Goal: Task Accomplishment & Management: Manage account settings

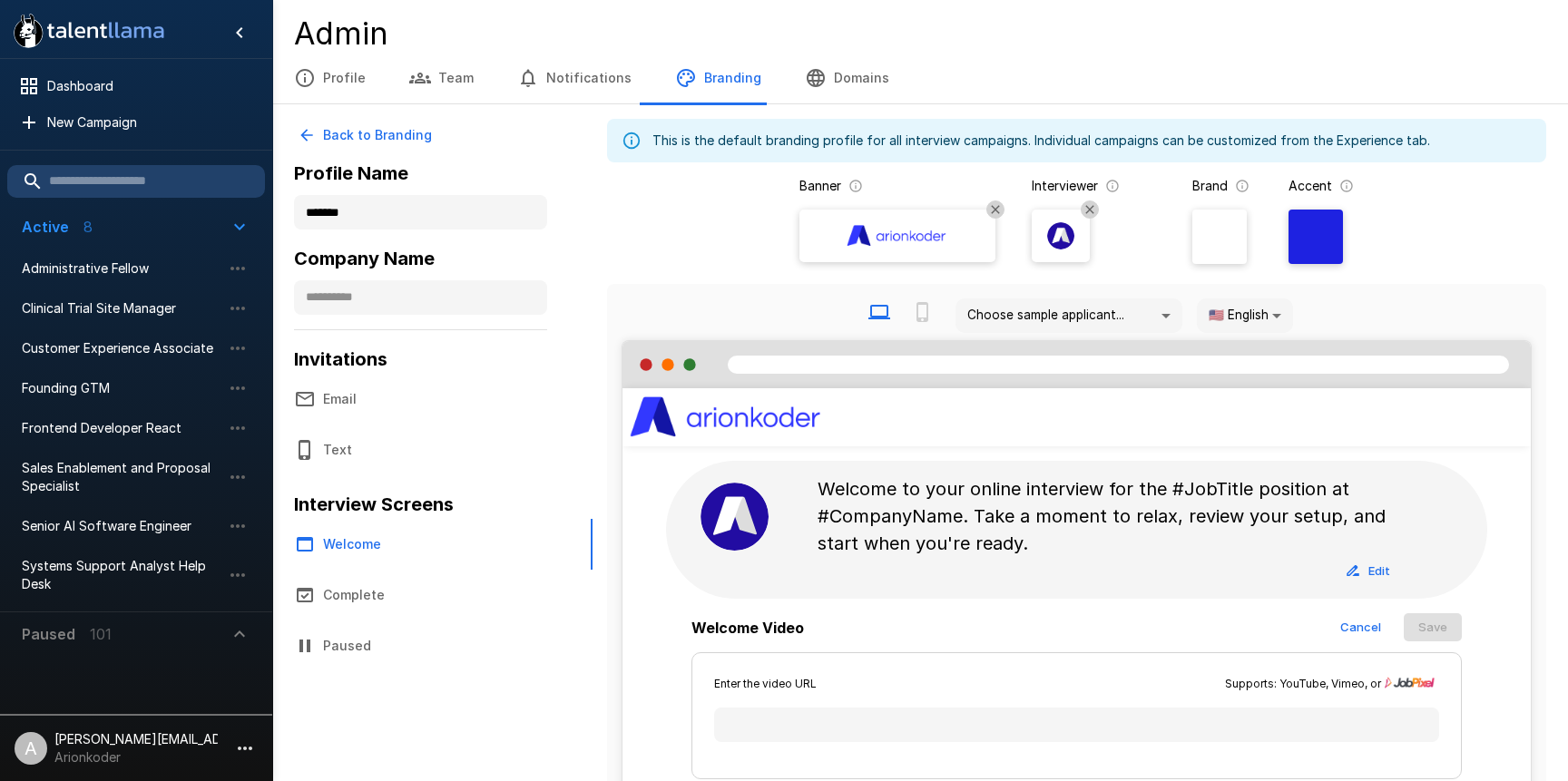
click at [882, 241] on img at bounding box center [898, 236] width 109 height 27
click at [0, 0] on input "file" at bounding box center [0, 0] width 0 height 0
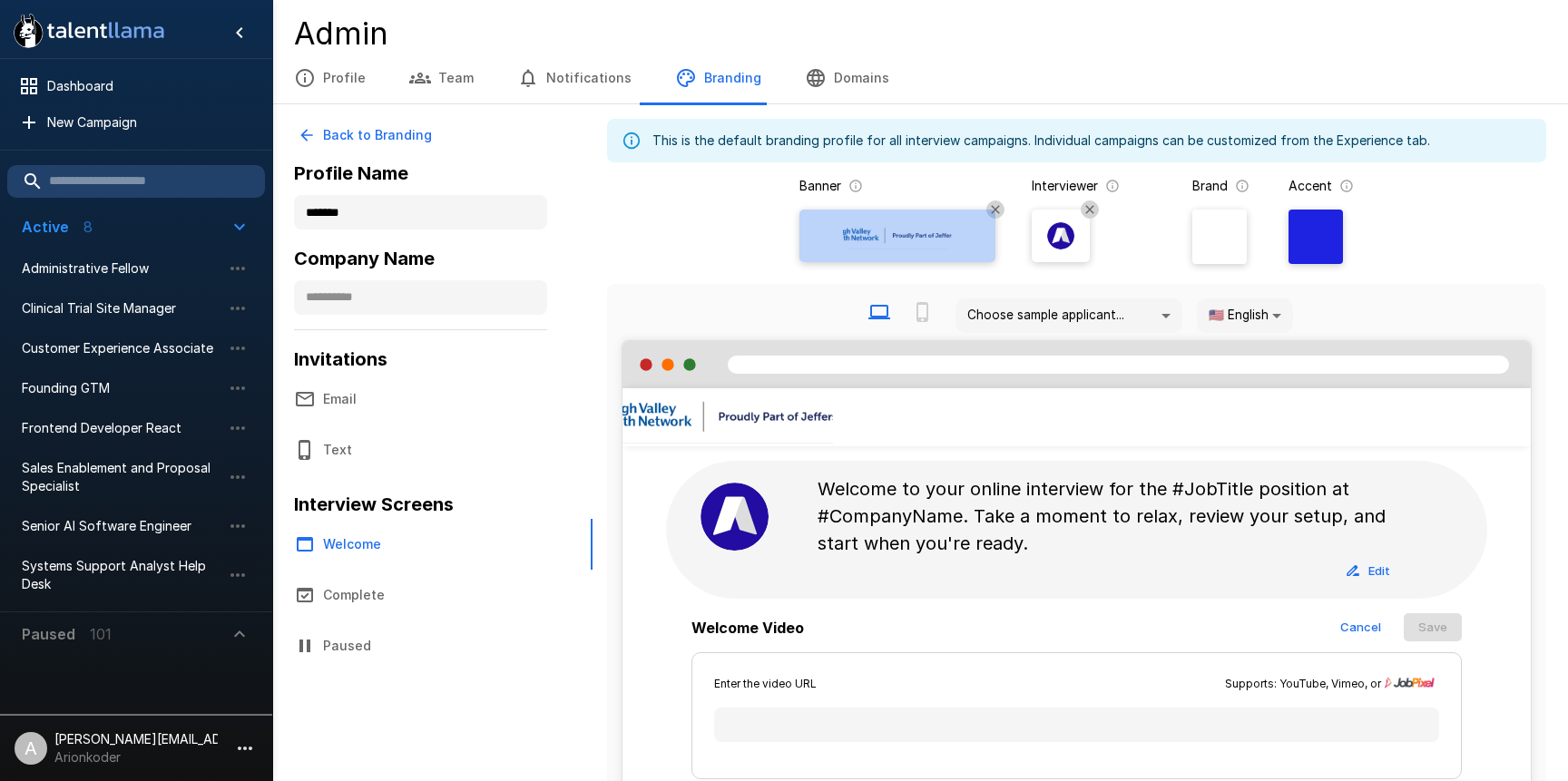
click at [823, 233] on div at bounding box center [898, 236] width 182 height 42
click at [0, 0] on input "file" at bounding box center [0, 0] width 0 height 0
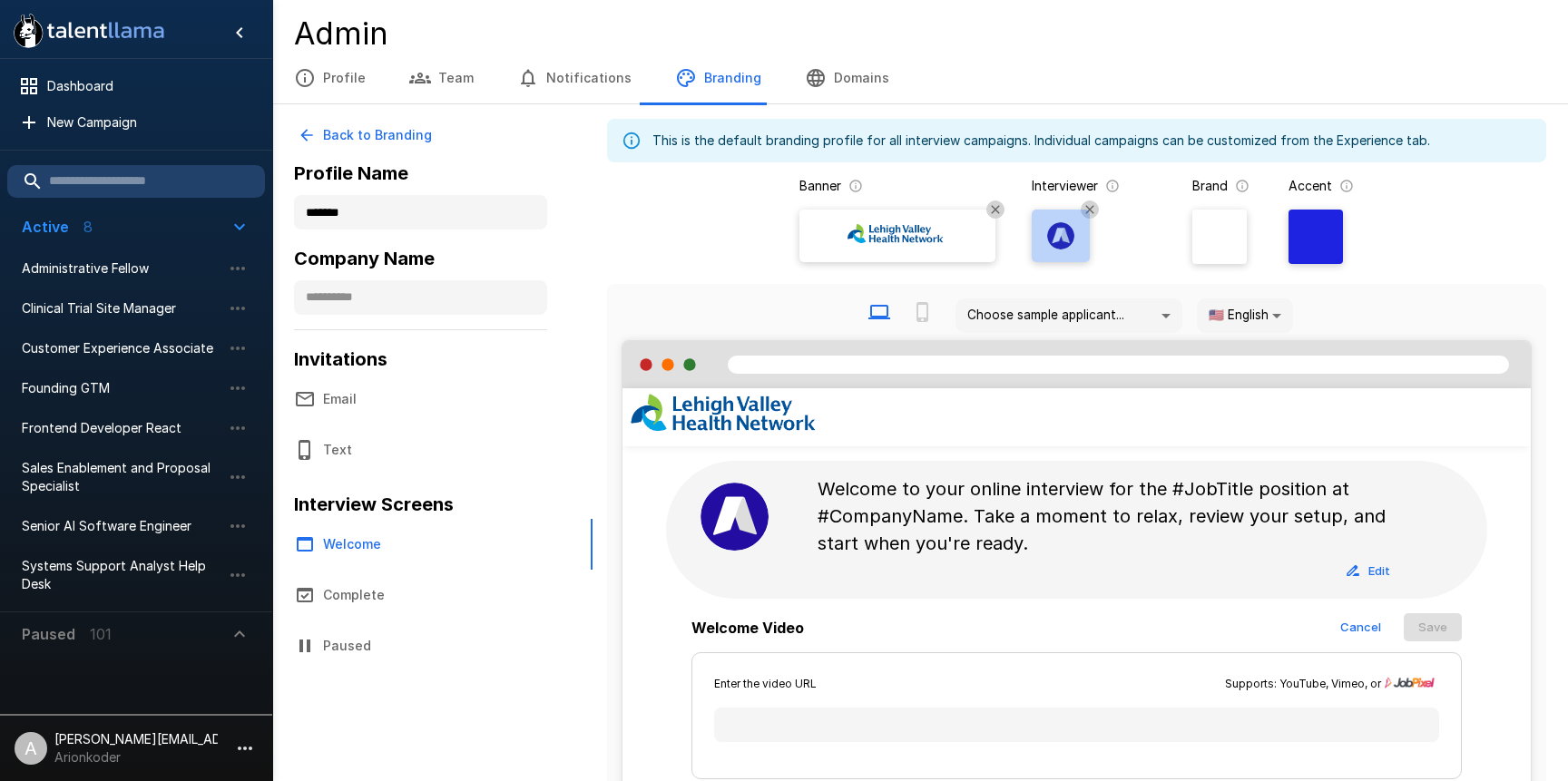
click at [1069, 241] on img at bounding box center [1061, 236] width 27 height 27
click at [0, 0] on input "file" at bounding box center [0, 0] width 0 height 0
click at [1309, 249] on div at bounding box center [1316, 237] width 55 height 54
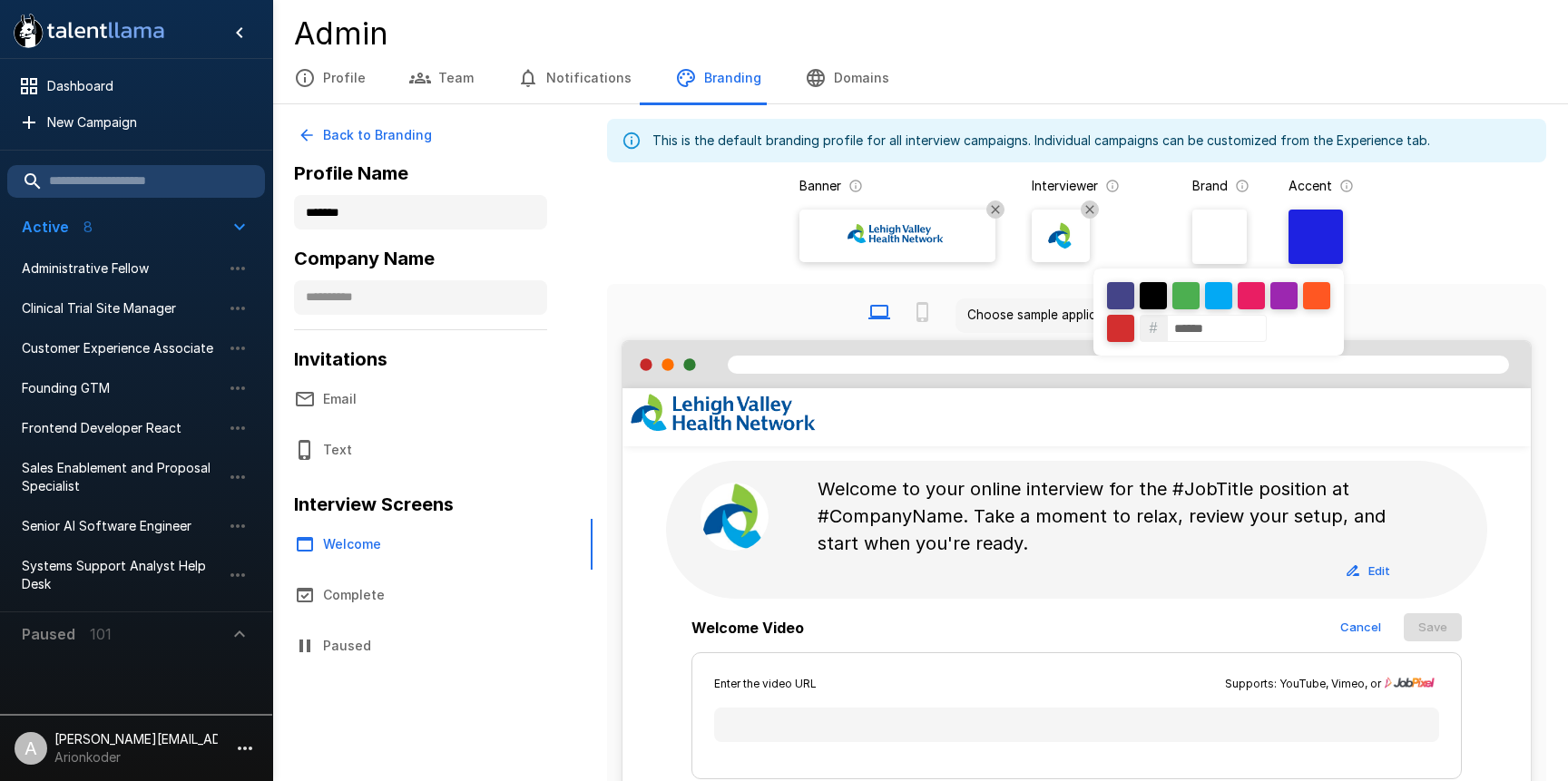
click at [1211, 327] on input "******" at bounding box center [1217, 329] width 100 height 27
paste input
type input "******"
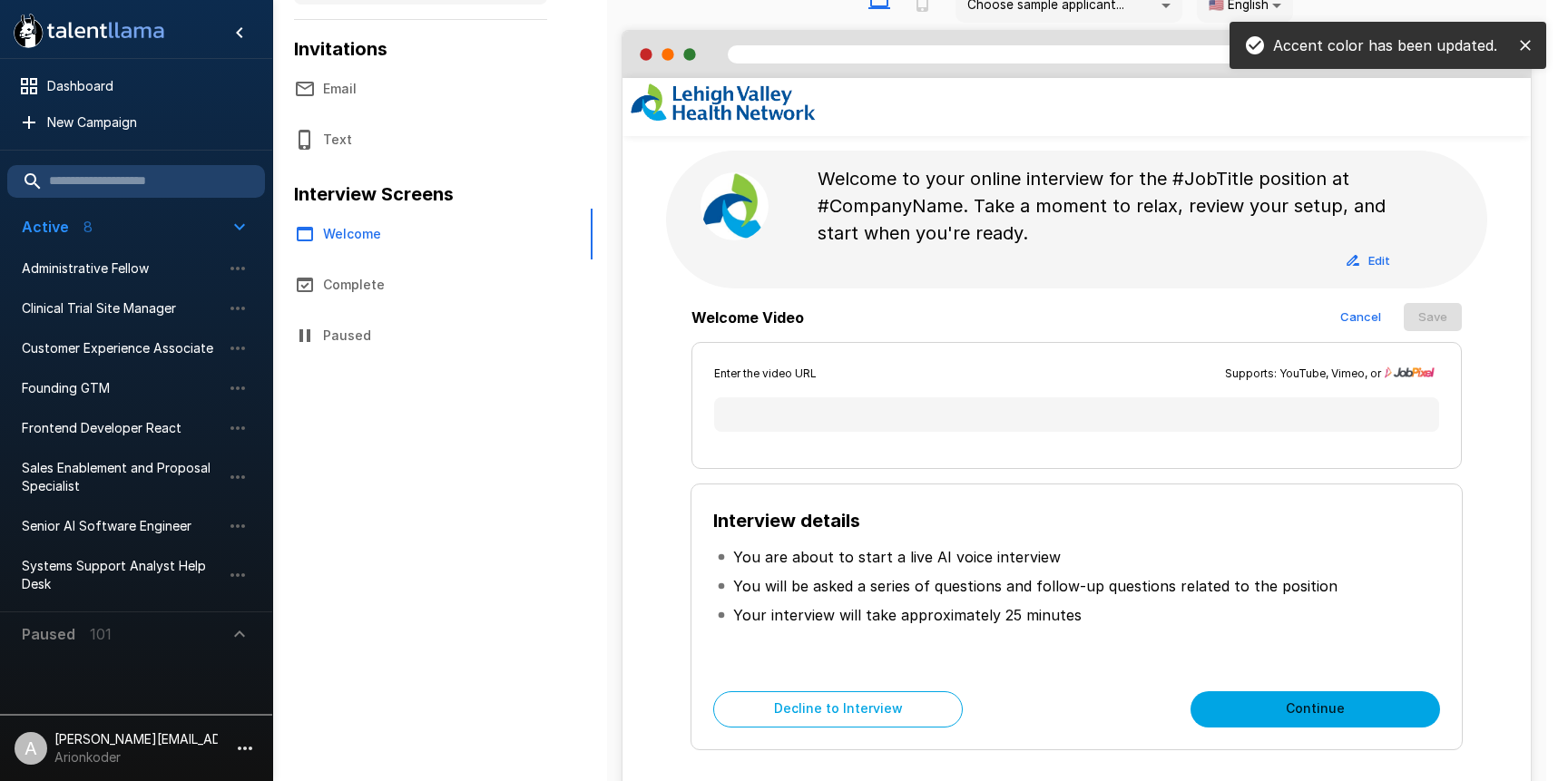
scroll to position [196, 0]
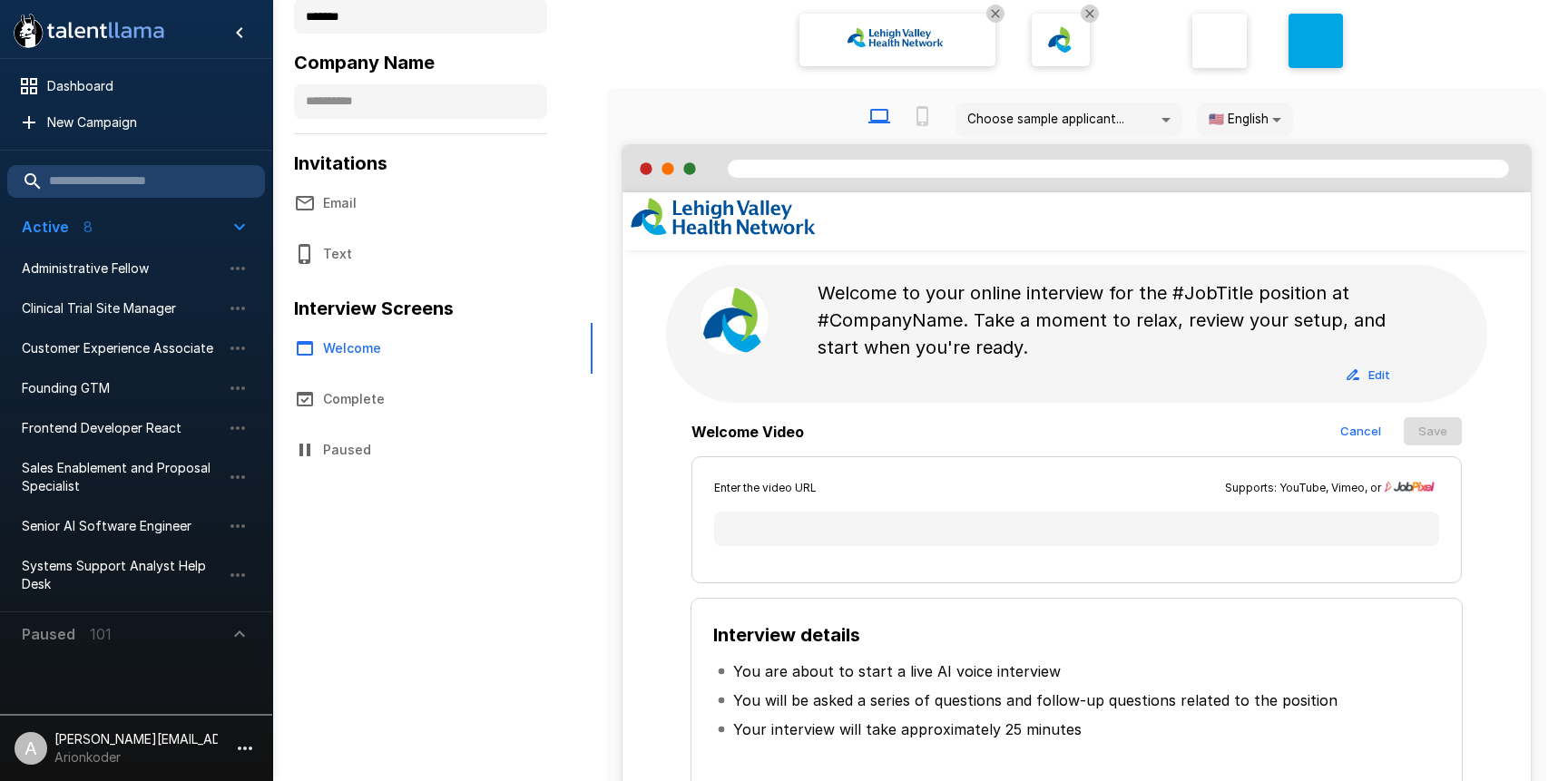
click at [246, 747] on icon "button" at bounding box center [245, 748] width 15 height 4
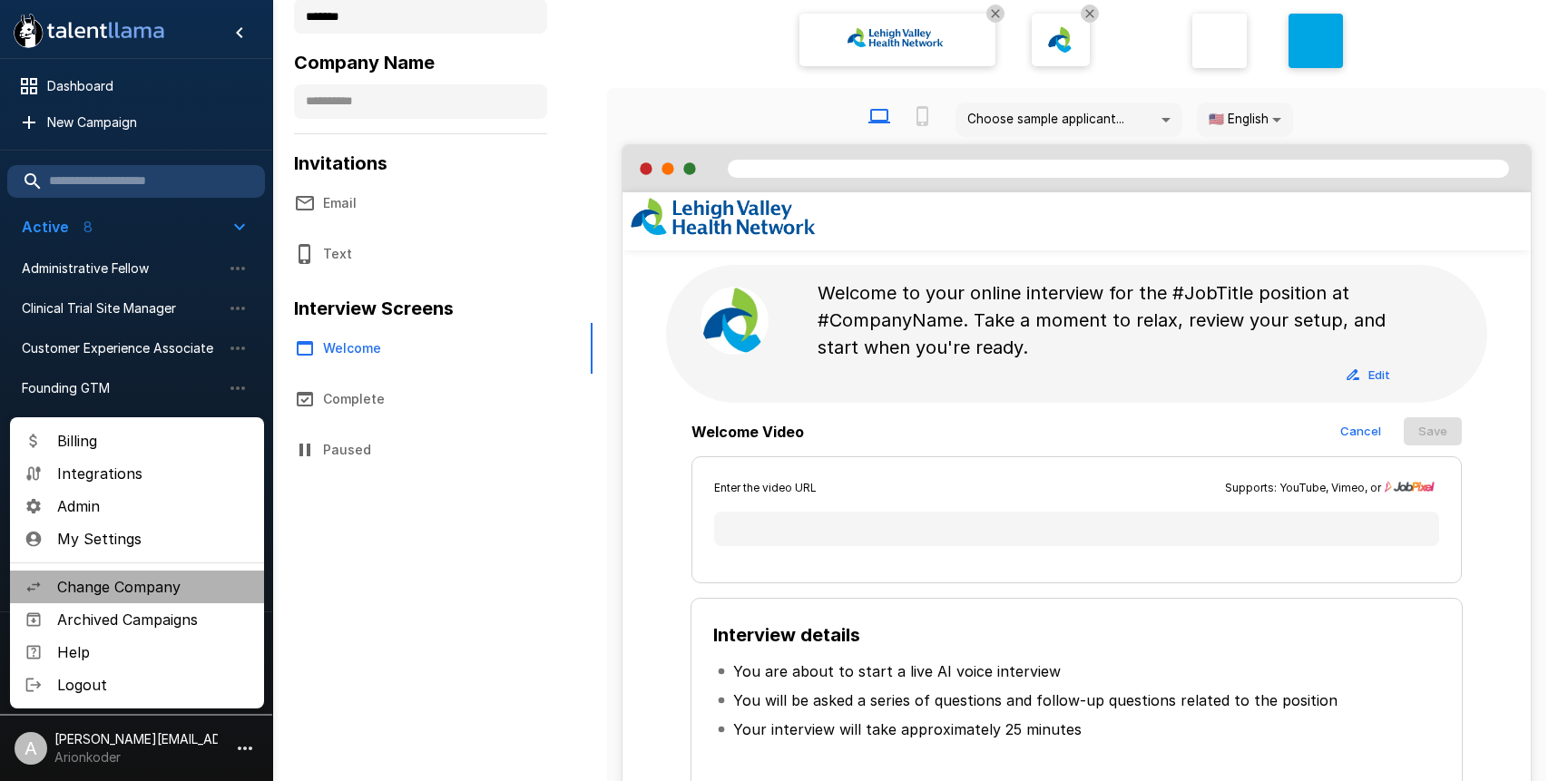
click at [181, 582] on span "Change Company" at bounding box center [154, 587] width 193 height 22
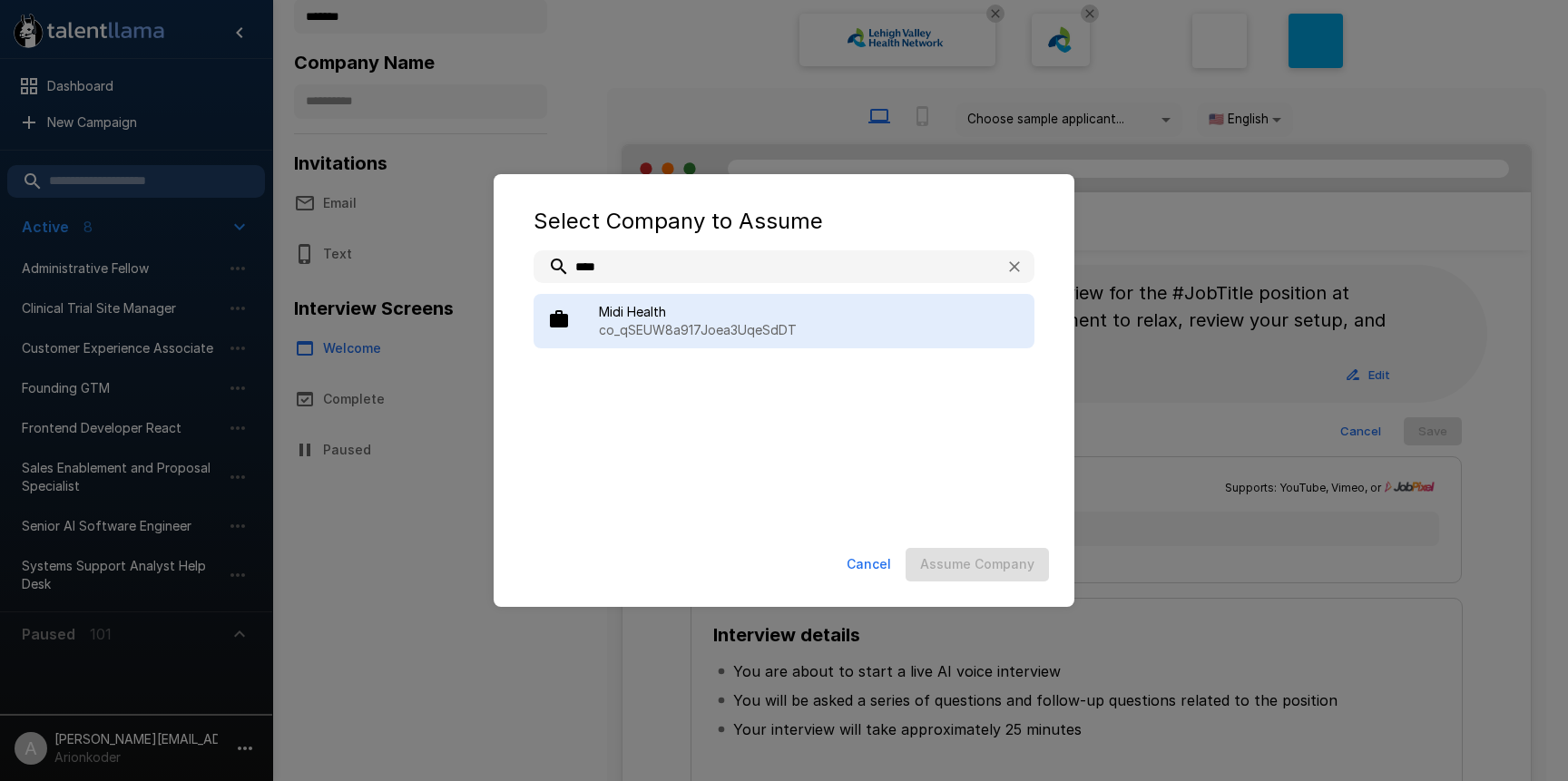
type input "****"
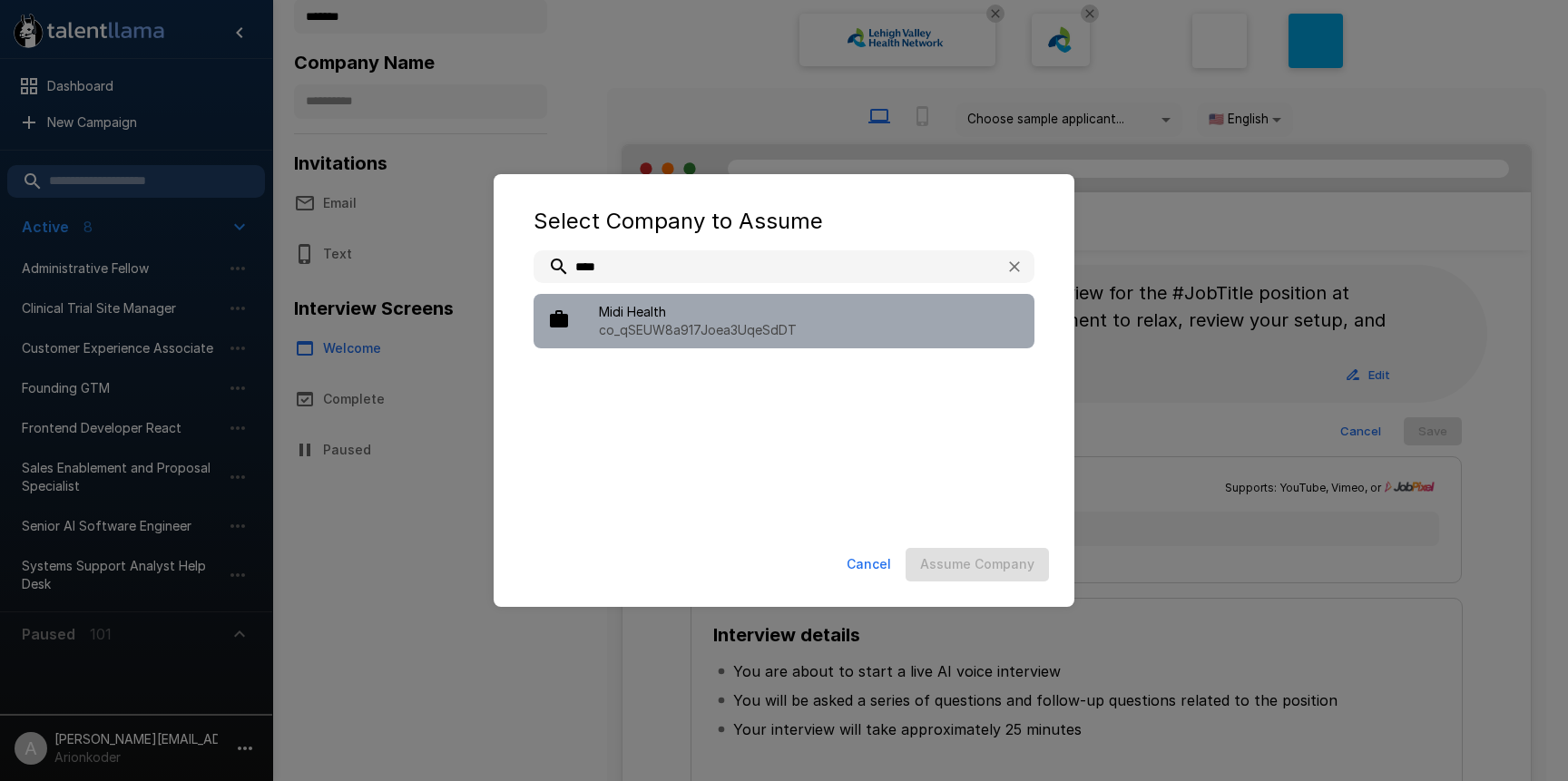
click at [829, 303] on span "Midi Health" at bounding box center [809, 312] width 422 height 18
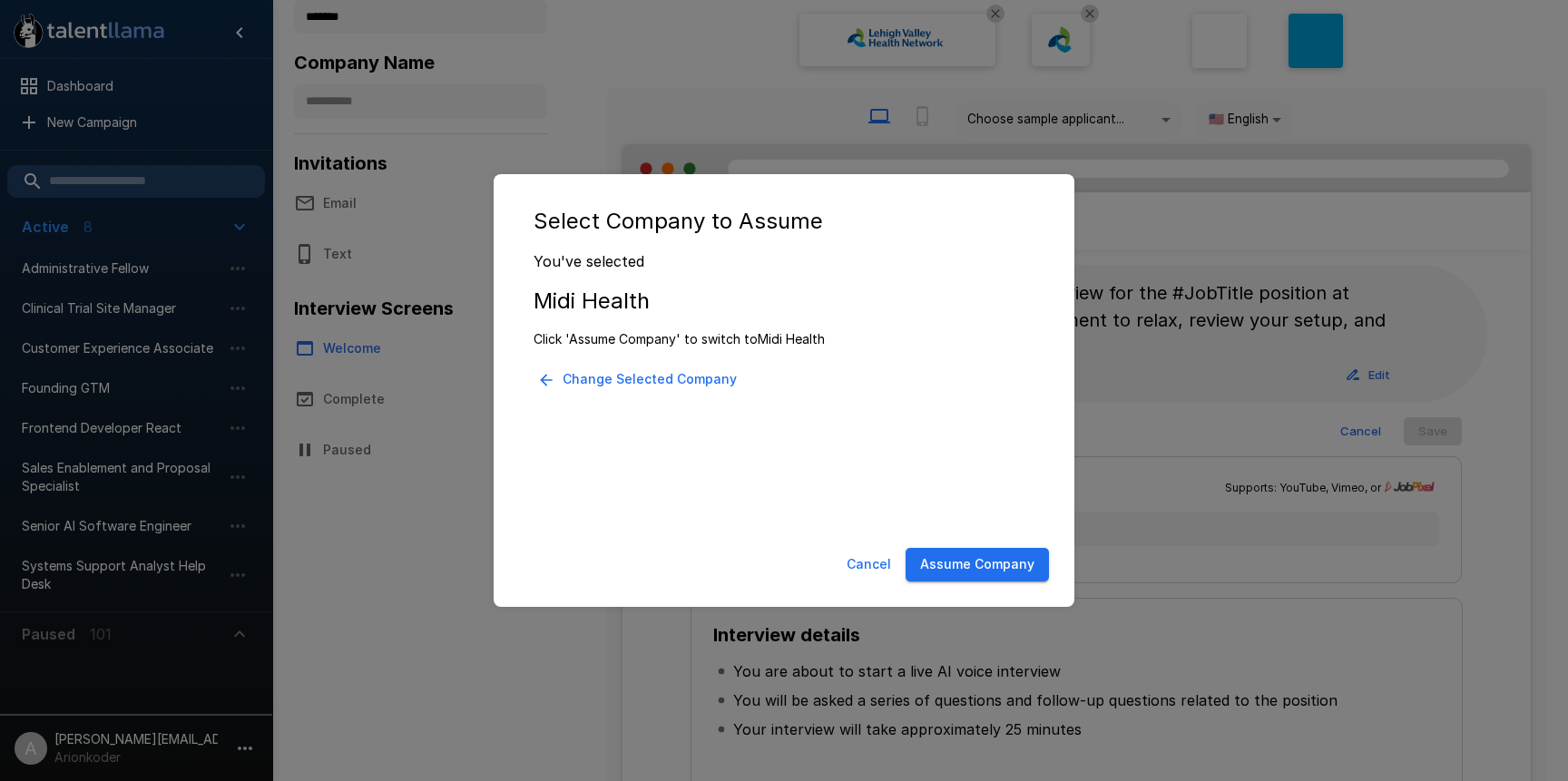
click at [999, 575] on button "Assume Company" at bounding box center [978, 564] width 144 height 34
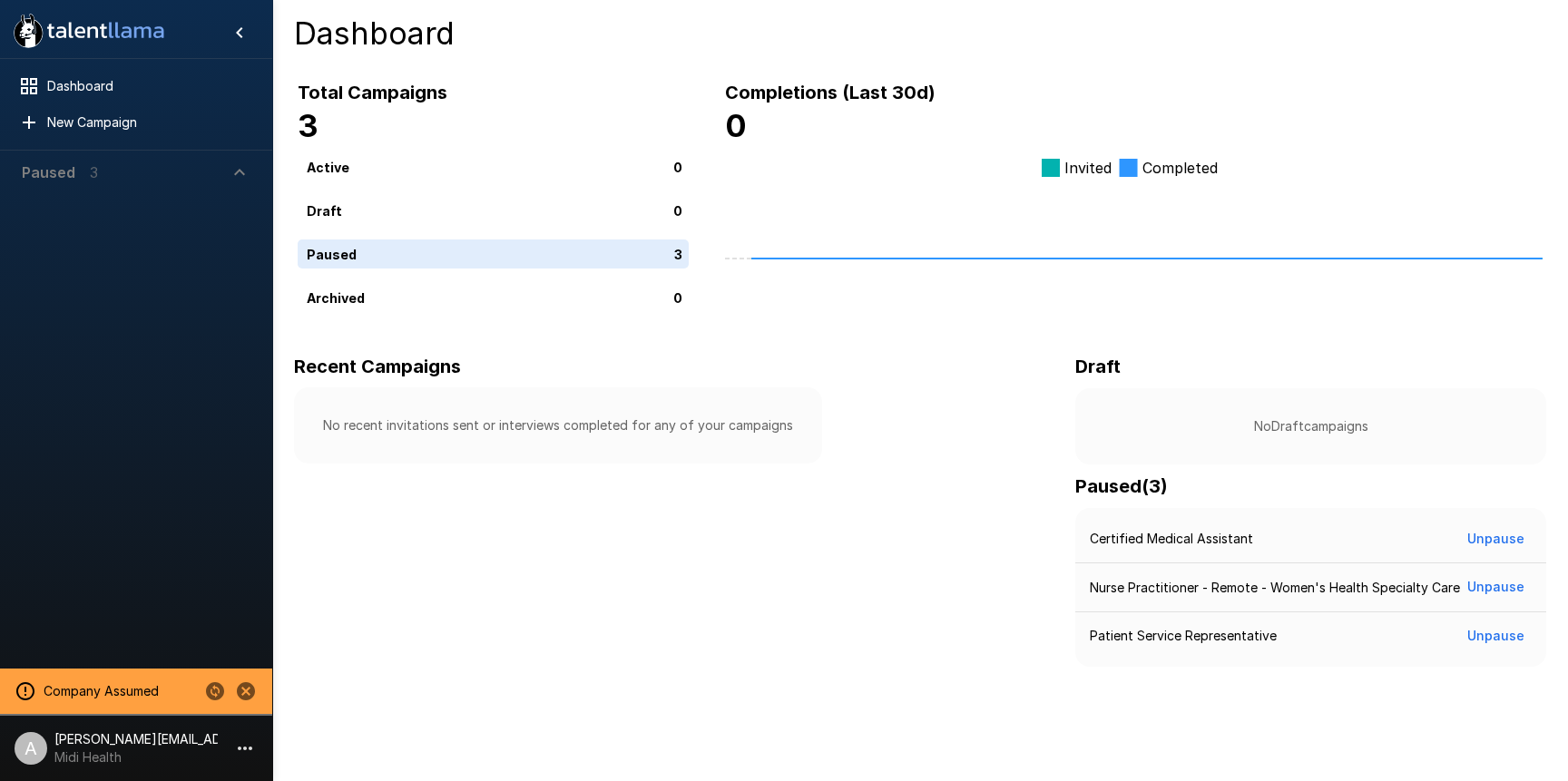
click at [156, 169] on span "Paused 3" at bounding box center [125, 173] width 207 height 22
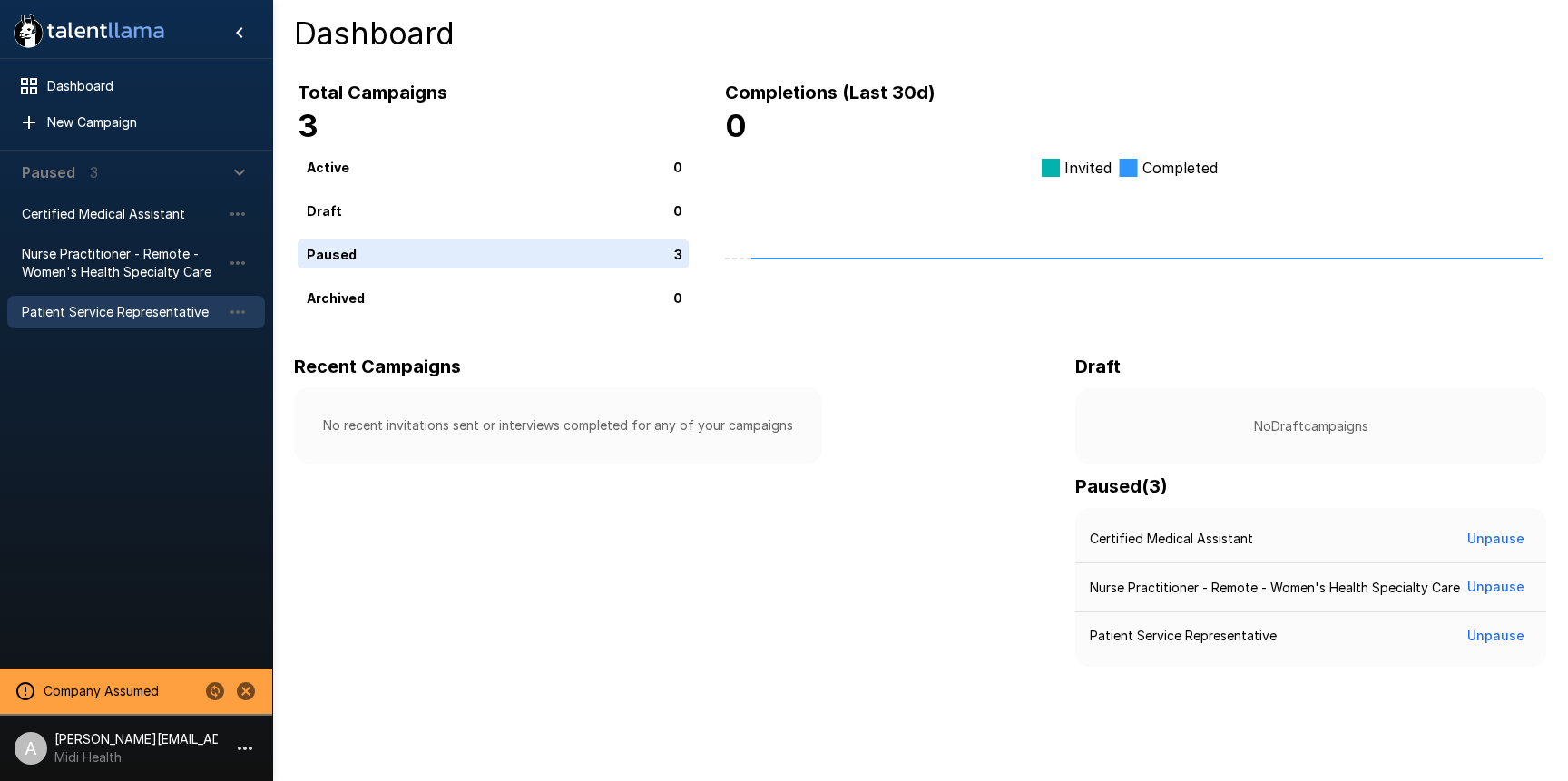
click at [145, 315] on span "Patient Service Representative" at bounding box center [122, 312] width 200 height 18
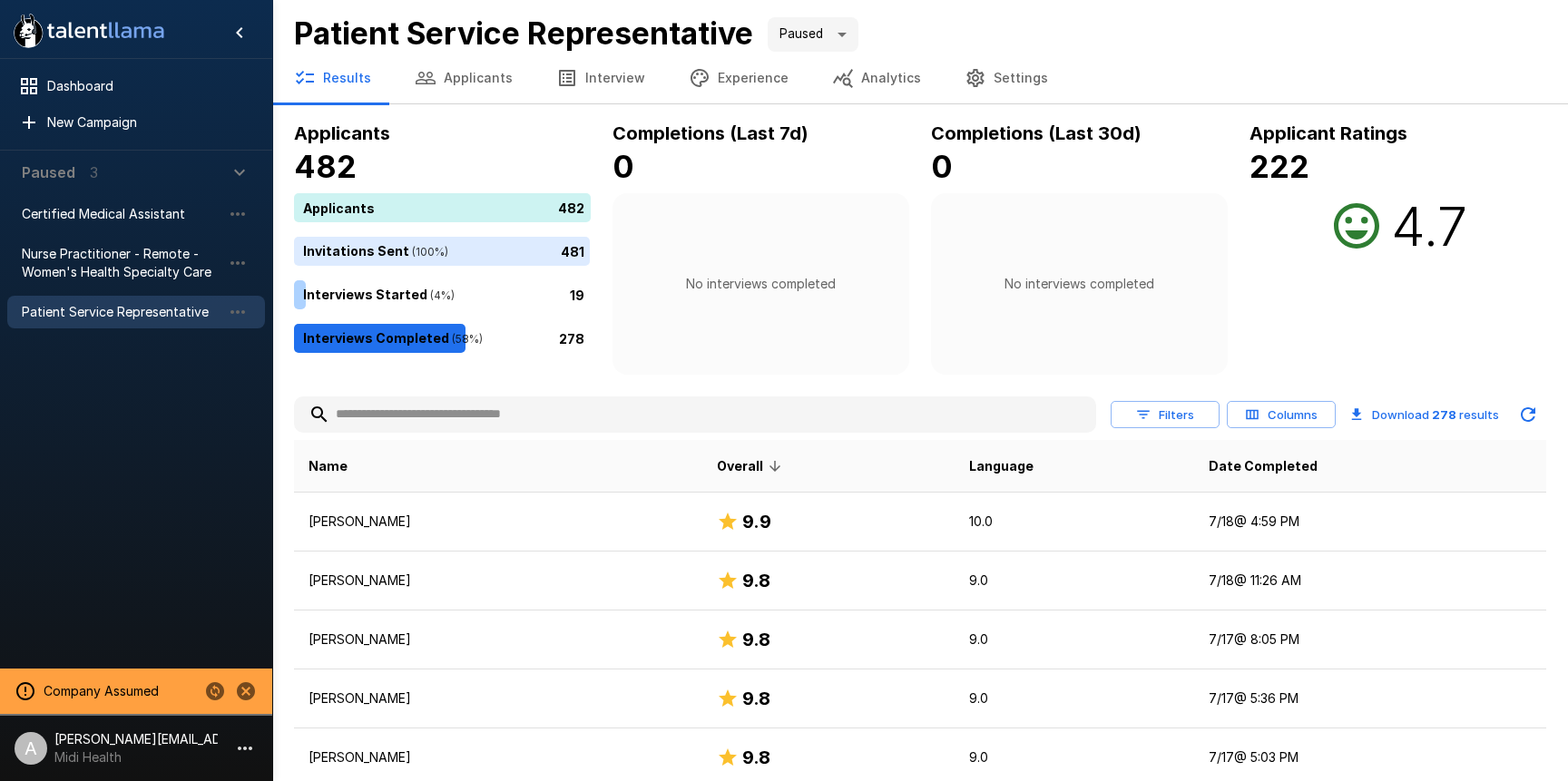
click at [1184, 405] on button "Filters" at bounding box center [1166, 415] width 109 height 28
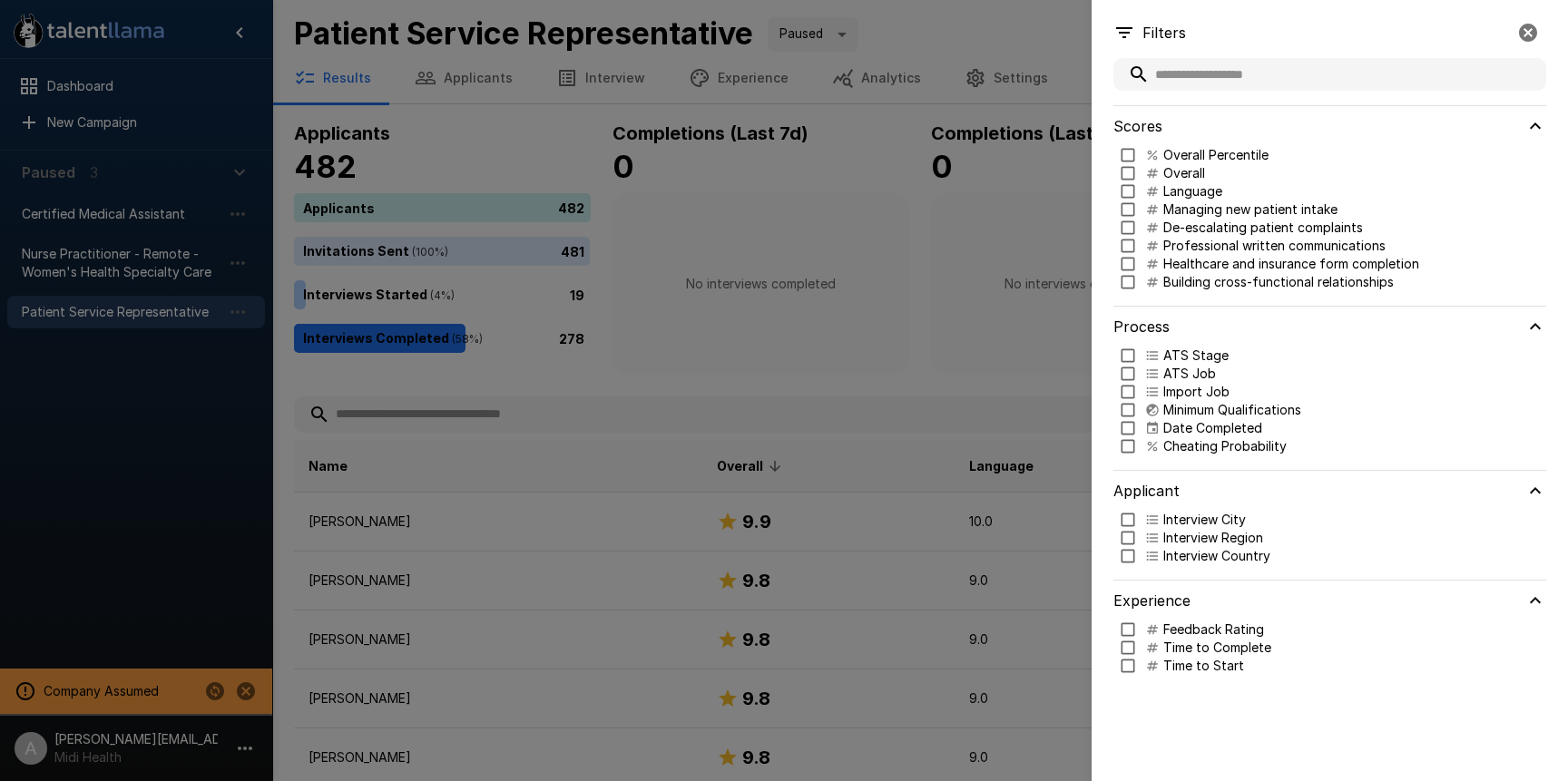
click at [1196, 458] on div "ATS Stage Loading values... ATS Job Loading values... Import Job Loading values…" at bounding box center [1330, 409] width 433 height 124
click at [1196, 449] on p "Cheating Probability" at bounding box center [1226, 447] width 124 height 18
type input "***"
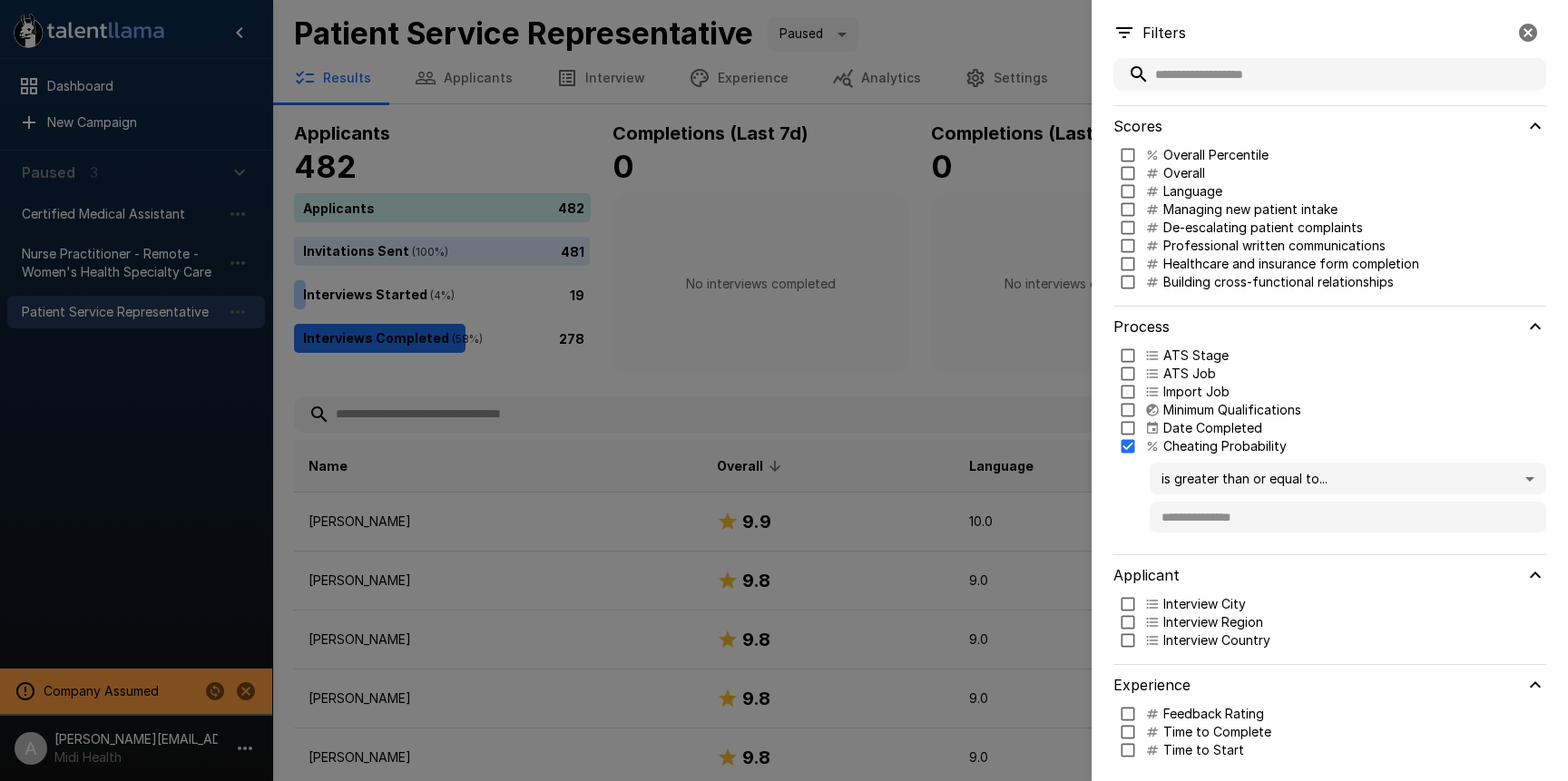
click at [1146, 446] on icon at bounding box center [1153, 447] width 15 height 15
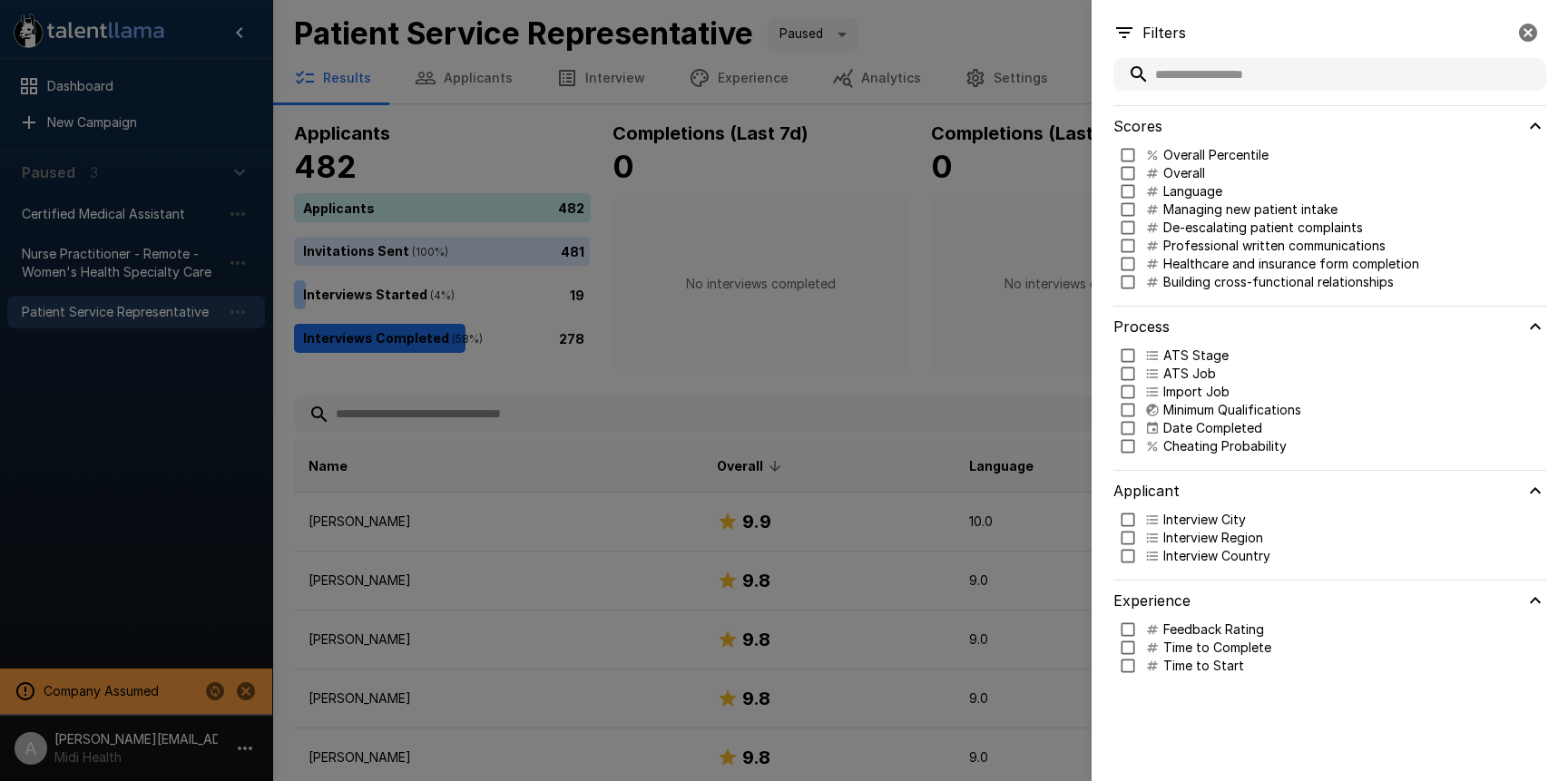
drag, startPoint x: 1063, startPoint y: 153, endPoint x: 1114, endPoint y: 199, distance: 68.7
click at [1062, 153] on div at bounding box center [784, 390] width 1568 height 781
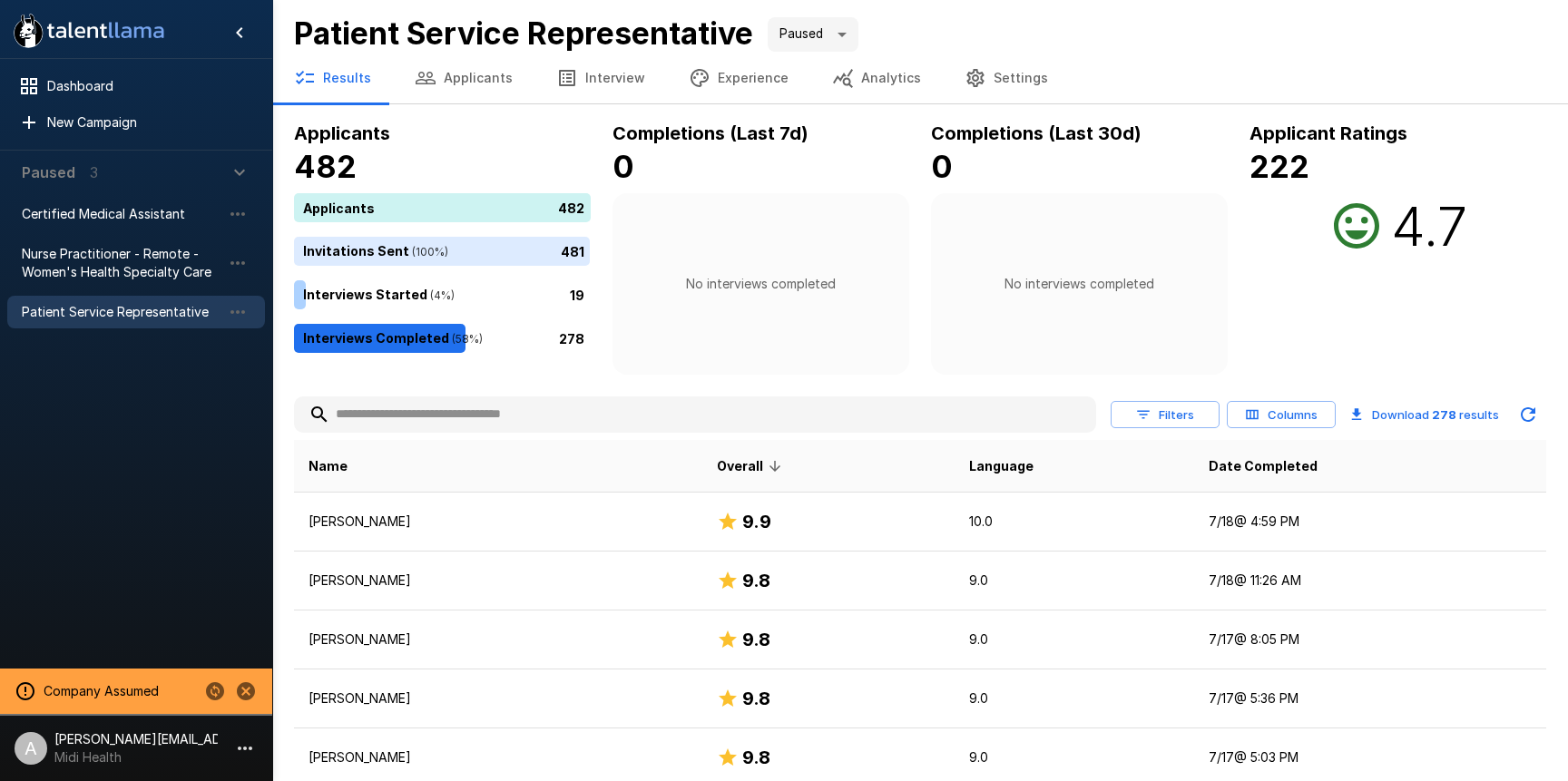
click at [1288, 399] on div "Filters Columns Download 278 results" at bounding box center [1329, 415] width 436 height 36
click at [1288, 405] on button "Columns" at bounding box center [1282, 415] width 109 height 28
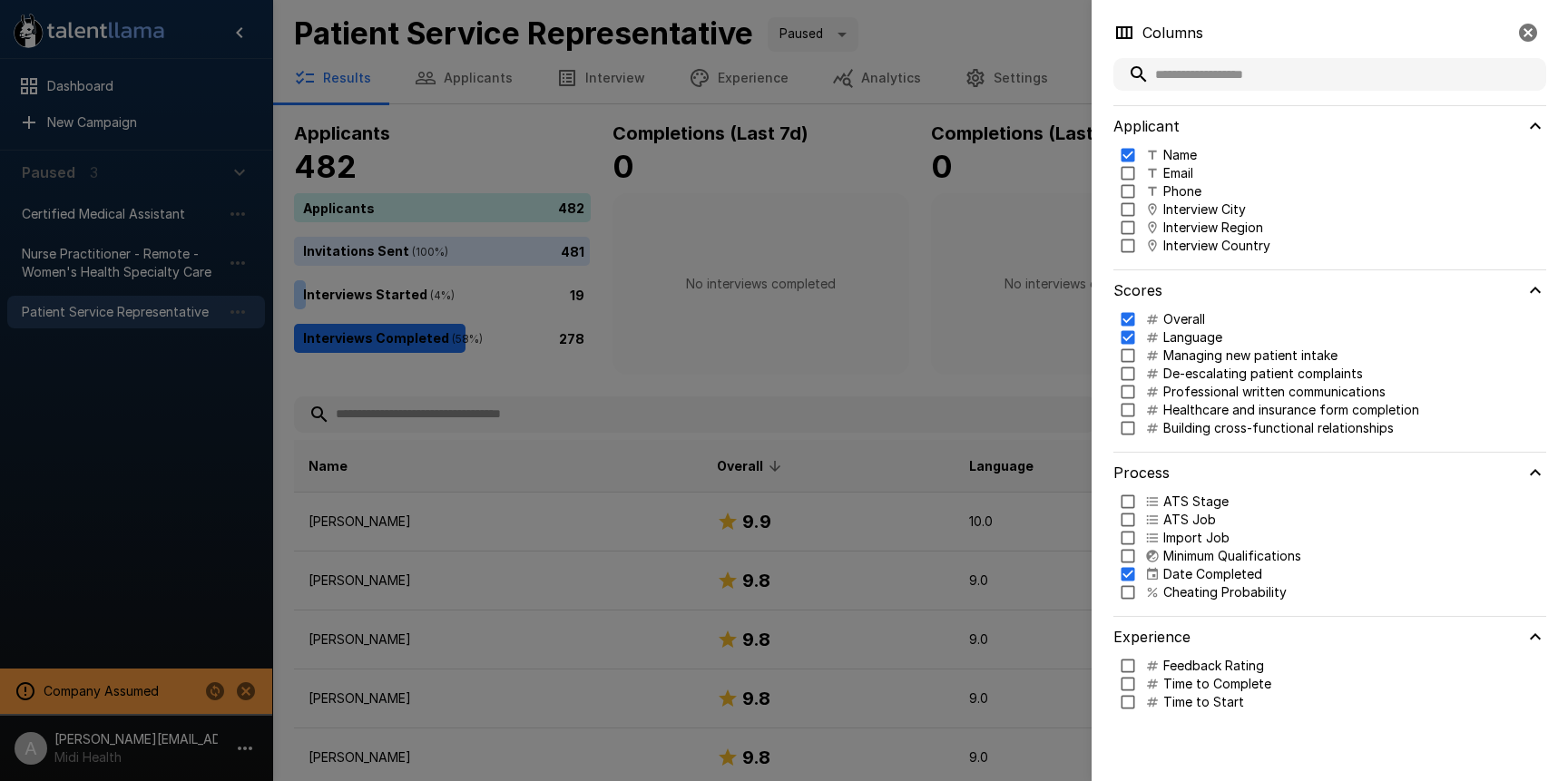
click at [1206, 592] on p "Cheating Probability" at bounding box center [1226, 592] width 124 height 18
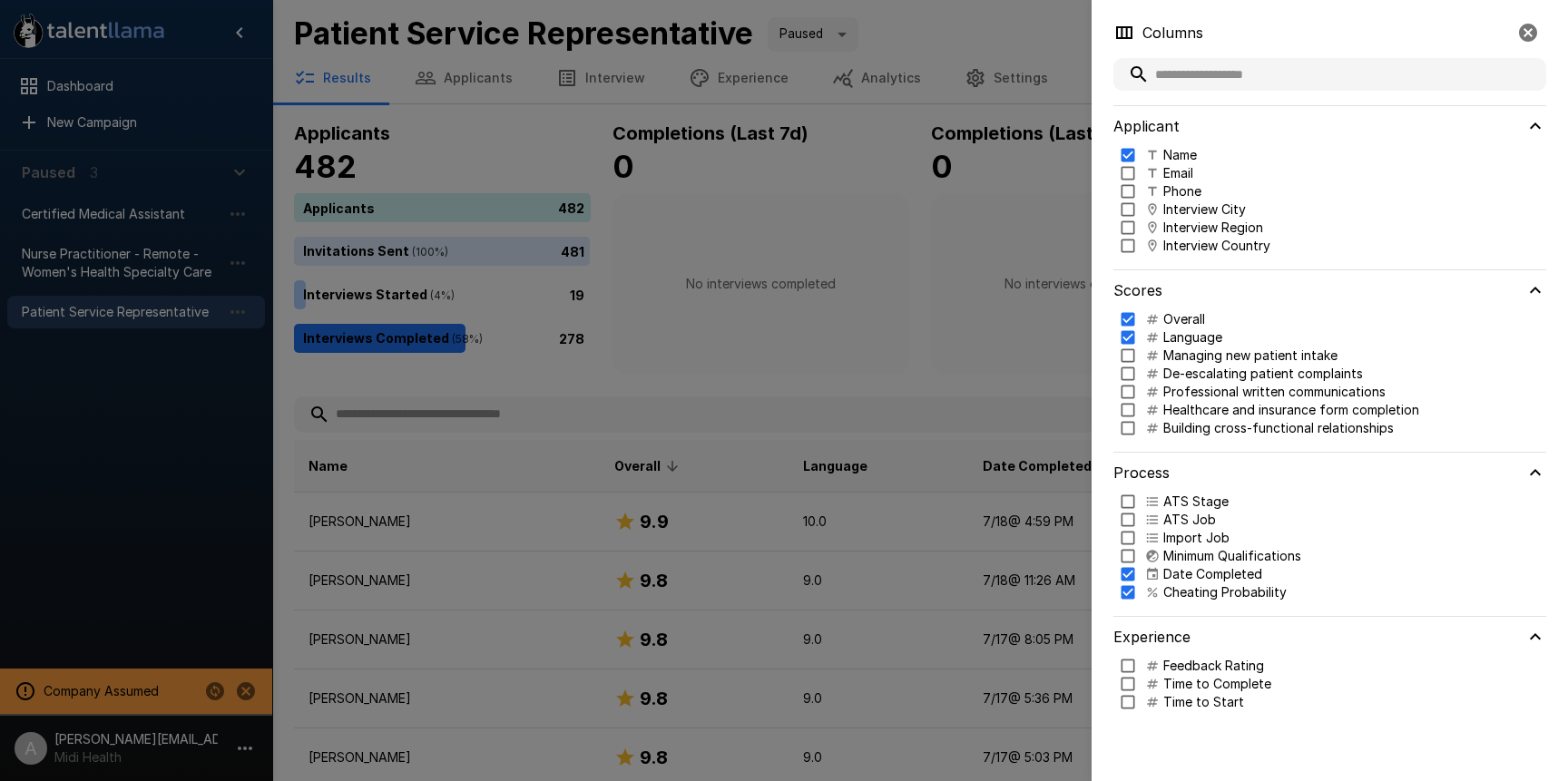
click at [924, 302] on div at bounding box center [784, 390] width 1568 height 781
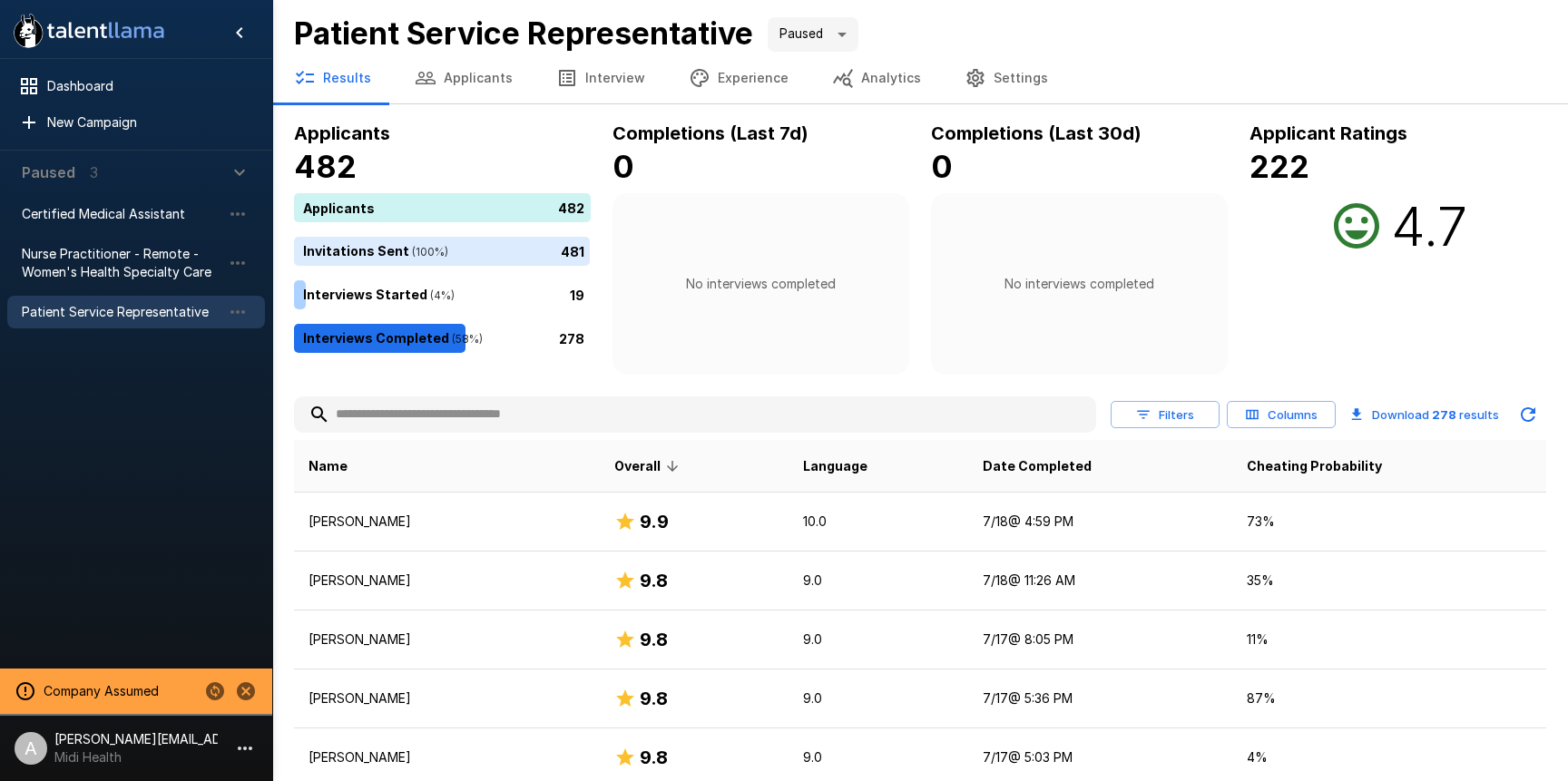
click at [603, 263] on div "Applicants 482 Applicants 482 Invitations Sent ( 100 %) 481 Interviews Started …" at bounding box center [920, 247] width 1253 height 256
click at [237, 695] on icon "Stop assuming this company" at bounding box center [246, 691] width 22 height 22
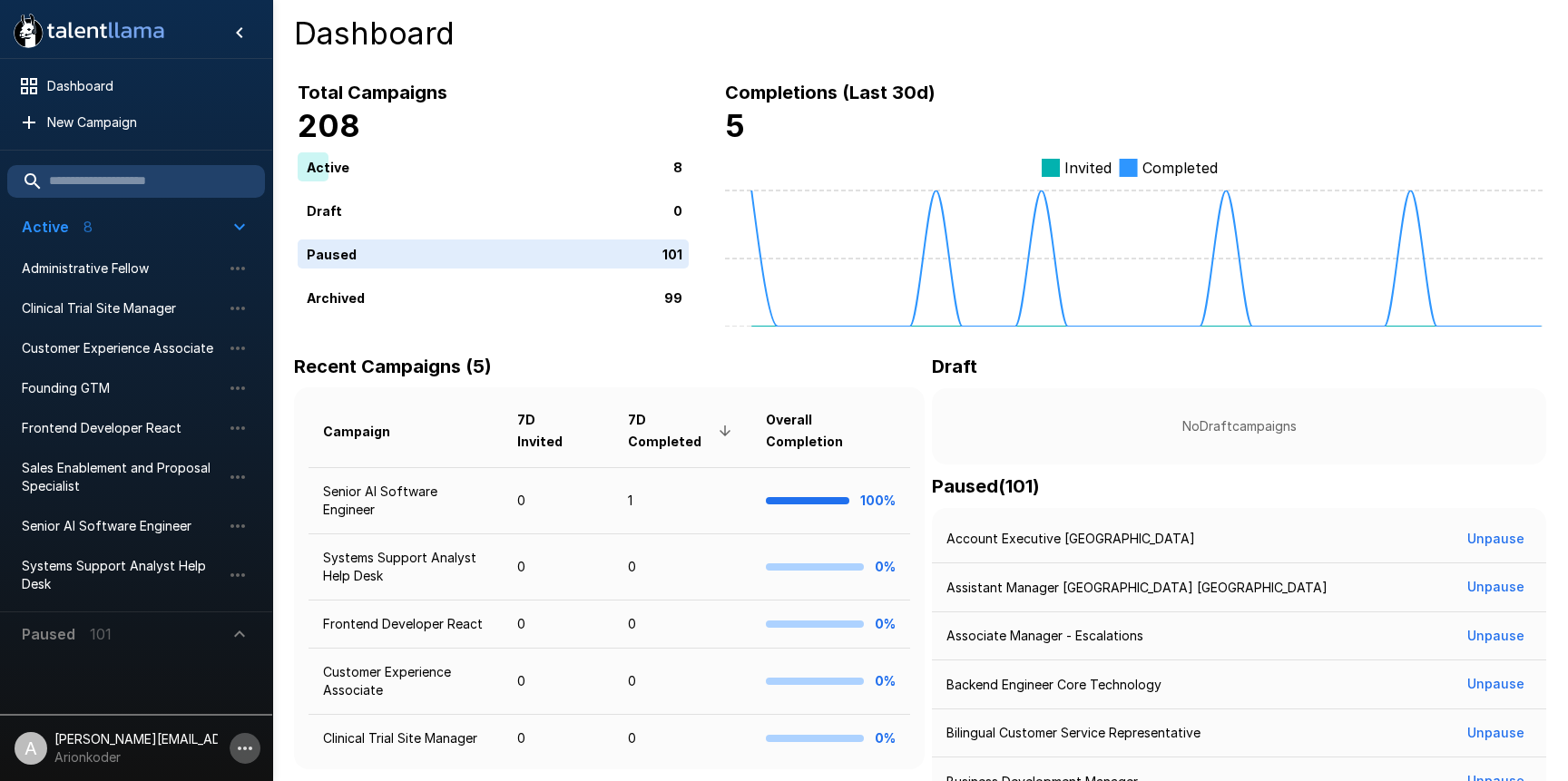
click at [233, 745] on button "button" at bounding box center [245, 748] width 31 height 31
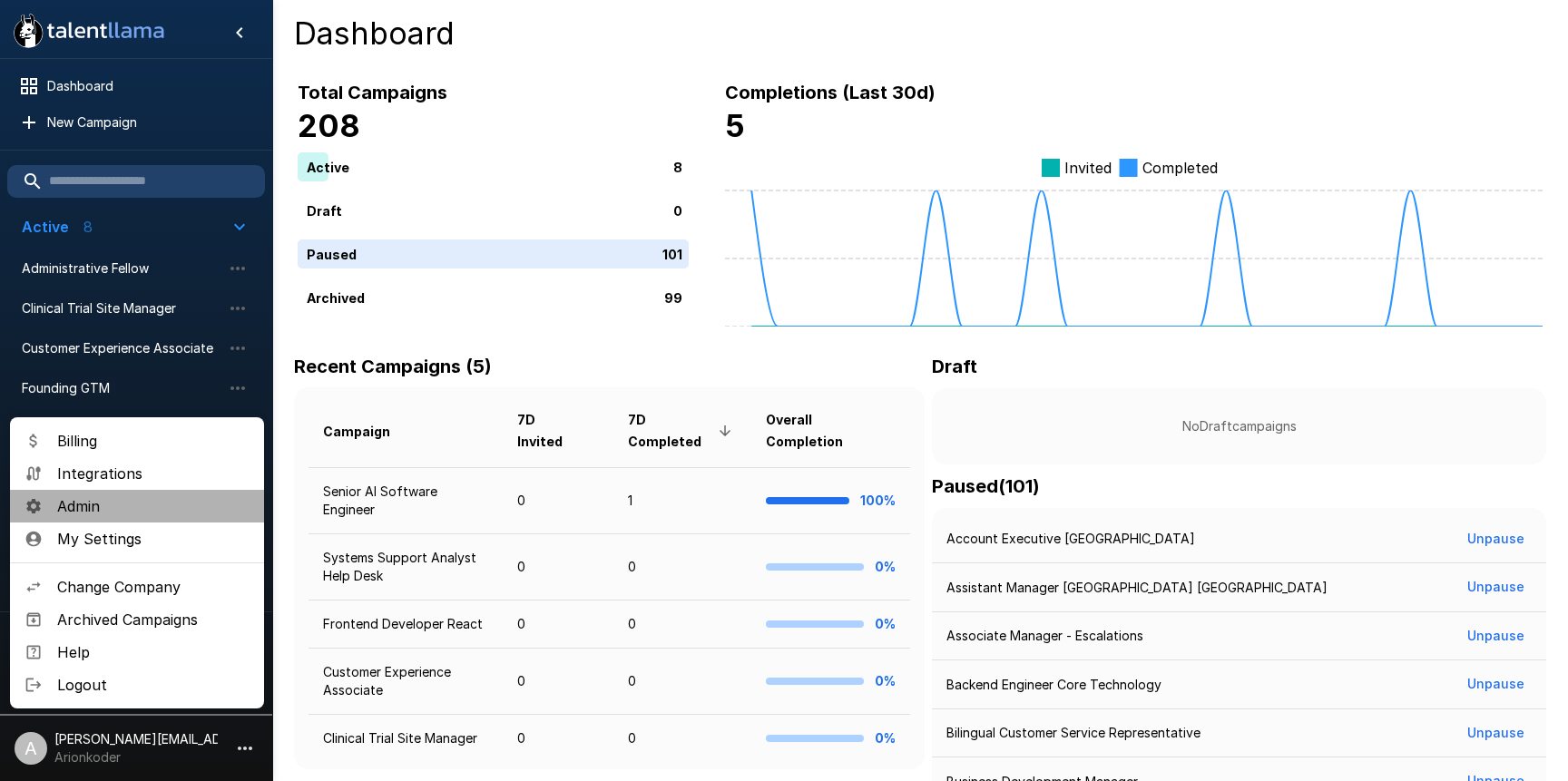
click at [163, 498] on span "Admin" at bounding box center [154, 506] width 193 height 22
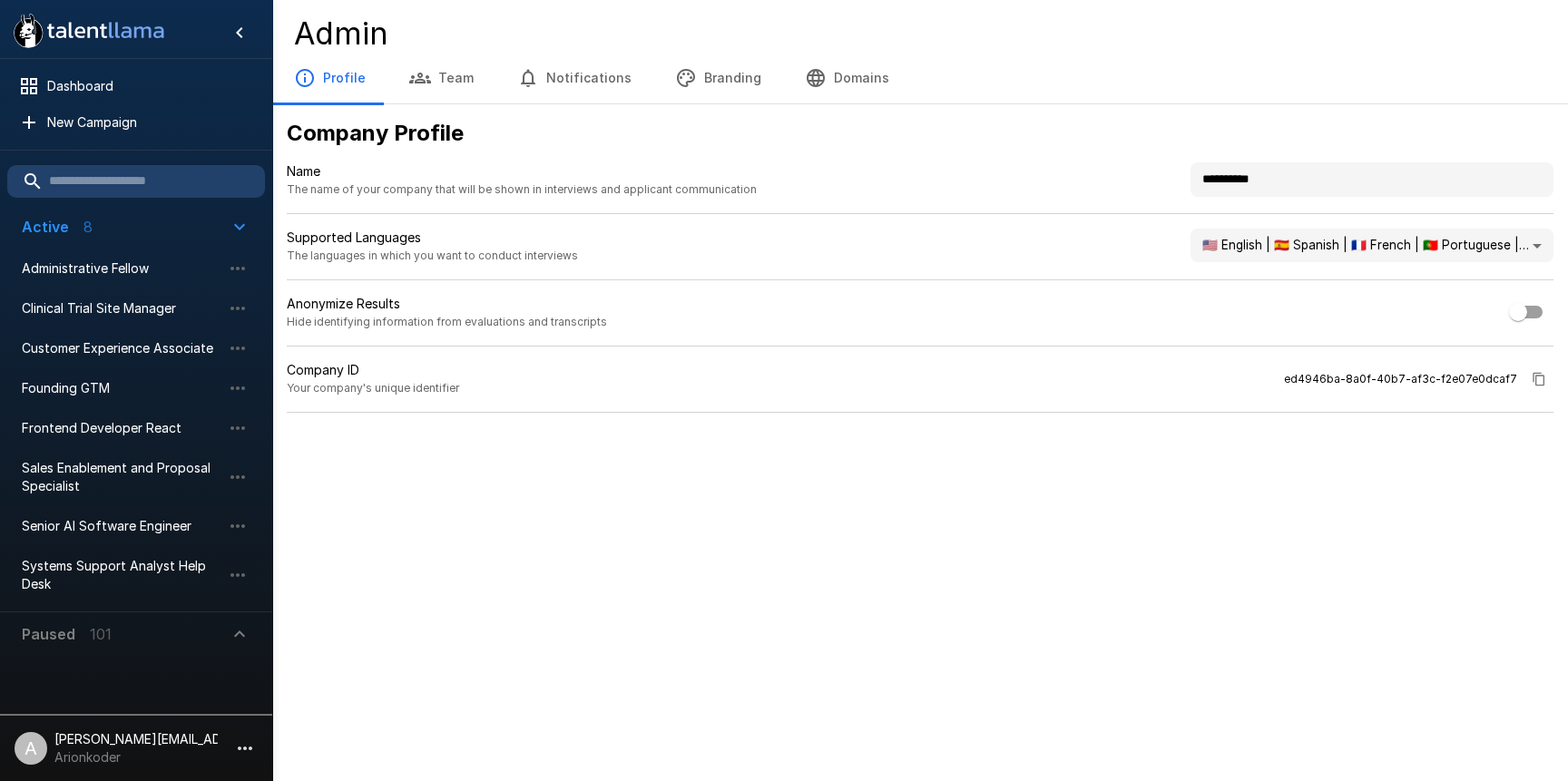
drag, startPoint x: 1298, startPoint y: 181, endPoint x: 1146, endPoint y: 173, distance: 152.2
click at [1151, 178] on div "**********" at bounding box center [920, 188] width 1267 height 52
type input "**********"
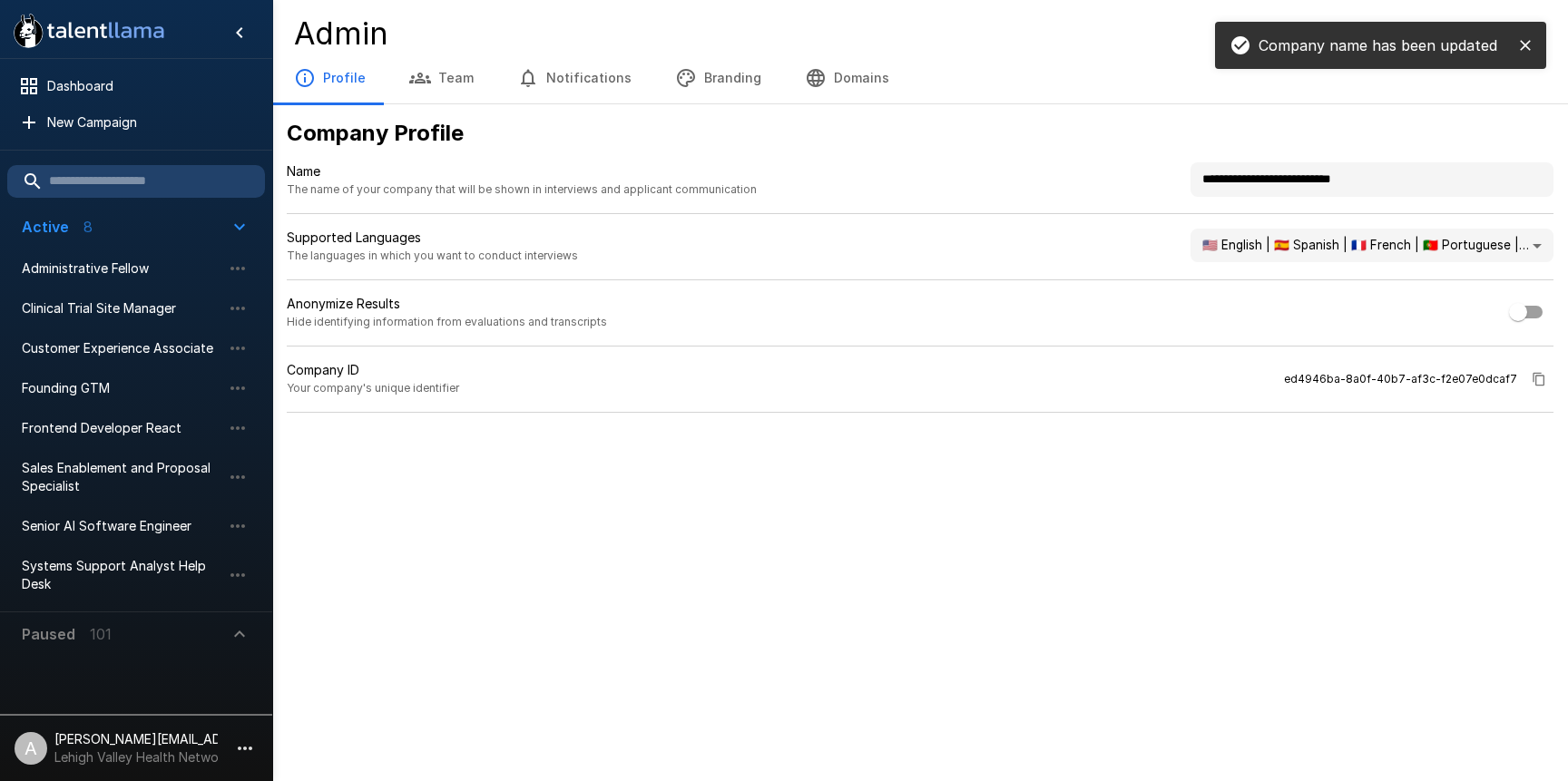
click at [1128, 515] on div ".st0{fill:#FFFFFF;} .st1{fill:#76a4ed;} Dashboard New Campaign Active 8 Adminis…" at bounding box center [784, 390] width 1568 height 781
click at [1519, 44] on icon "close" at bounding box center [1525, 45] width 18 height 18
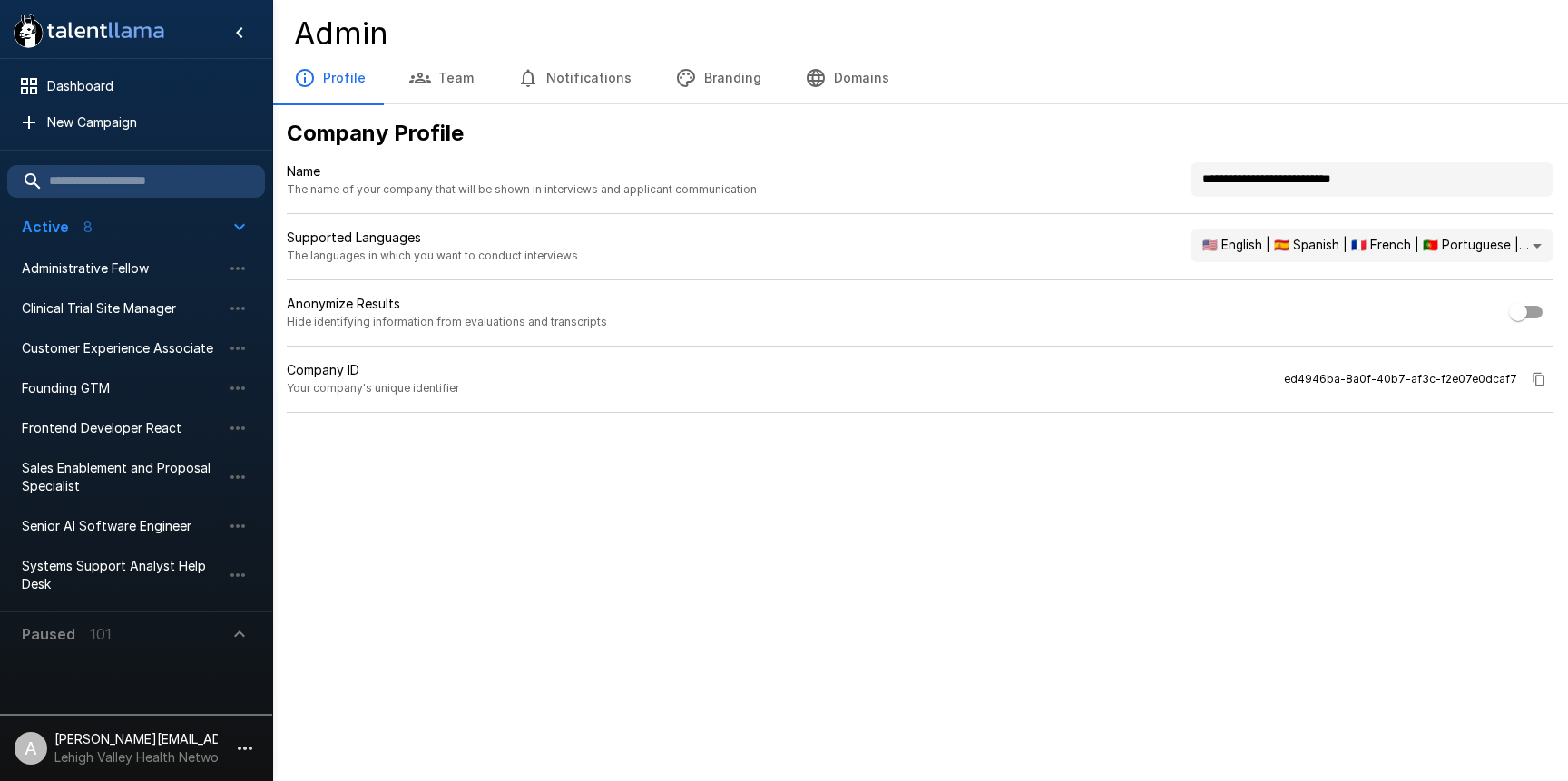
click at [694, 93] on button "Branding" at bounding box center [718, 78] width 130 height 51
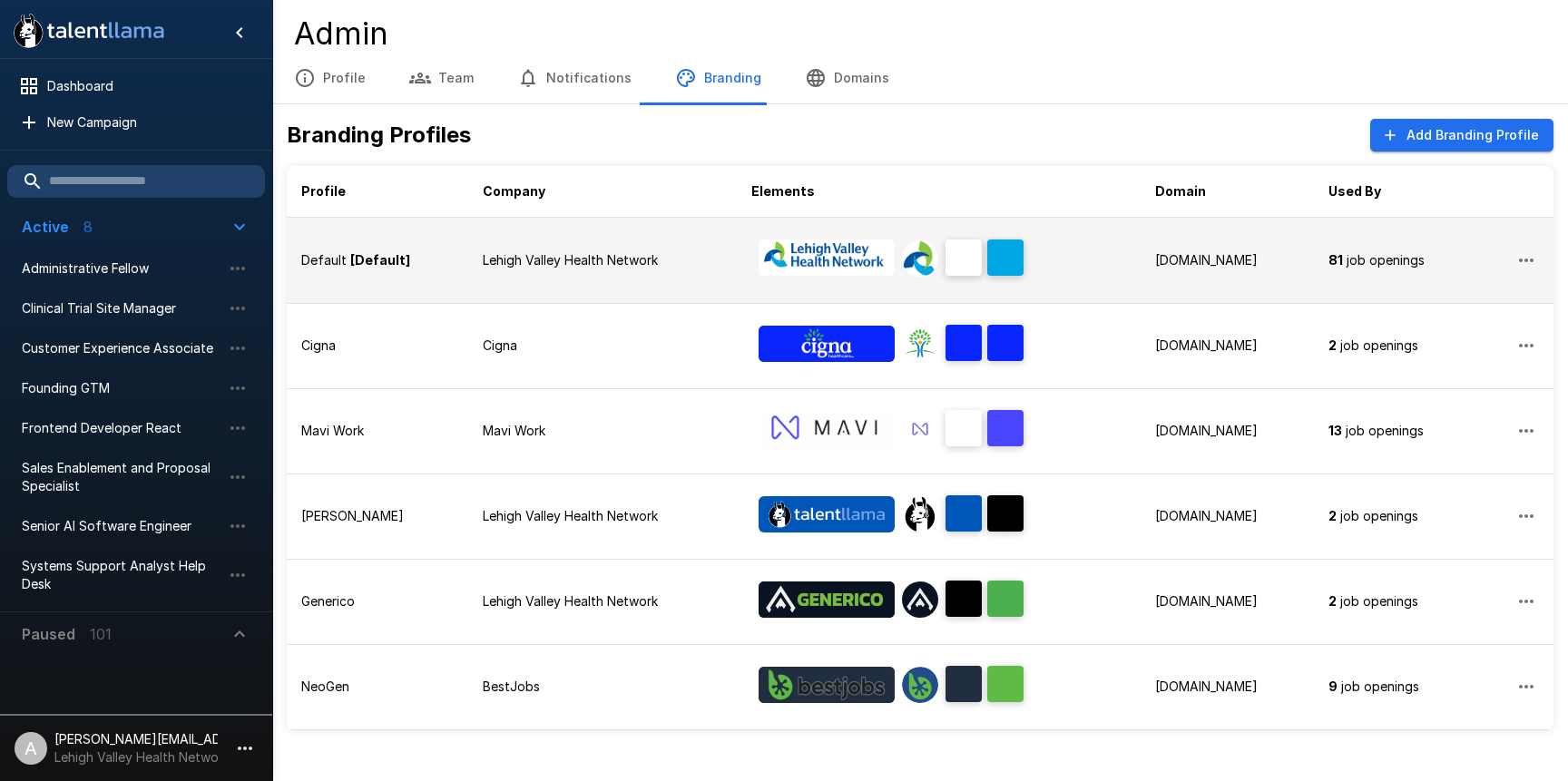
click at [490, 252] on p "Lehigh Valley Health Network" at bounding box center [602, 261] width 240 height 18
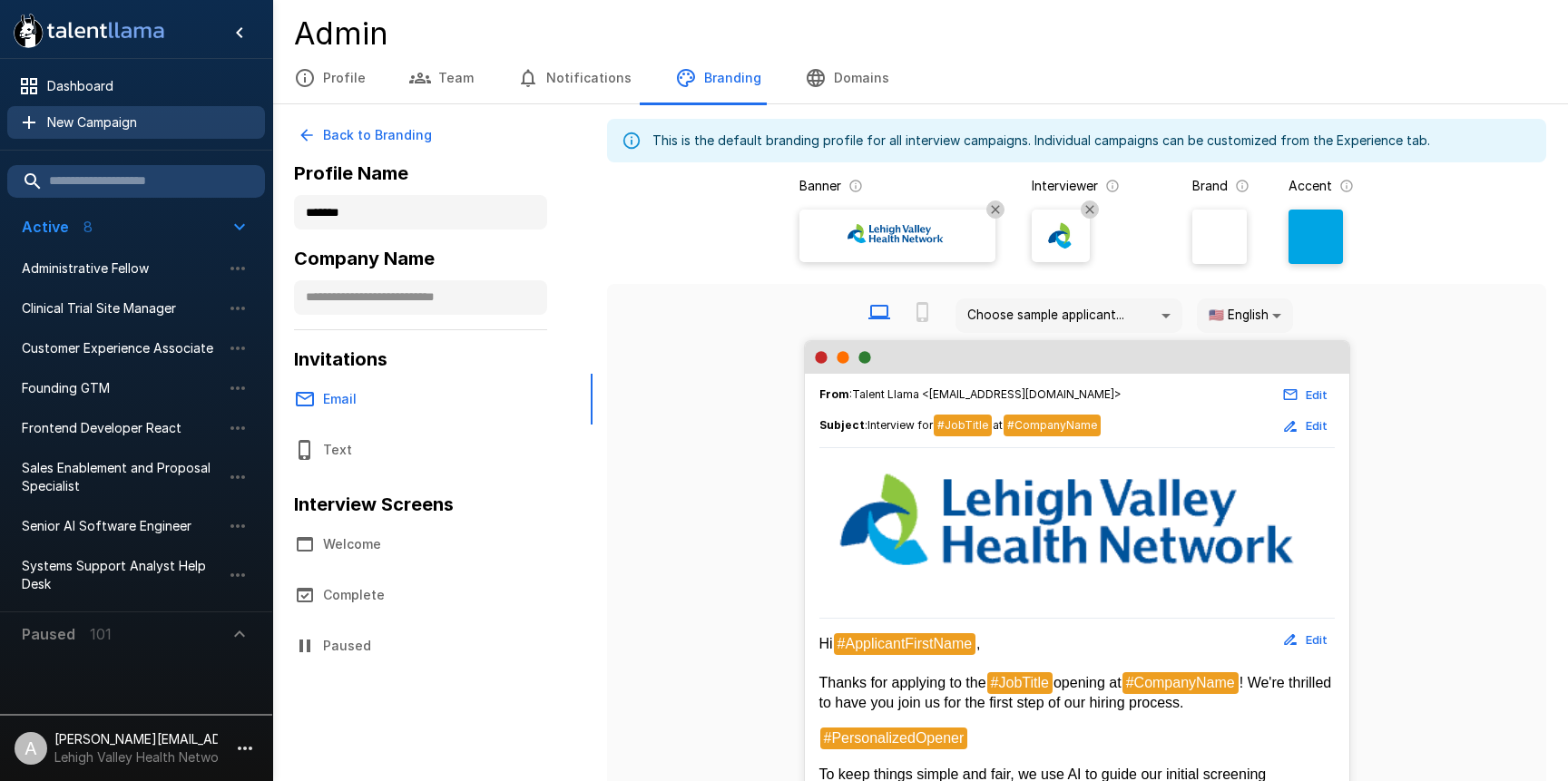
click at [156, 120] on span "New Campaign" at bounding box center [149, 123] width 203 height 18
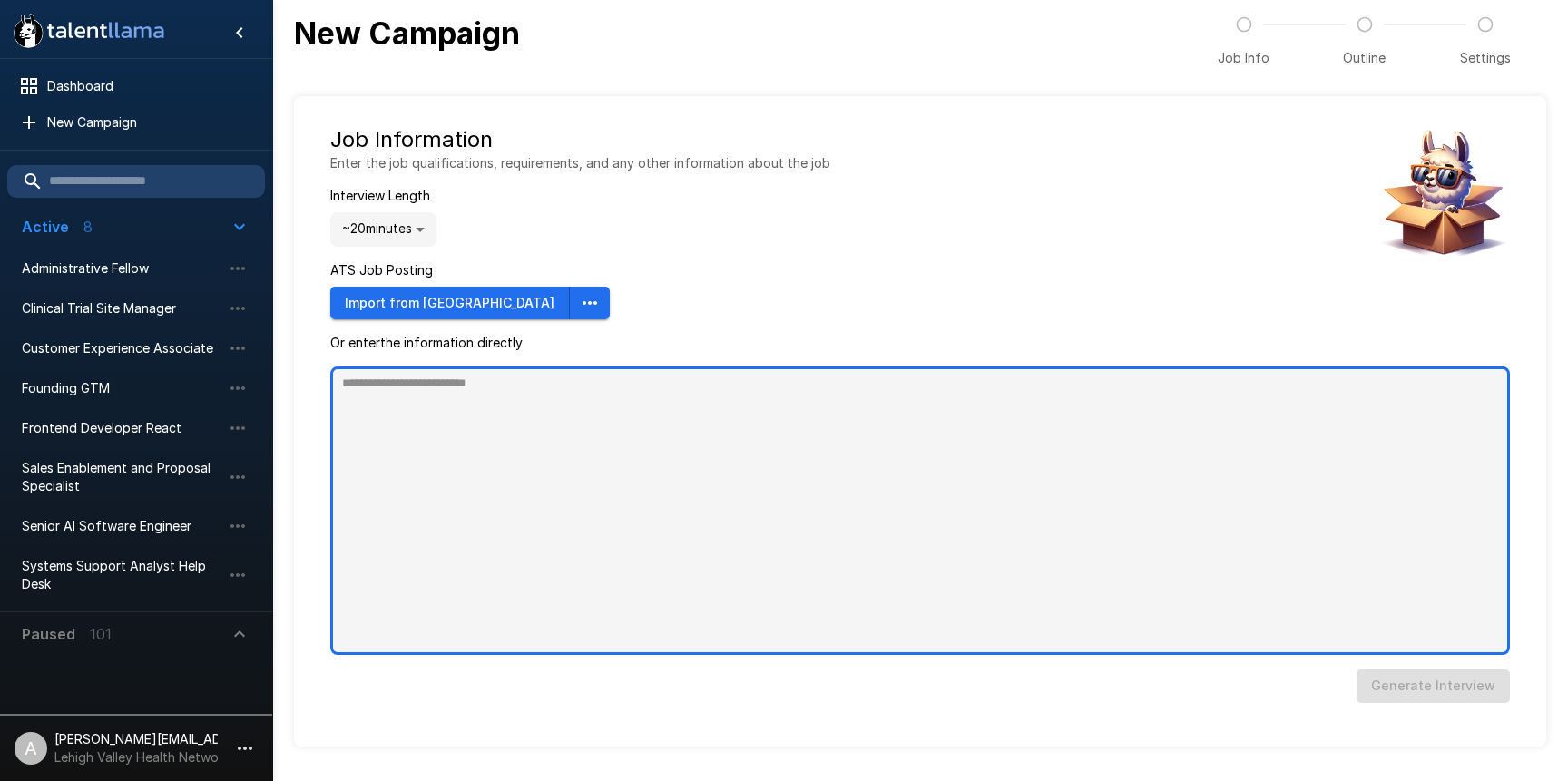
type textarea "*"
click at [868, 483] on textarea at bounding box center [920, 511] width 1180 height 289
paste textarea "**********"
type textarea "**********"
type textarea "*"
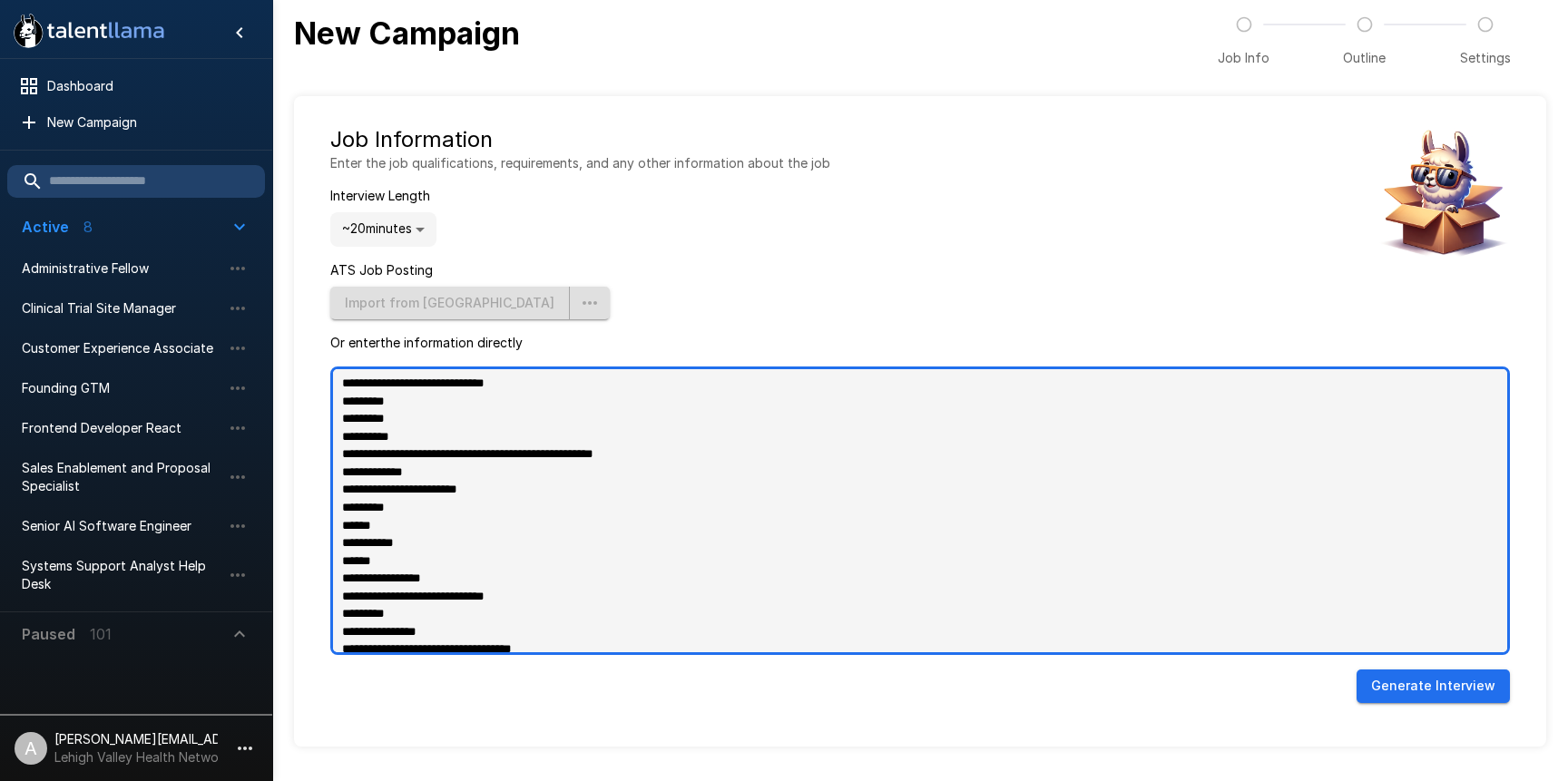
scroll to position [1158, 0]
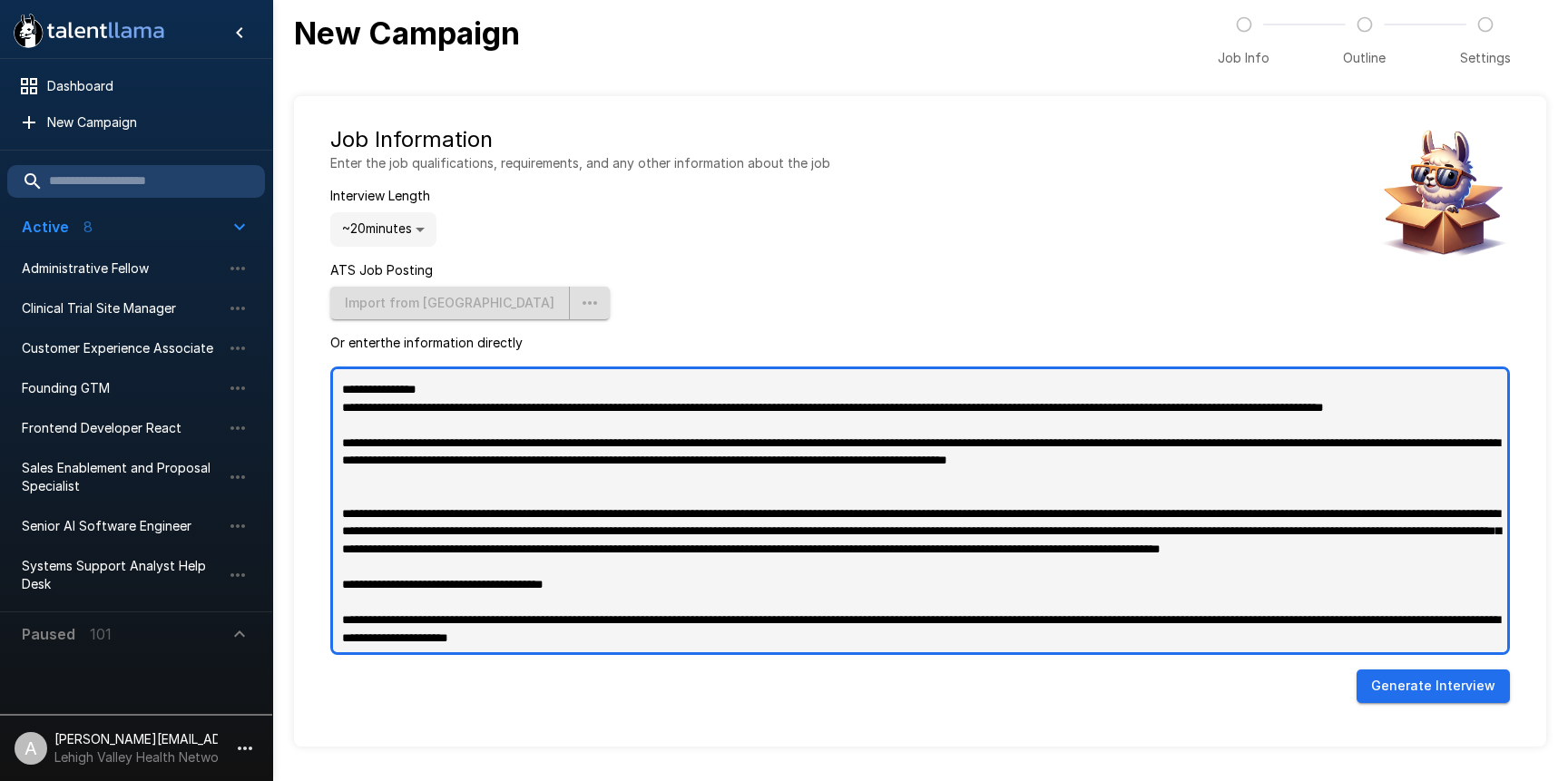
type textarea "**********"
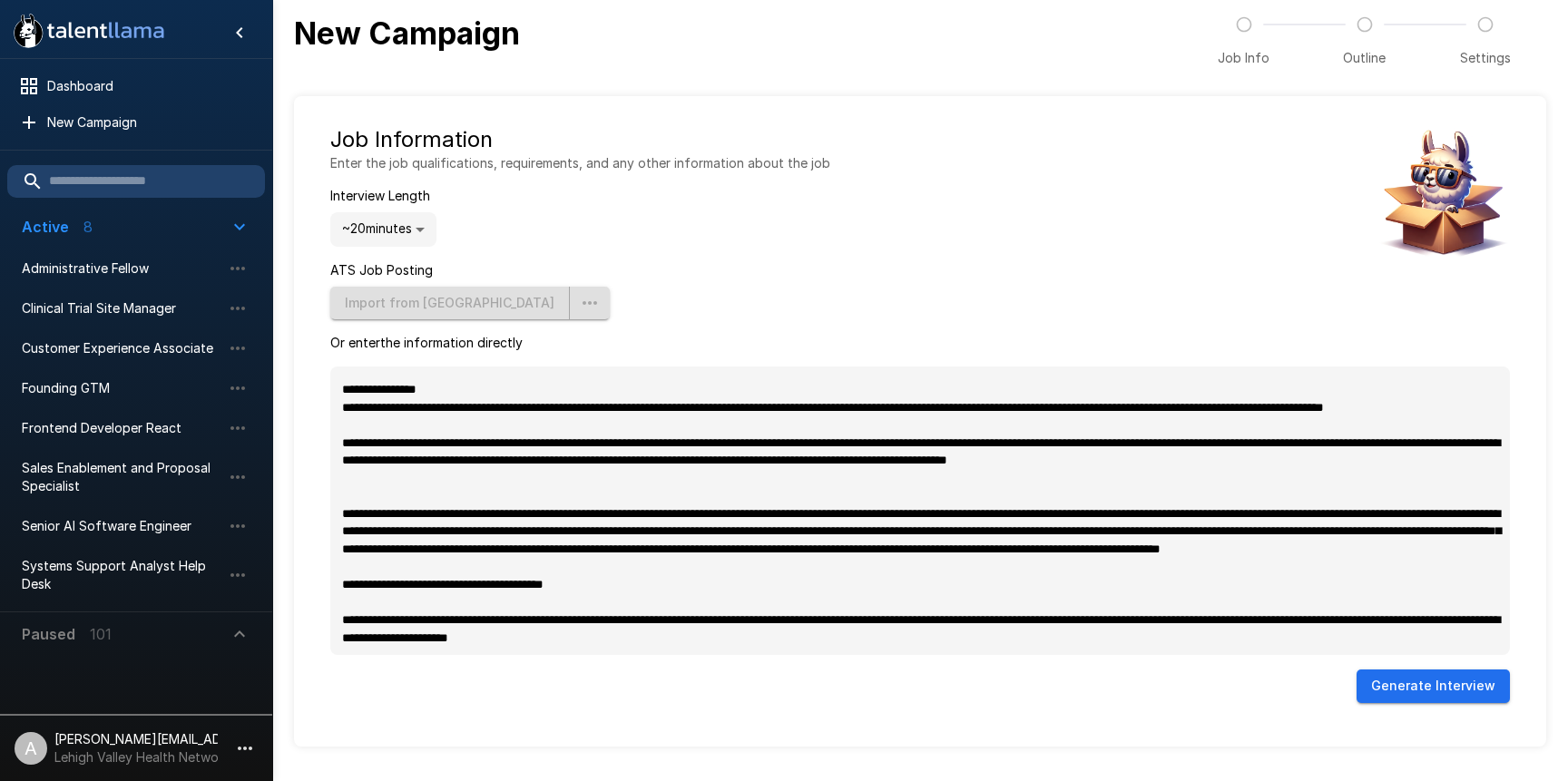
type textarea "*"
click at [1392, 683] on button "Generate Interview" at bounding box center [1433, 686] width 154 height 34
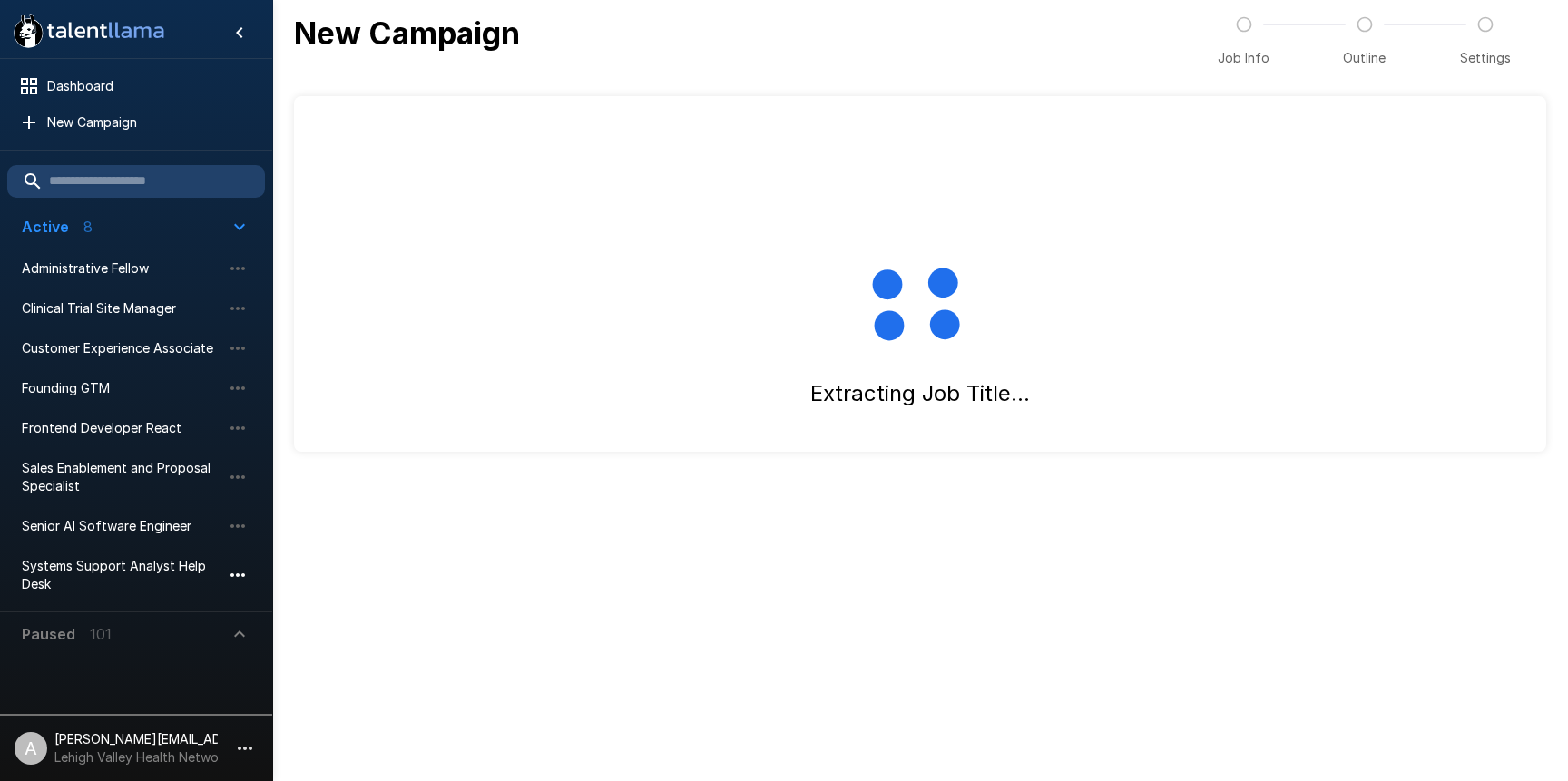
click at [243, 571] on icon "button" at bounding box center [238, 575] width 22 height 22
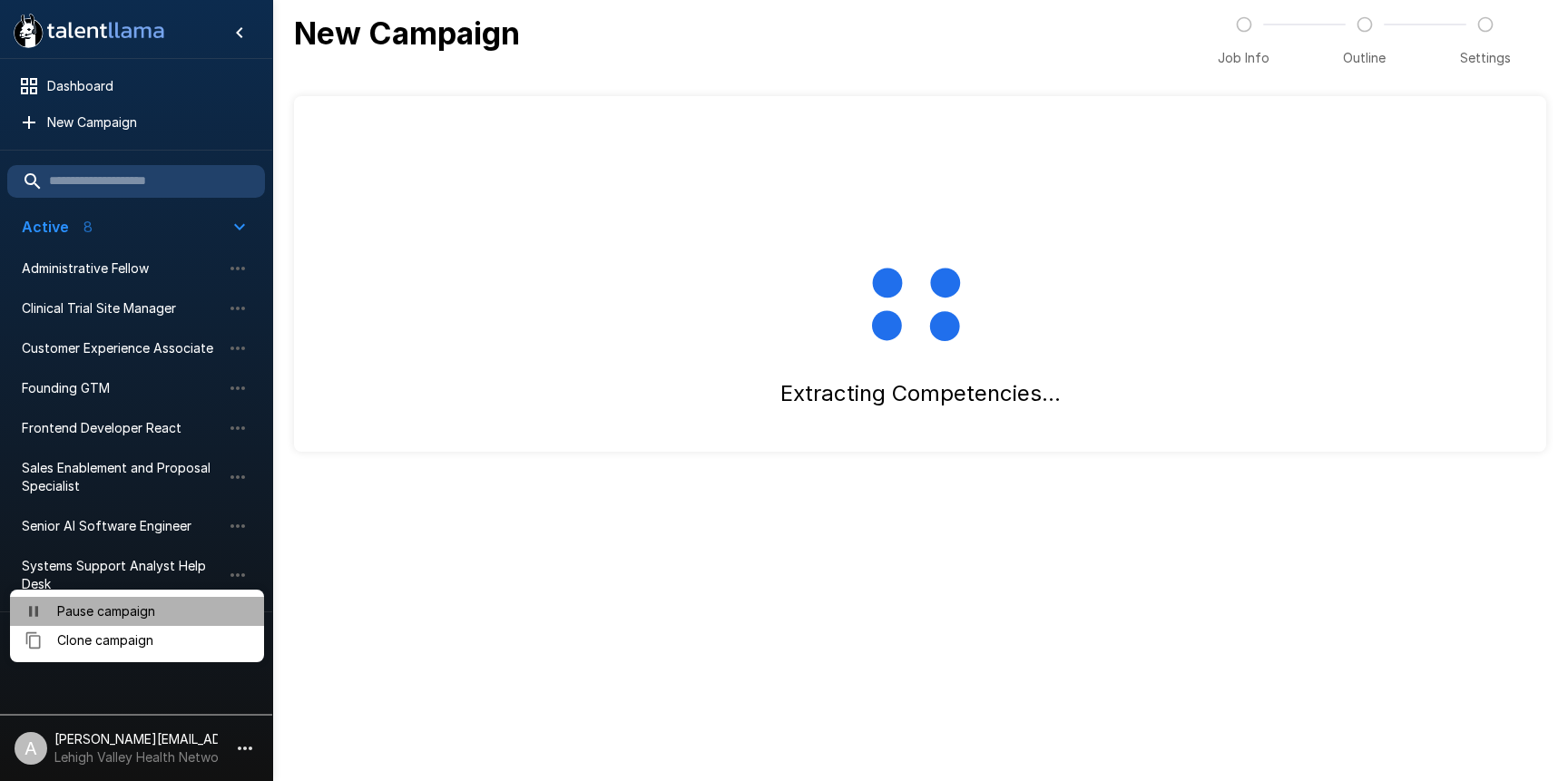
click at [209, 616] on span "Pause campaign" at bounding box center [154, 611] width 193 height 18
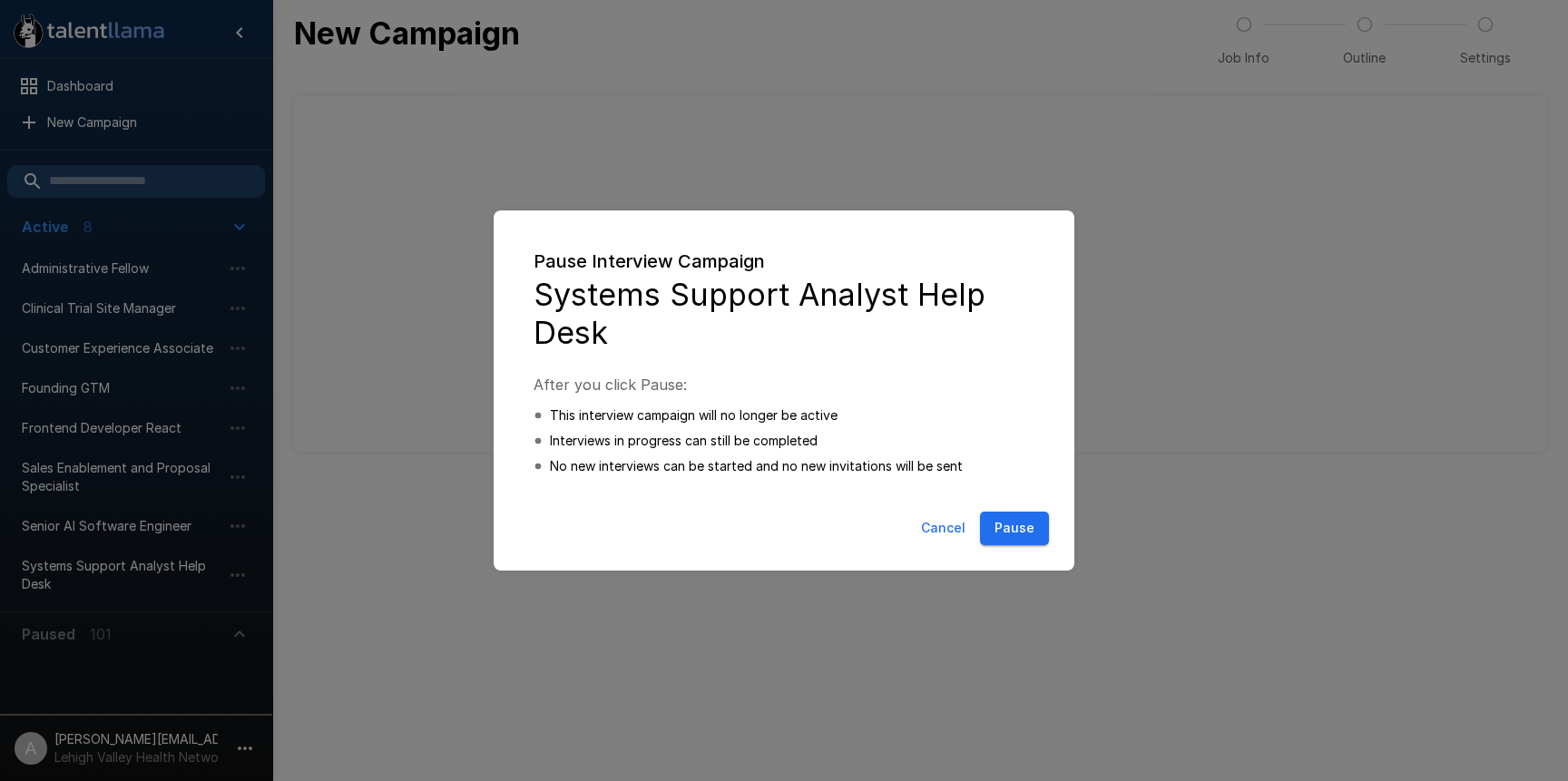
click at [1036, 524] on button "Pause" at bounding box center [1015, 528] width 69 height 34
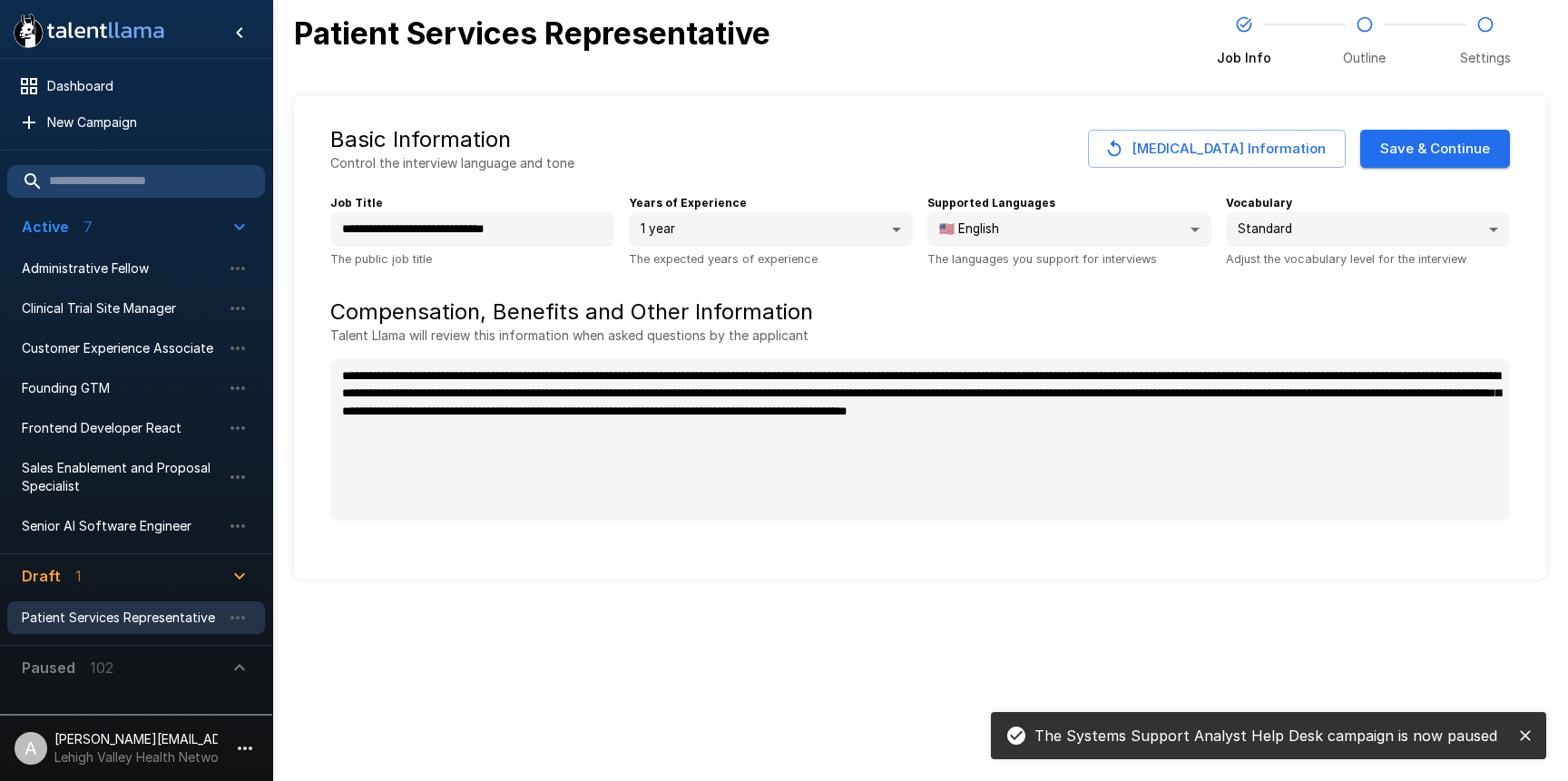
click at [1527, 732] on icon "close" at bounding box center [1525, 736] width 11 height 11
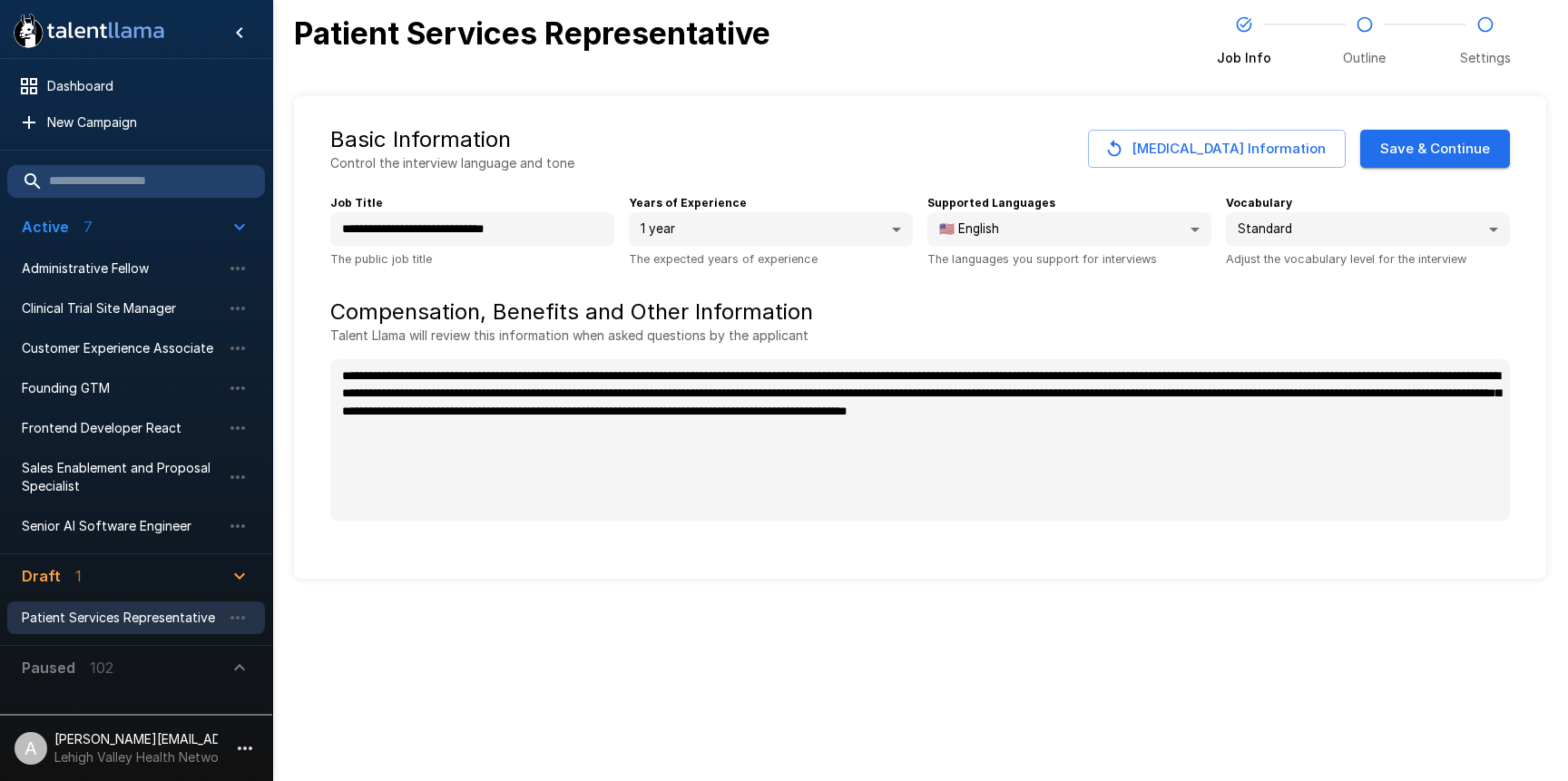
click at [1419, 154] on button "Save & Continue" at bounding box center [1434, 149] width 150 height 38
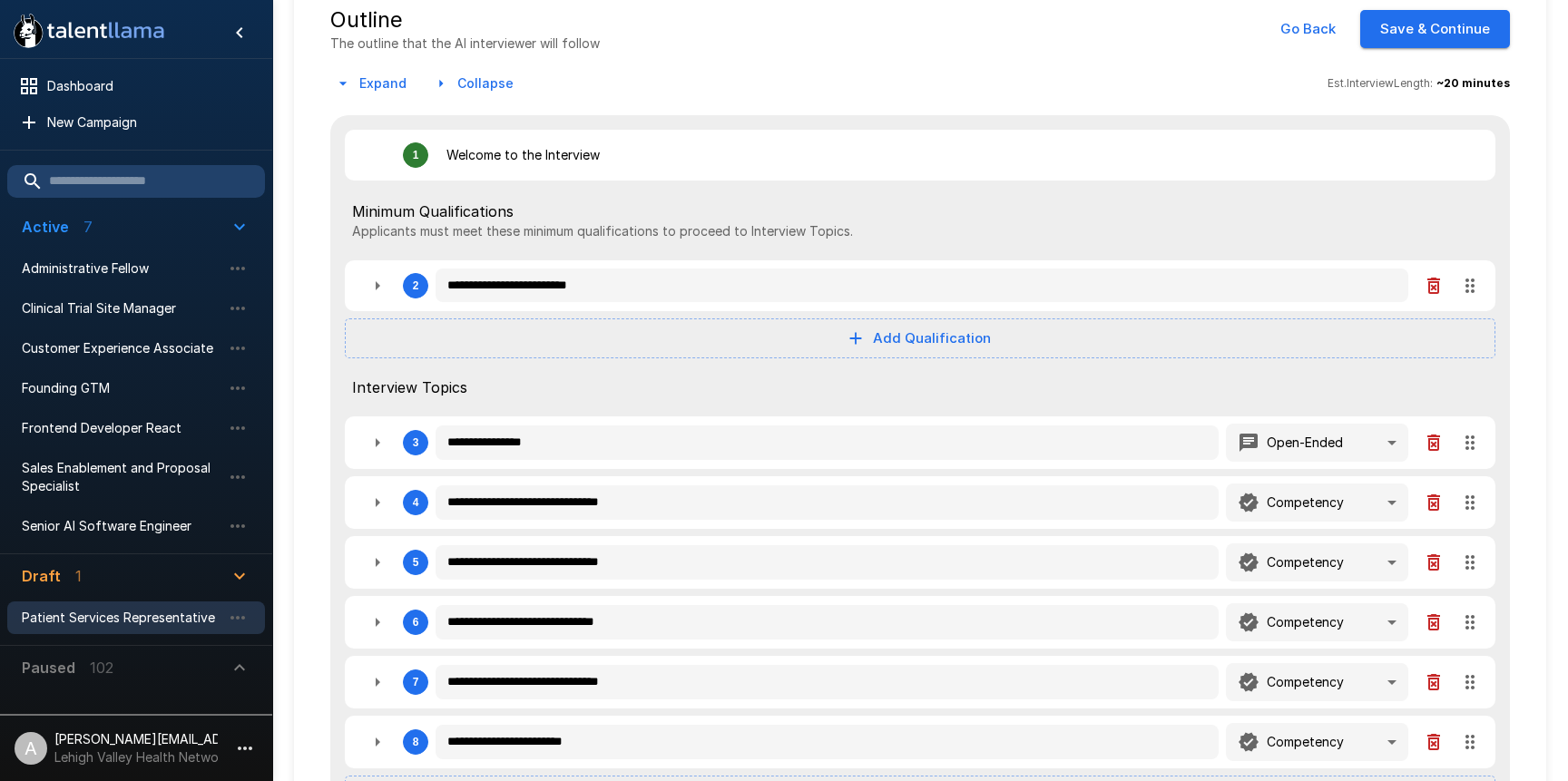
scroll to position [185, 0]
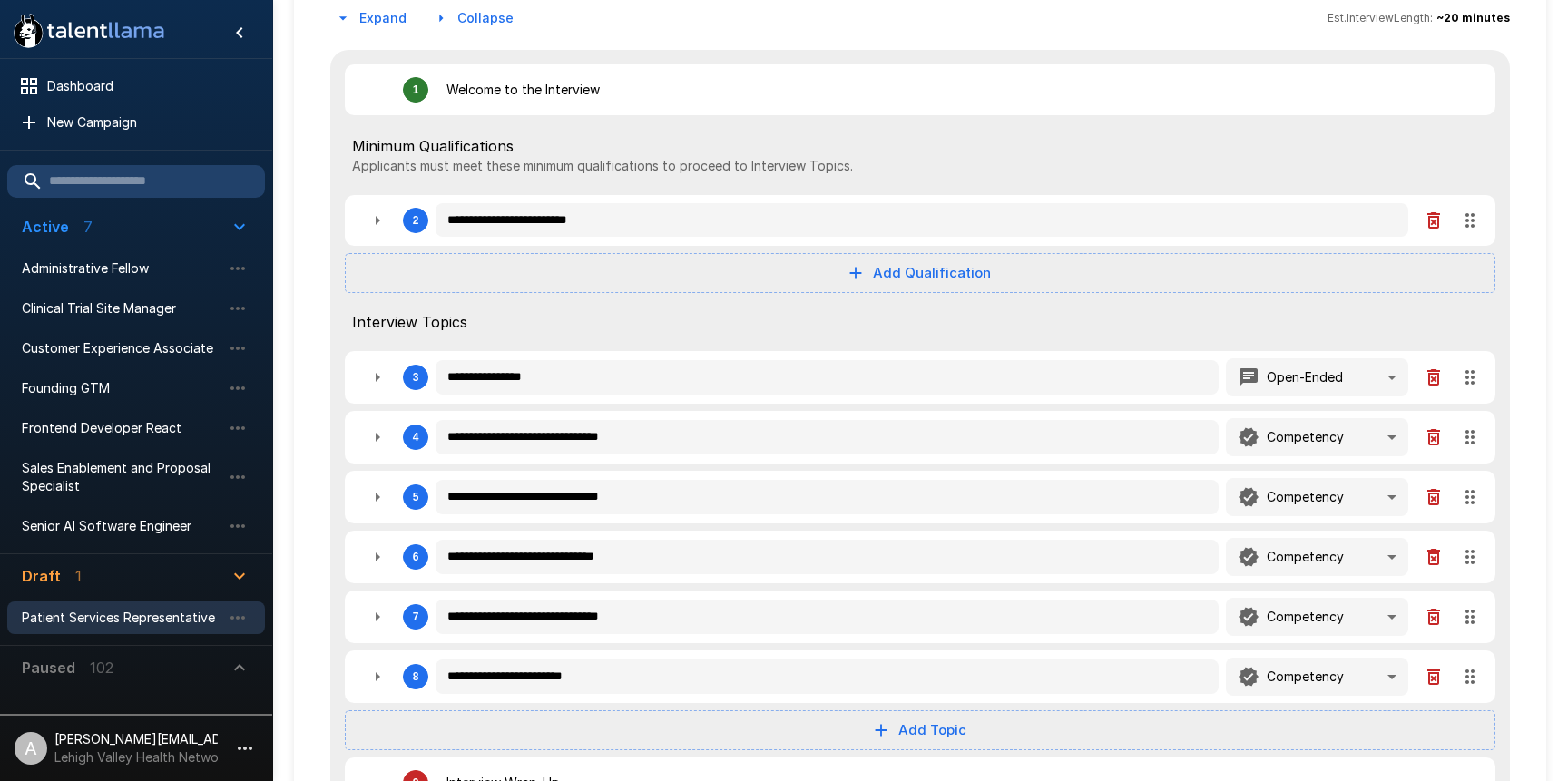
click at [383, 390] on button "button" at bounding box center [378, 378] width 36 height 36
type textarea "*"
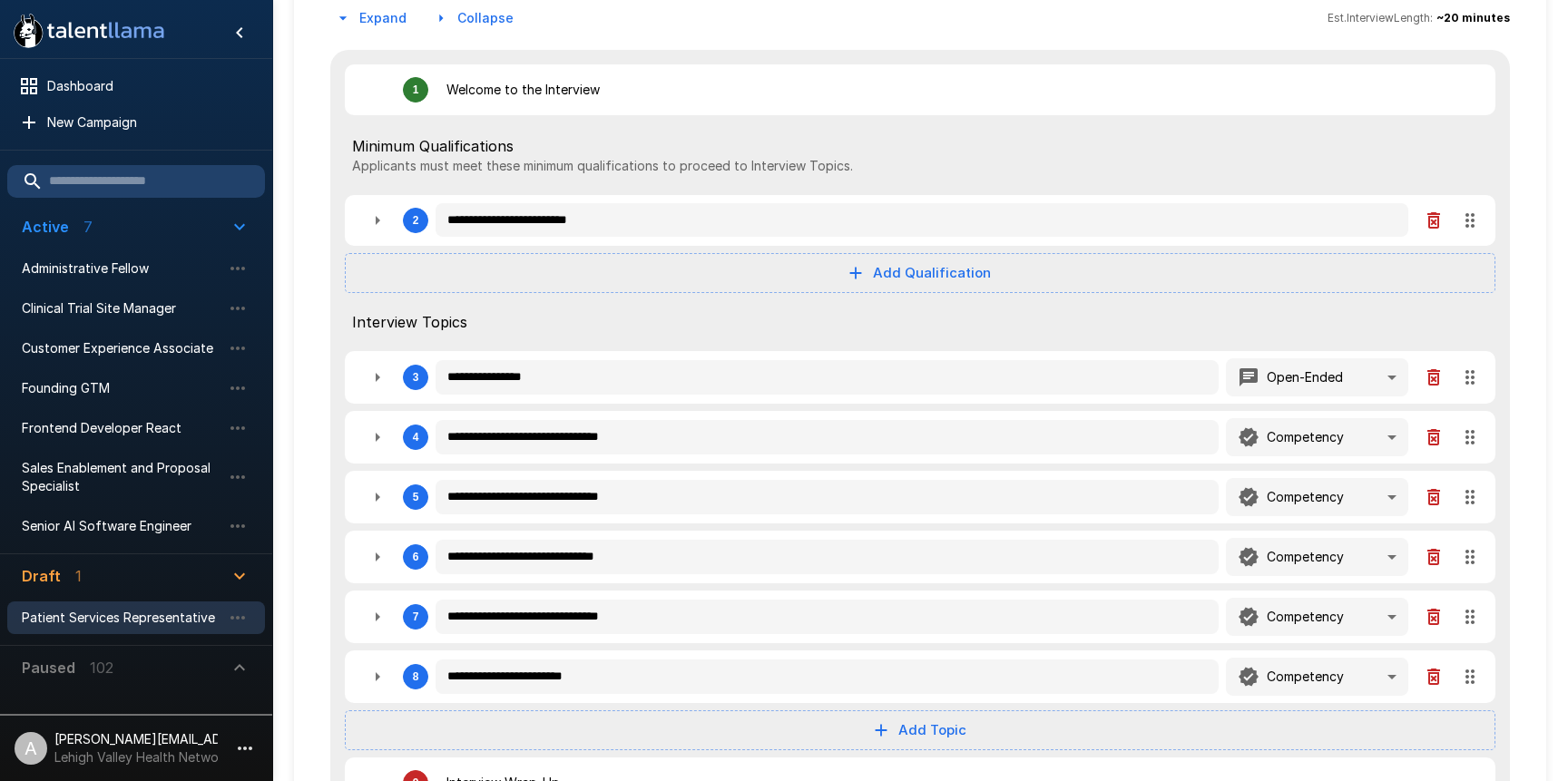
type textarea "*"
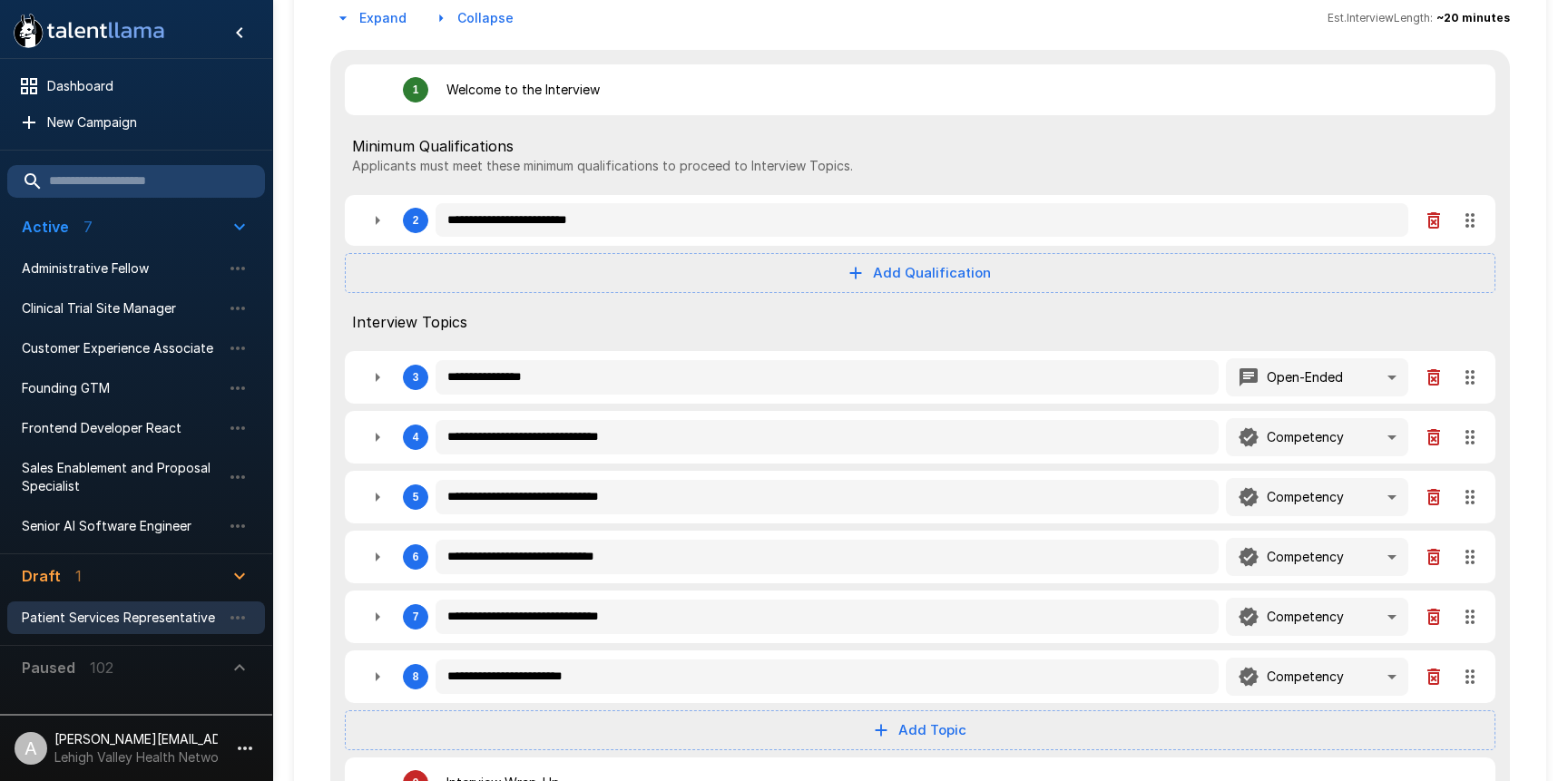
type textarea "*"
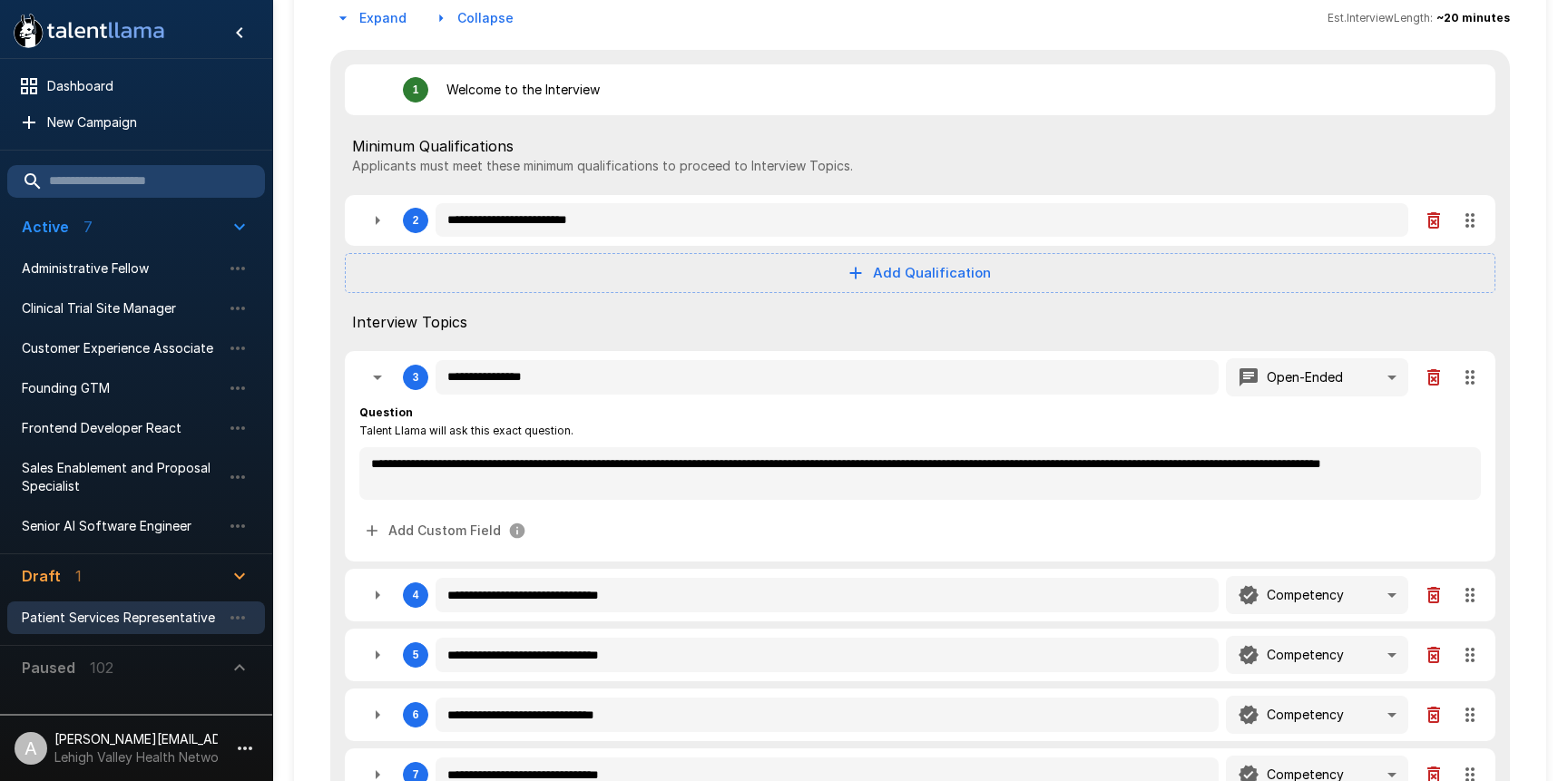
click at [379, 378] on icon "button" at bounding box center [378, 378] width 9 height 5
type textarea "*"
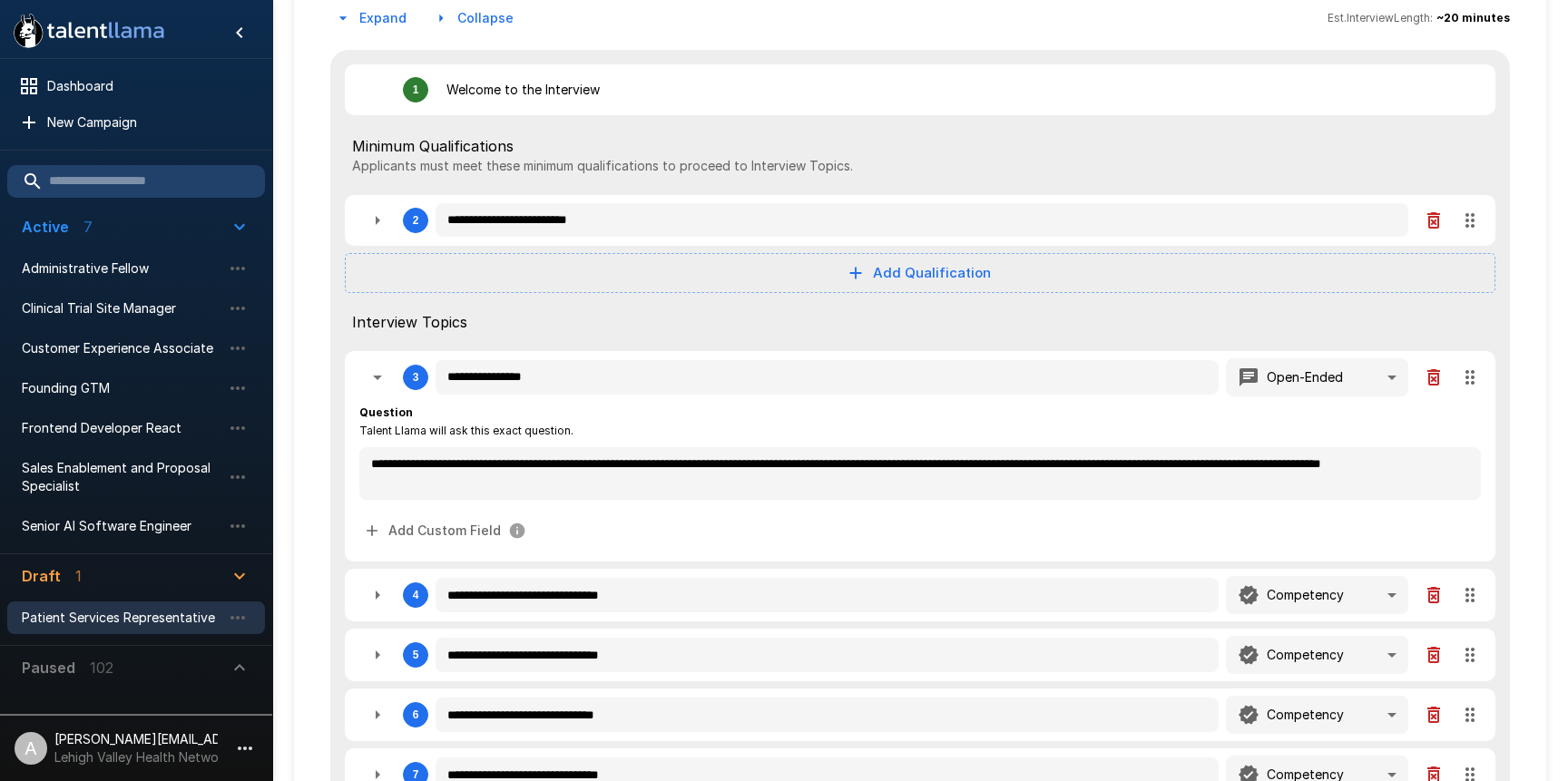
type textarea "*"
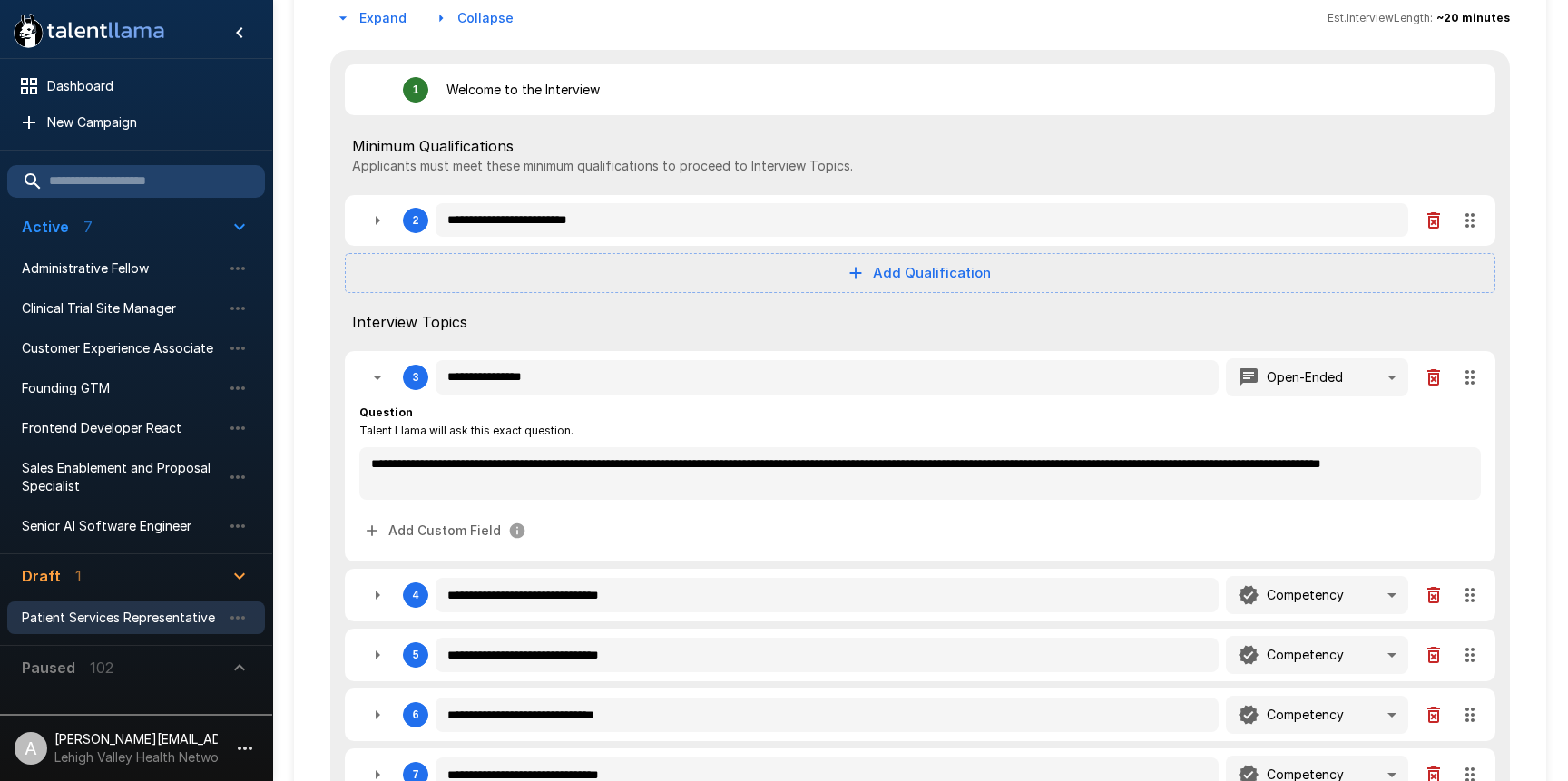
type textarea "*"
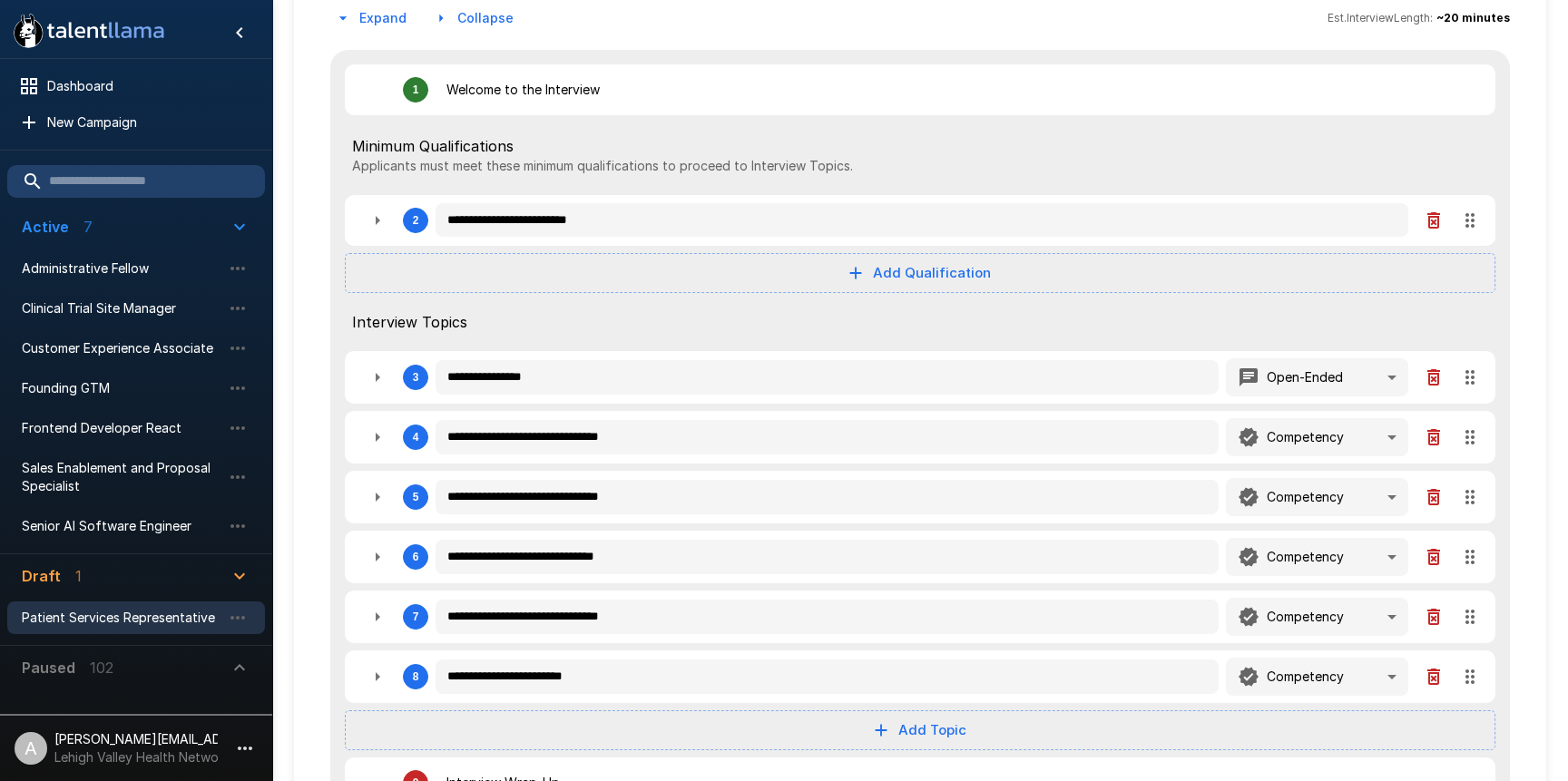
type textarea "*"
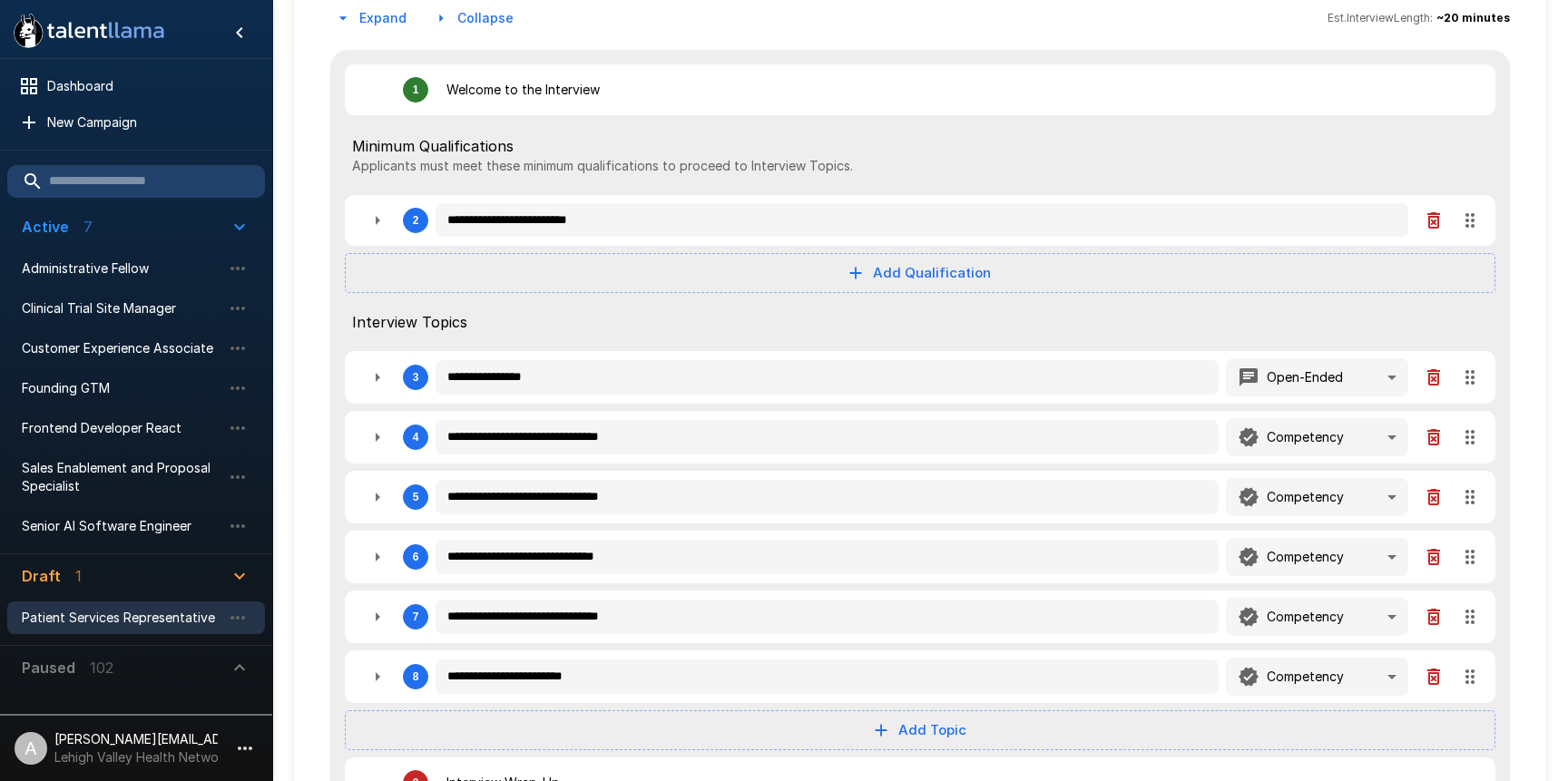
type textarea "*"
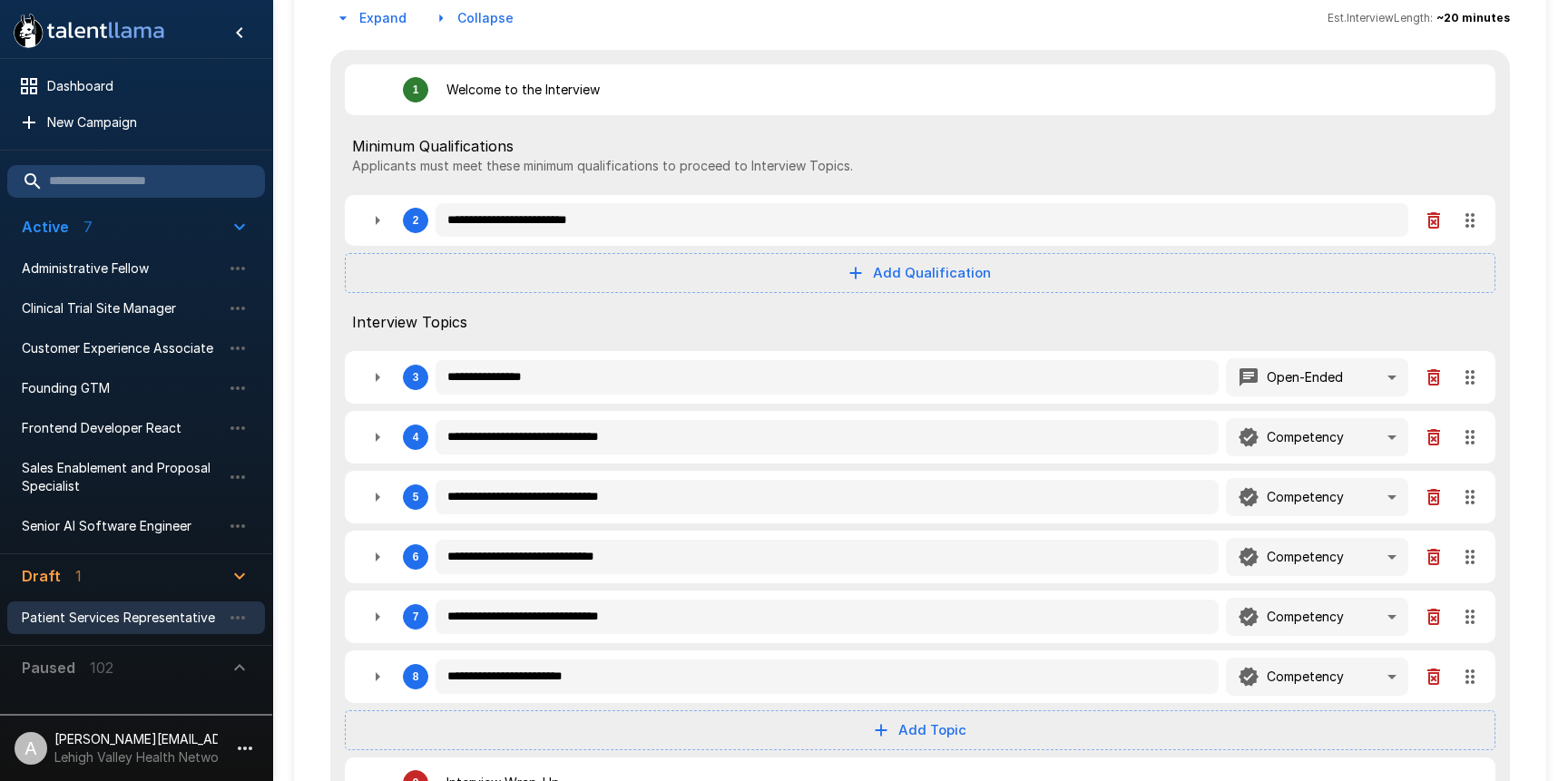
type textarea "*"
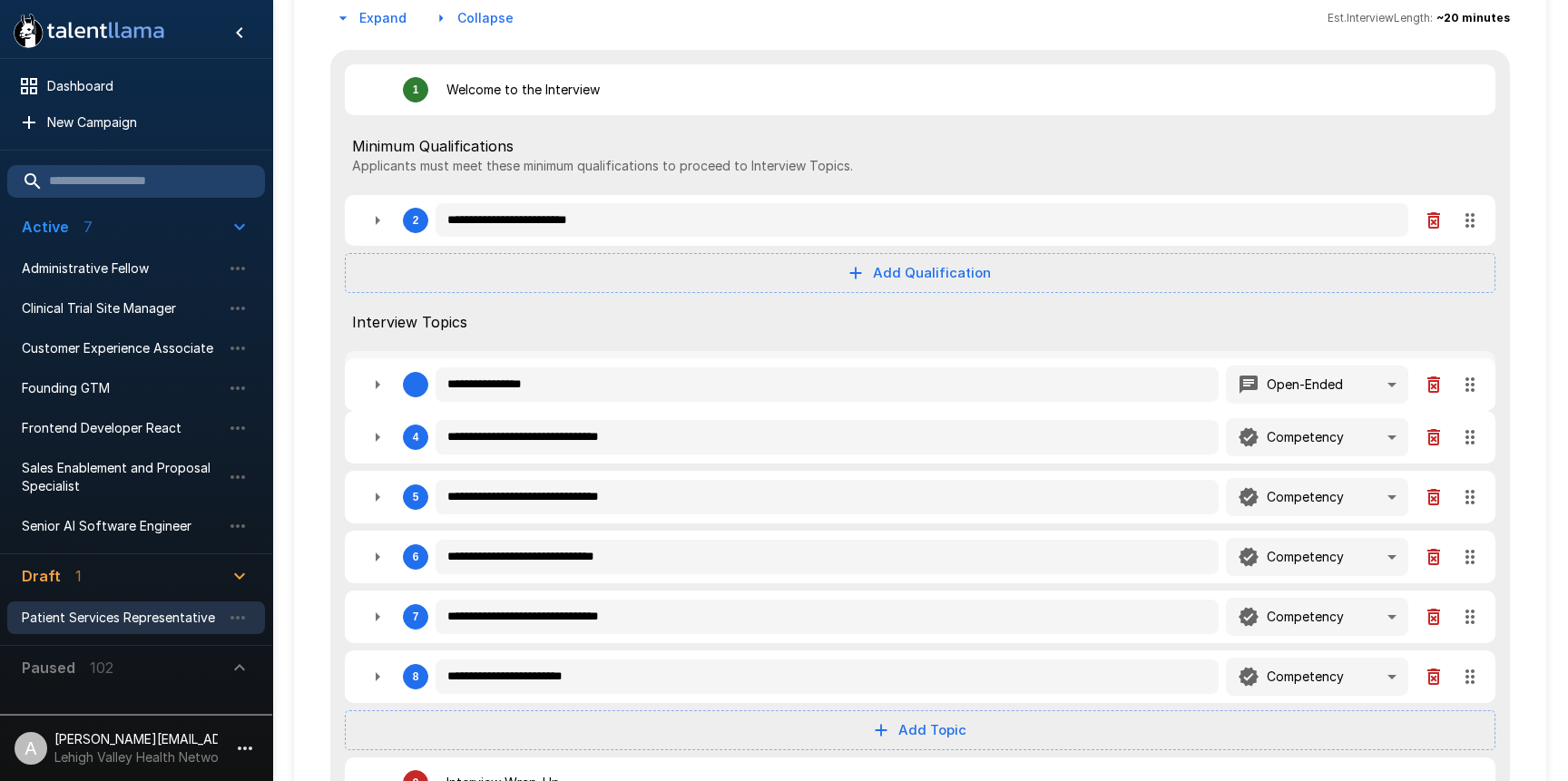
type textarea "*"
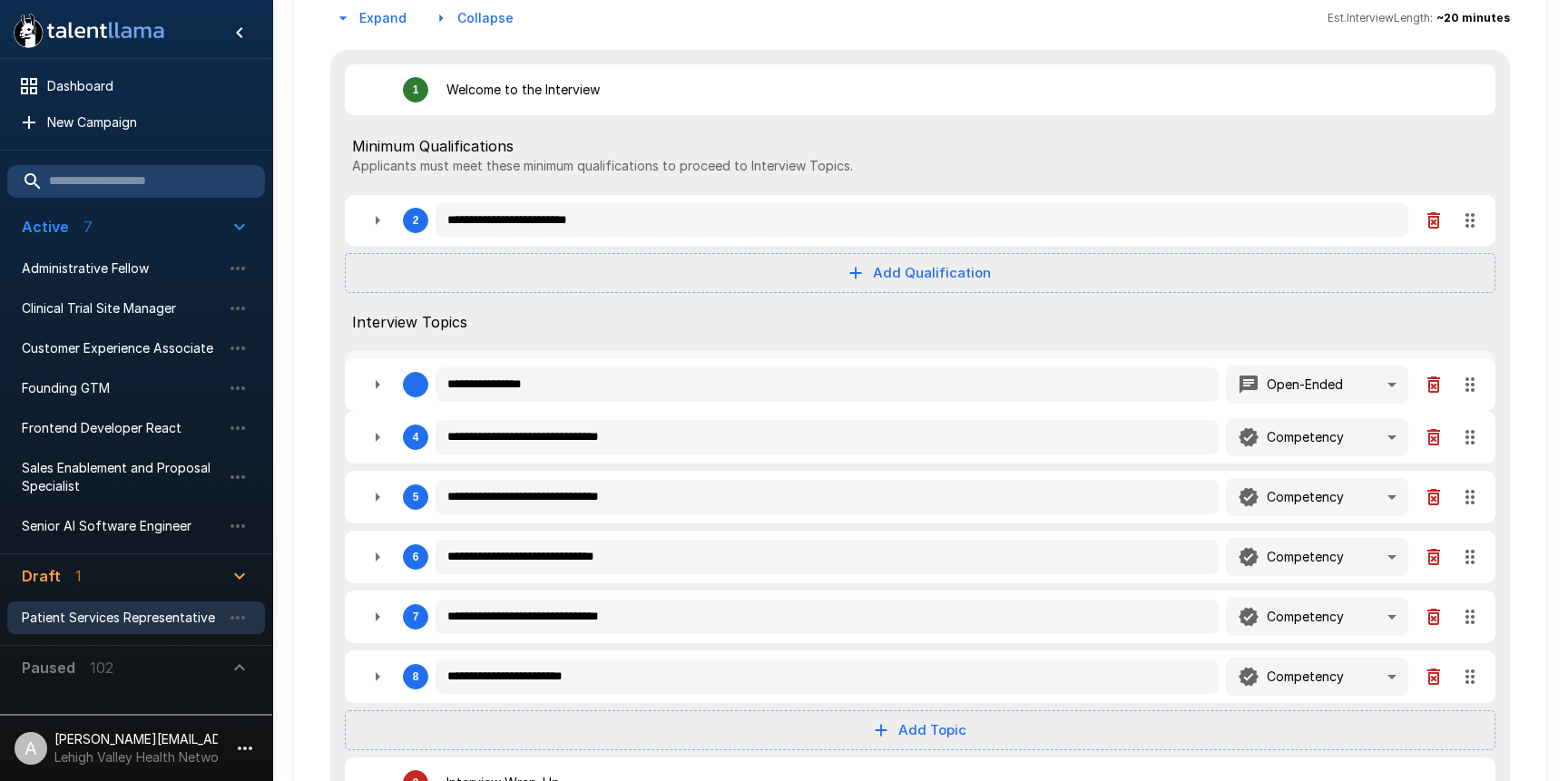
type textarea "*"
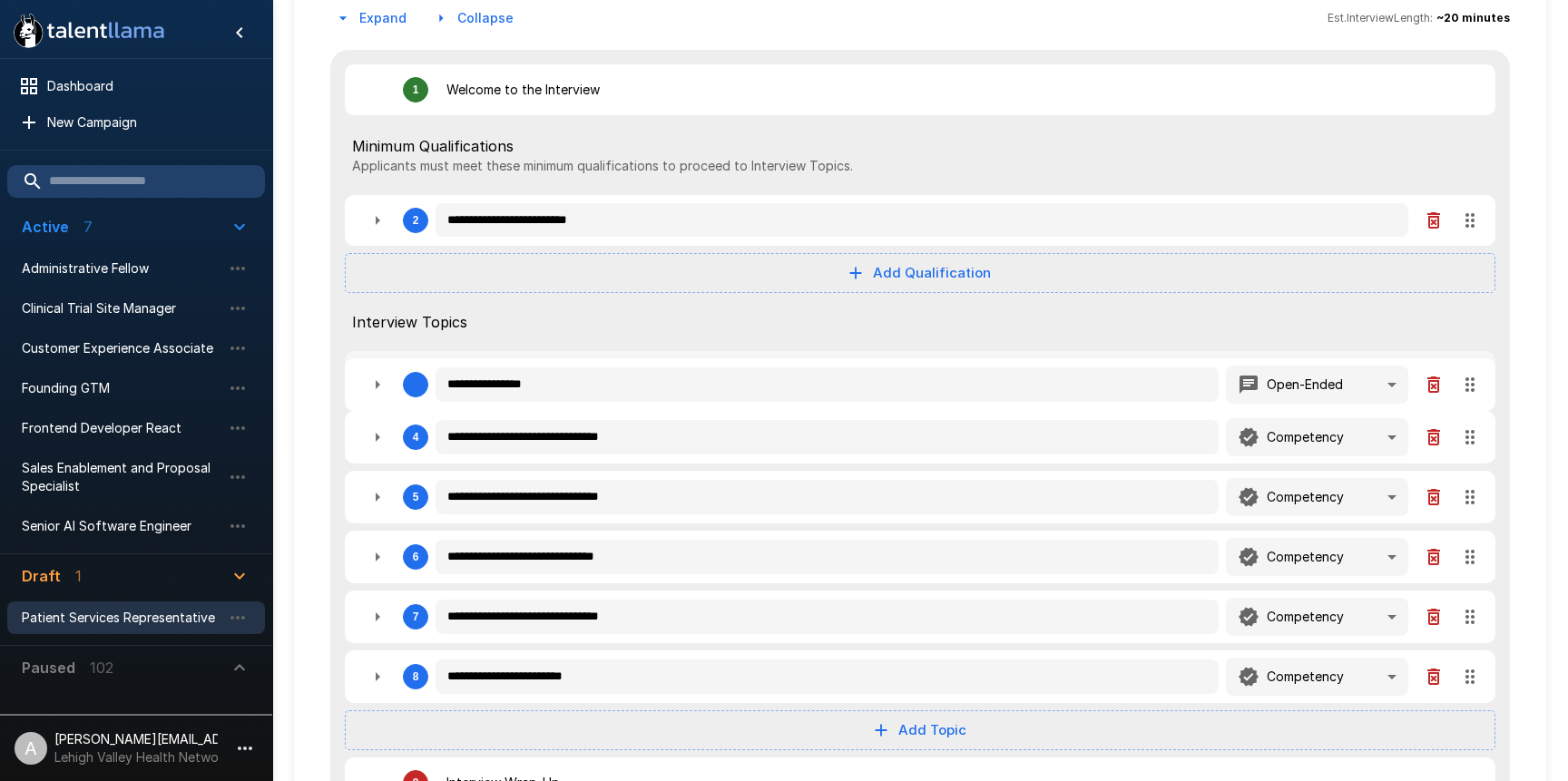
type textarea "*"
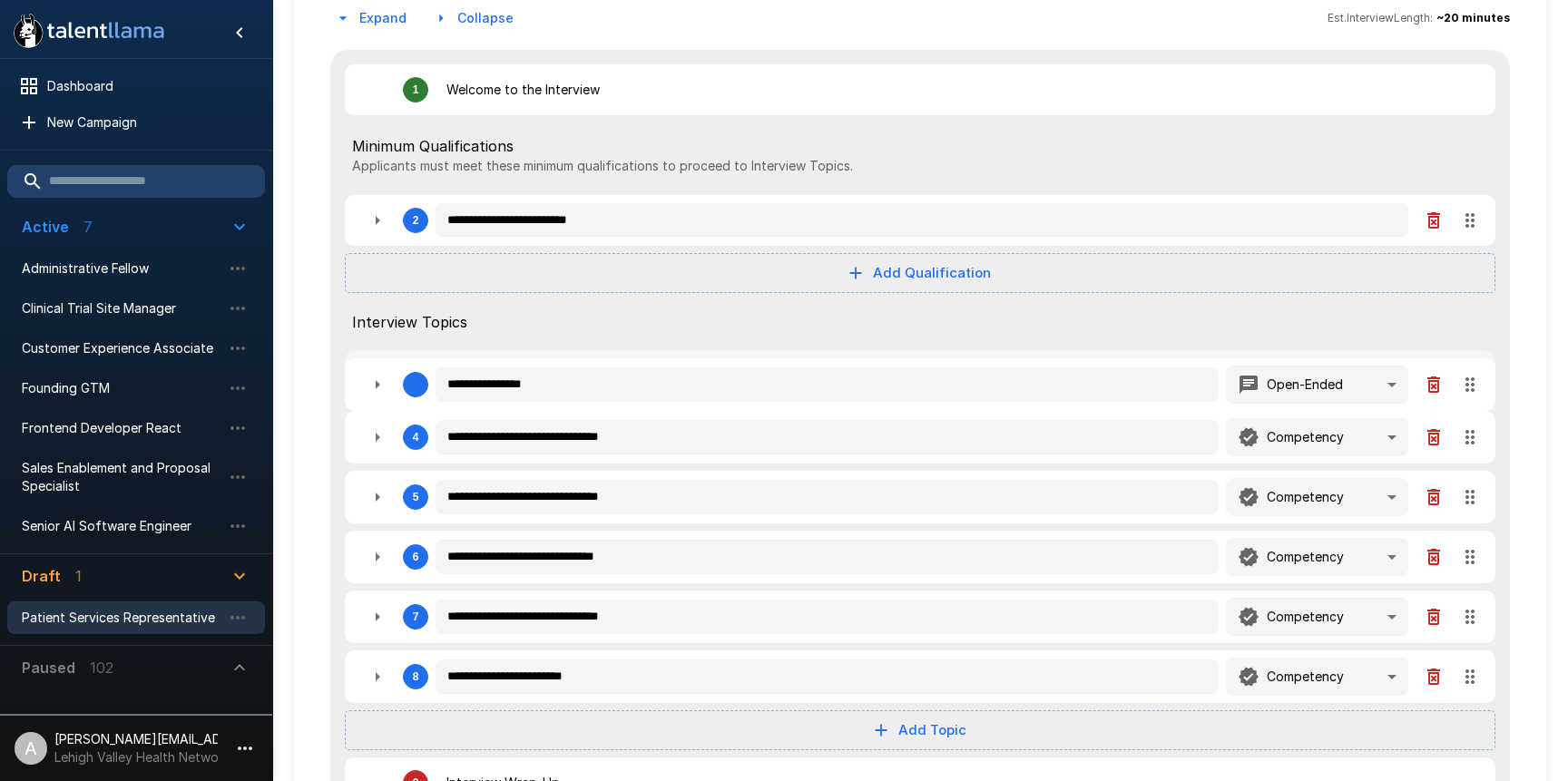
type textarea "*"
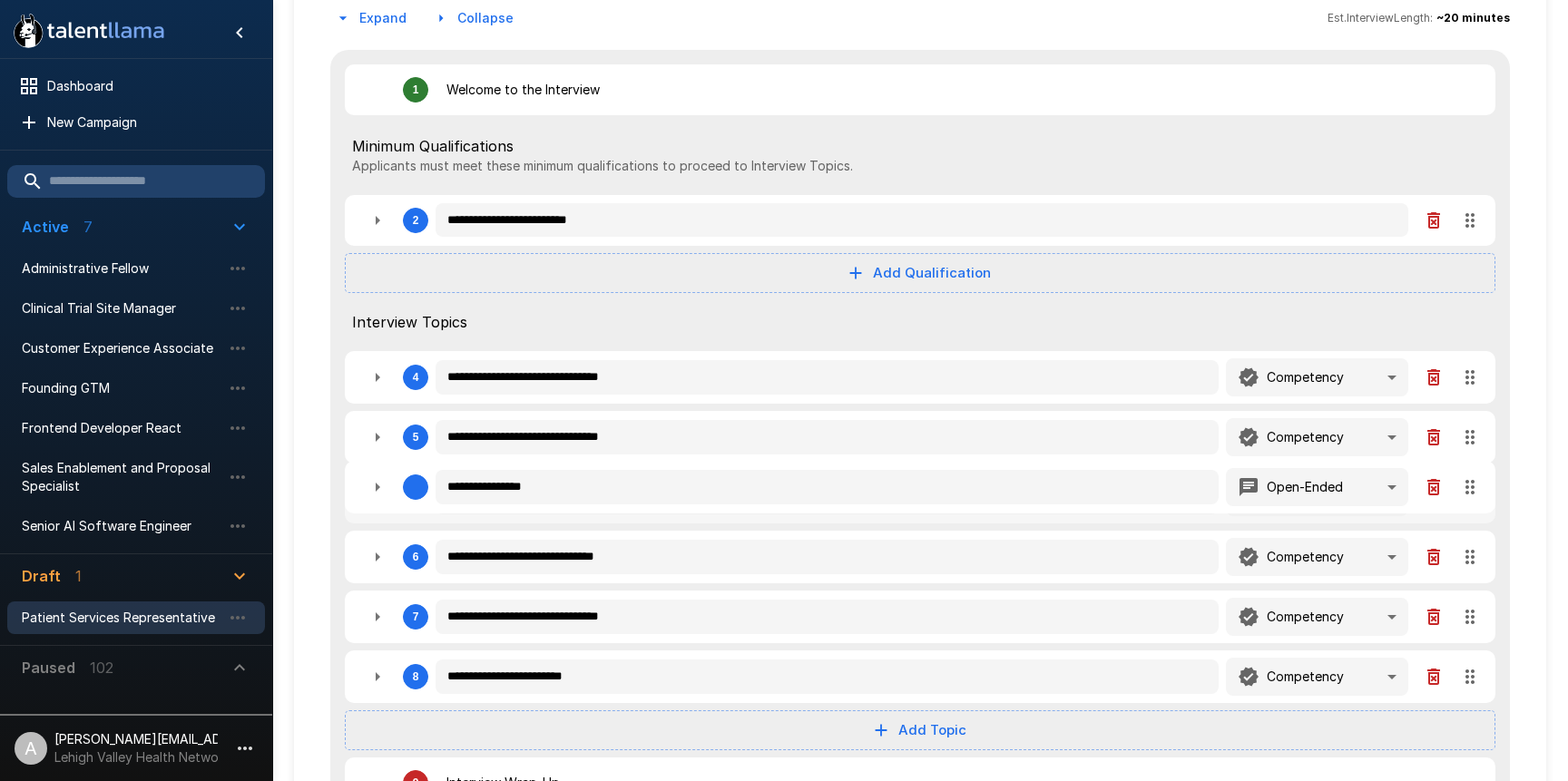
type textarea "*"
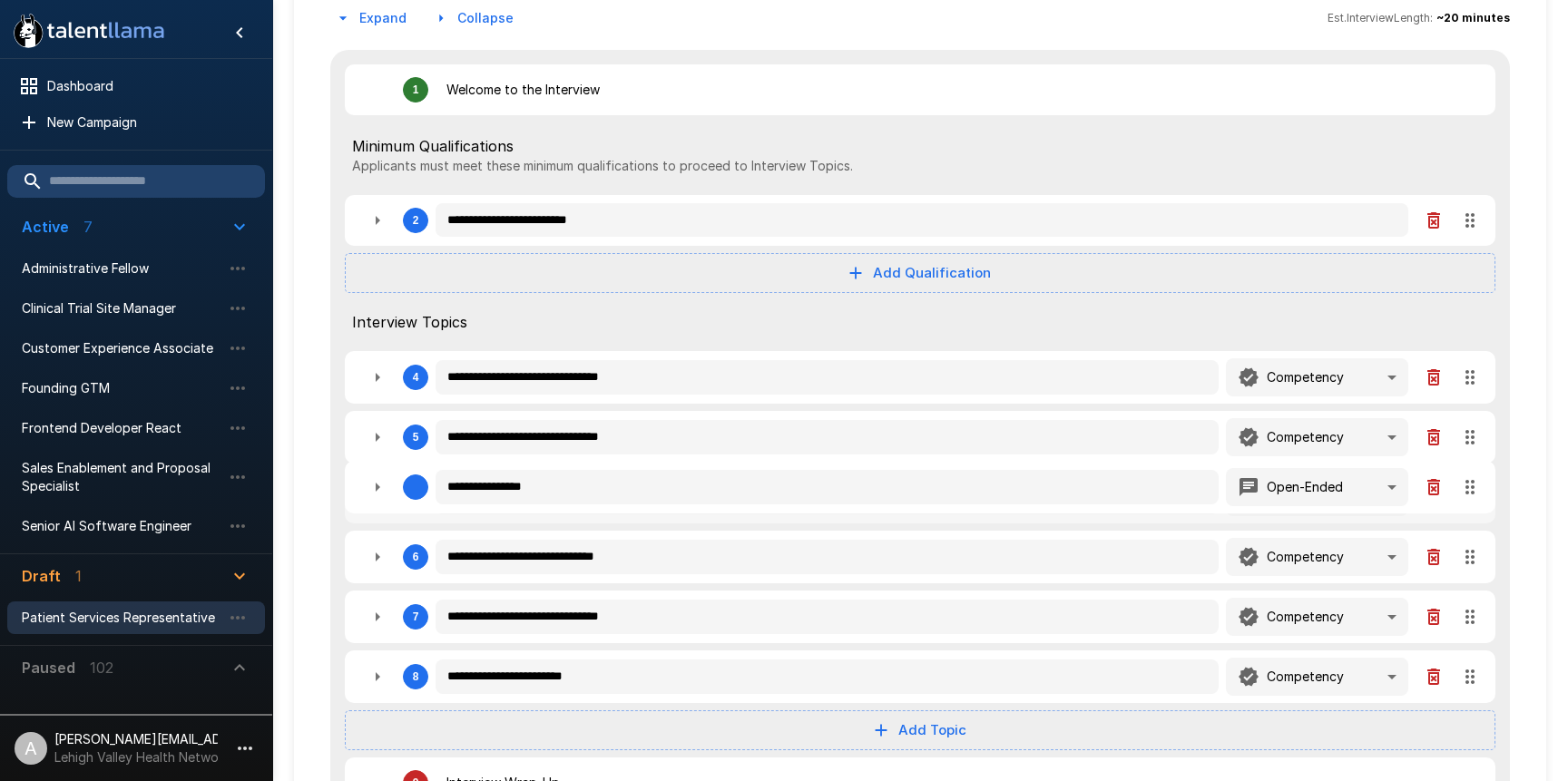
type textarea "*"
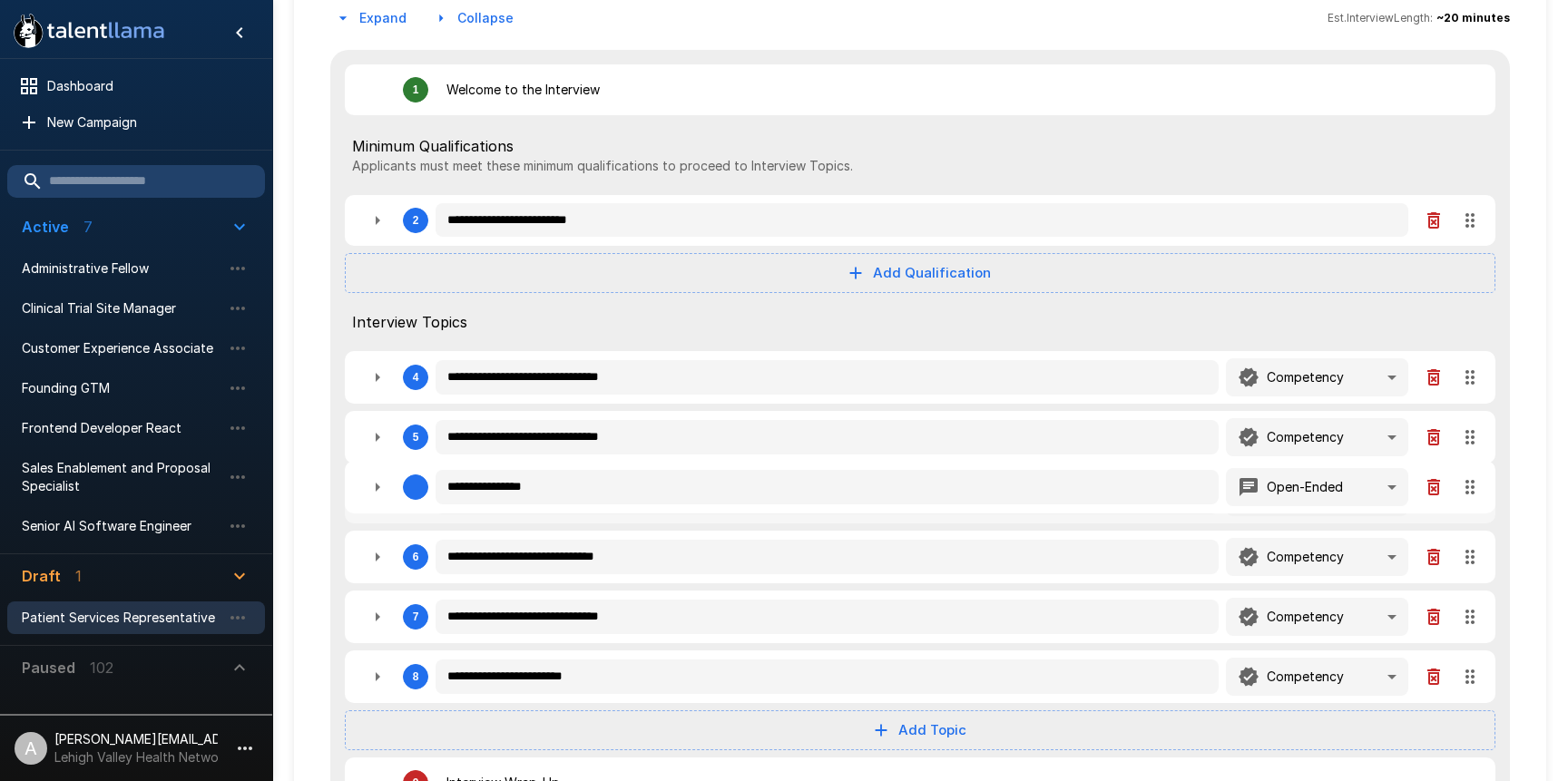
type textarea "*"
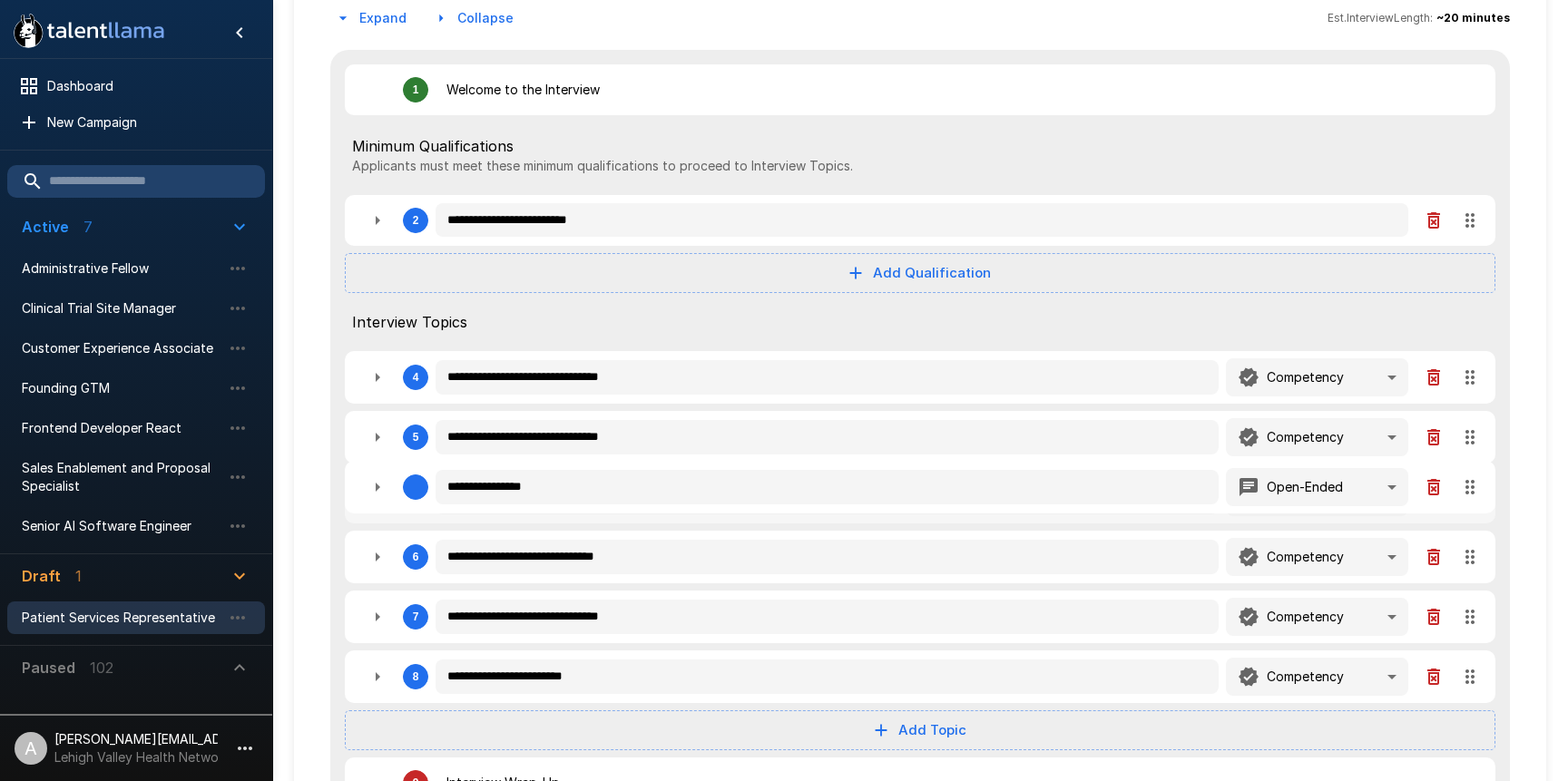
type textarea "*"
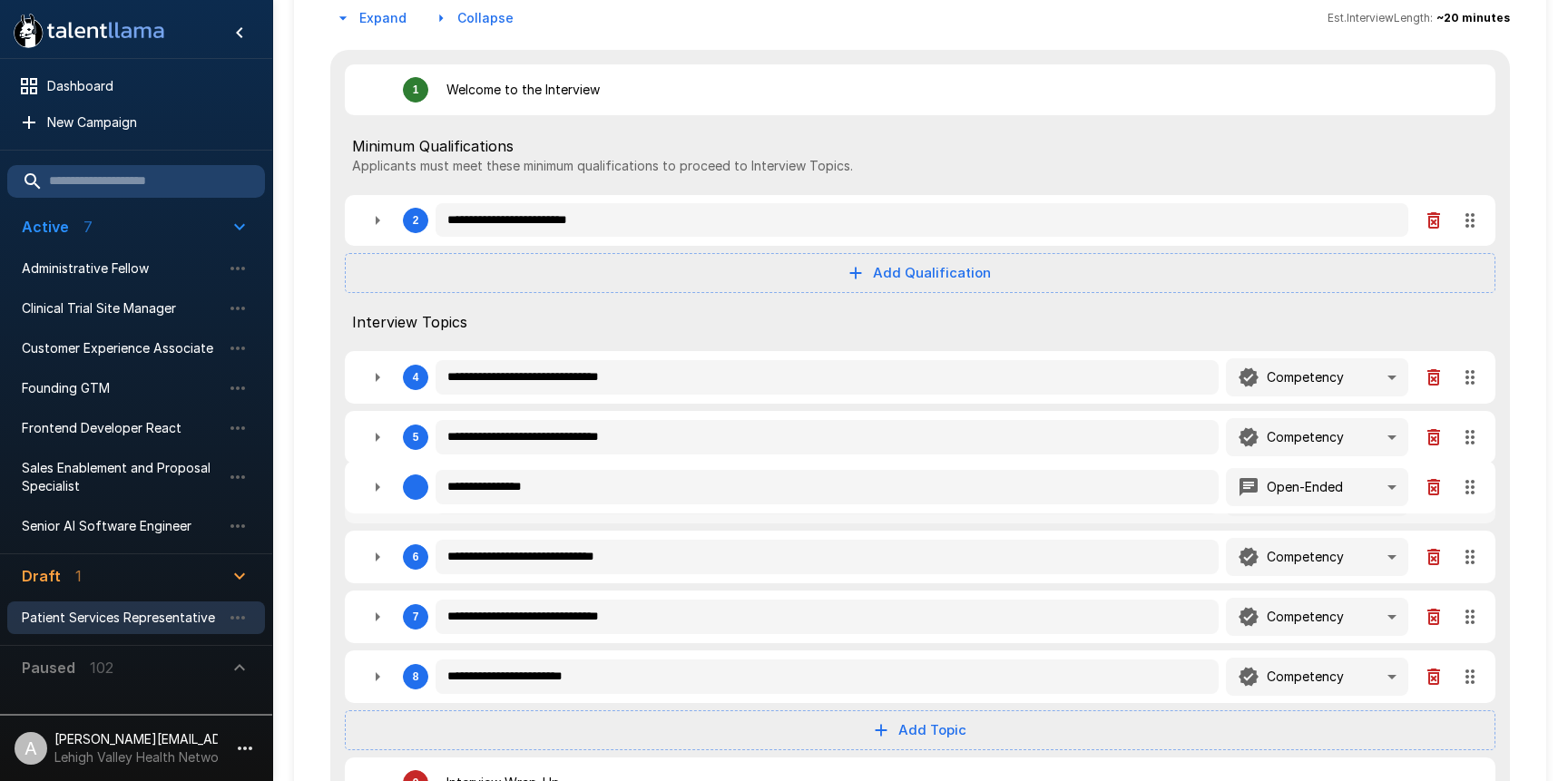
type textarea "*"
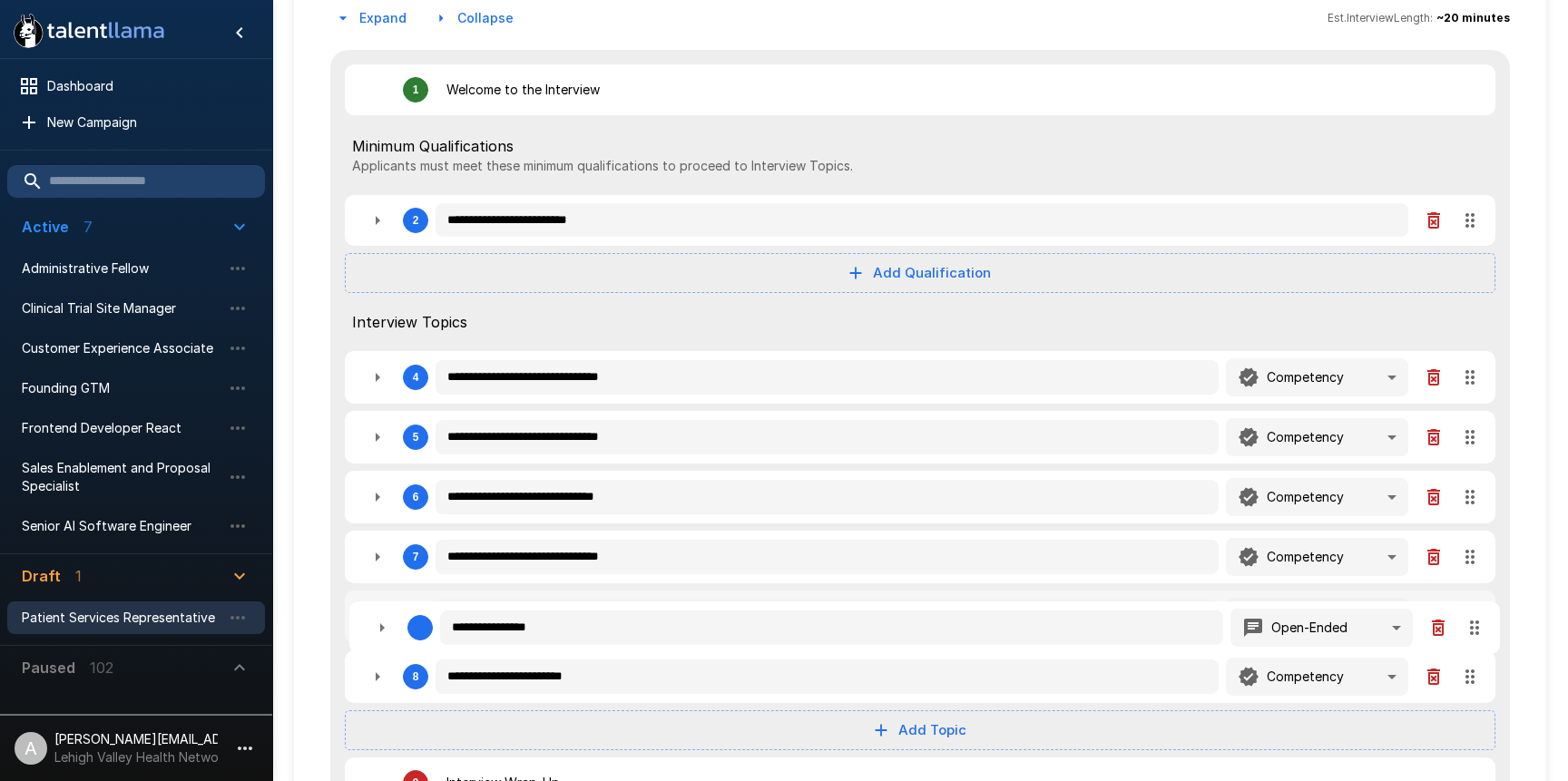
type textarea "*"
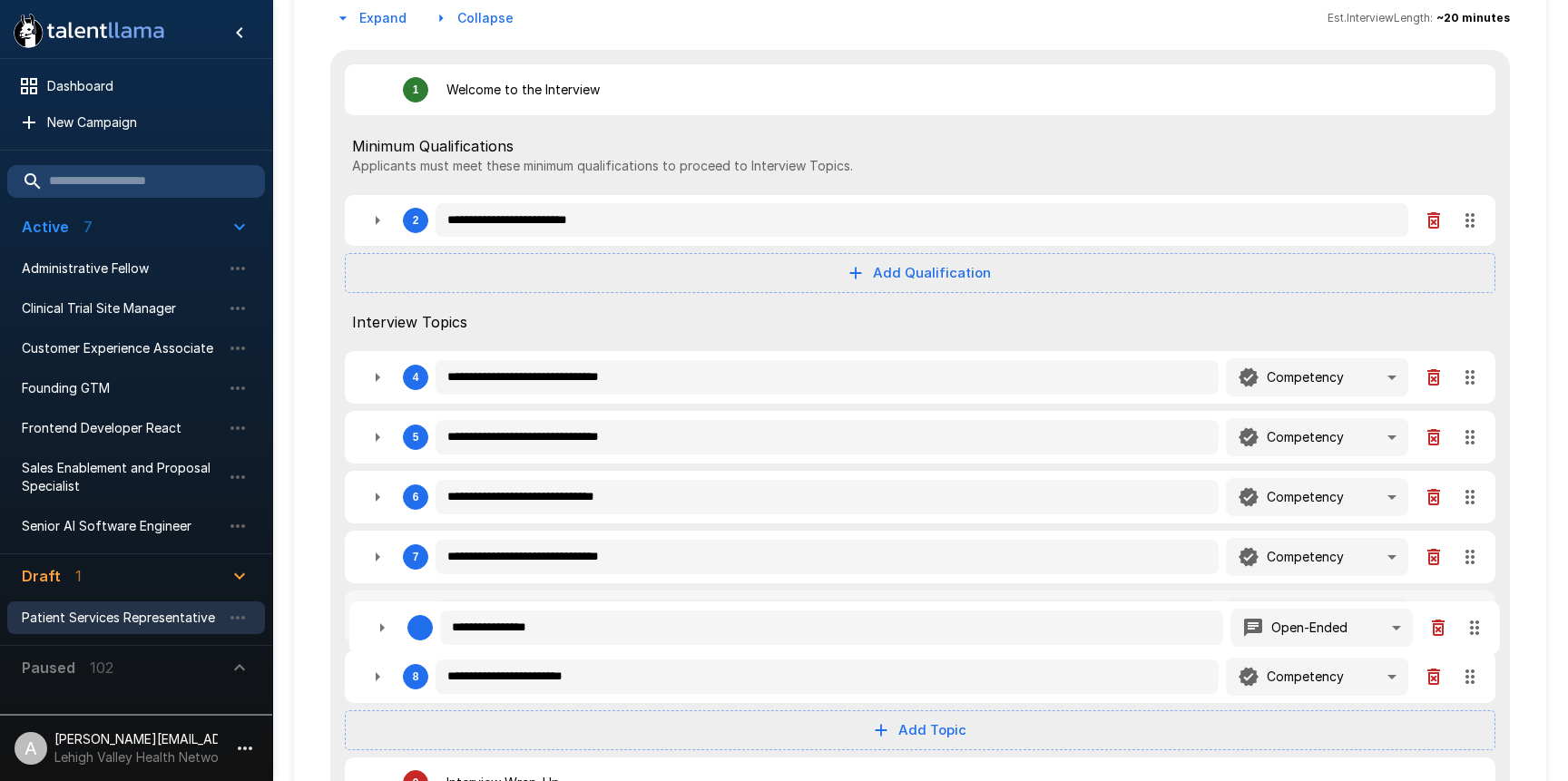
type textarea "*"
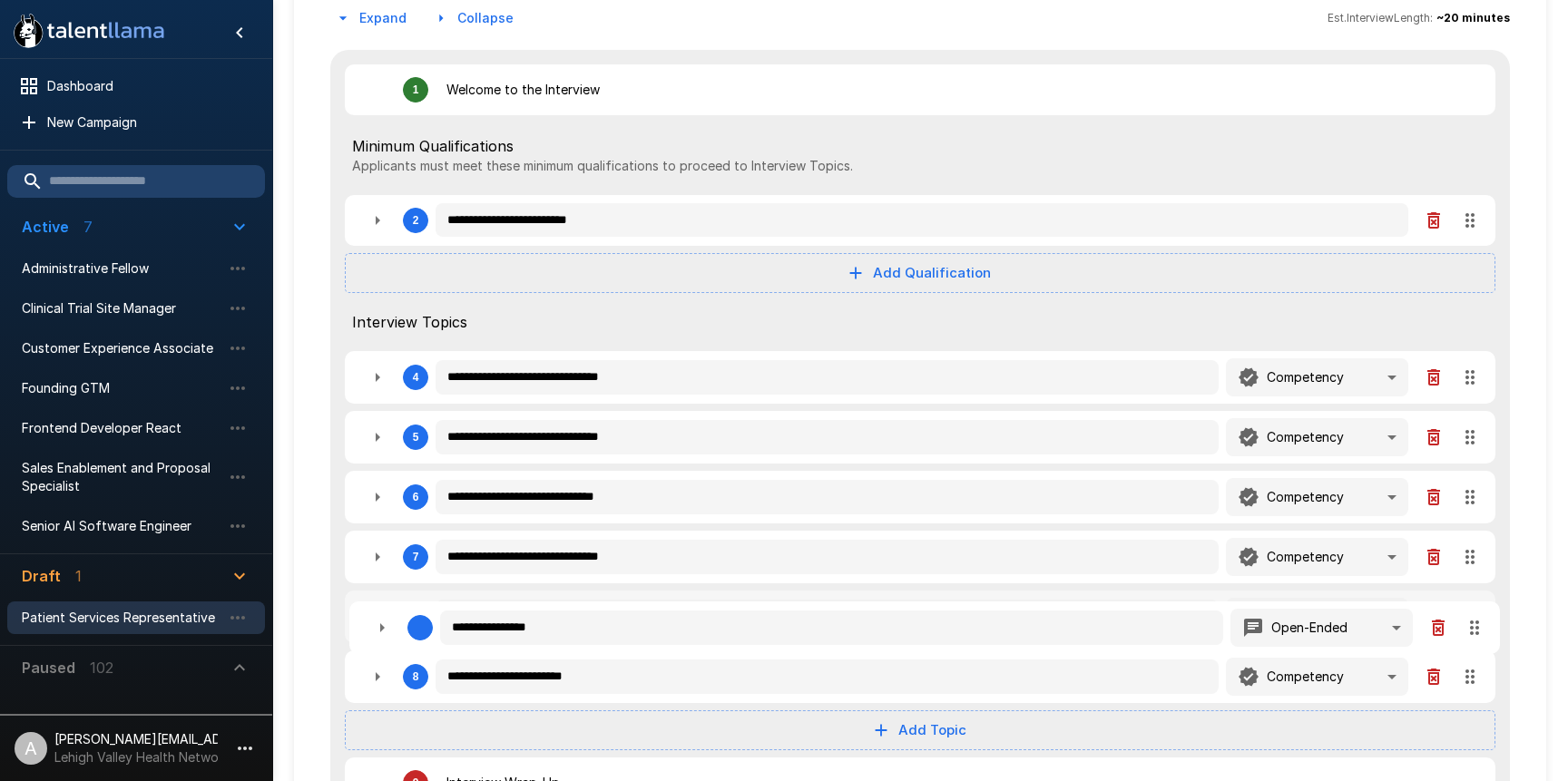
type textarea "*"
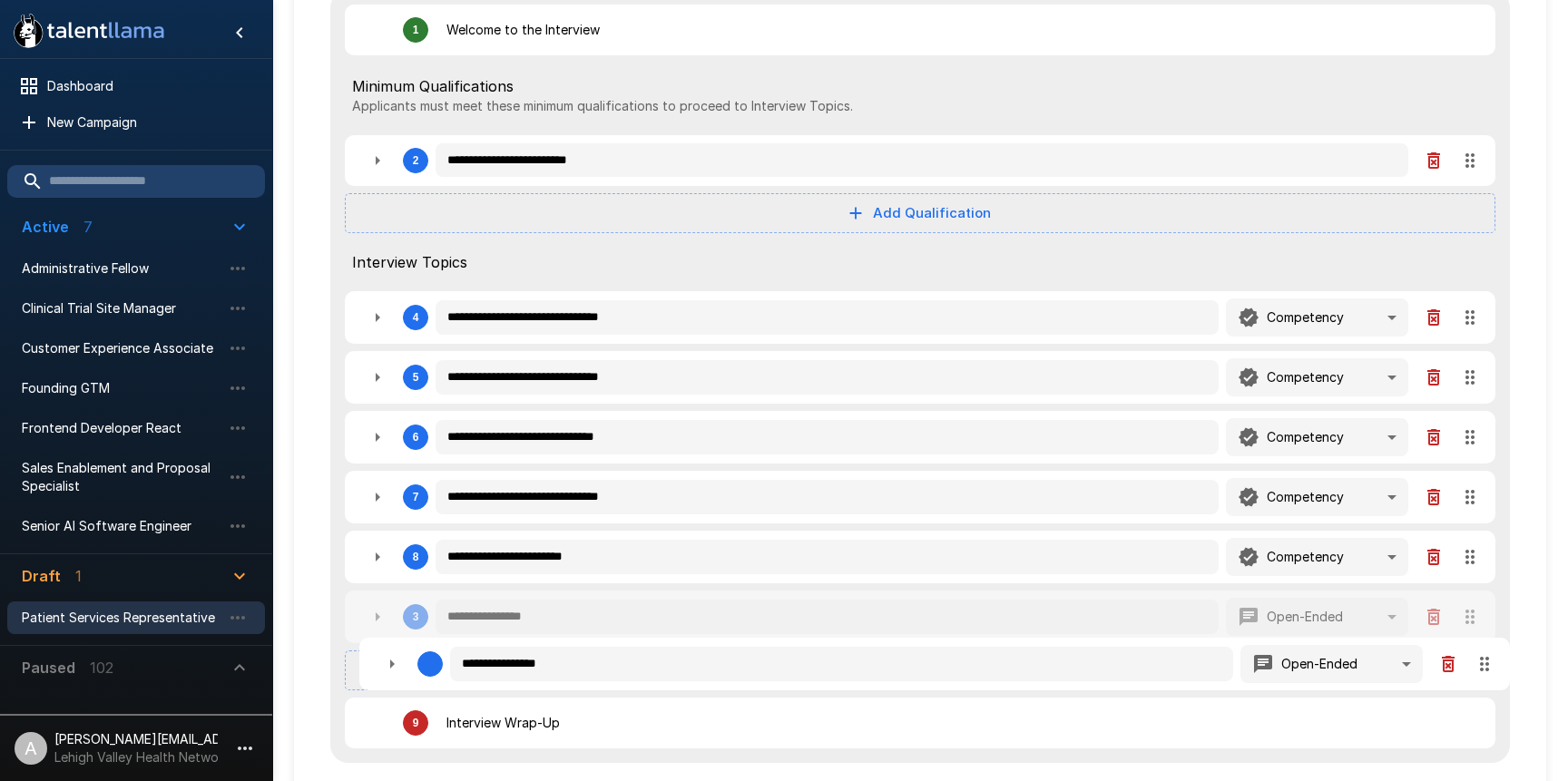
type textarea "*"
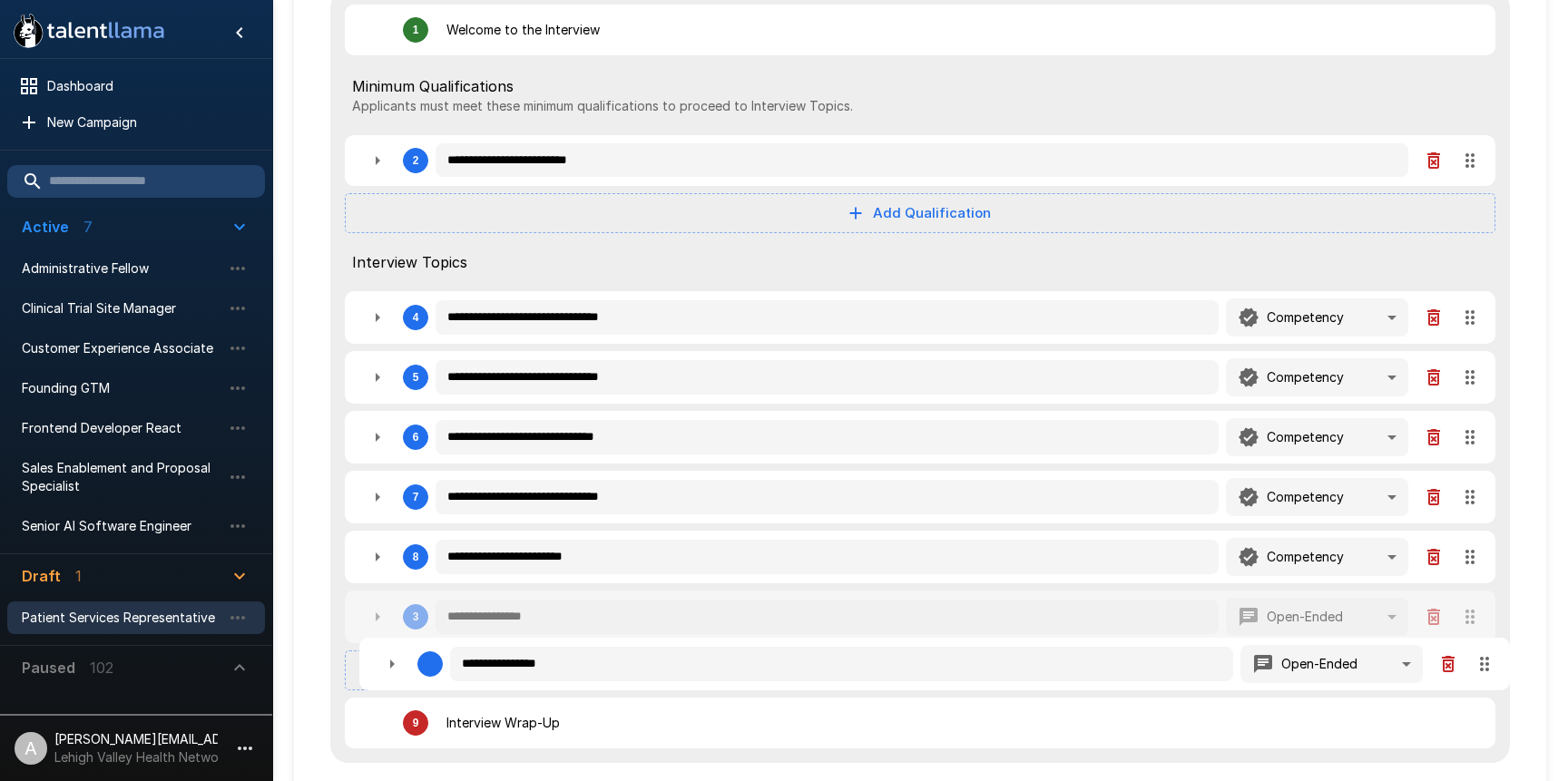
type textarea "*"
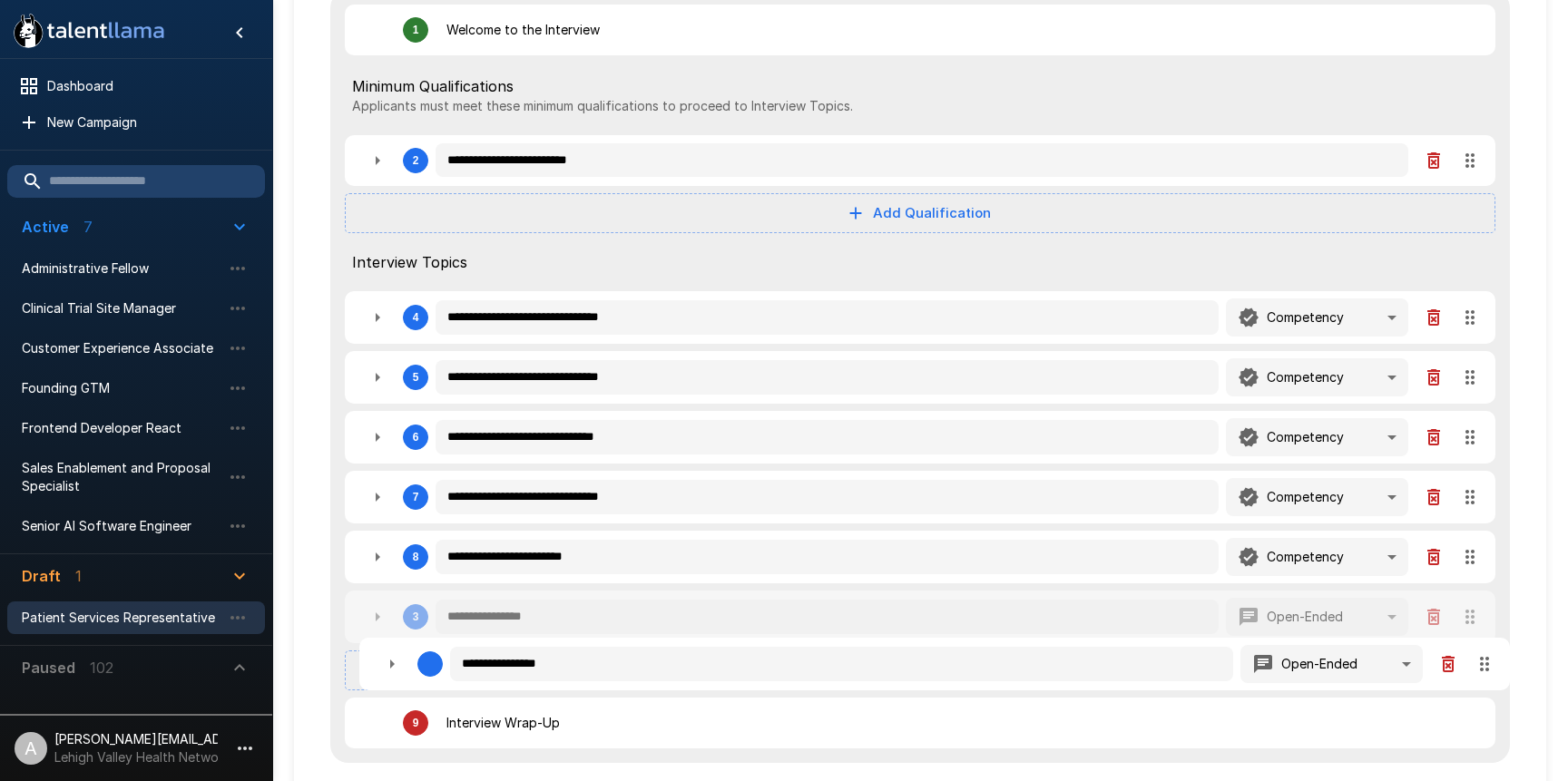
type textarea "*"
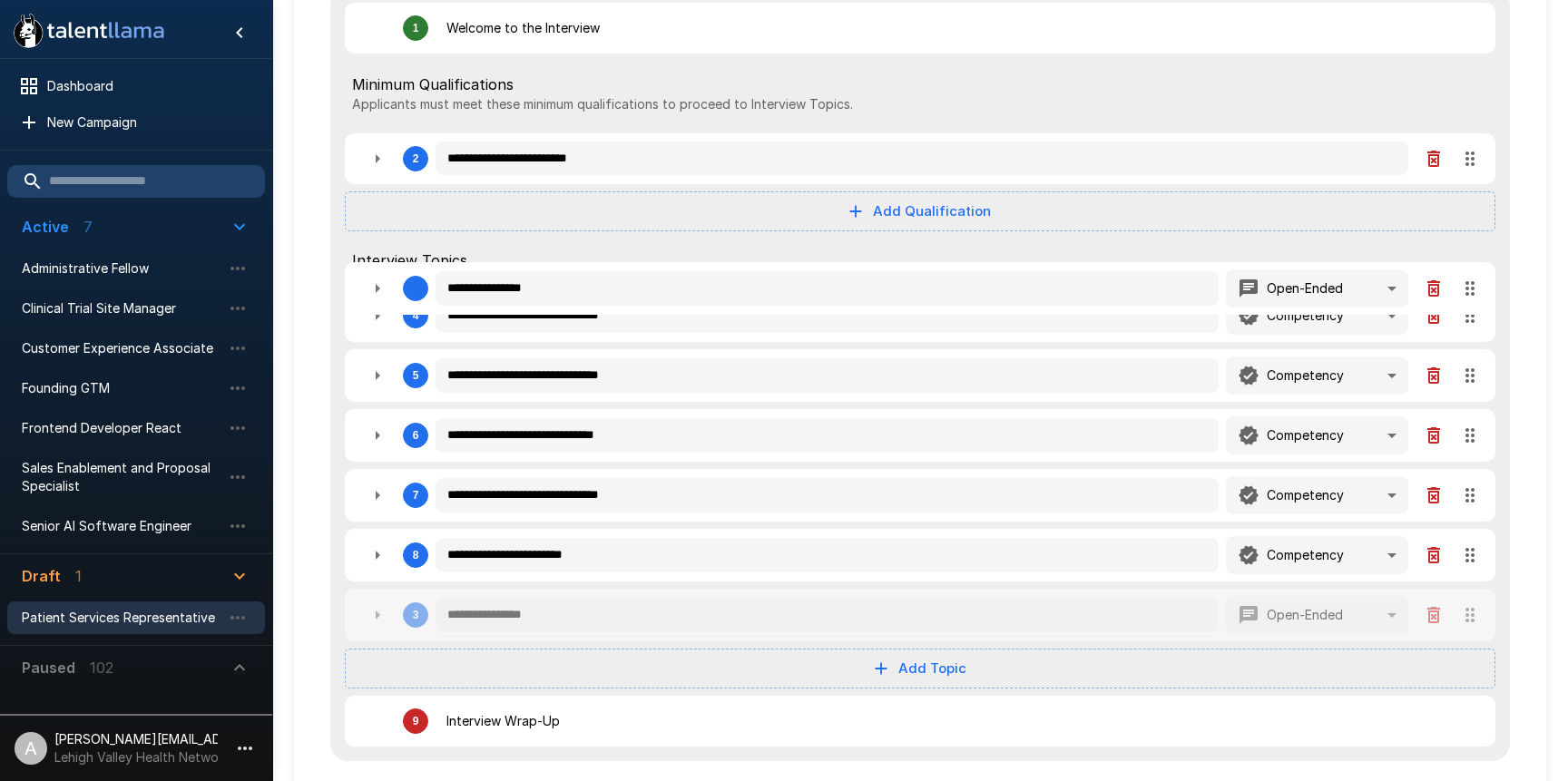
drag, startPoint x: 1474, startPoint y: 381, endPoint x: 1488, endPoint y: 668, distance: 287.3
click at [1488, 668] on div "**********" at bounding box center [920, 375] width 1180 height 774
type textarea "*"
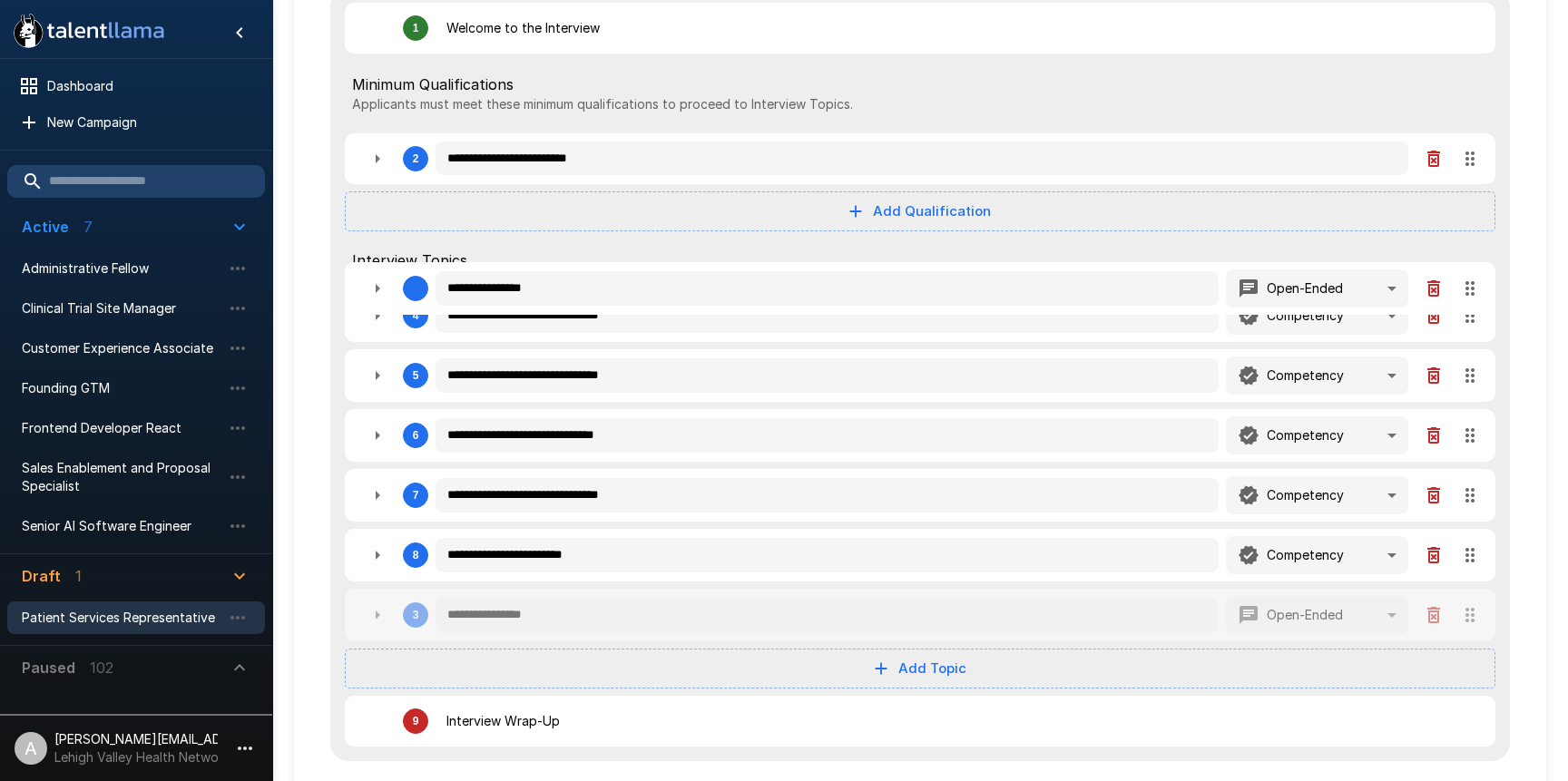
type textarea "*"
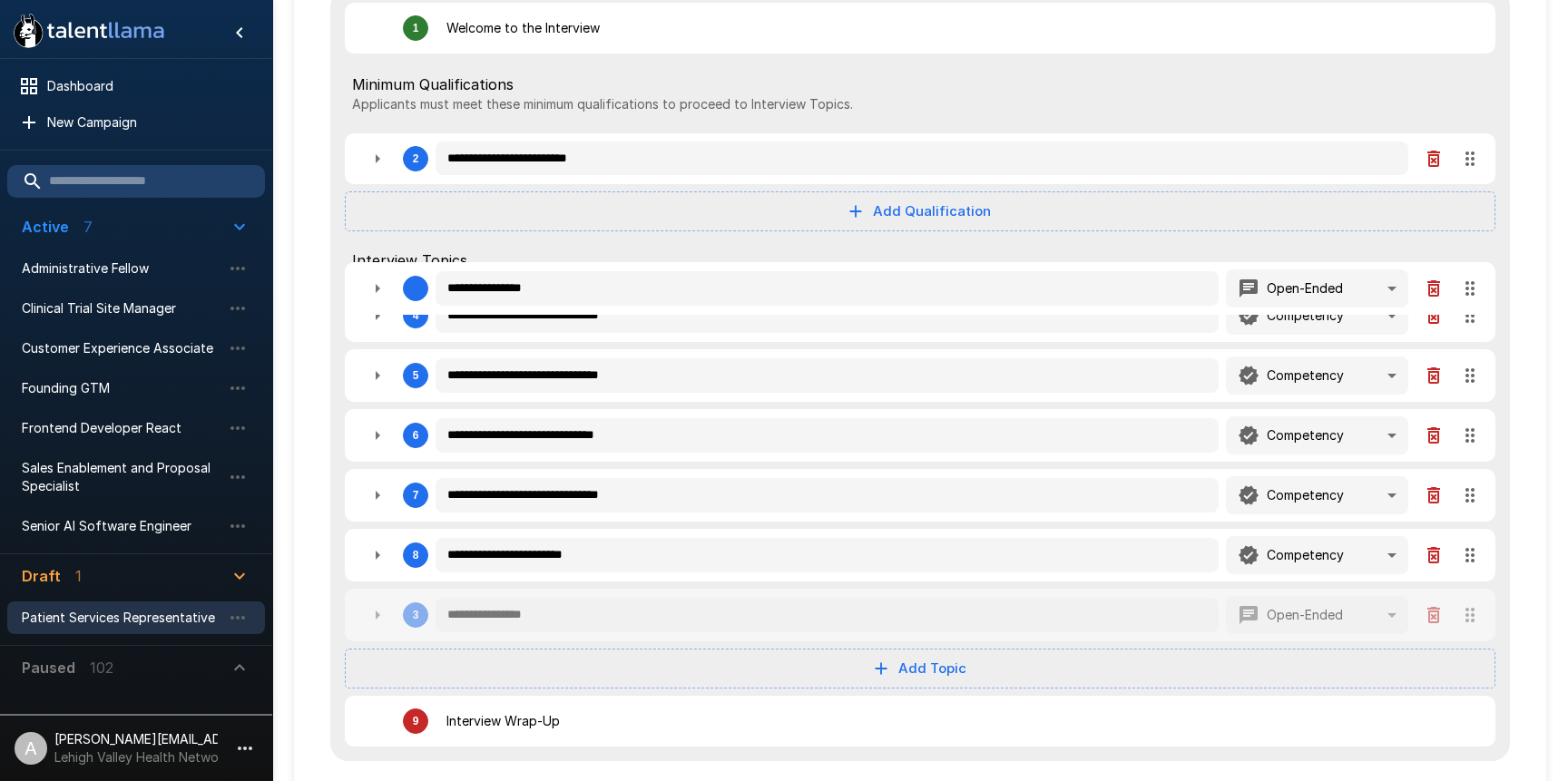
type textarea "*"
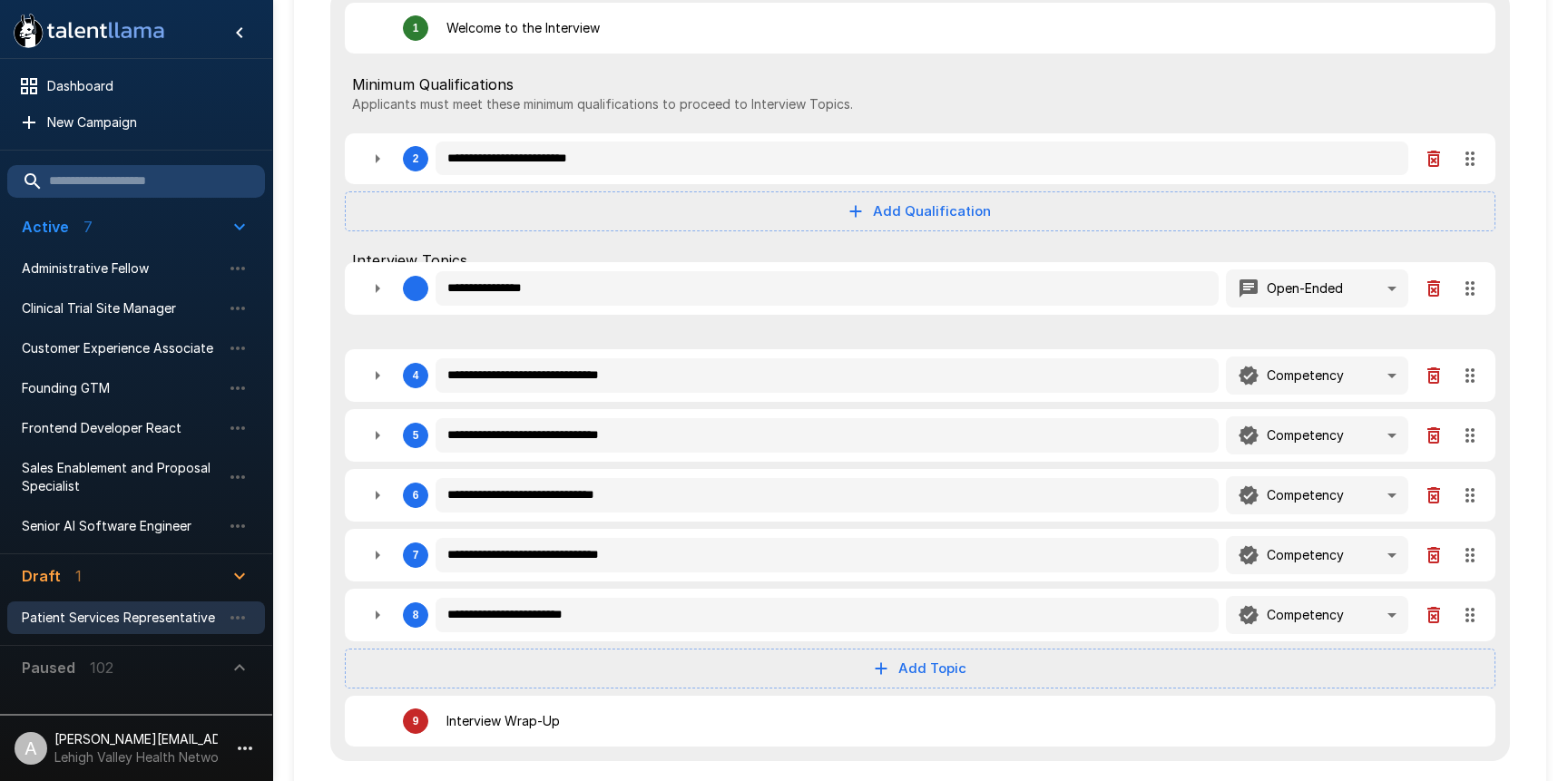
scroll to position [274, 0]
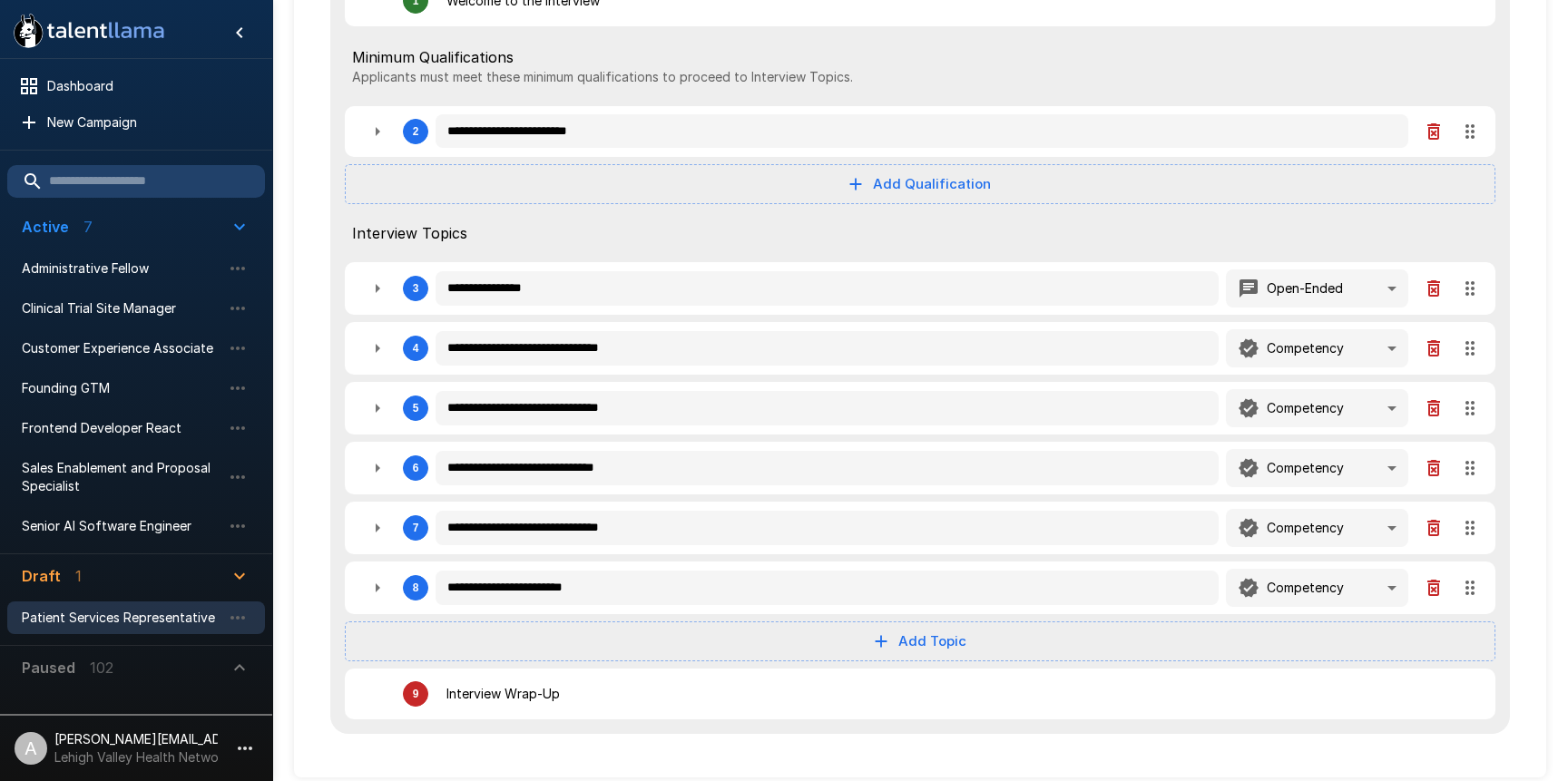
type textarea "*"
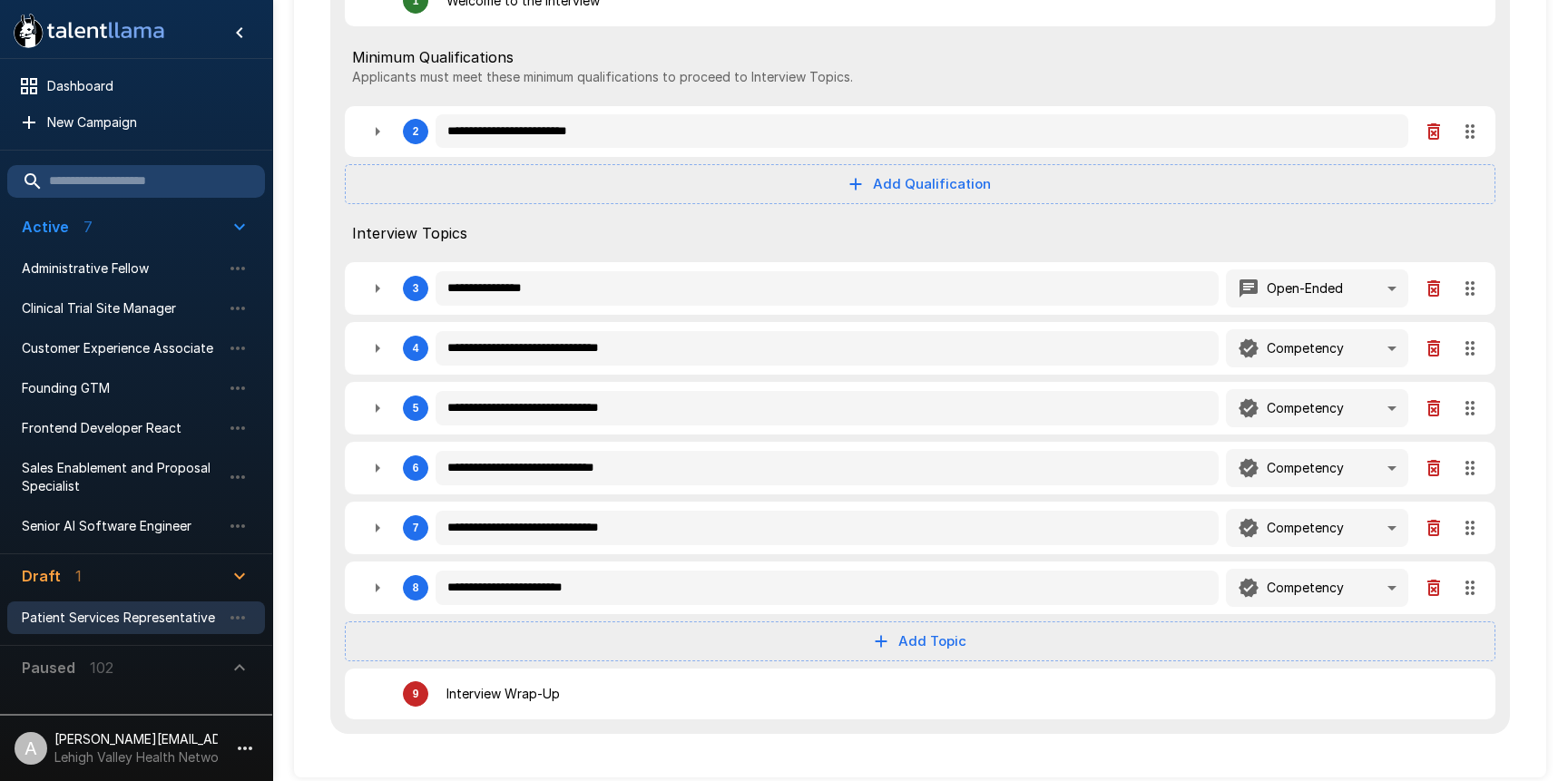
type textarea "*"
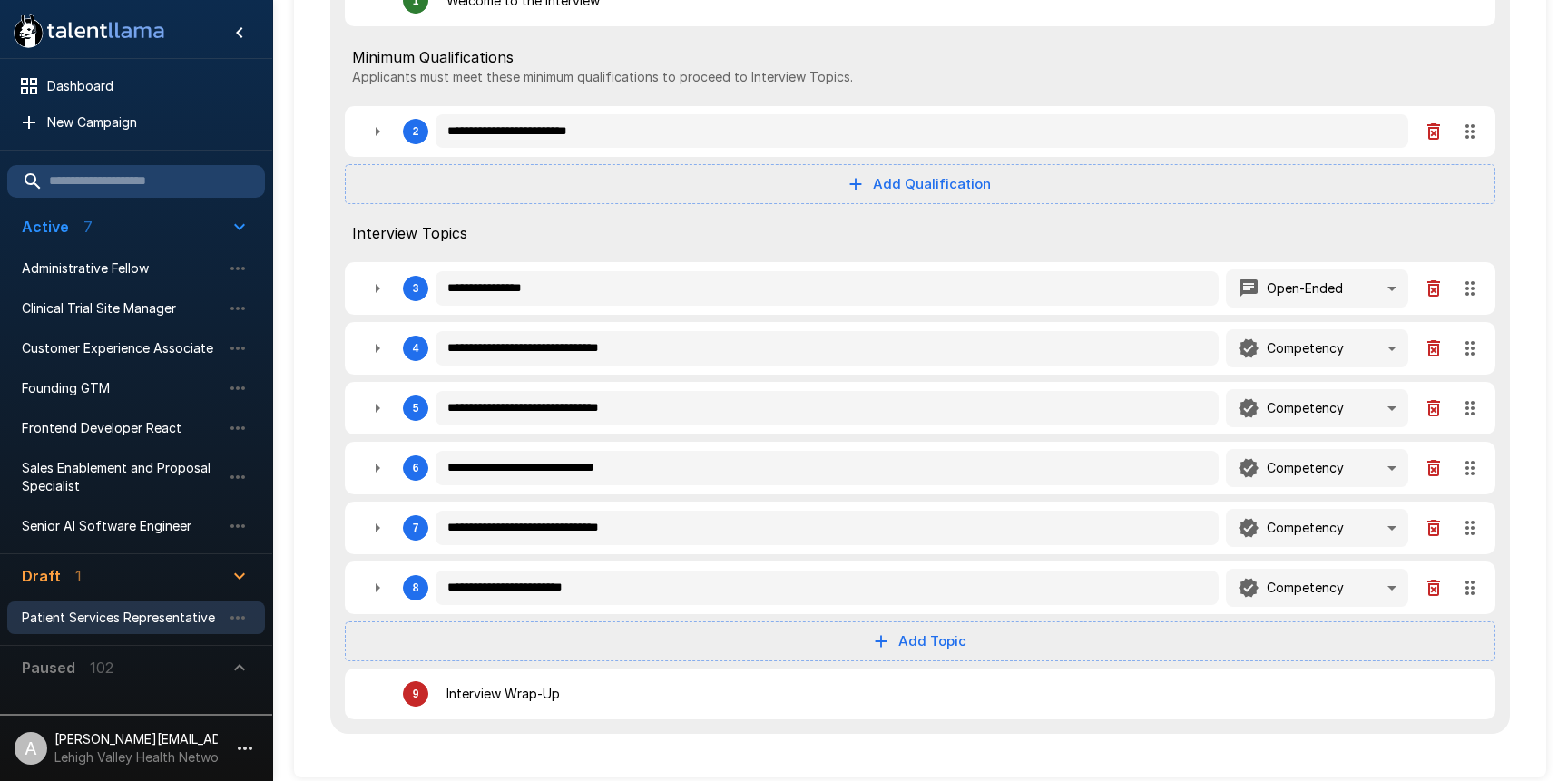
type textarea "*"
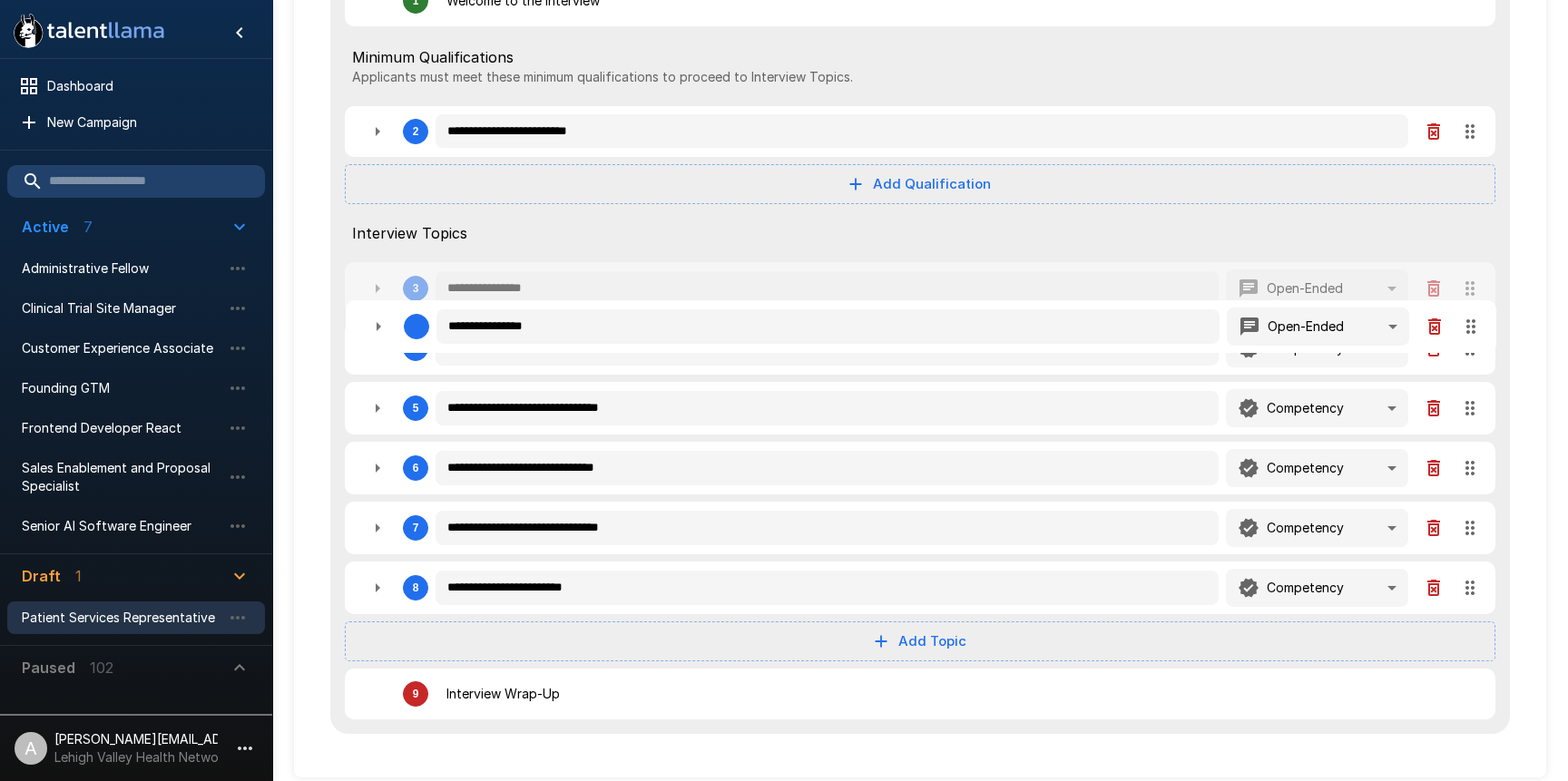
type textarea "*"
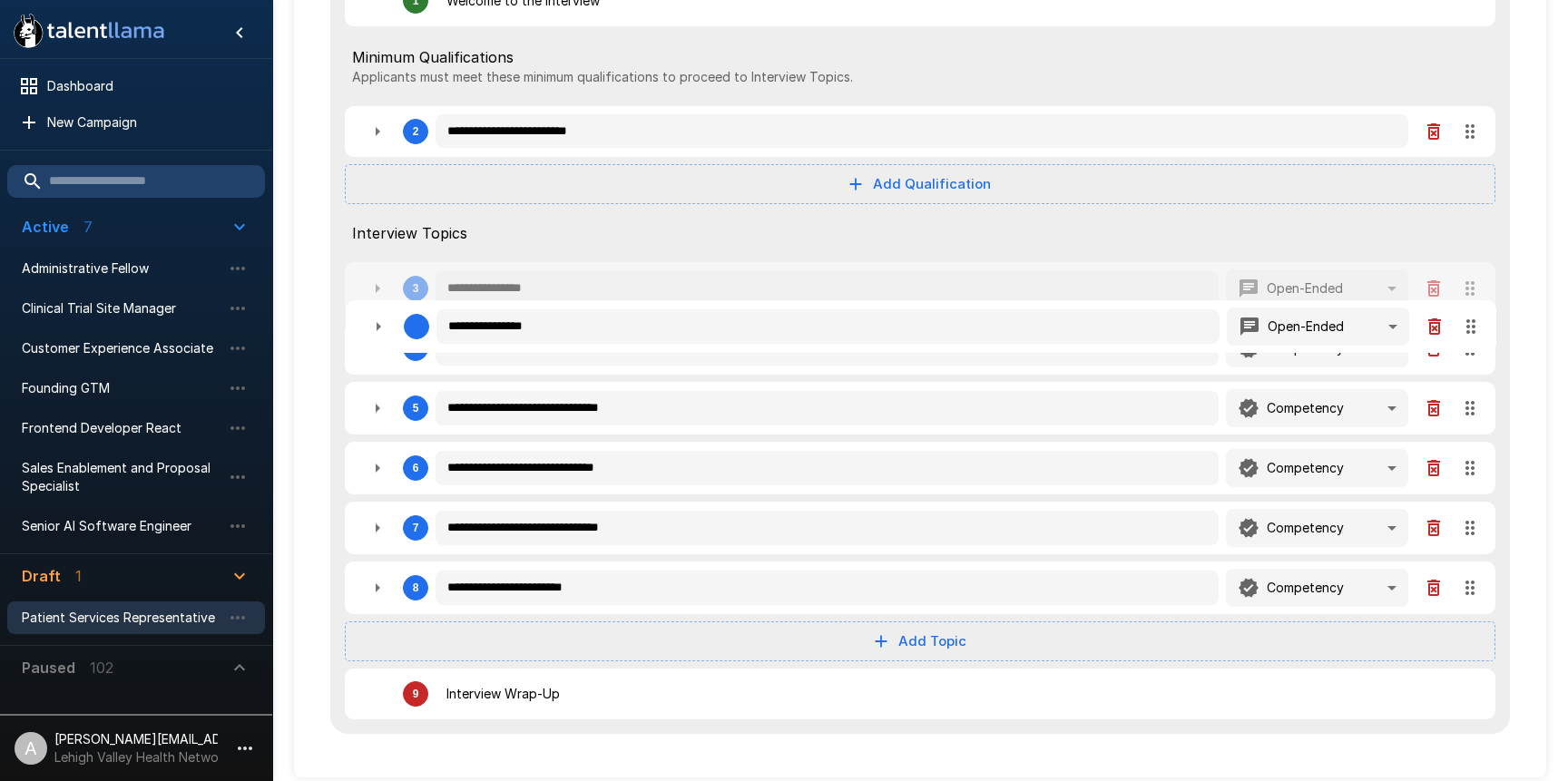
type textarea "*"
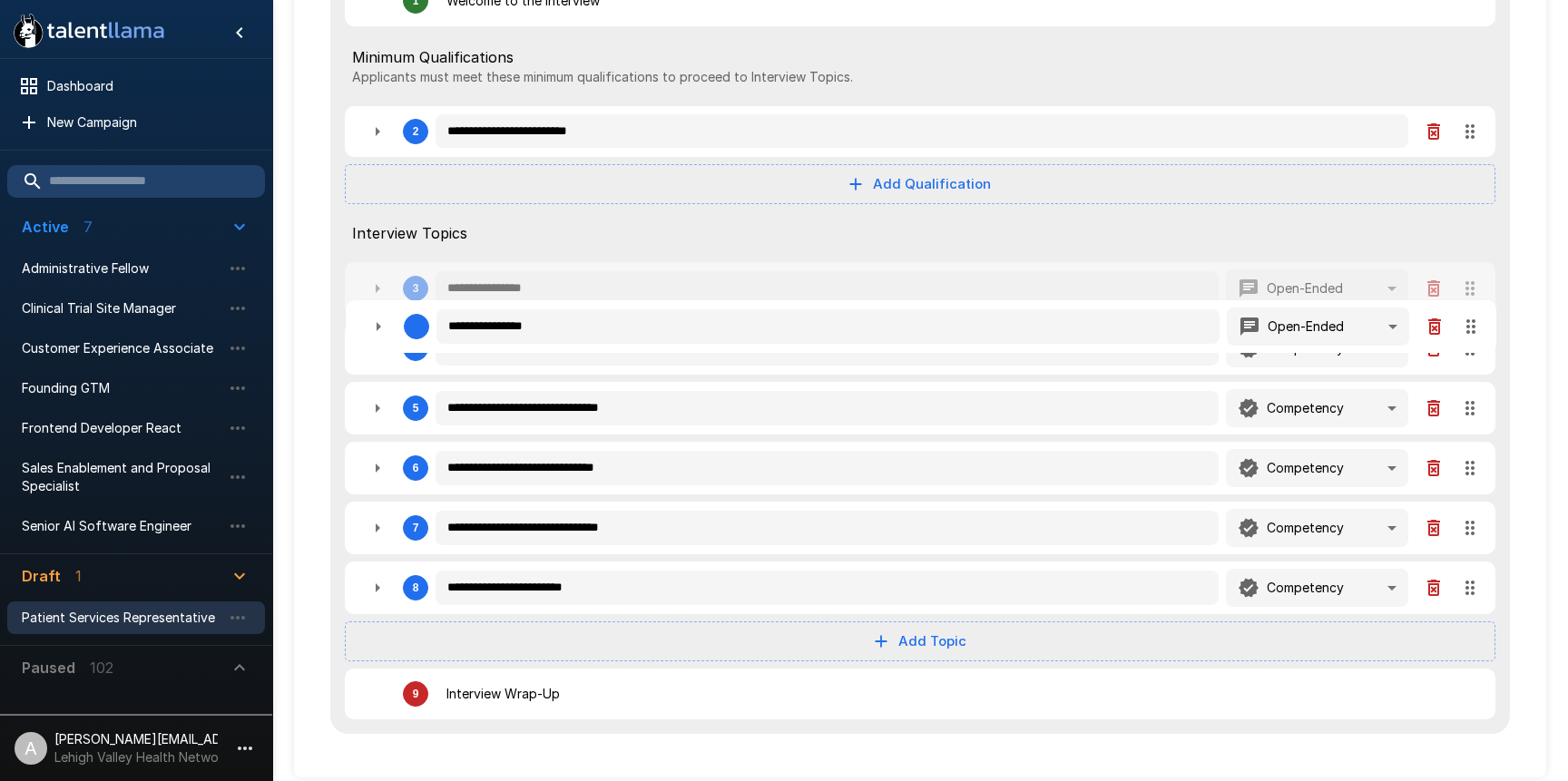
type textarea "*"
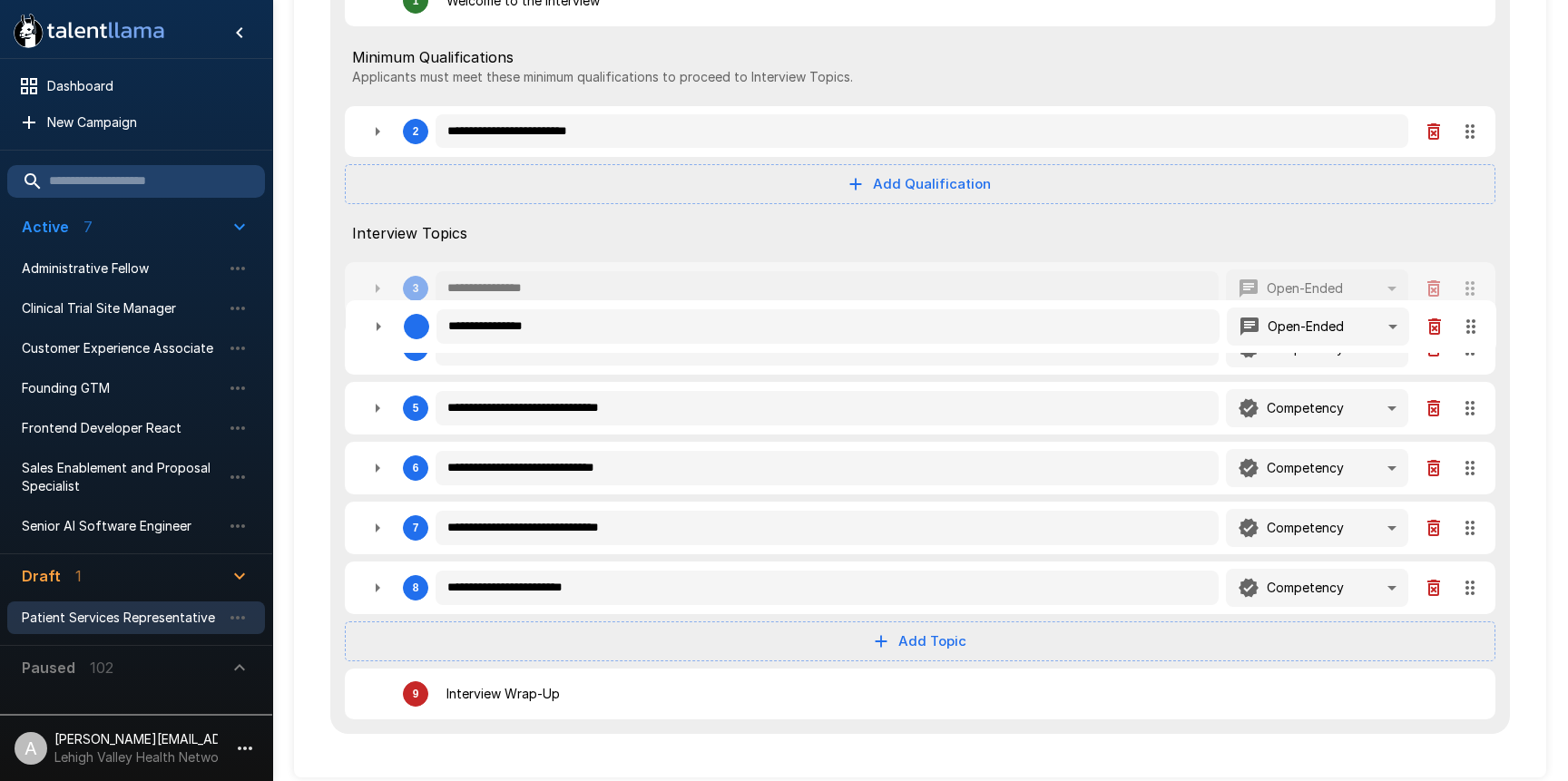
type textarea "*"
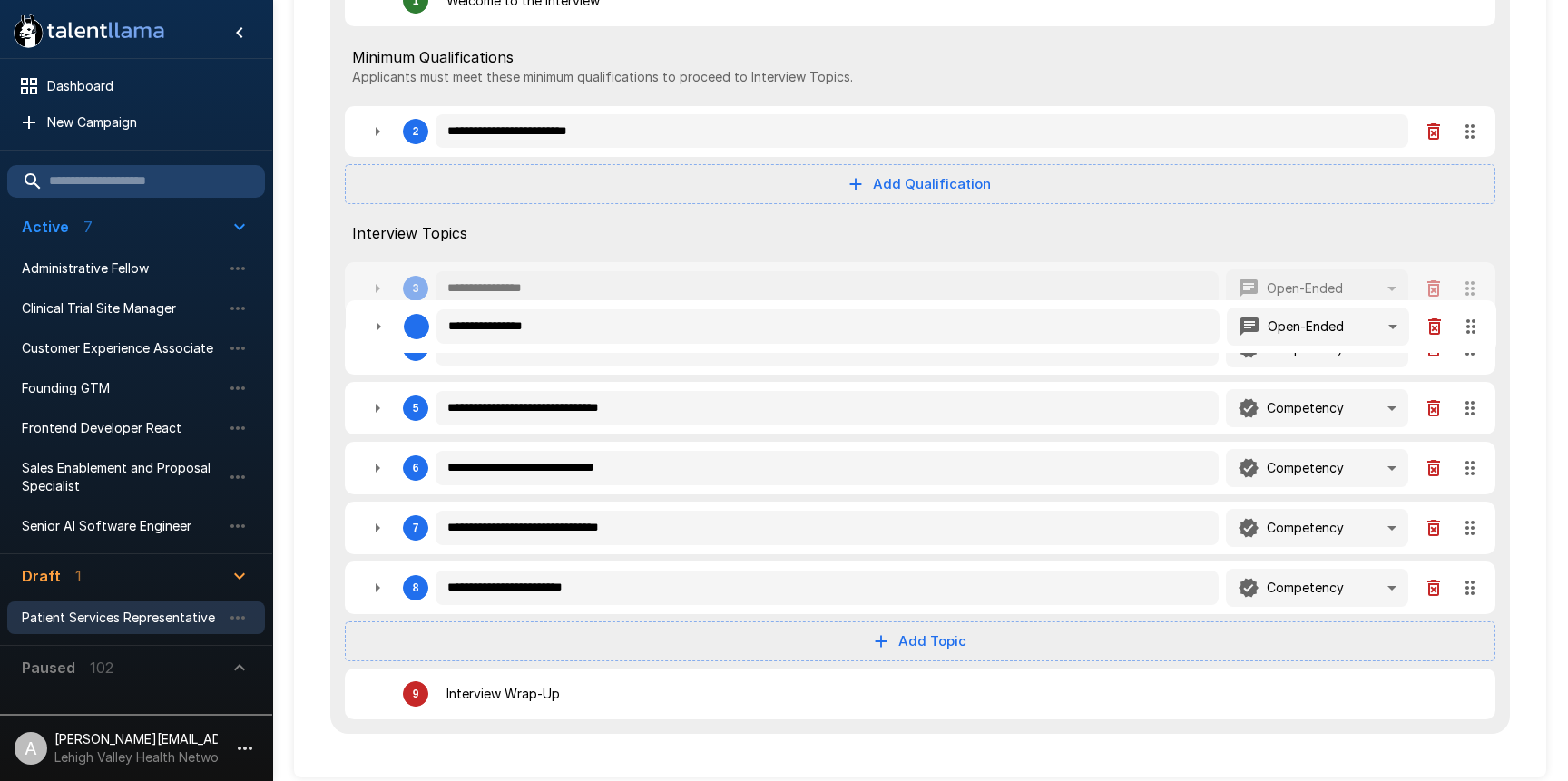
type textarea "*"
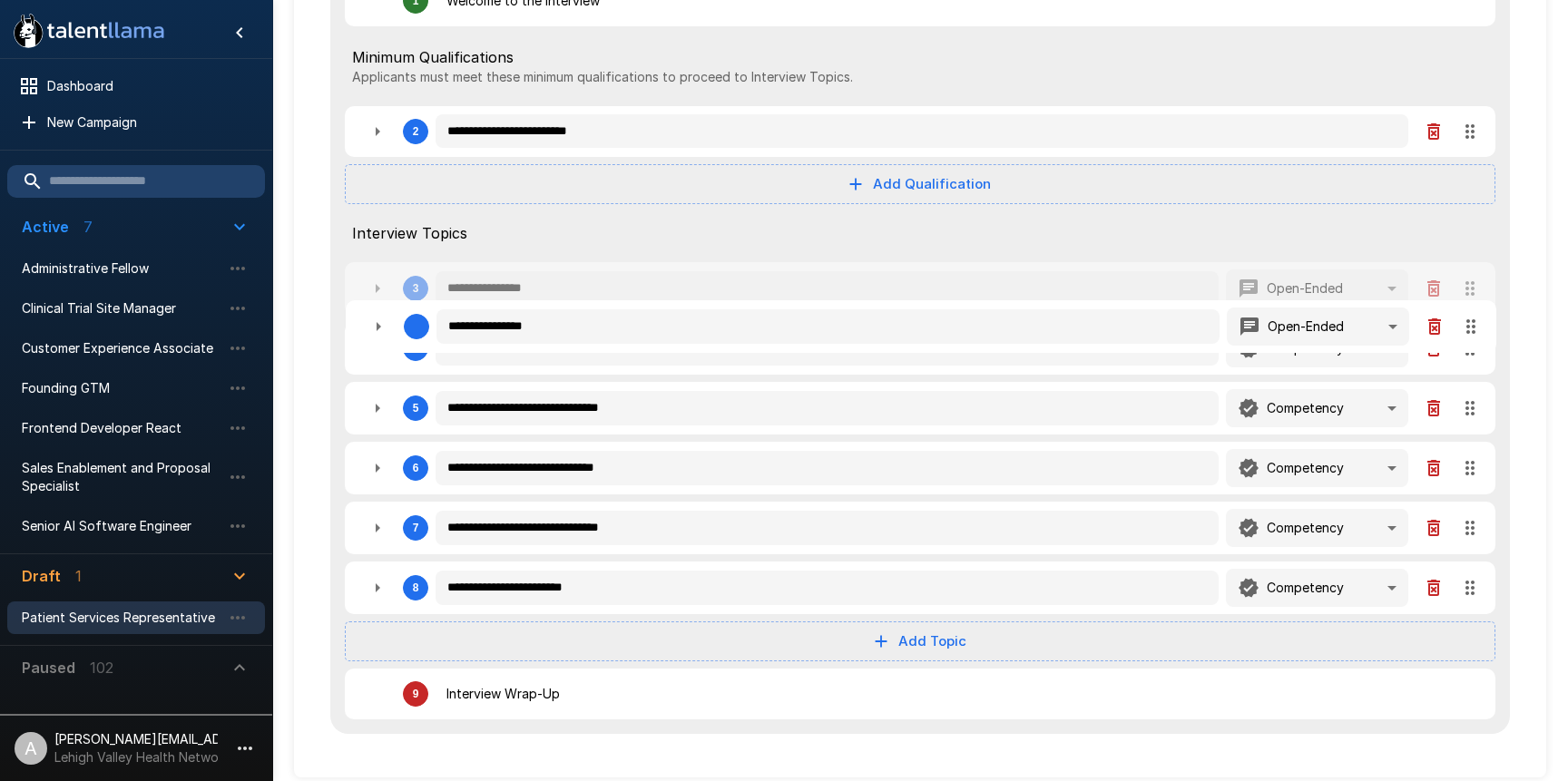
type textarea "*"
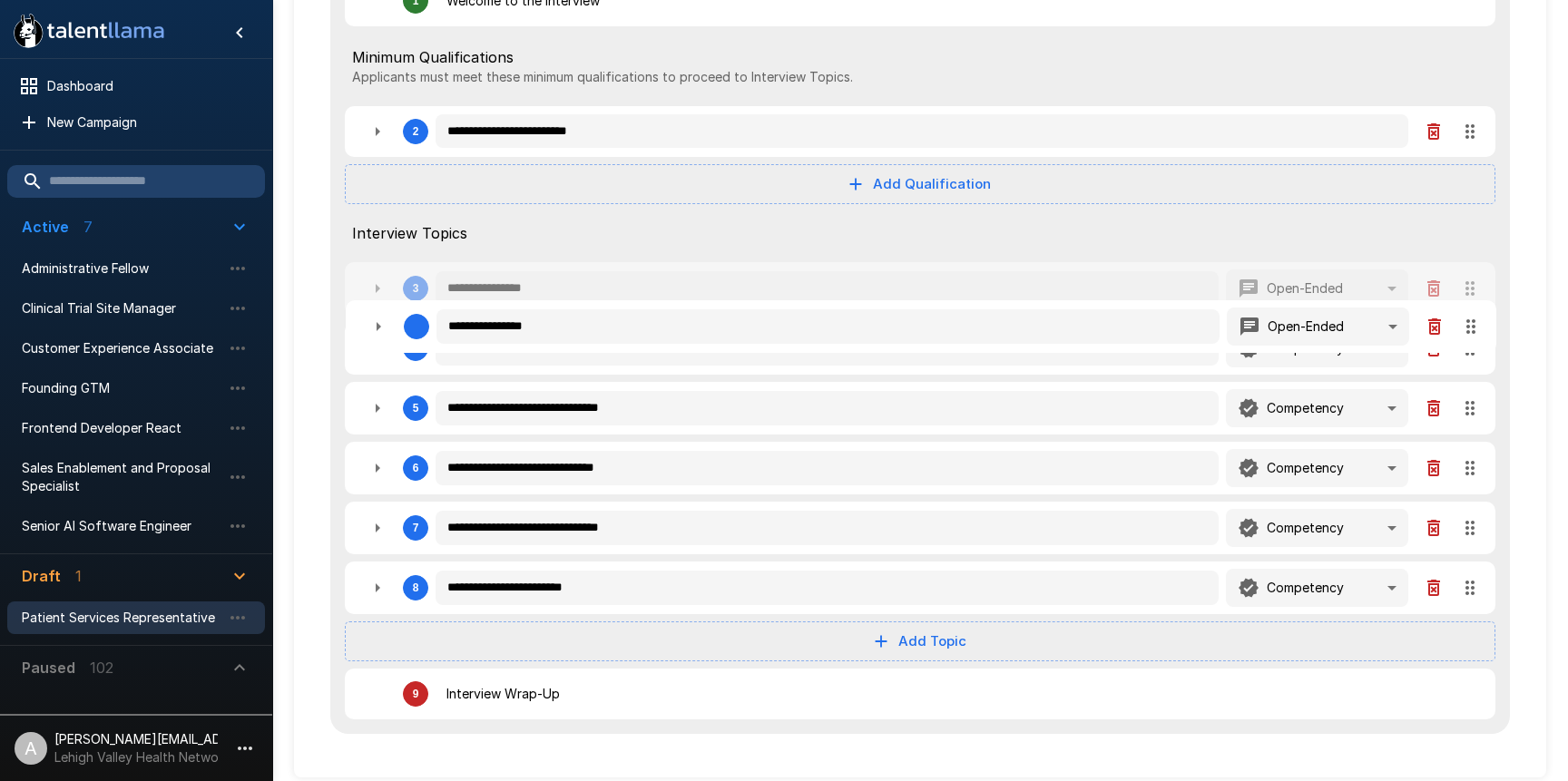
type textarea "*"
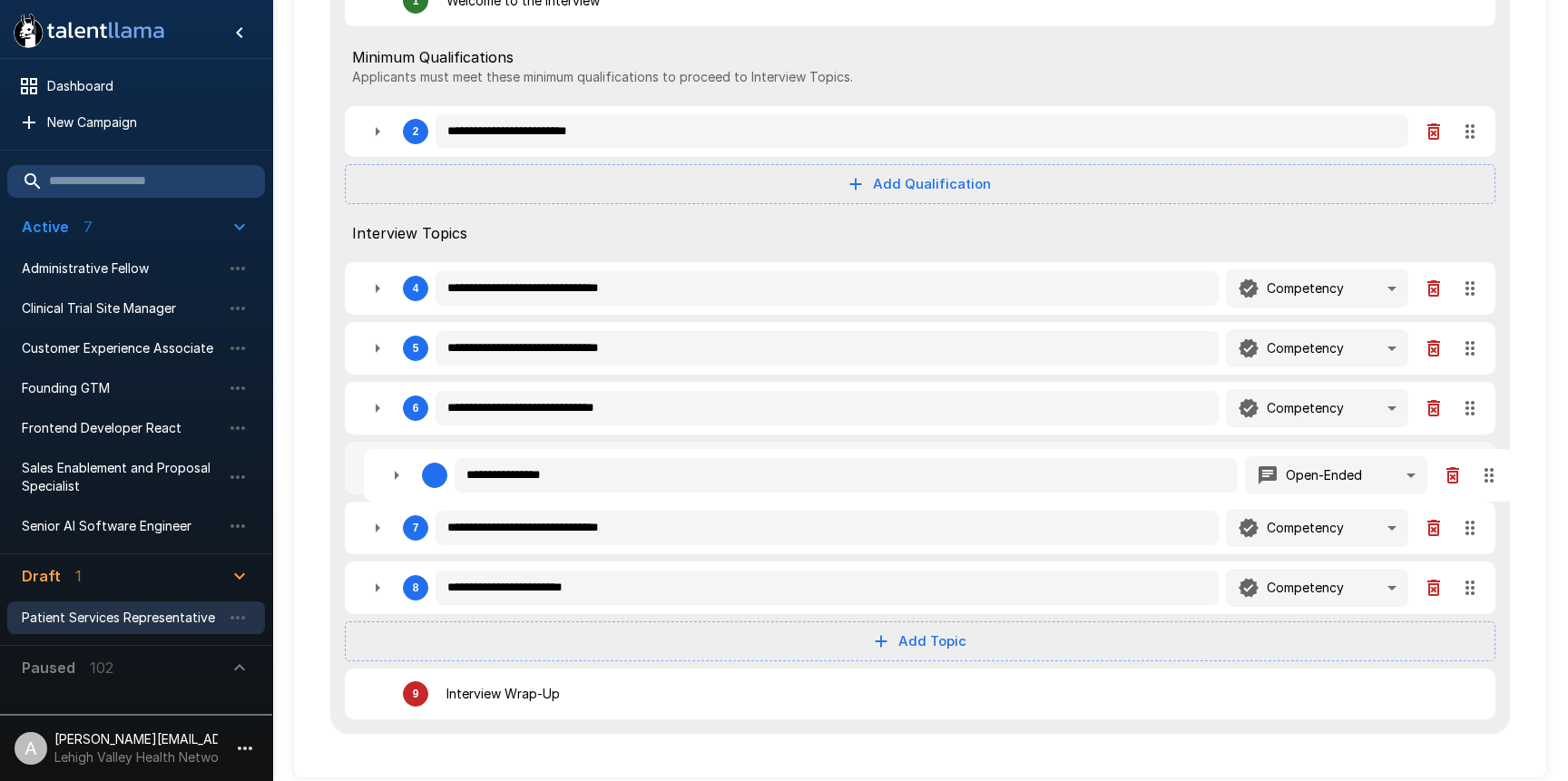
type textarea "*"
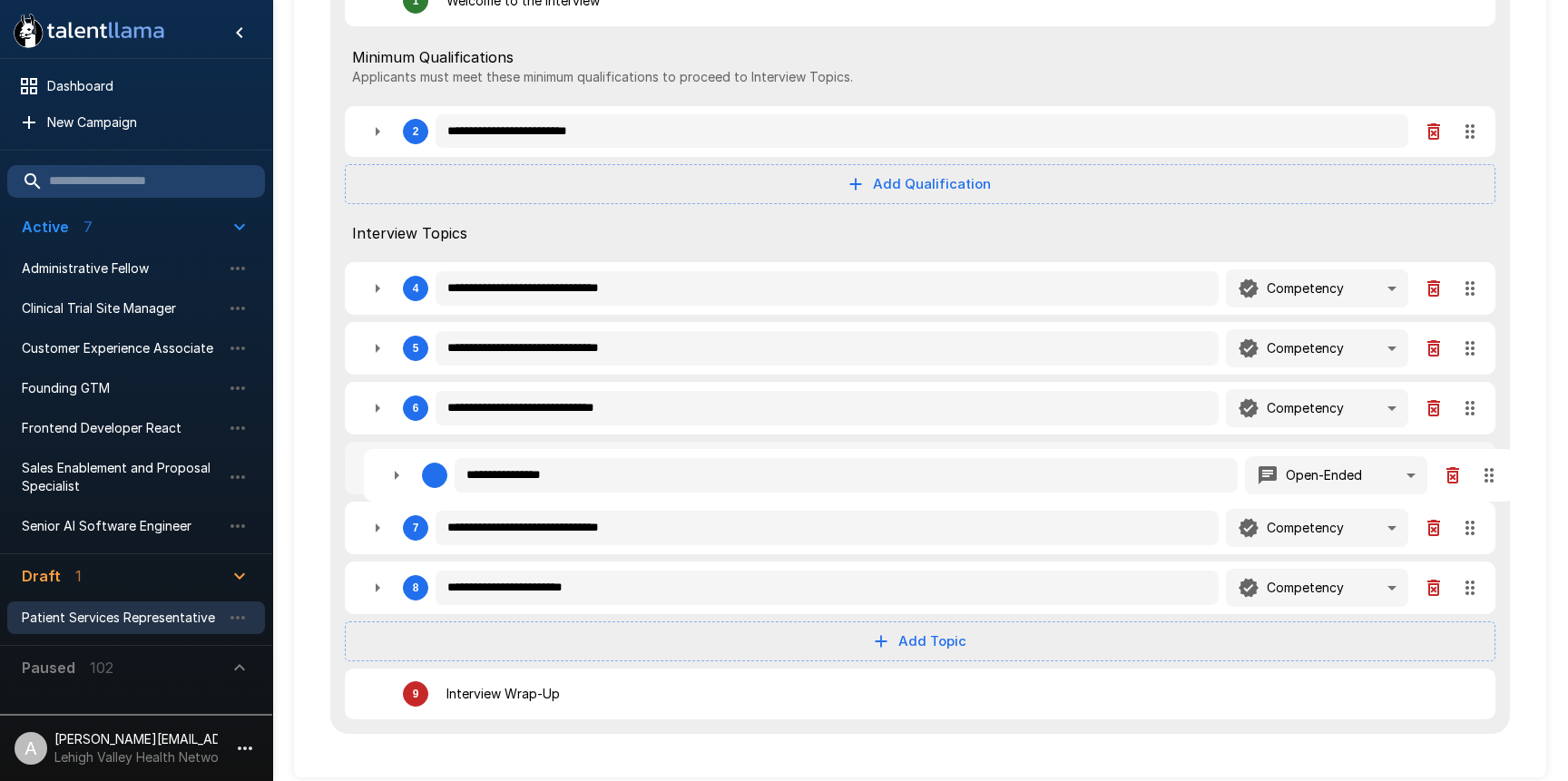
type textarea "*"
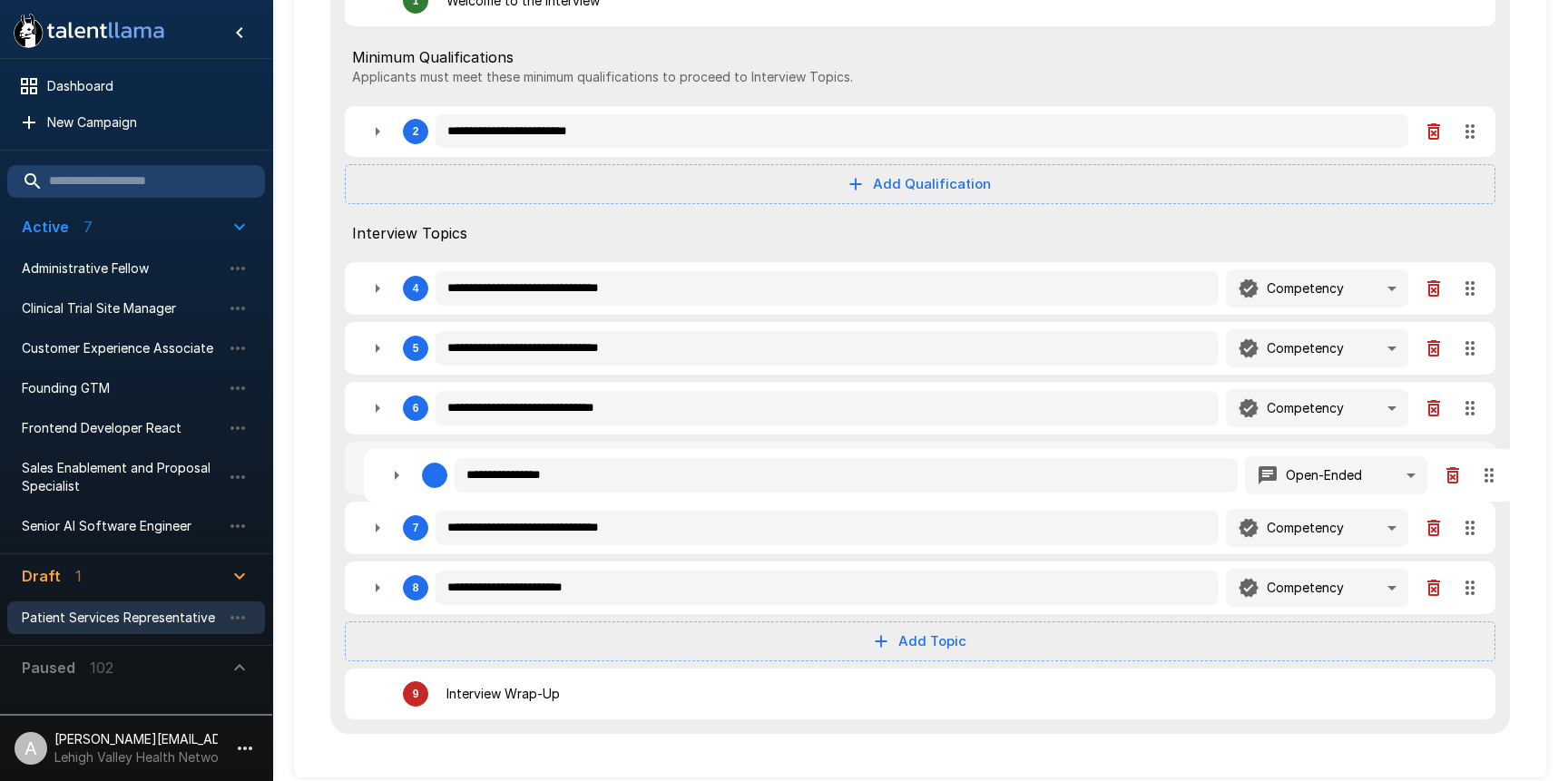
type textarea "*"
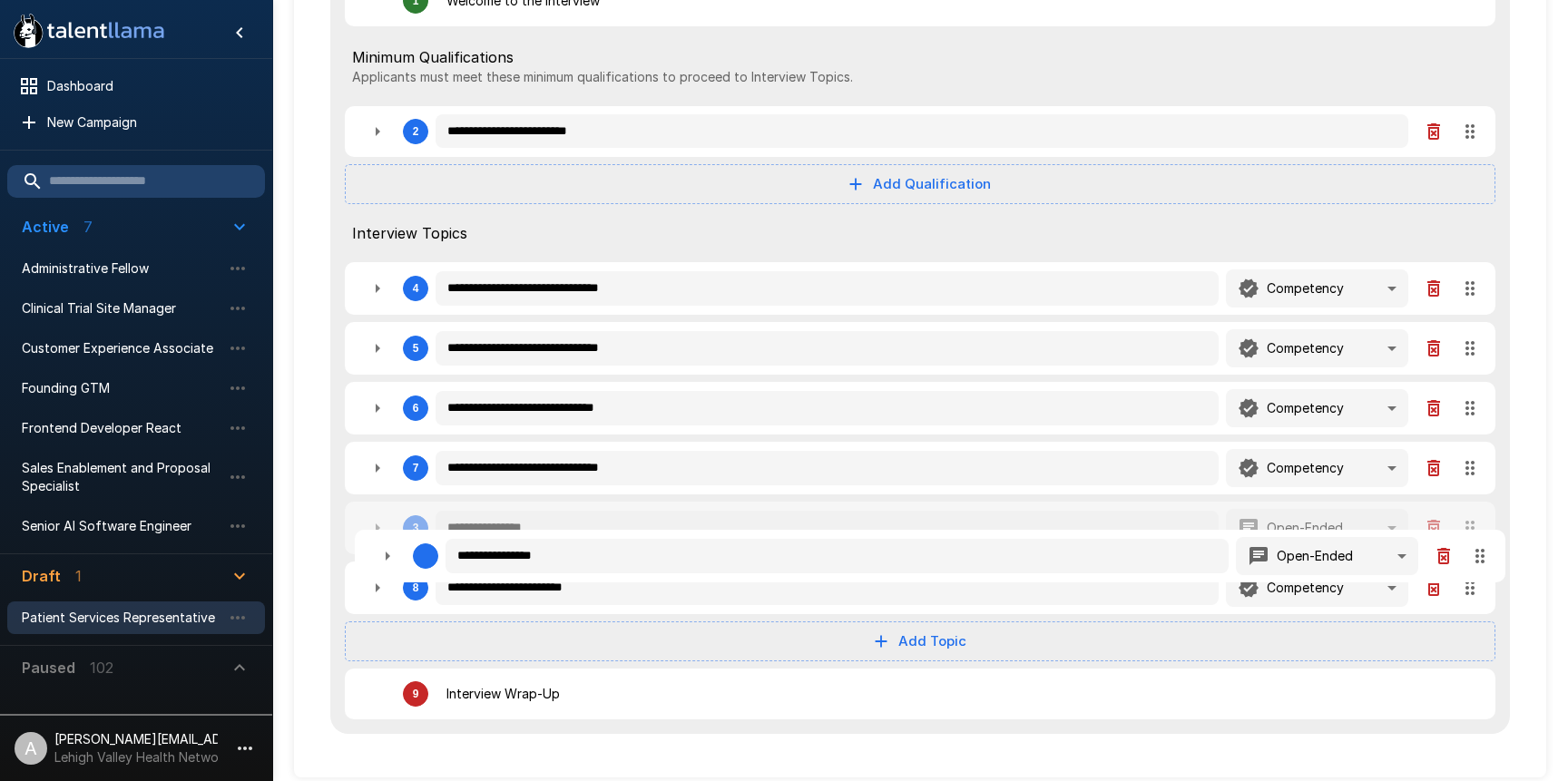
type textarea "*"
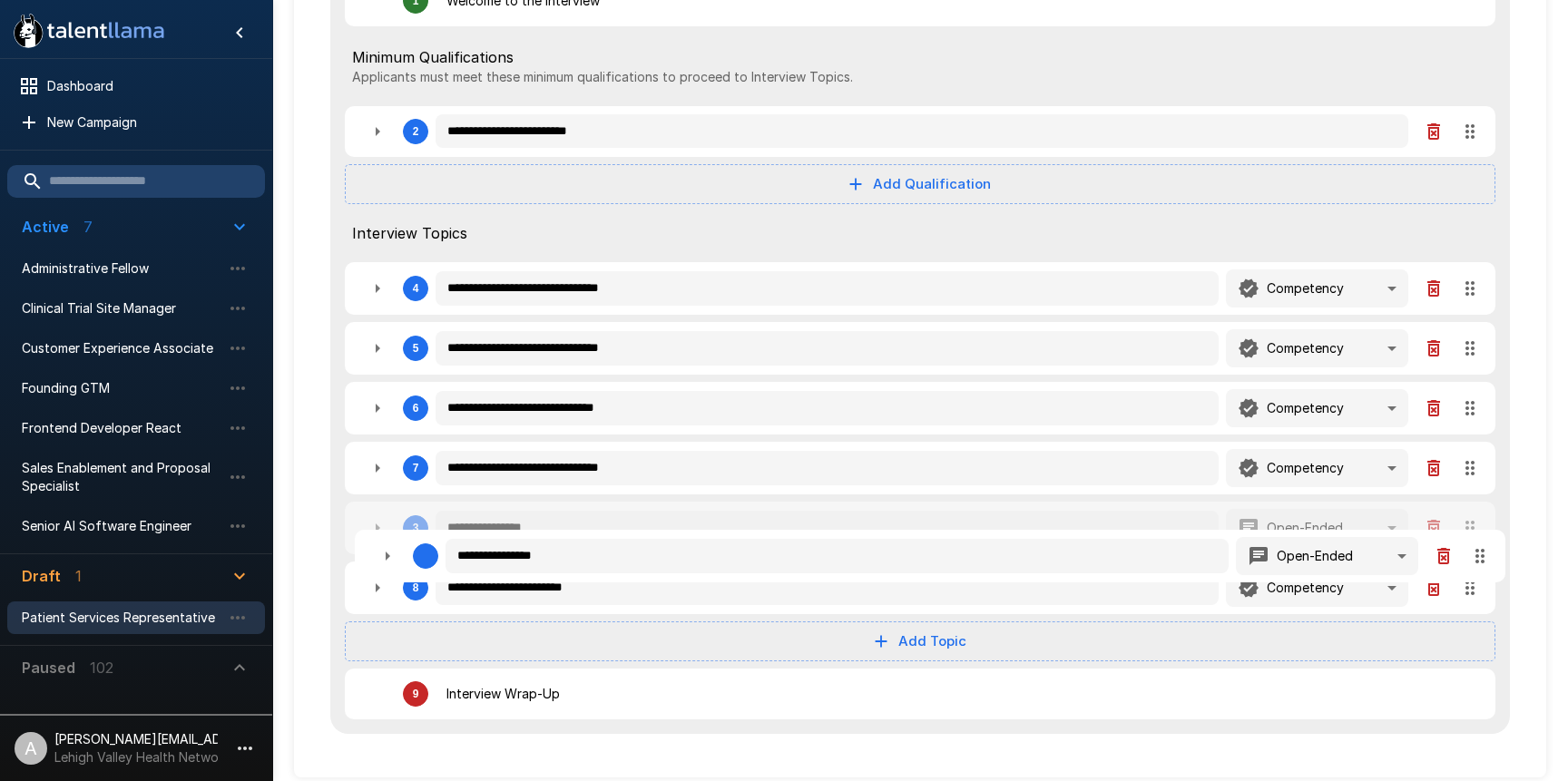
type textarea "*"
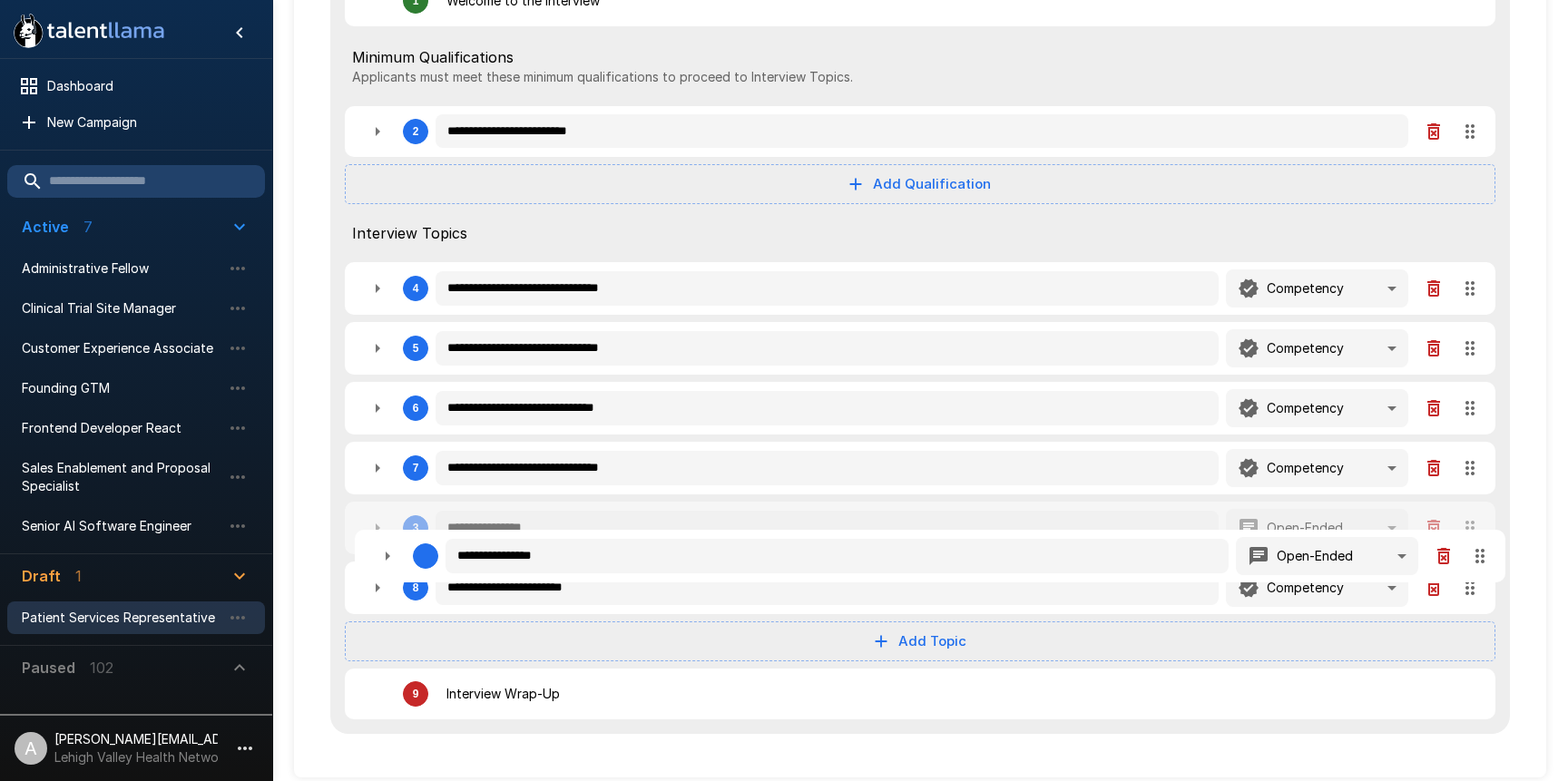
type textarea "*"
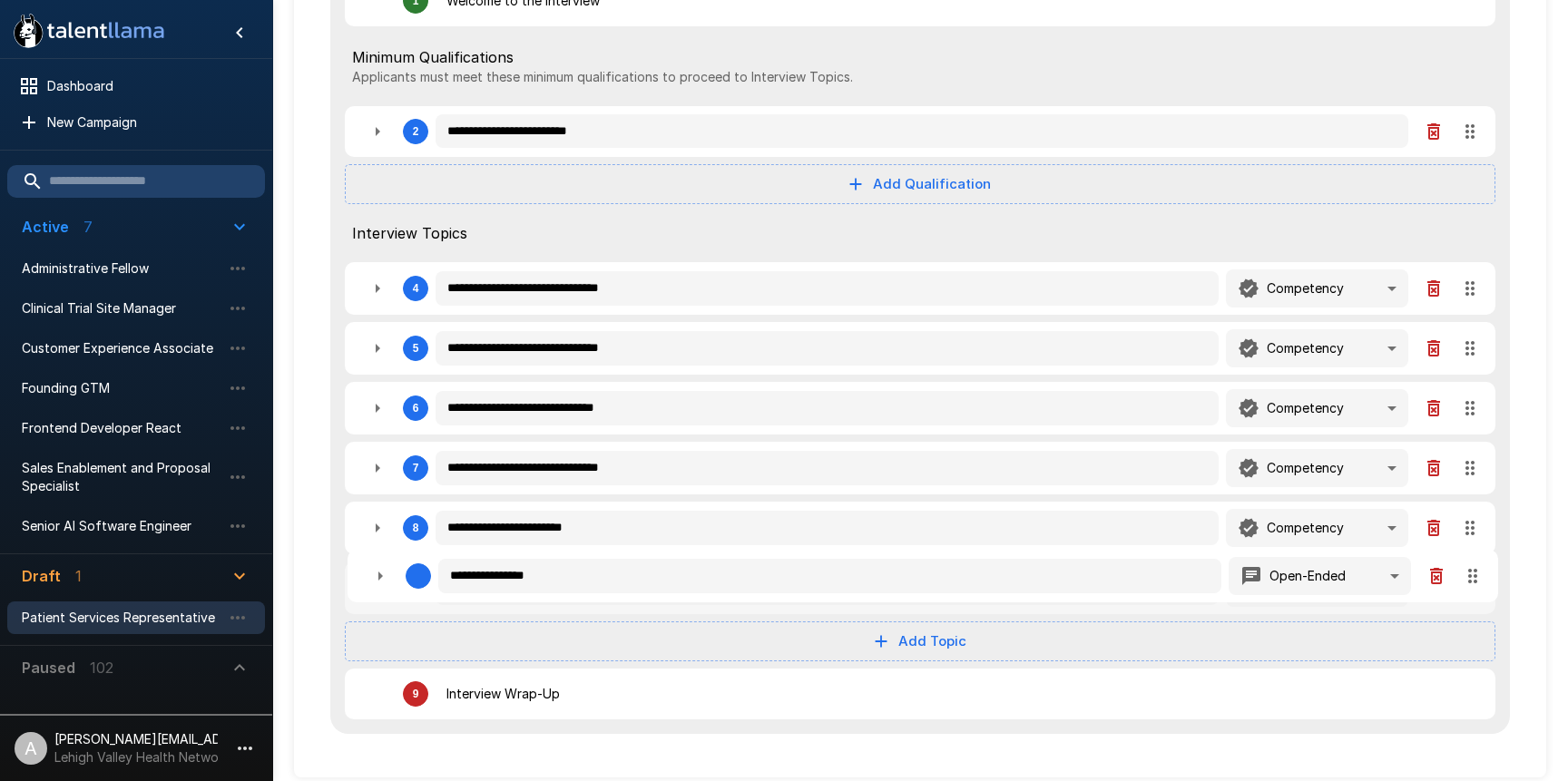
type textarea "*"
drag, startPoint x: 1473, startPoint y: 324, endPoint x: 1474, endPoint y: 574, distance: 250.0
type textarea "*"
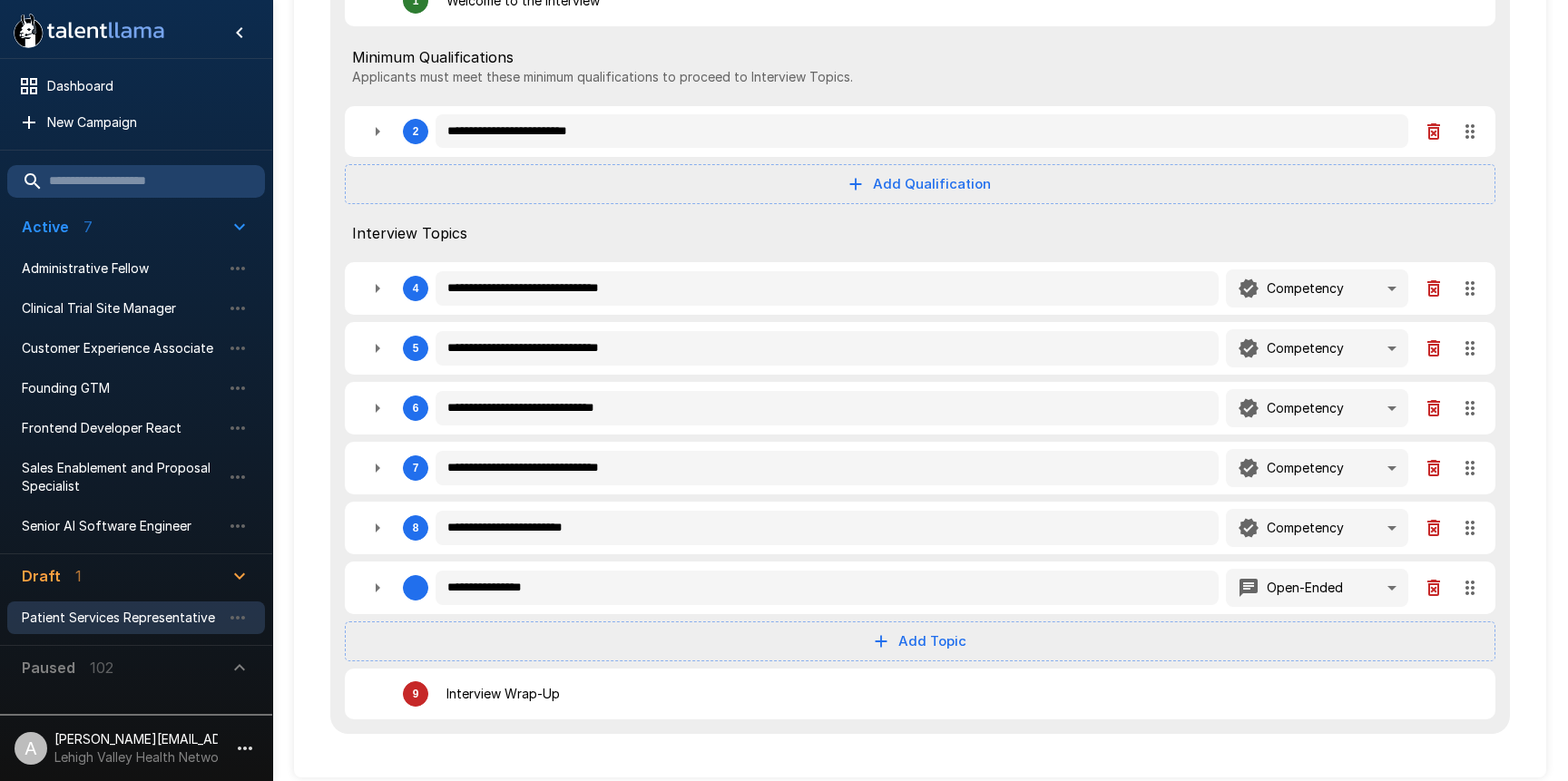
type textarea "*"
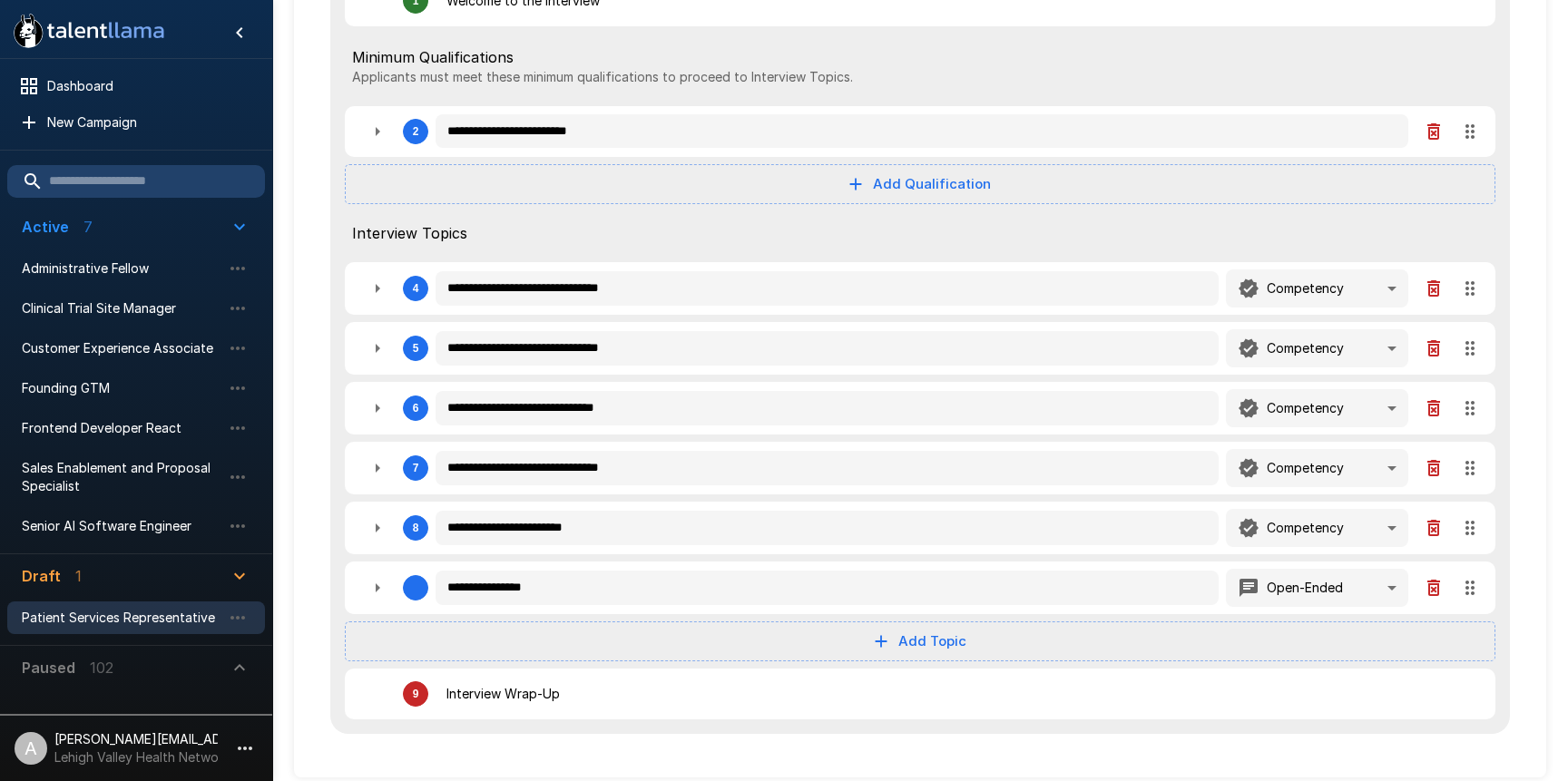
type textarea "*"
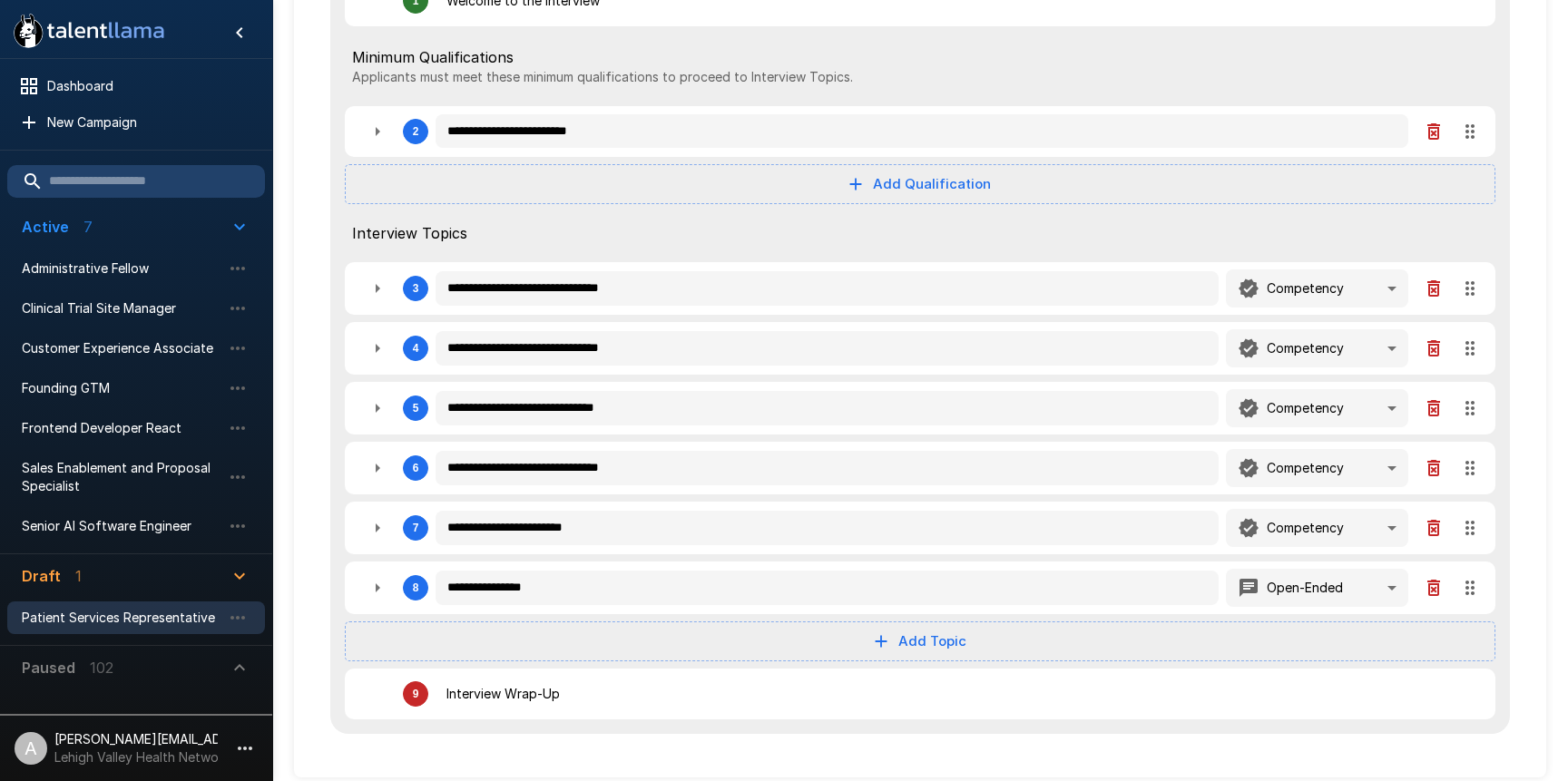
click at [399, 350] on div "4" at bounding box center [394, 349] width 69 height 36
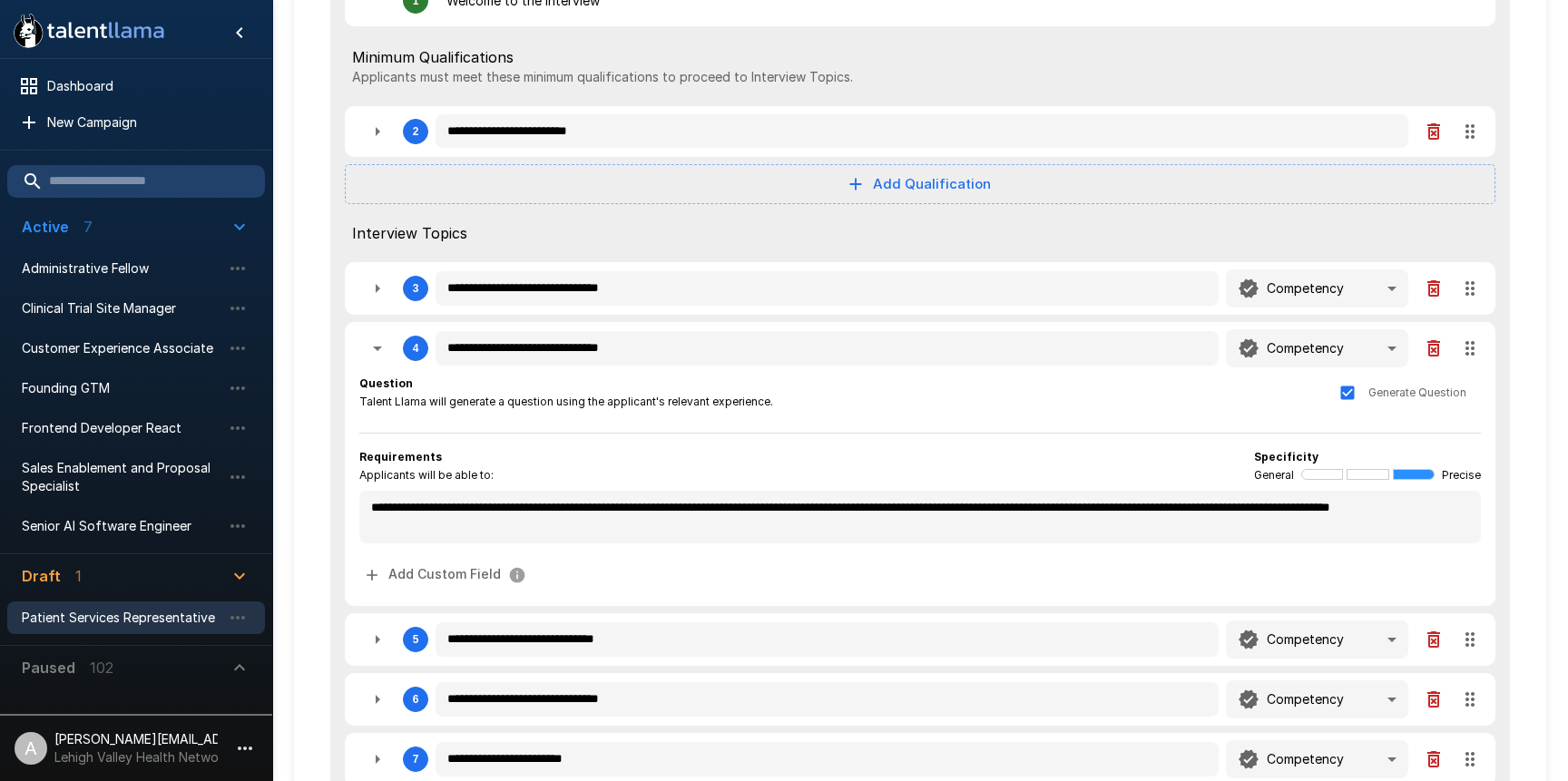
click at [385, 351] on icon "button" at bounding box center [378, 349] width 22 height 22
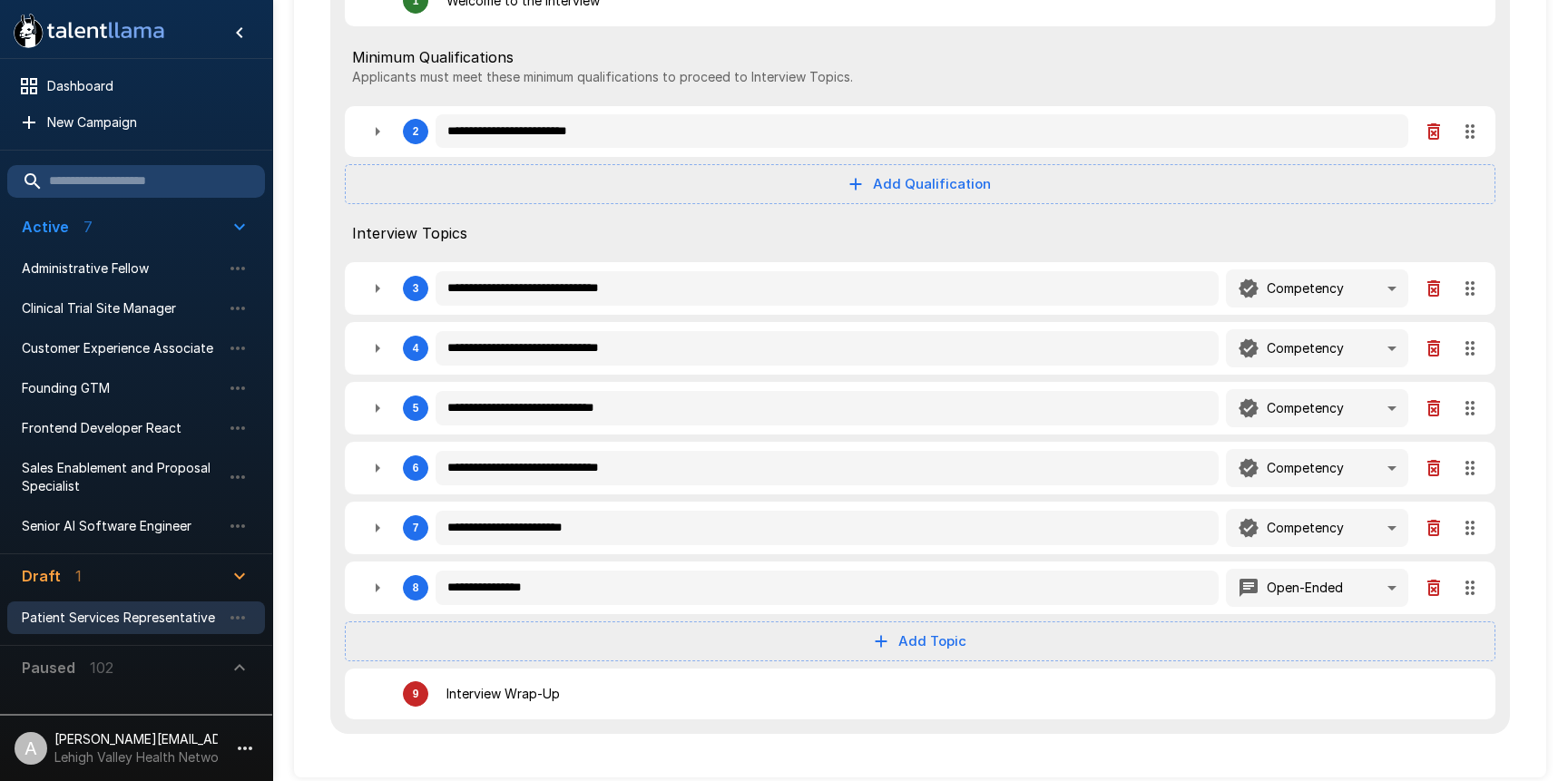
click at [385, 351] on icon "button" at bounding box center [378, 349] width 22 height 22
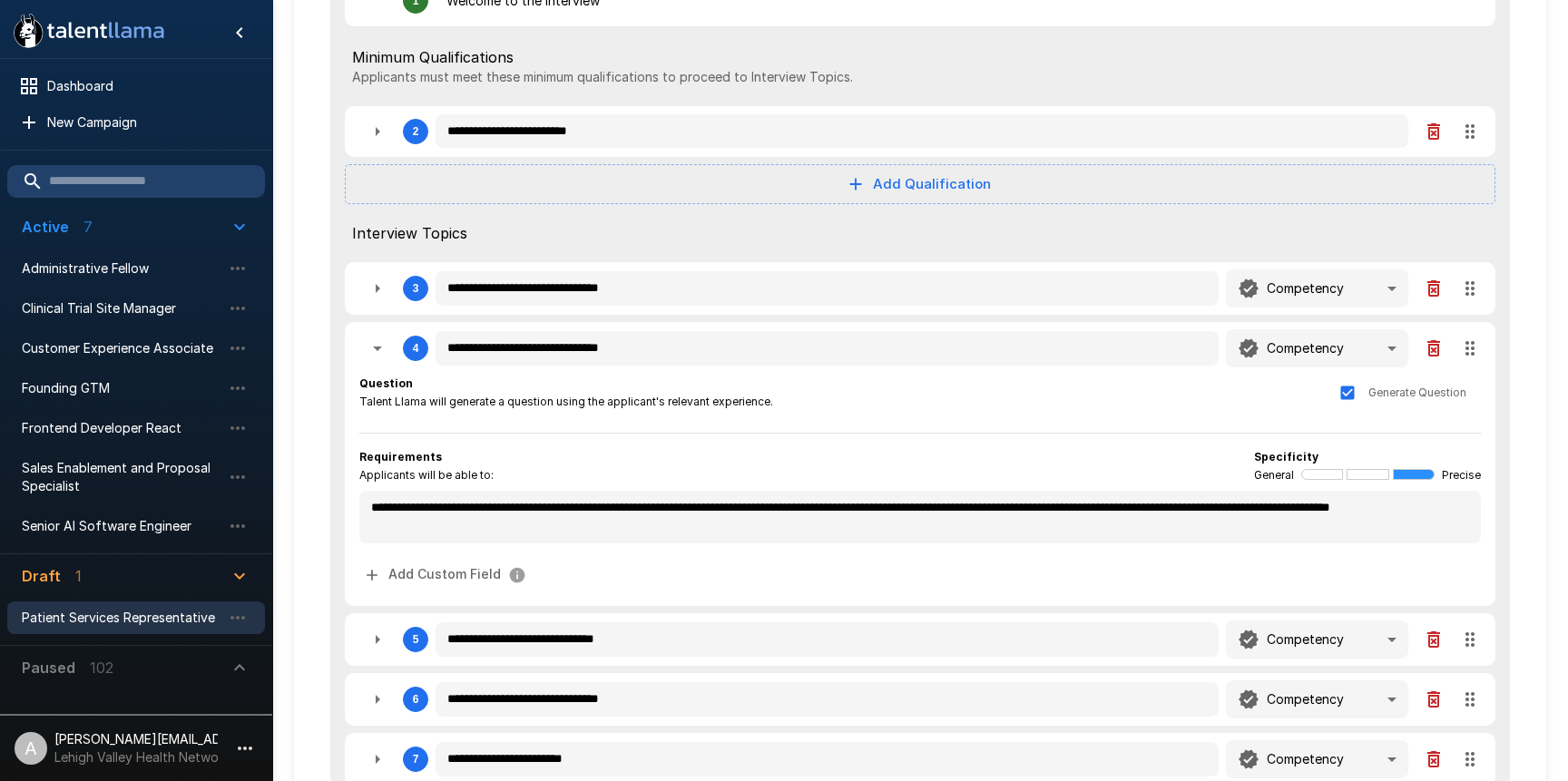
click at [386, 351] on icon "button" at bounding box center [378, 349] width 22 height 22
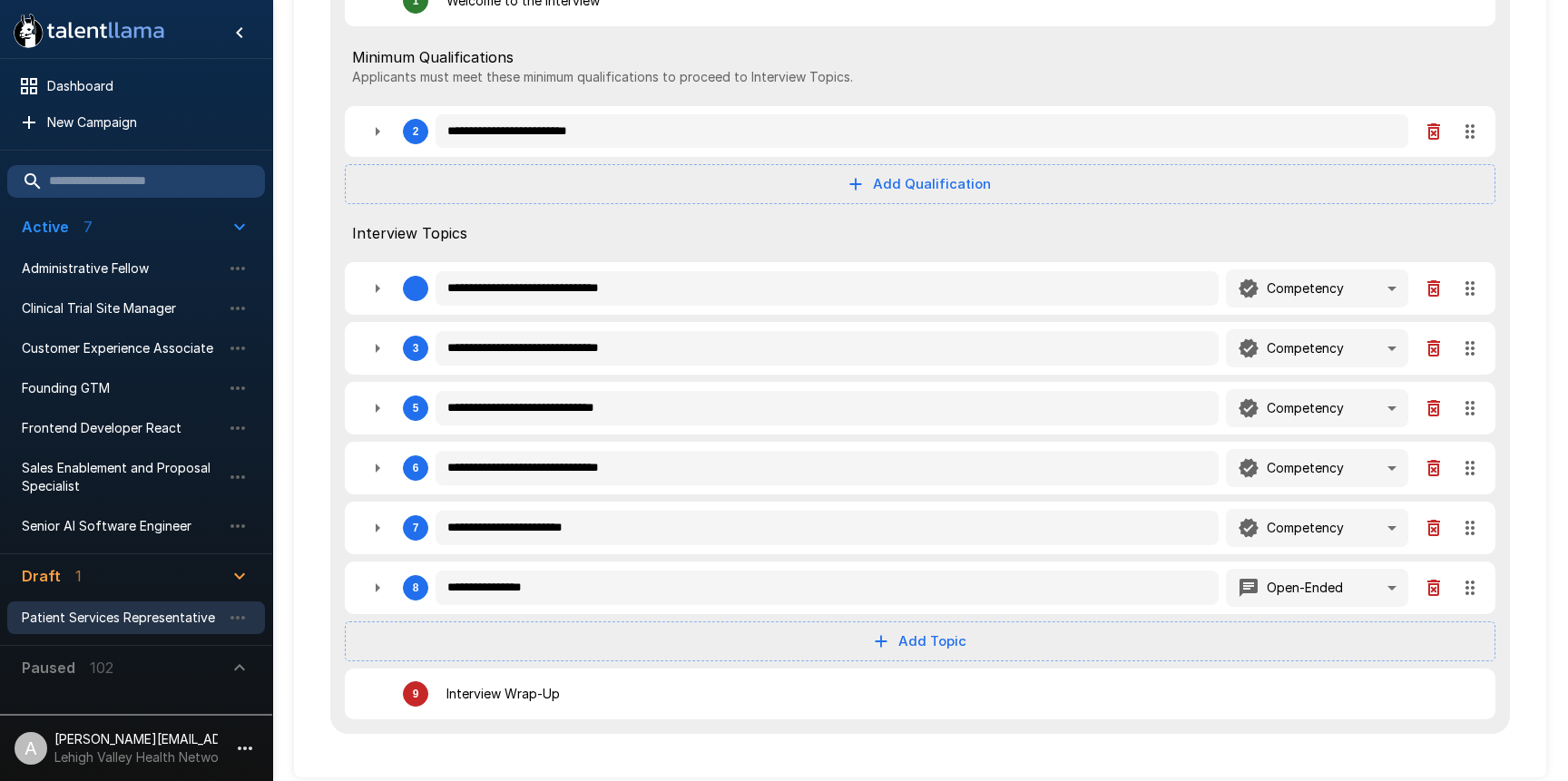
drag, startPoint x: 1475, startPoint y: 342, endPoint x: 1474, endPoint y: 283, distance: 59.0
click at [1474, 283] on div "**********" at bounding box center [920, 348] width 1180 height 774
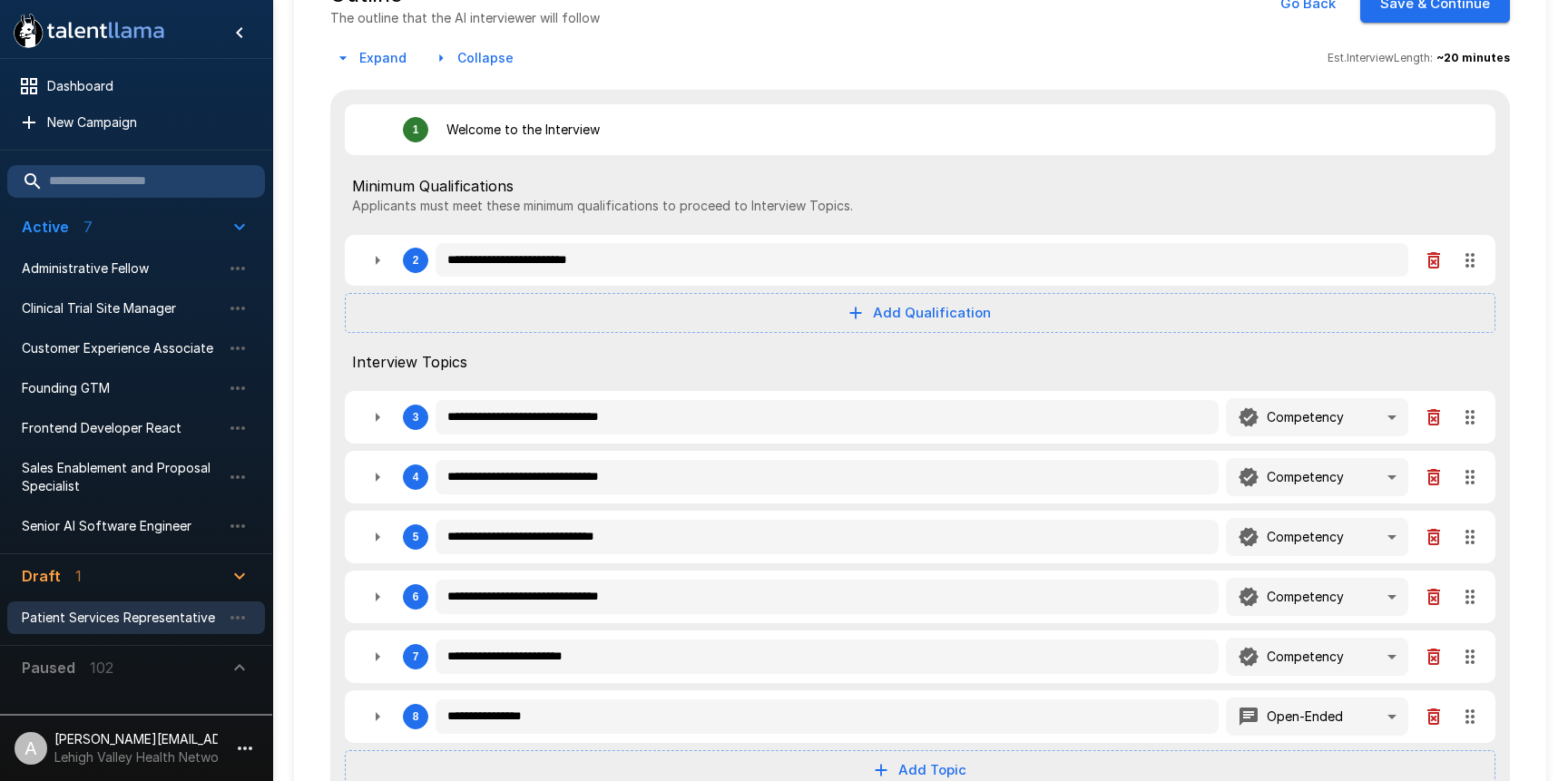
scroll to position [74, 0]
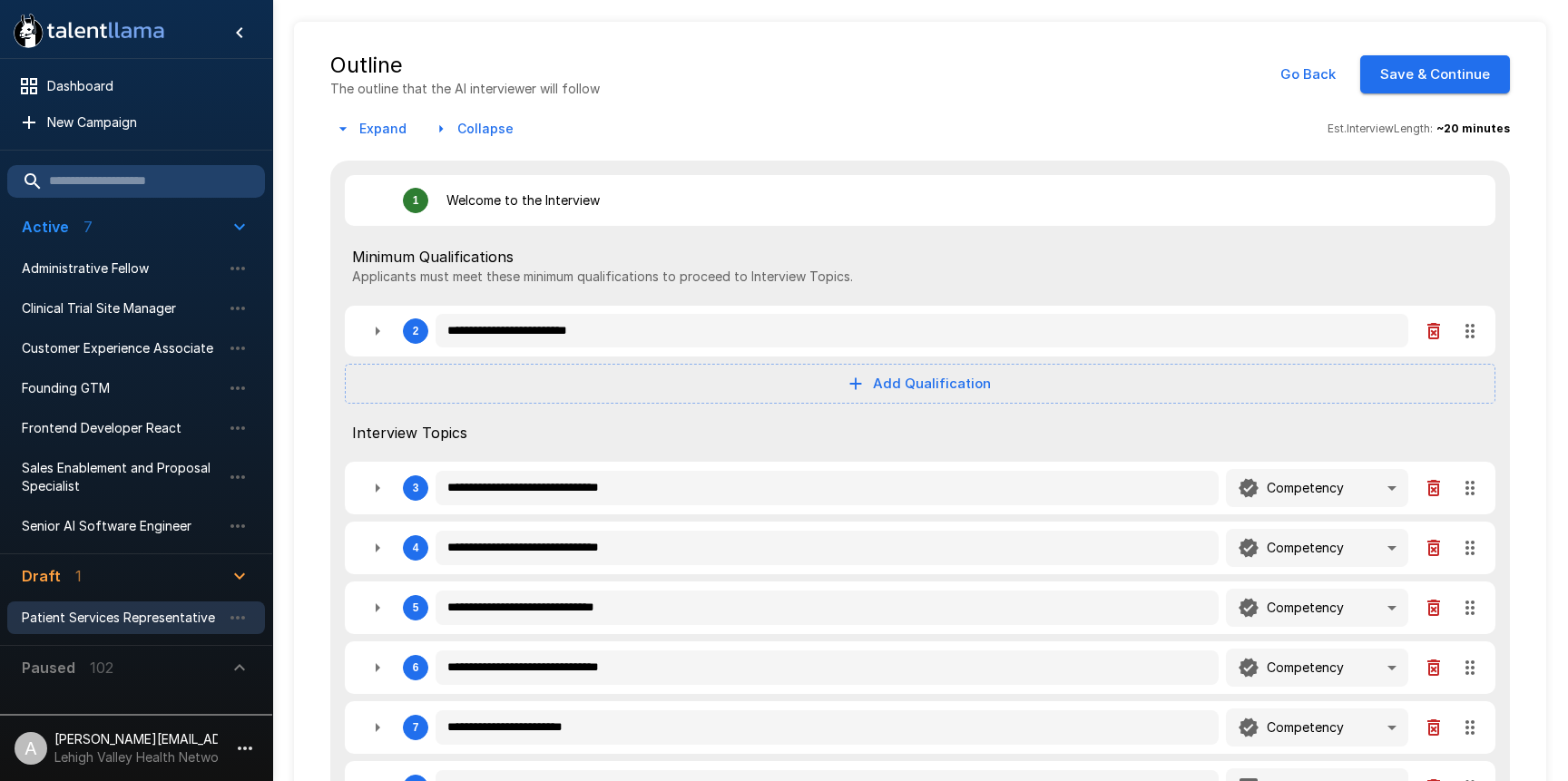
click at [1473, 76] on button "Save & Continue" at bounding box center [1434, 74] width 150 height 38
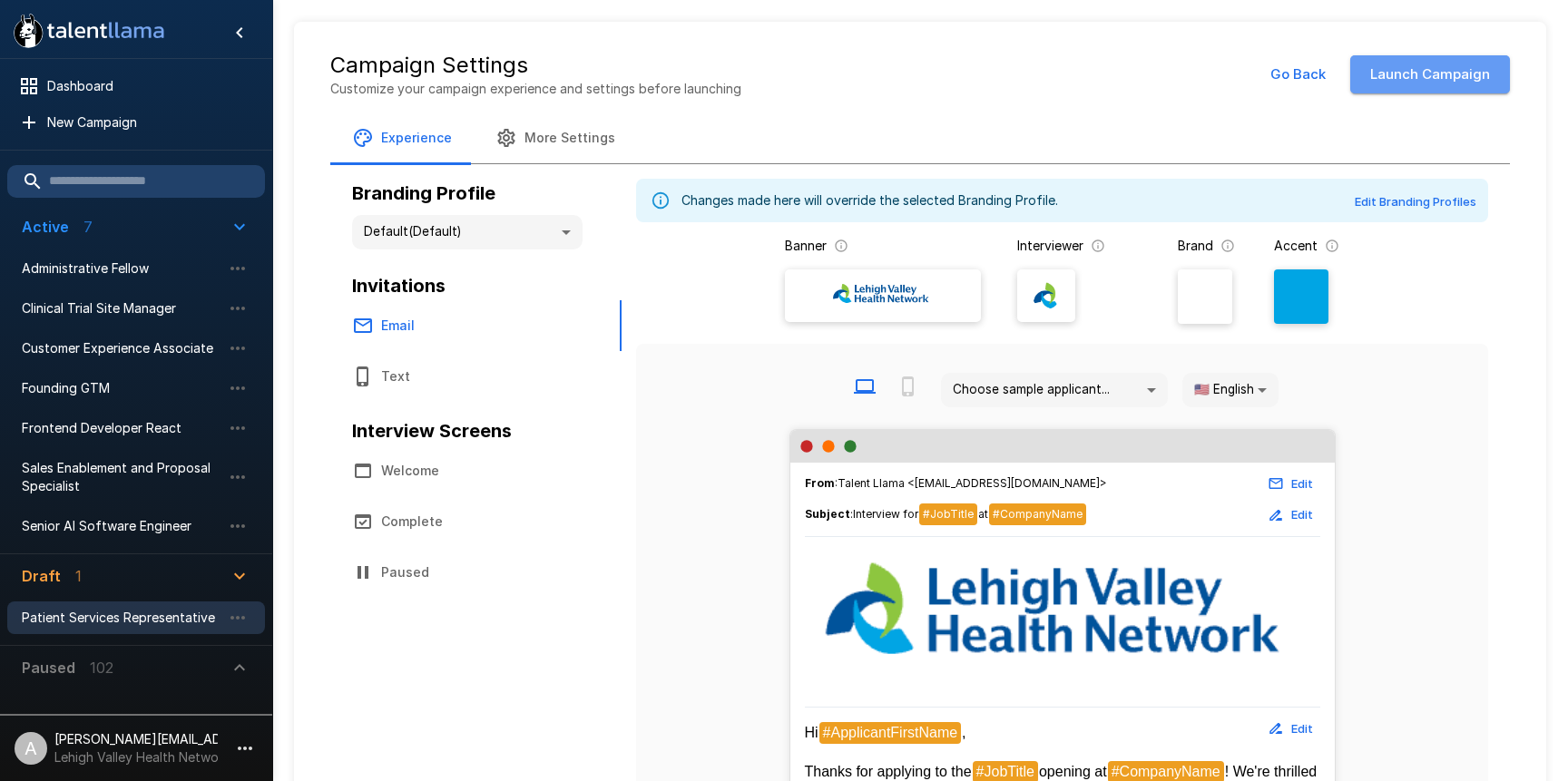
click at [1475, 78] on button "Launch Campaign" at bounding box center [1430, 74] width 160 height 38
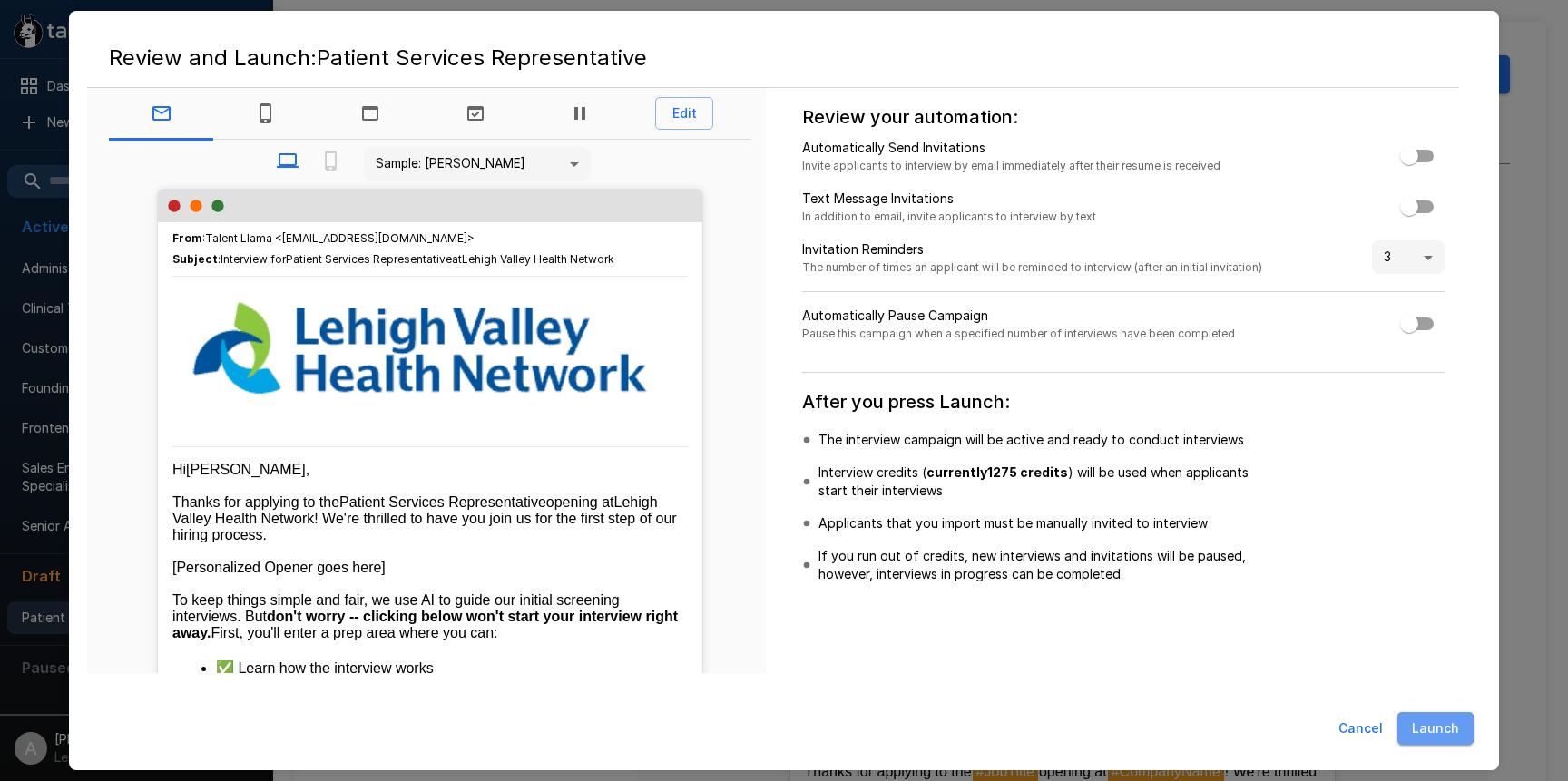
click at [1415, 727] on button "Launch" at bounding box center [1435, 728] width 76 height 34
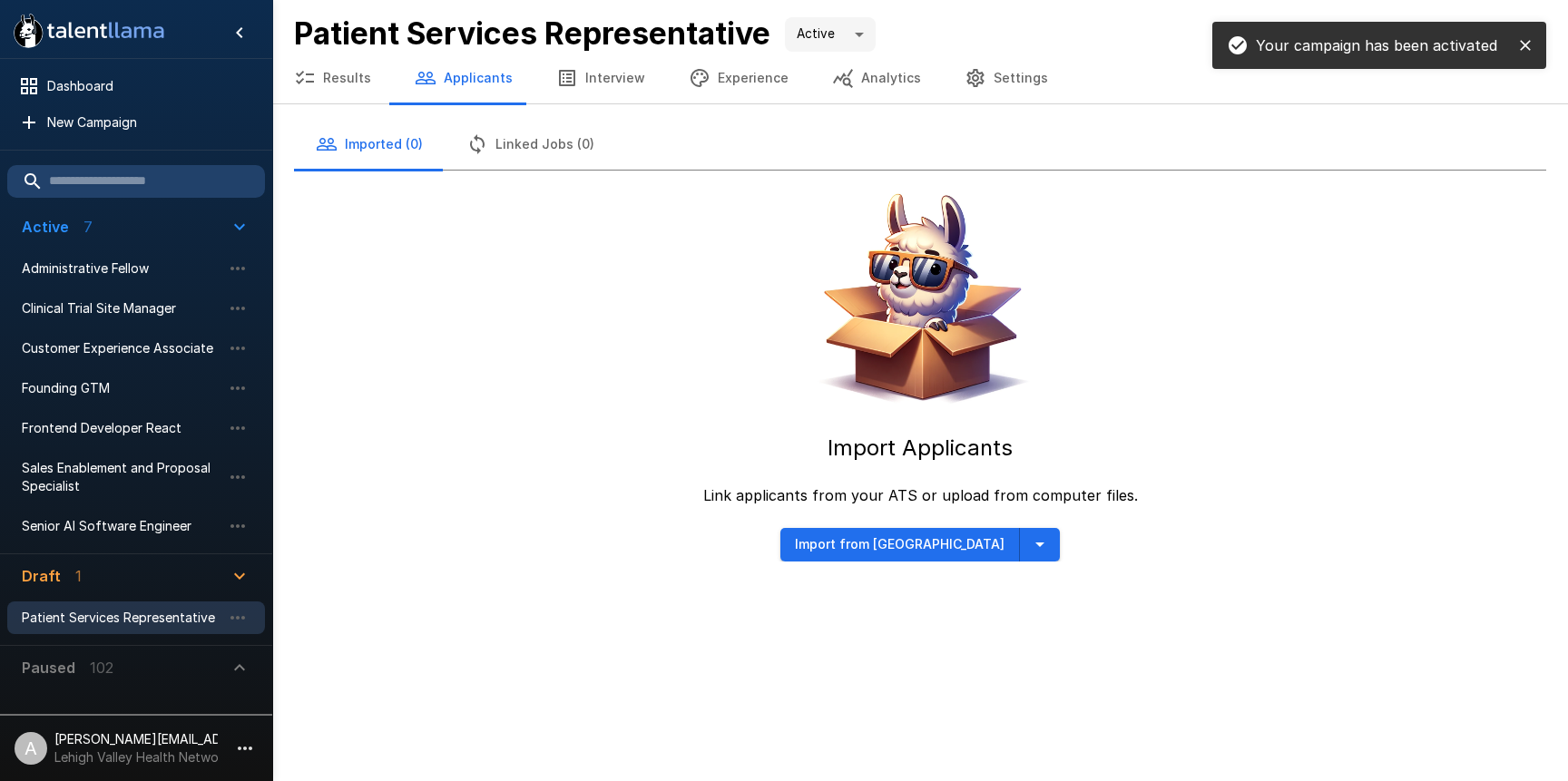
click at [1539, 48] on div "Your campaign has been activated" at bounding box center [1380, 45] width 334 height 47
click at [1526, 48] on icon "close" at bounding box center [1525, 45] width 18 height 18
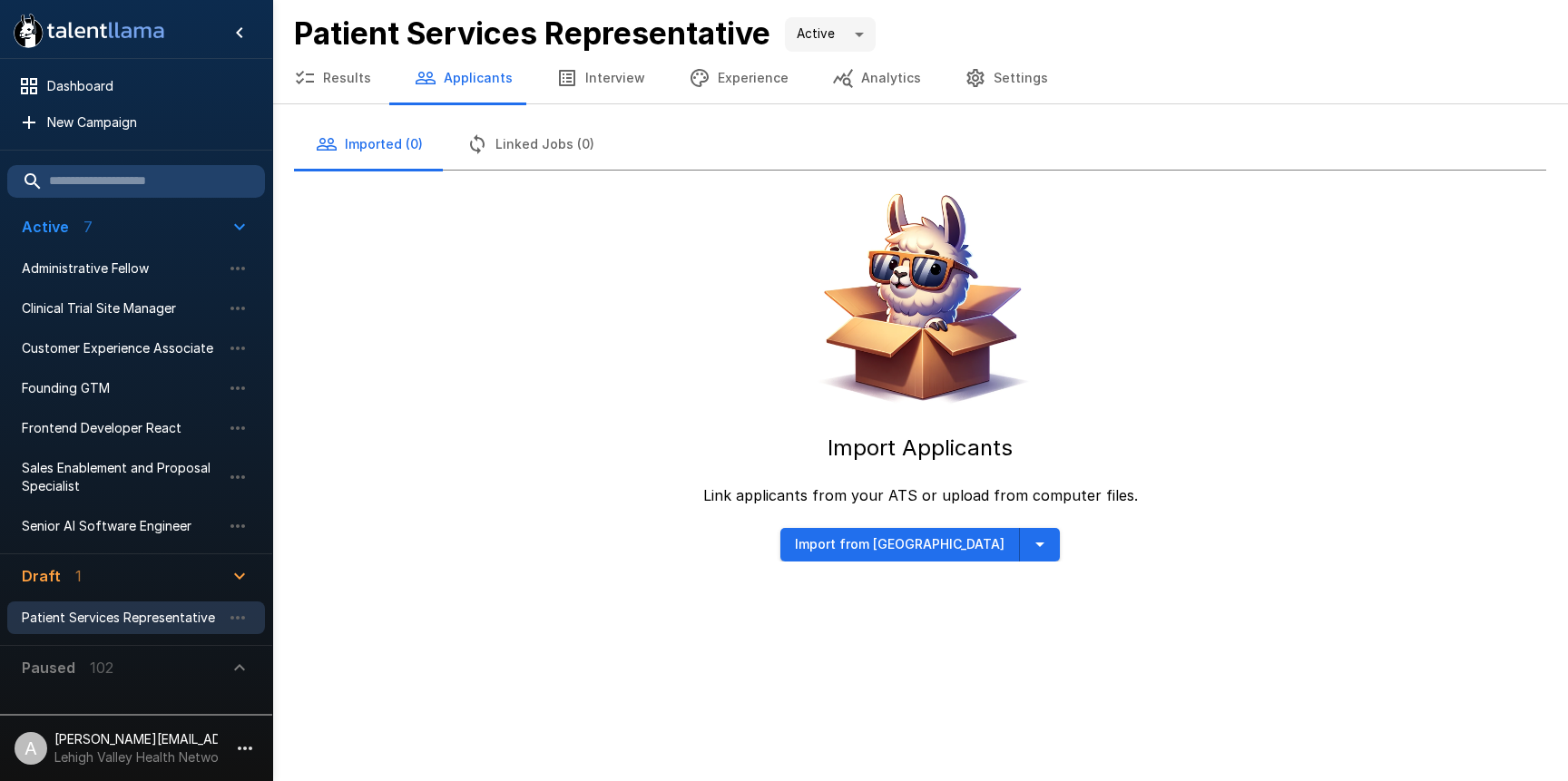
click at [1029, 550] on icon "button" at bounding box center [1040, 544] width 22 height 22
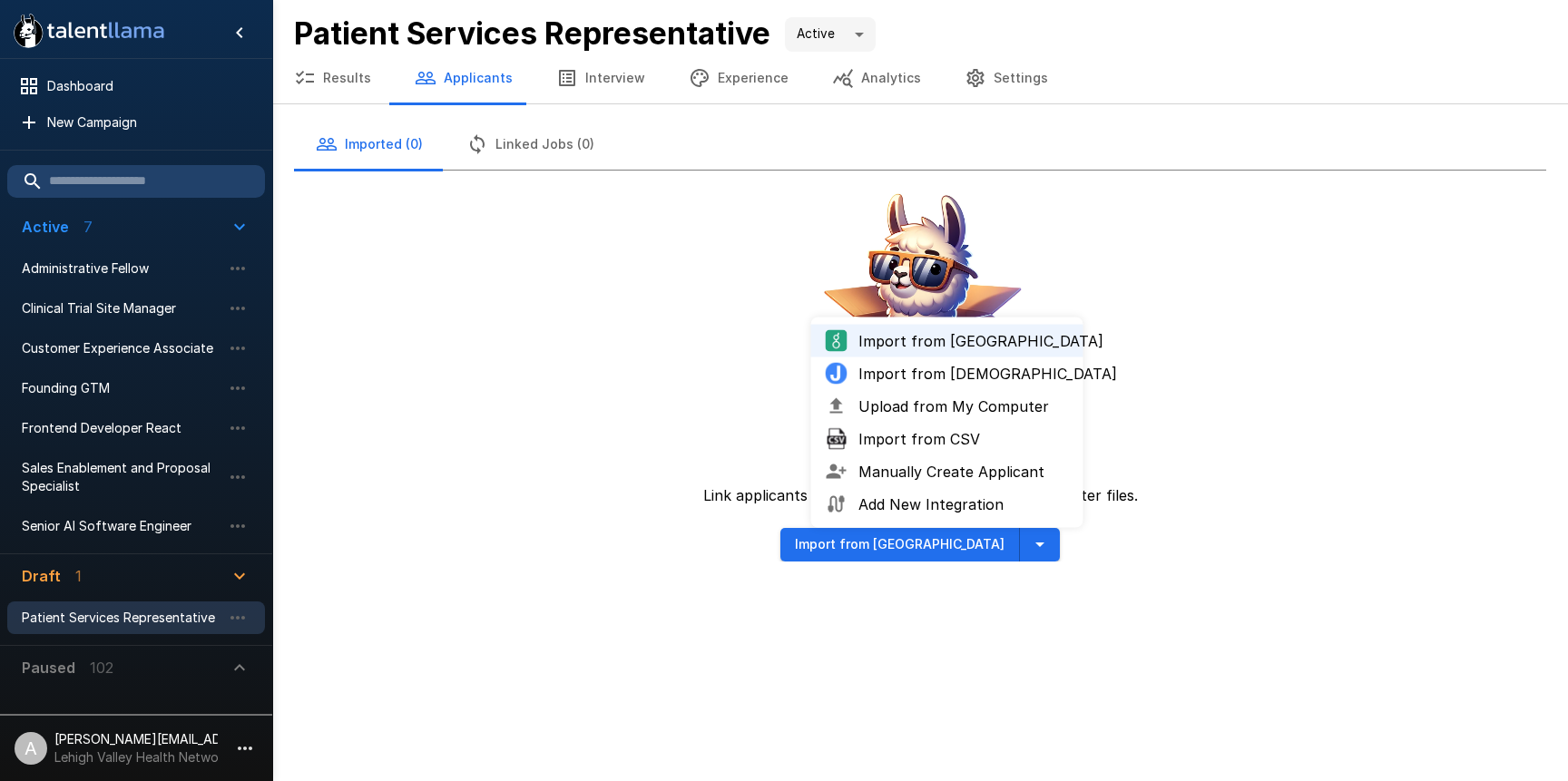
click at [966, 407] on span "Upload from My Computer" at bounding box center [964, 407] width 211 height 22
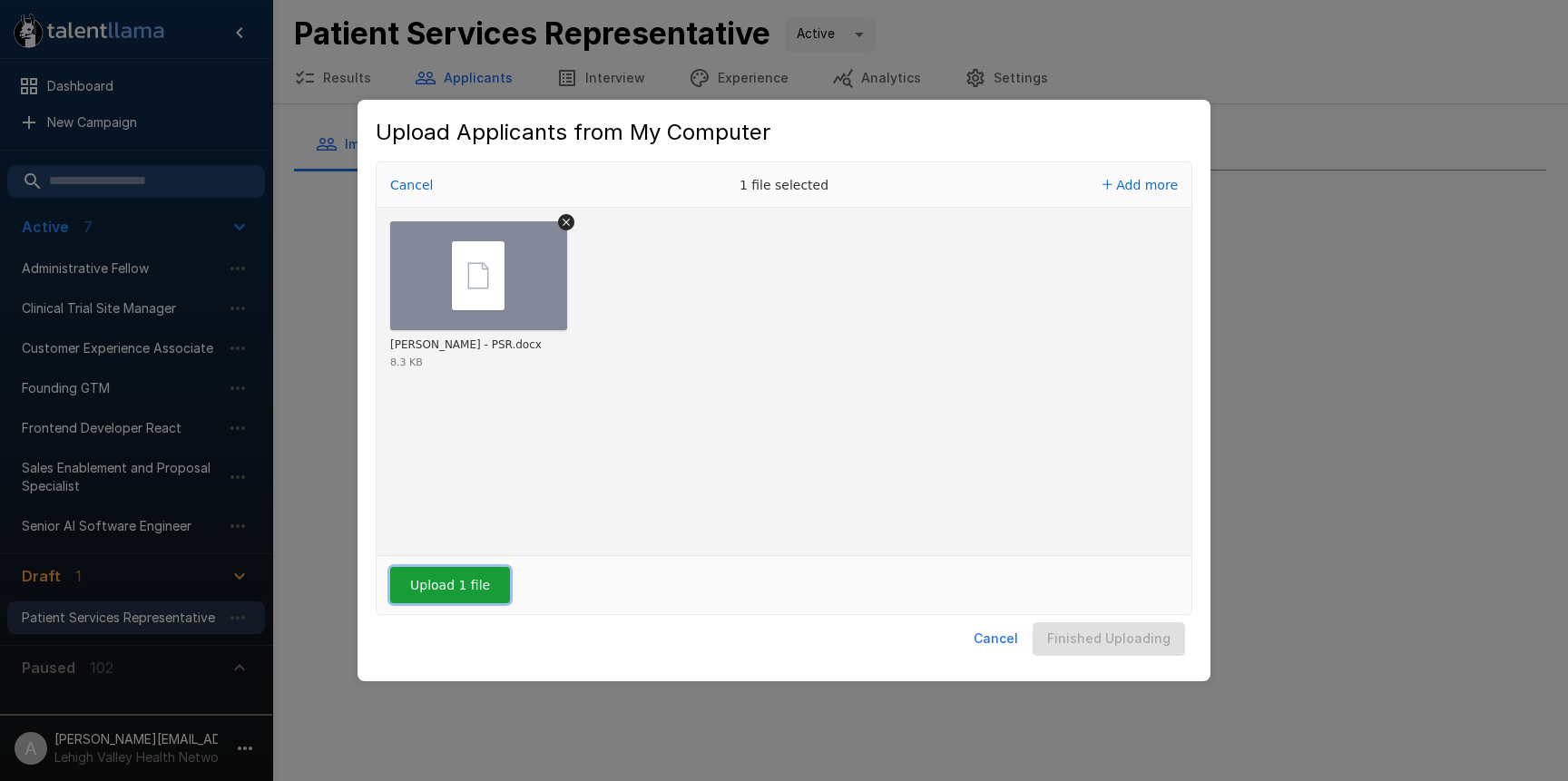
click at [482, 577] on button "Upload 1 file" at bounding box center [451, 585] width 120 height 36
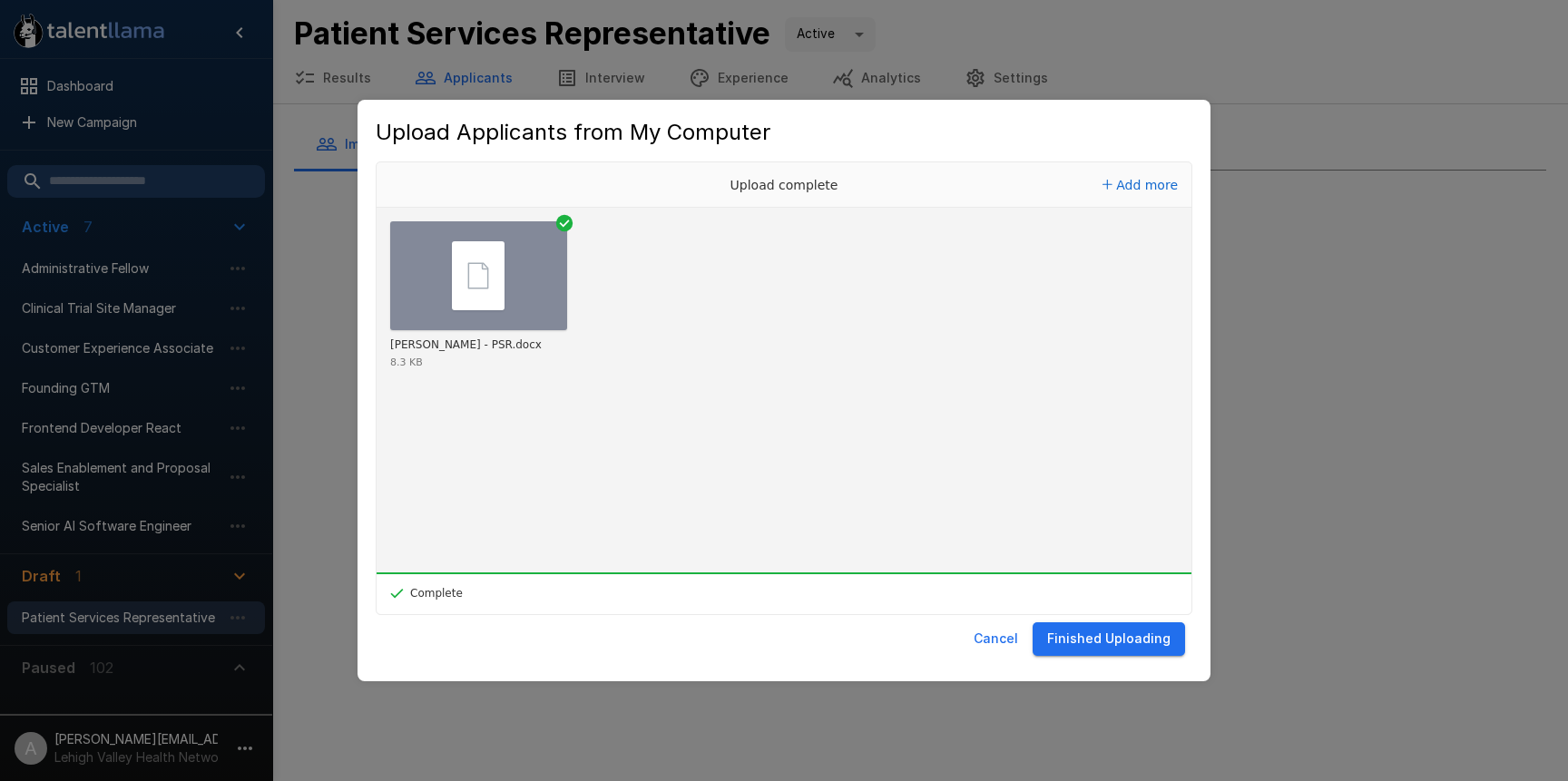
click at [1093, 642] on button "Finished Uploading" at bounding box center [1109, 638] width 153 height 34
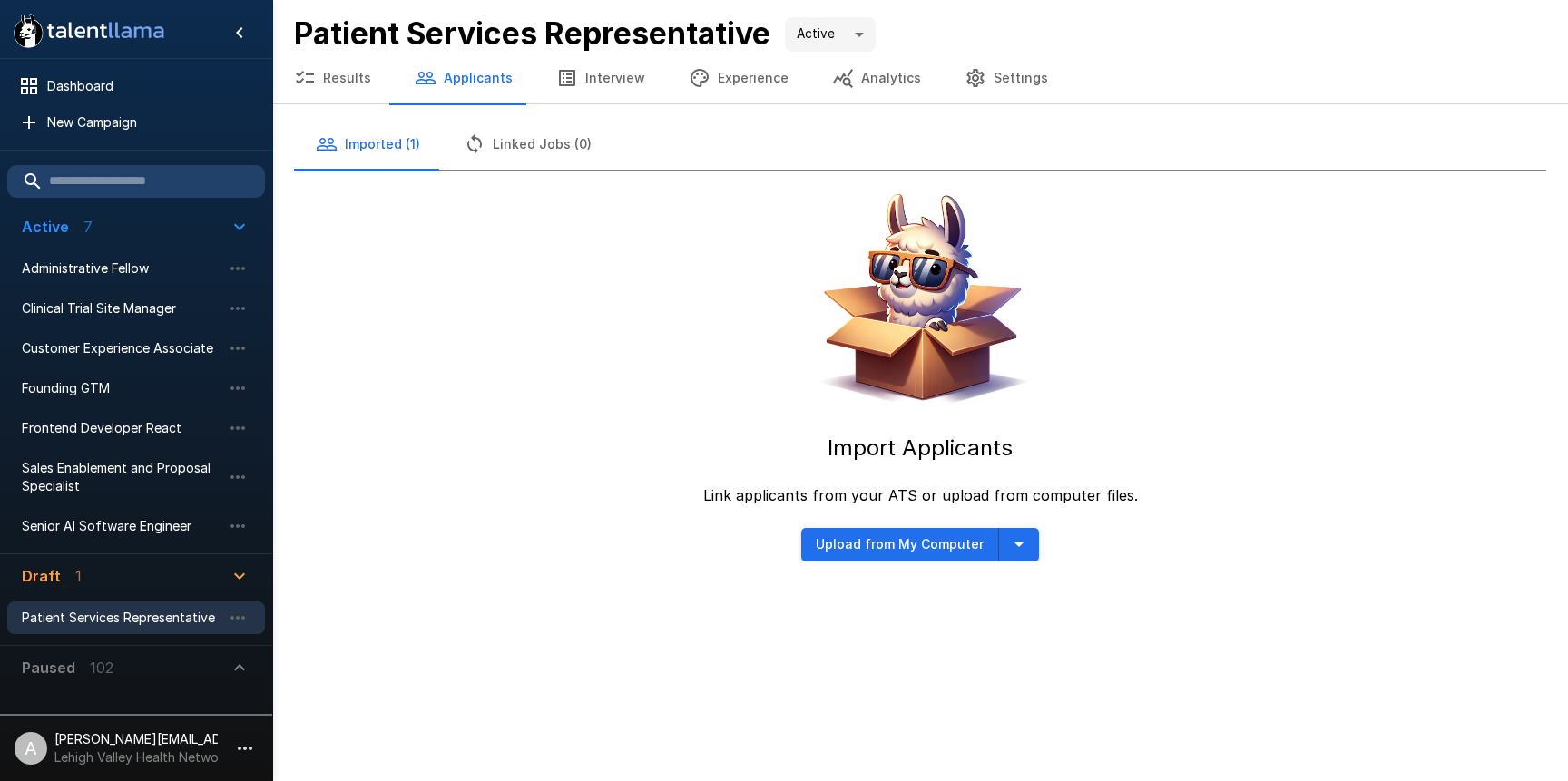
click at [1082, 628] on div ".st0{fill:#FFFFFF;} .st1{fill:#76a4ed;} Dashboard New Campaign Active 7 Adminis…" at bounding box center [784, 390] width 1568 height 781
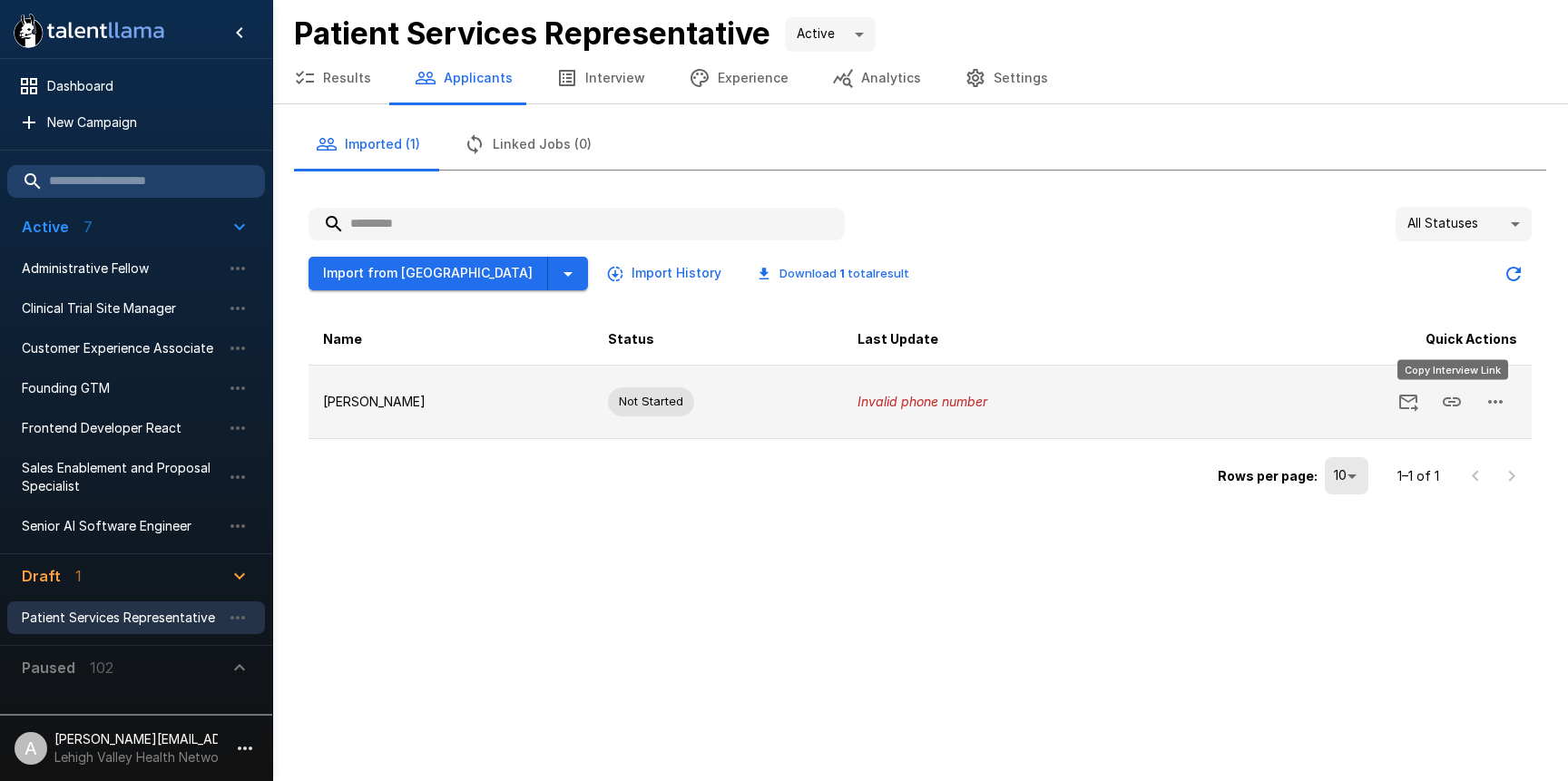
click at [1450, 403] on icon "Copy Interview Link" at bounding box center [1452, 402] width 22 height 22
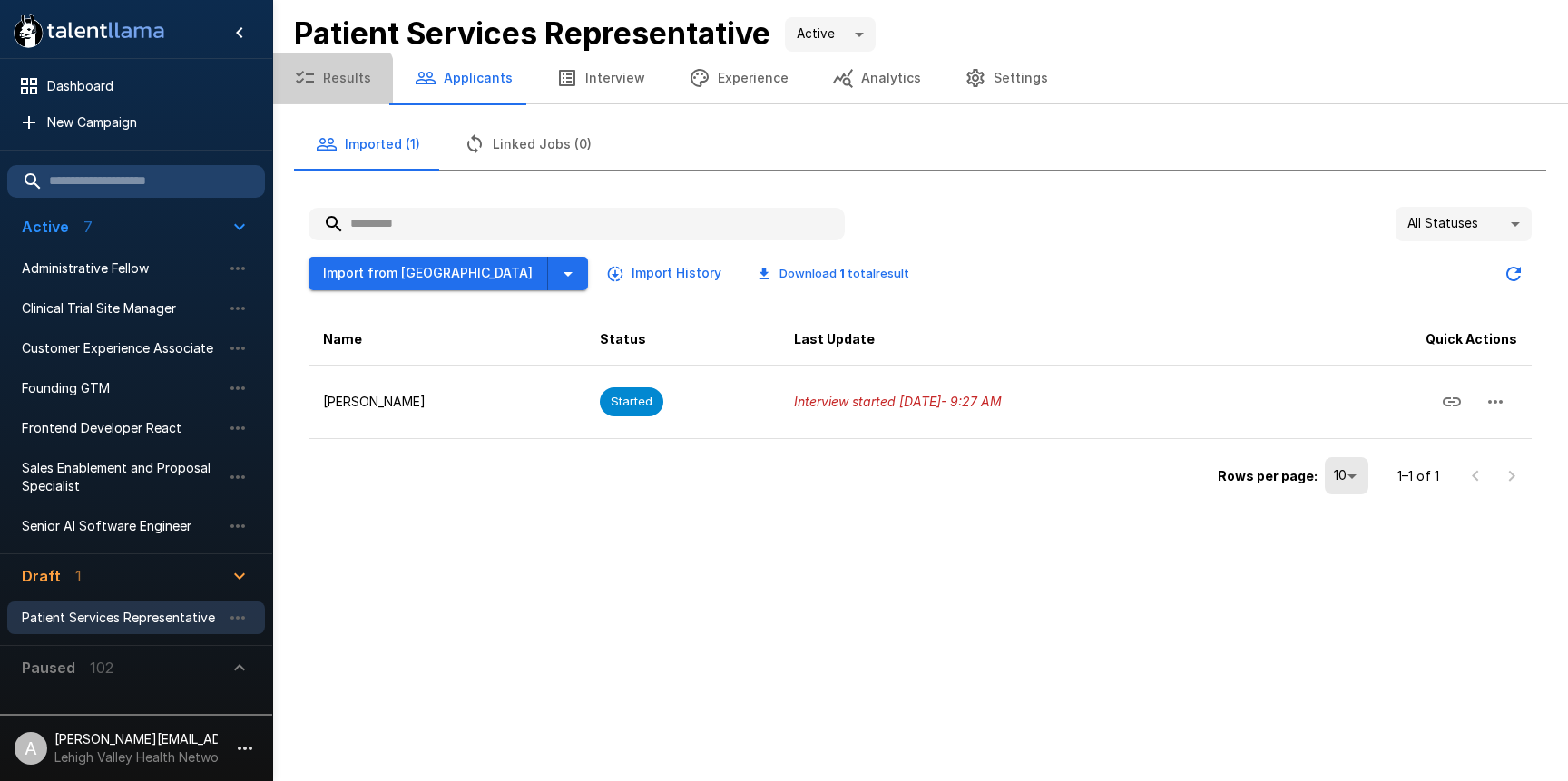
click at [323, 82] on button "Results" at bounding box center [332, 78] width 121 height 51
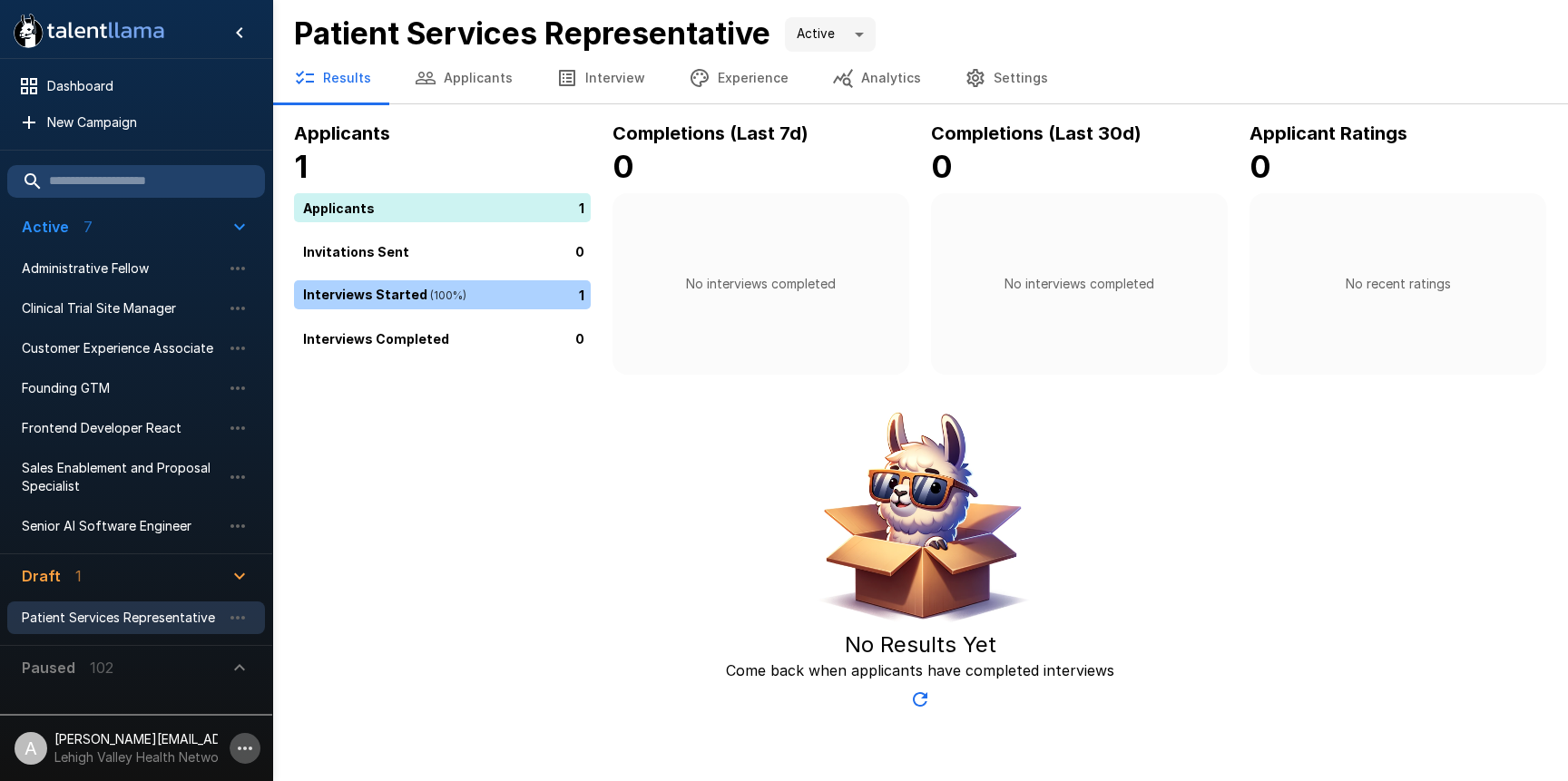
click at [238, 746] on icon "button" at bounding box center [245, 748] width 22 height 22
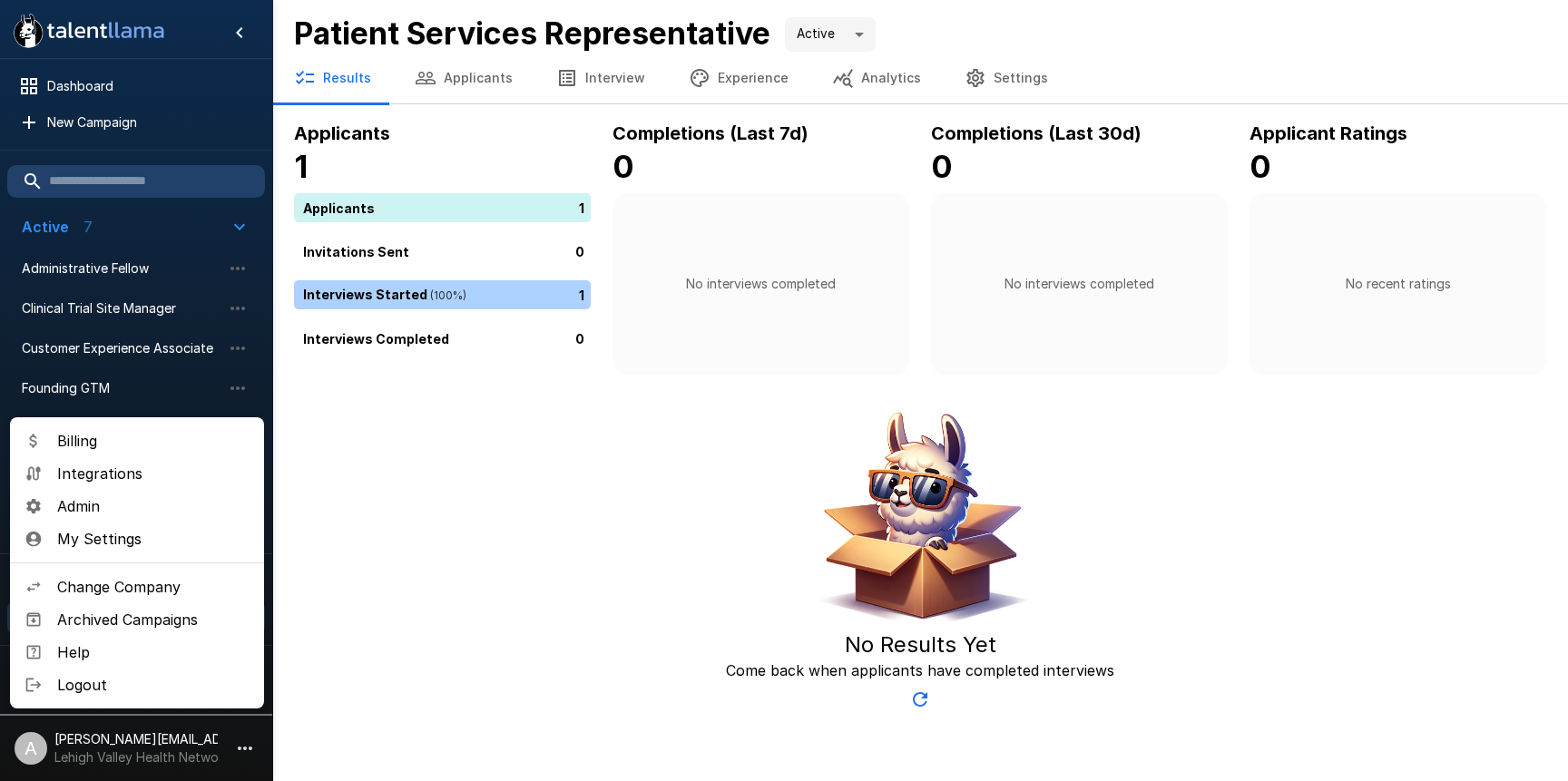
click at [152, 573] on li "Change Company" at bounding box center [137, 587] width 254 height 33
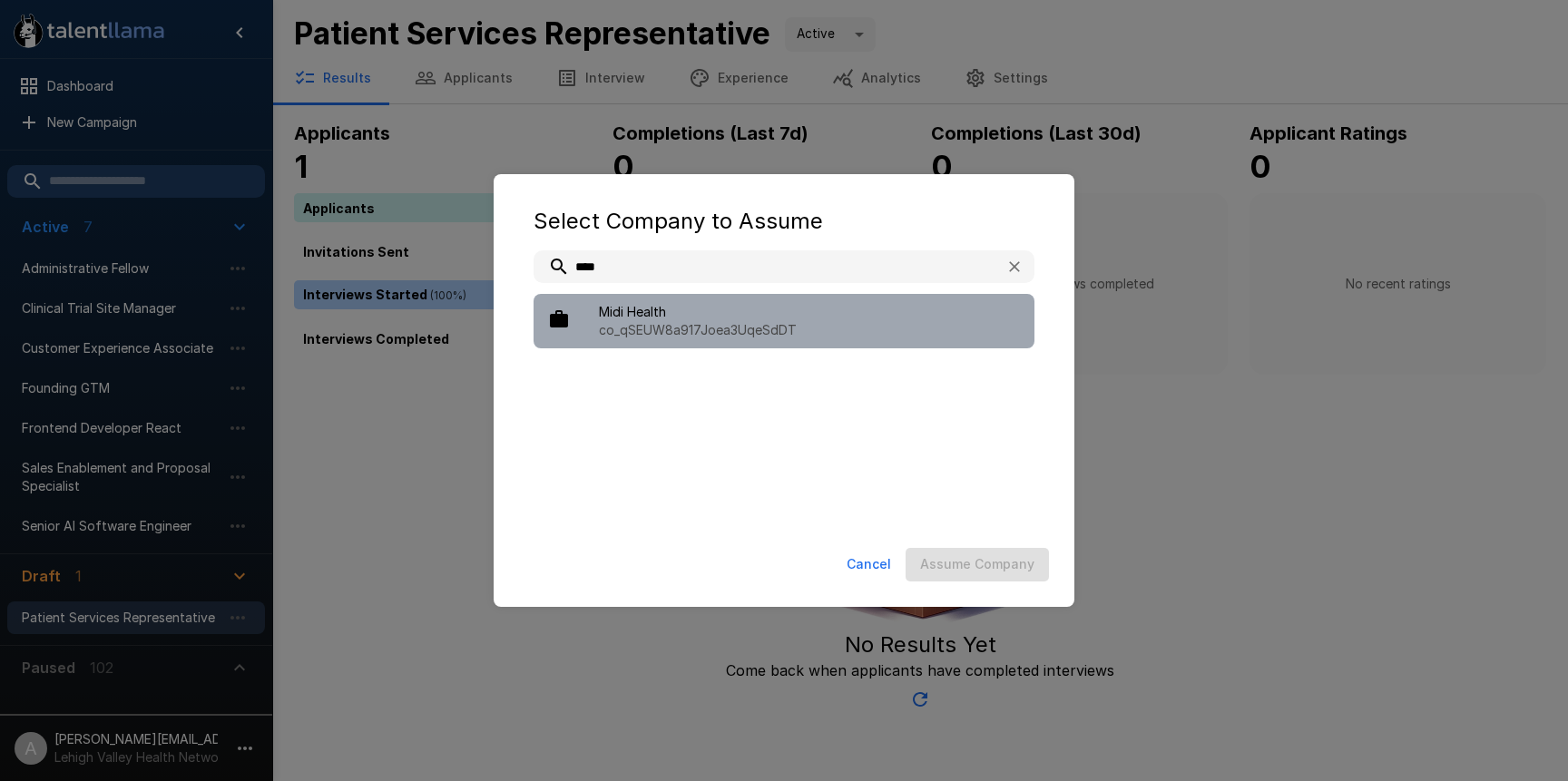
click at [740, 333] on p "co_qSEUW8a917Joea3UqeSdDT" at bounding box center [809, 331] width 422 height 18
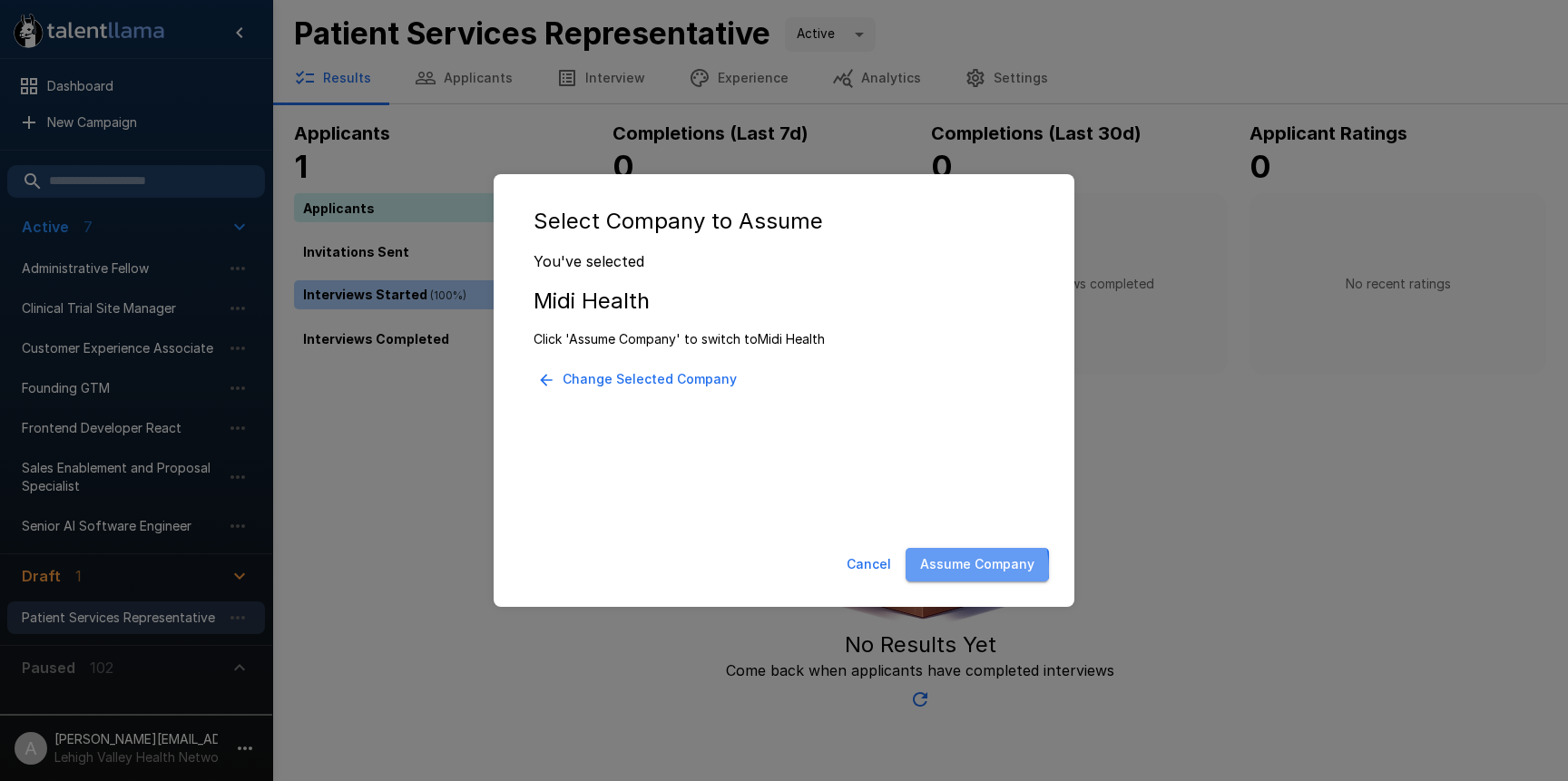
click at [957, 568] on button "Assume Company" at bounding box center [978, 564] width 144 height 34
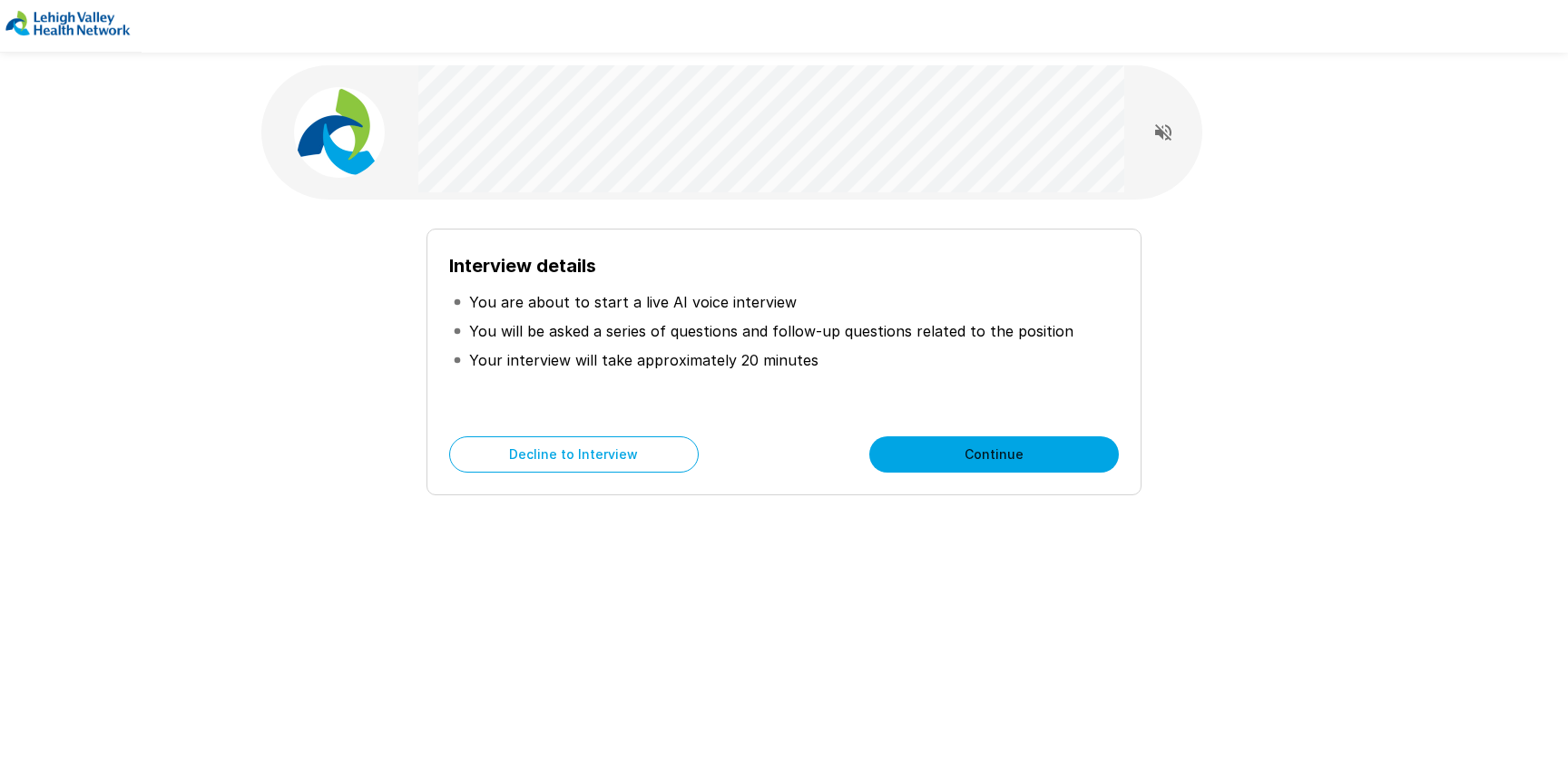
click at [997, 447] on button "Continue" at bounding box center [994, 455] width 250 height 36
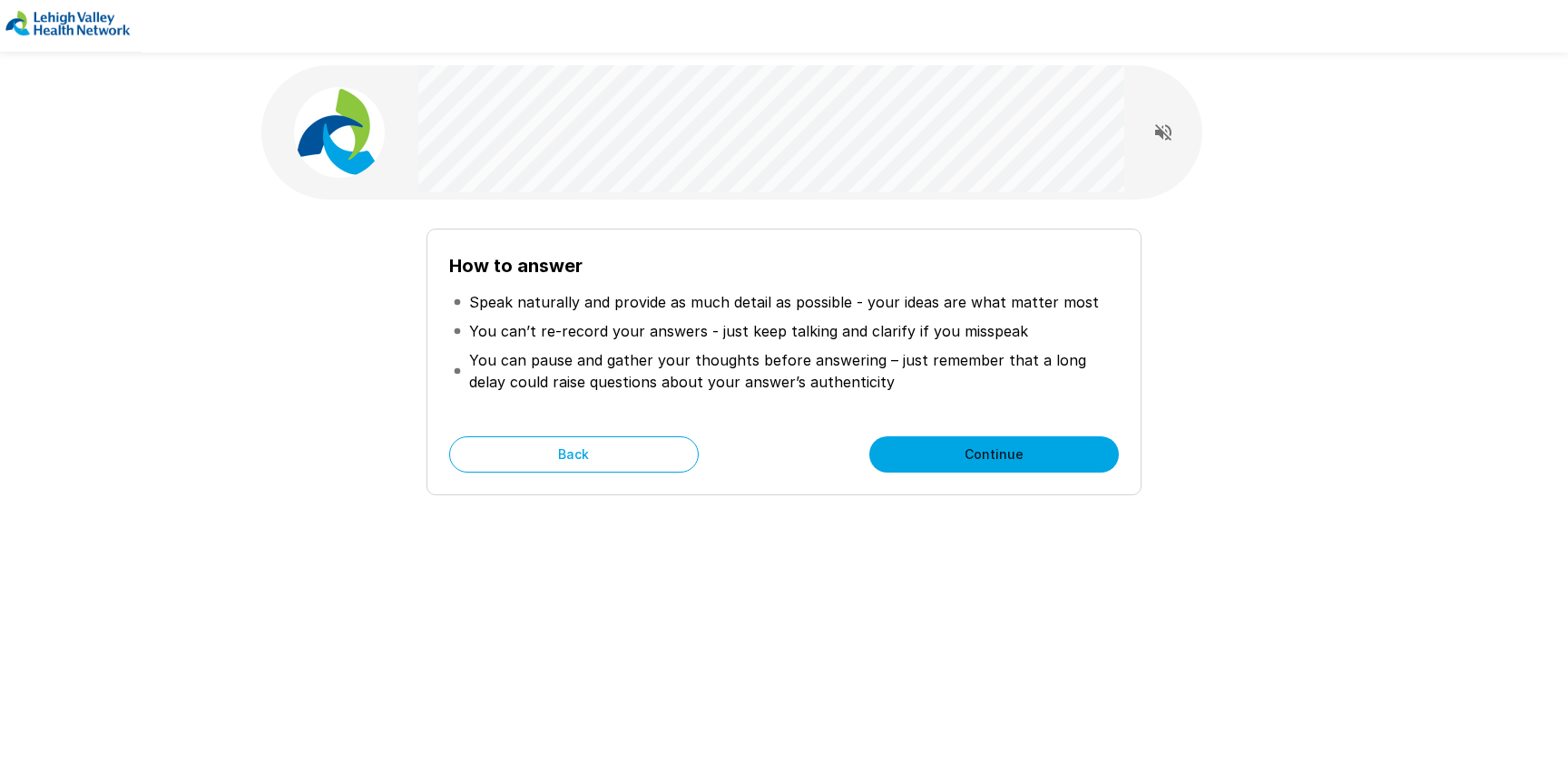
click at [997, 448] on button "Continue" at bounding box center [994, 455] width 250 height 36
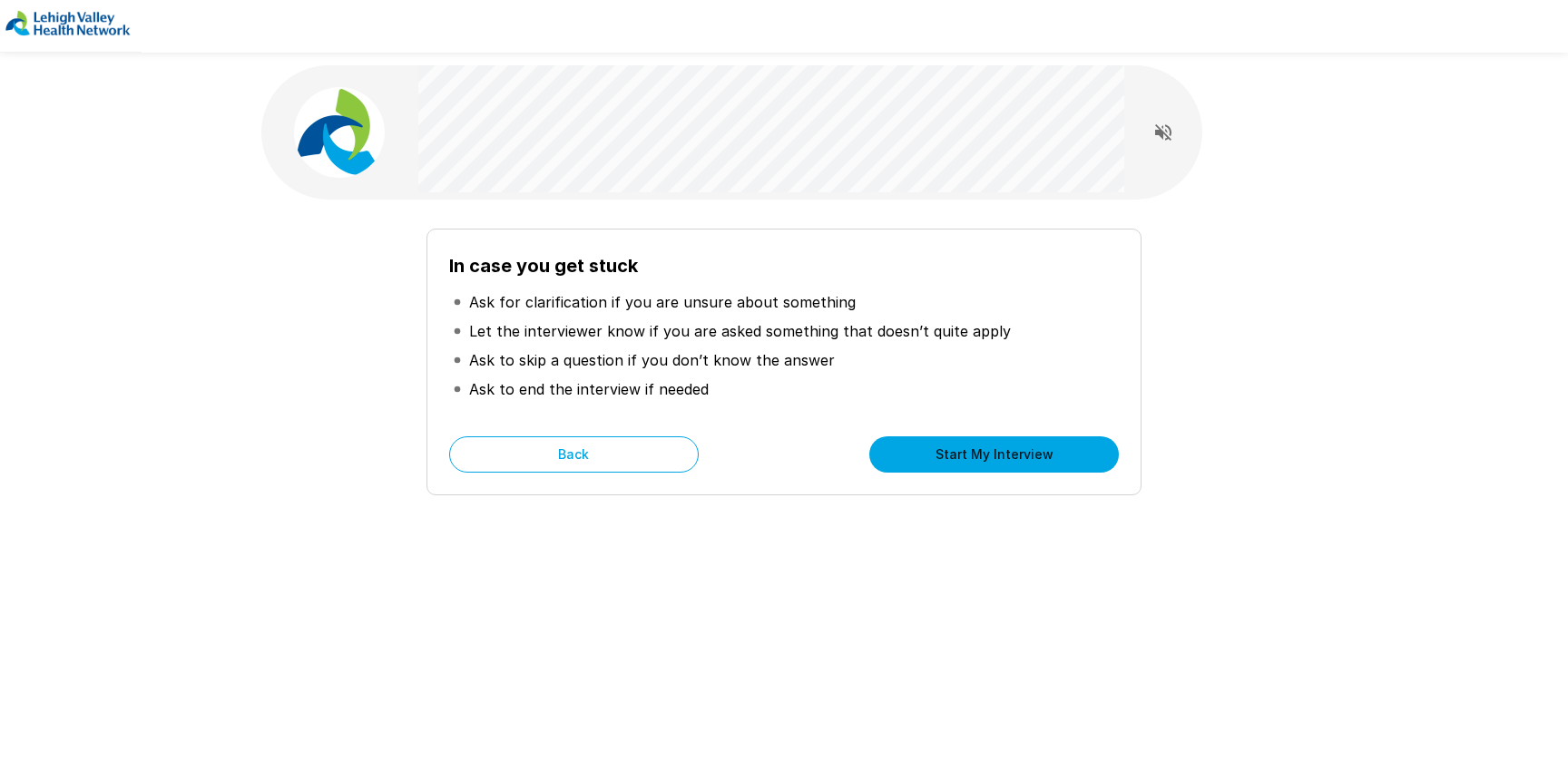
click at [999, 449] on button "Start My Interview" at bounding box center [994, 455] width 250 height 36
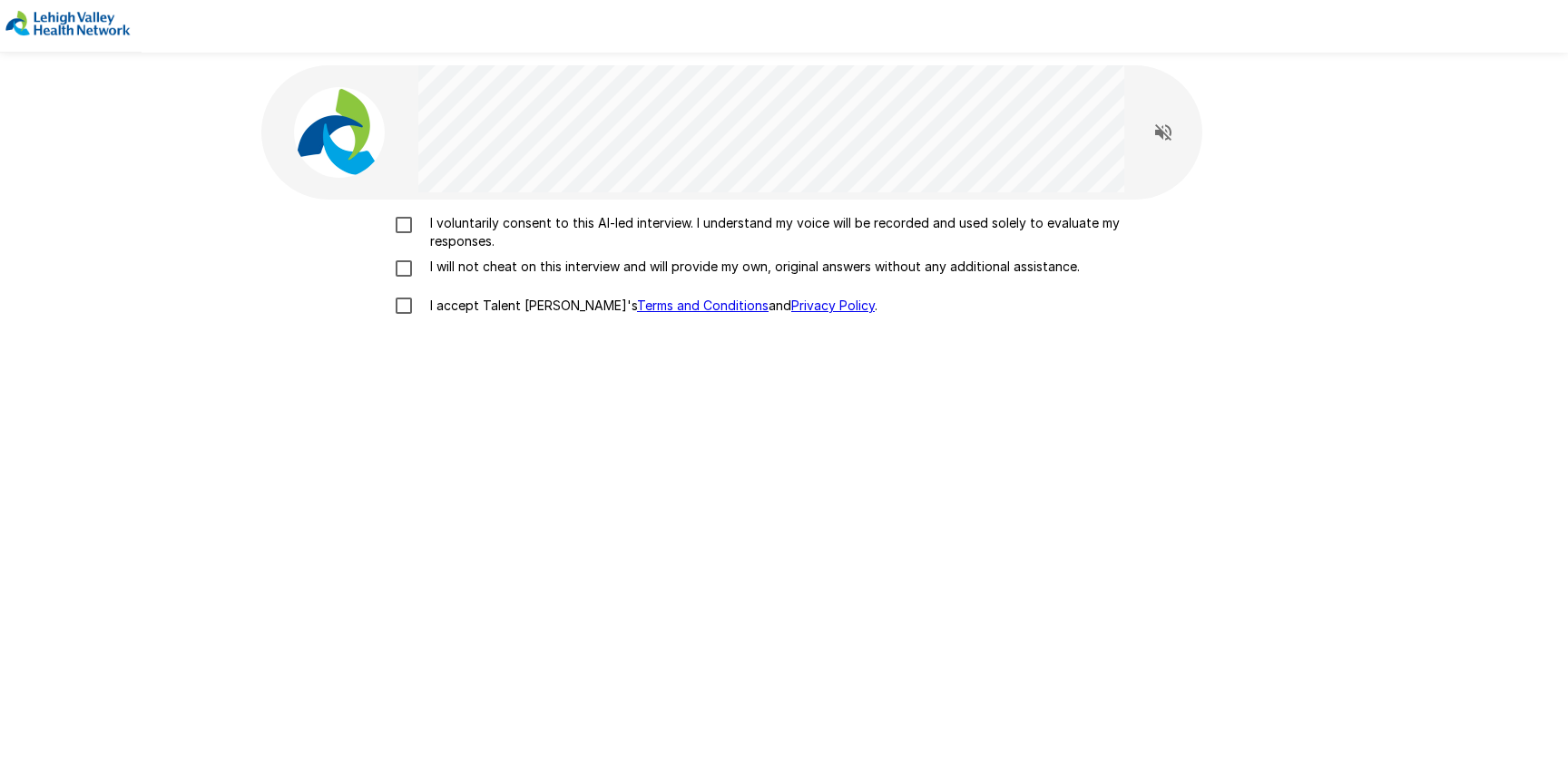
drag, startPoint x: 481, startPoint y: 219, endPoint x: 481, endPoint y: 231, distance: 12.0
click at [481, 219] on p "I voluntarily consent to this AI-led interview. I understand my voice will be r…" at bounding box center [803, 232] width 760 height 36
click at [487, 272] on p "I will not cheat on this interview and will provide my own, original answers wi…" at bounding box center [751, 267] width 657 height 18
click at [501, 304] on p "I accept Talent Llama's Terms and Conditions and Privacy Policy ." at bounding box center [650, 306] width 454 height 18
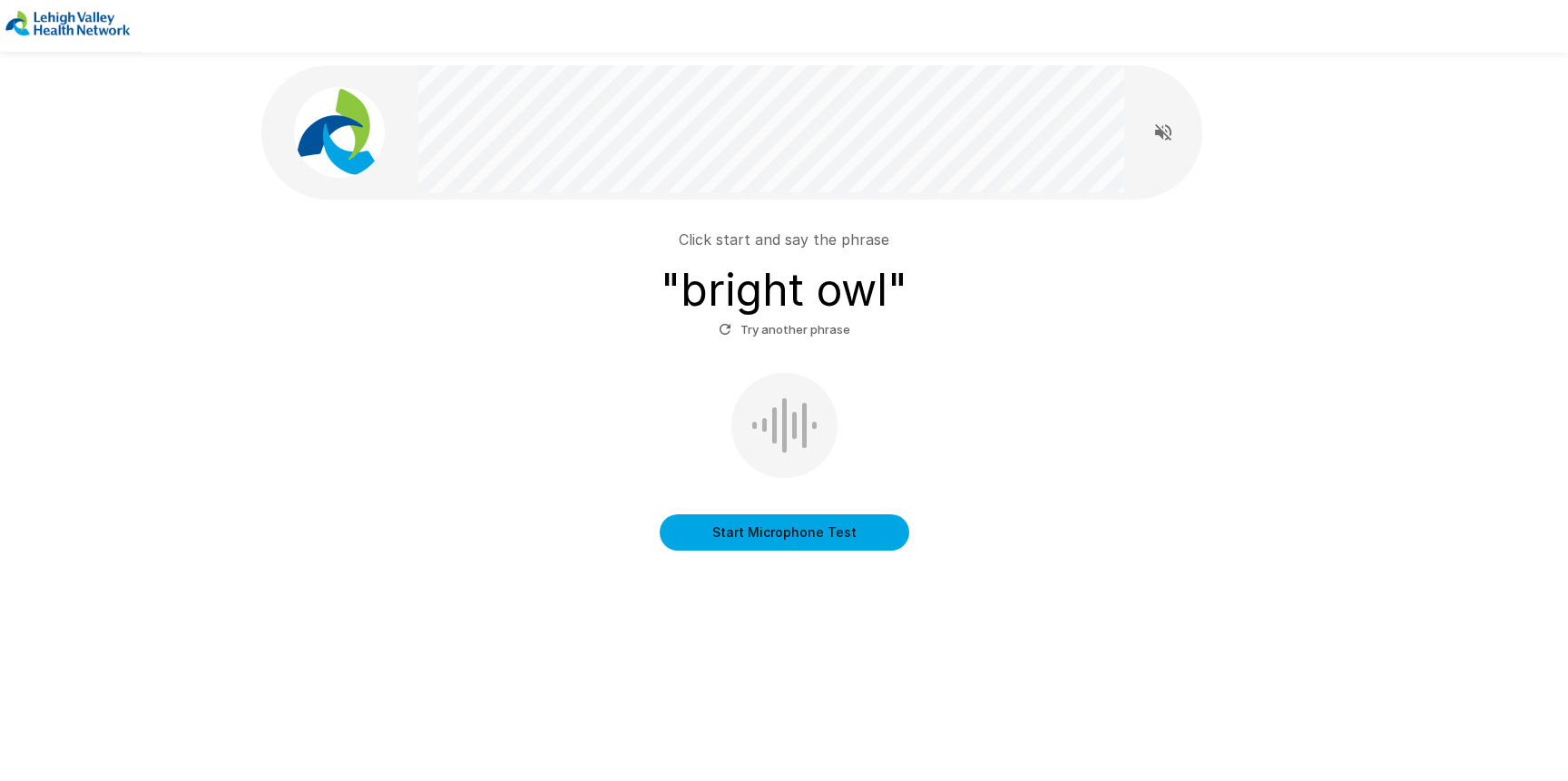
click at [786, 526] on button "Start Microphone Test" at bounding box center [784, 532] width 250 height 36
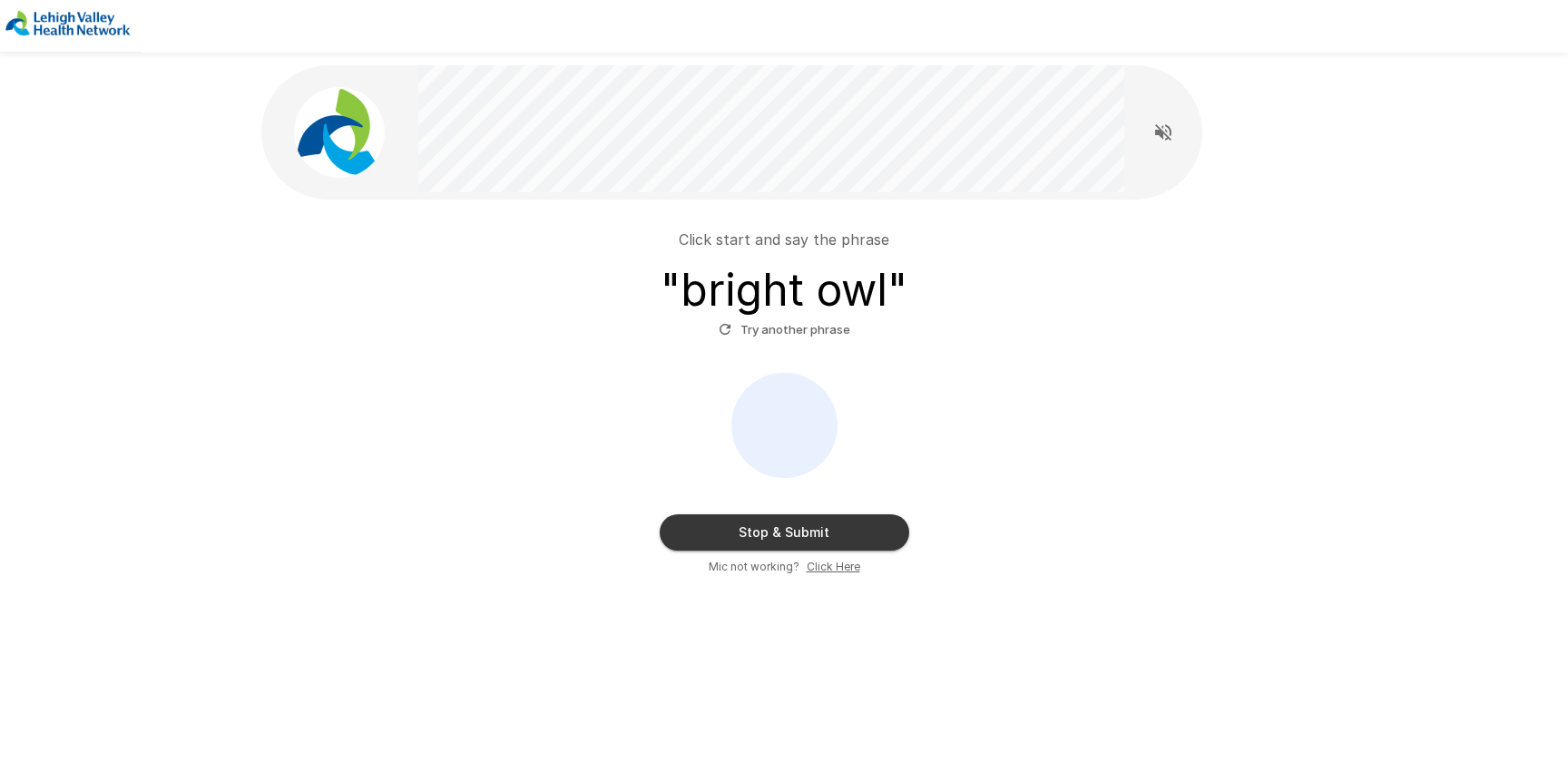
click at [785, 526] on button "Stop & Submit" at bounding box center [784, 532] width 250 height 36
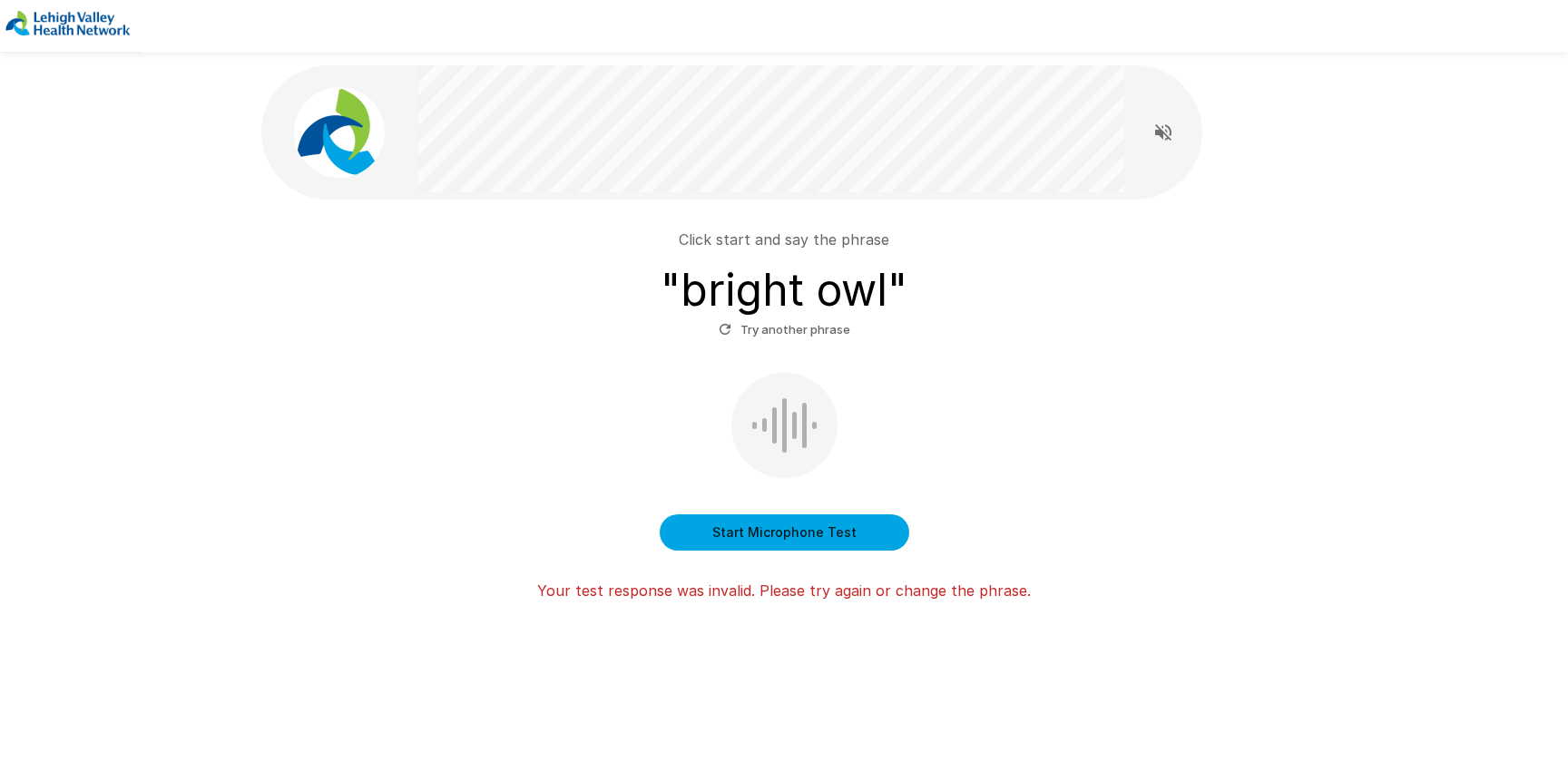
click at [773, 540] on button "Start Microphone Test" at bounding box center [784, 532] width 250 height 36
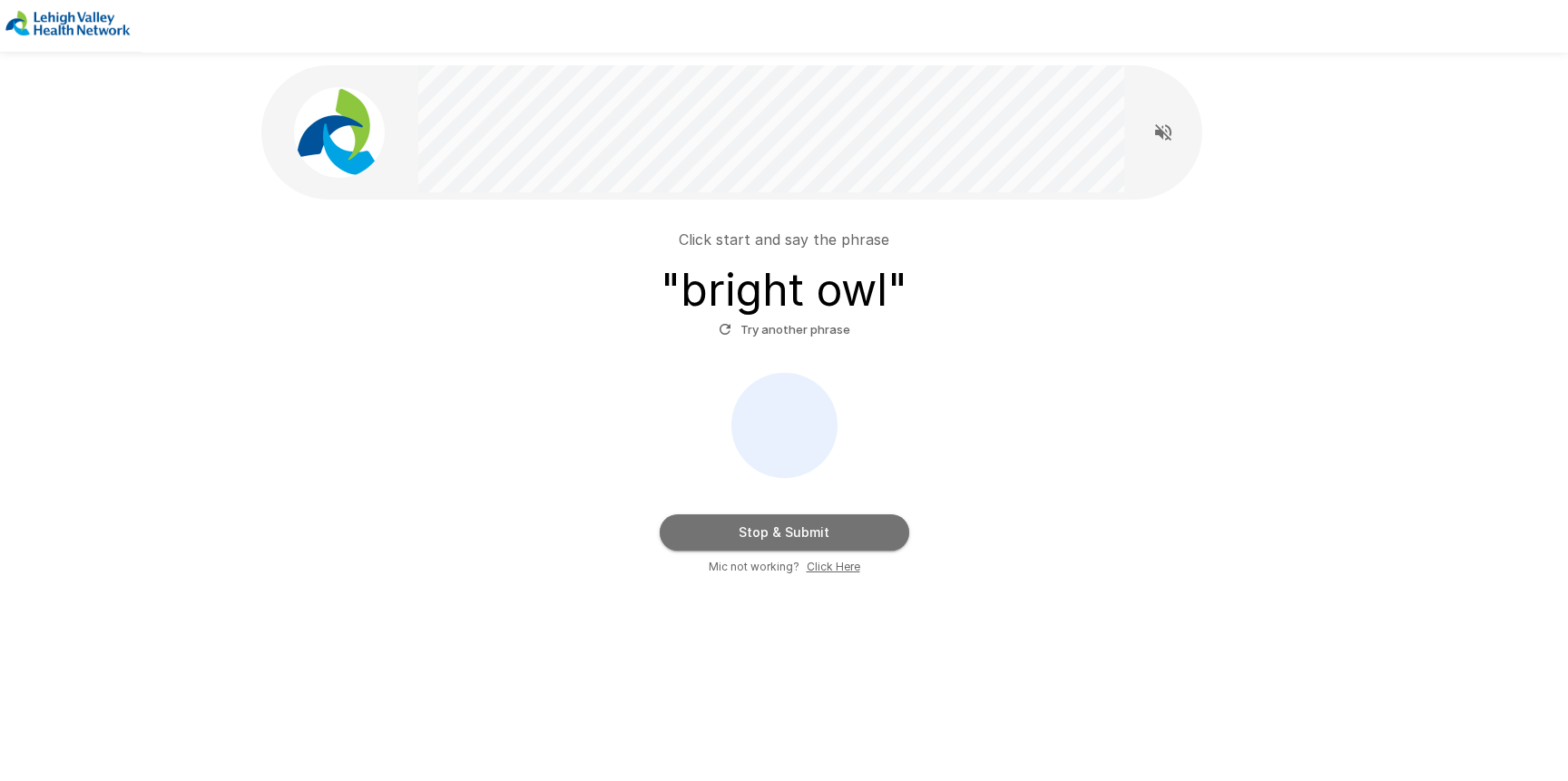
click at [774, 541] on button "Stop & Submit" at bounding box center [784, 532] width 250 height 36
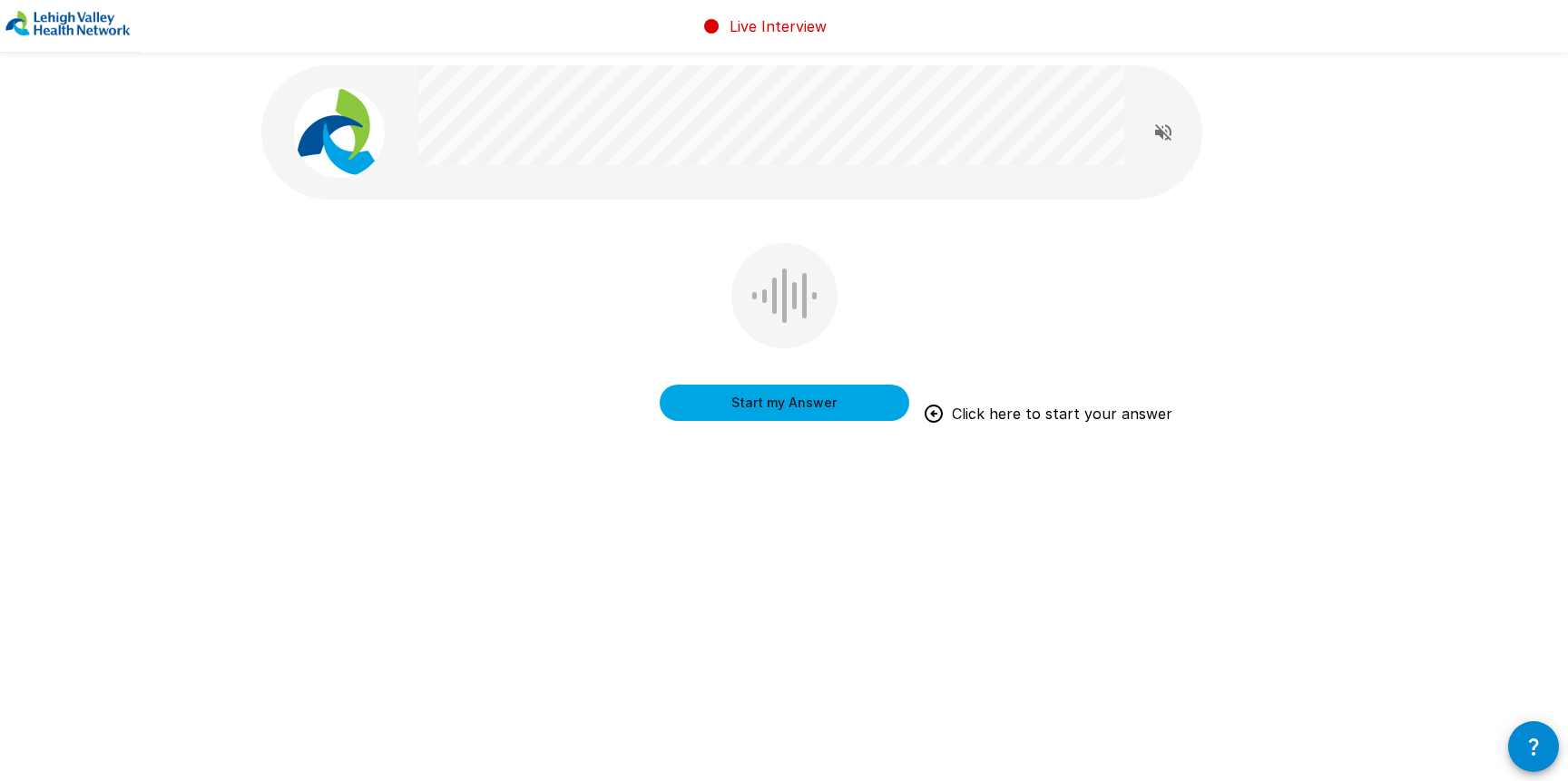
click at [785, 400] on button "Start my Answer" at bounding box center [784, 403] width 250 height 36
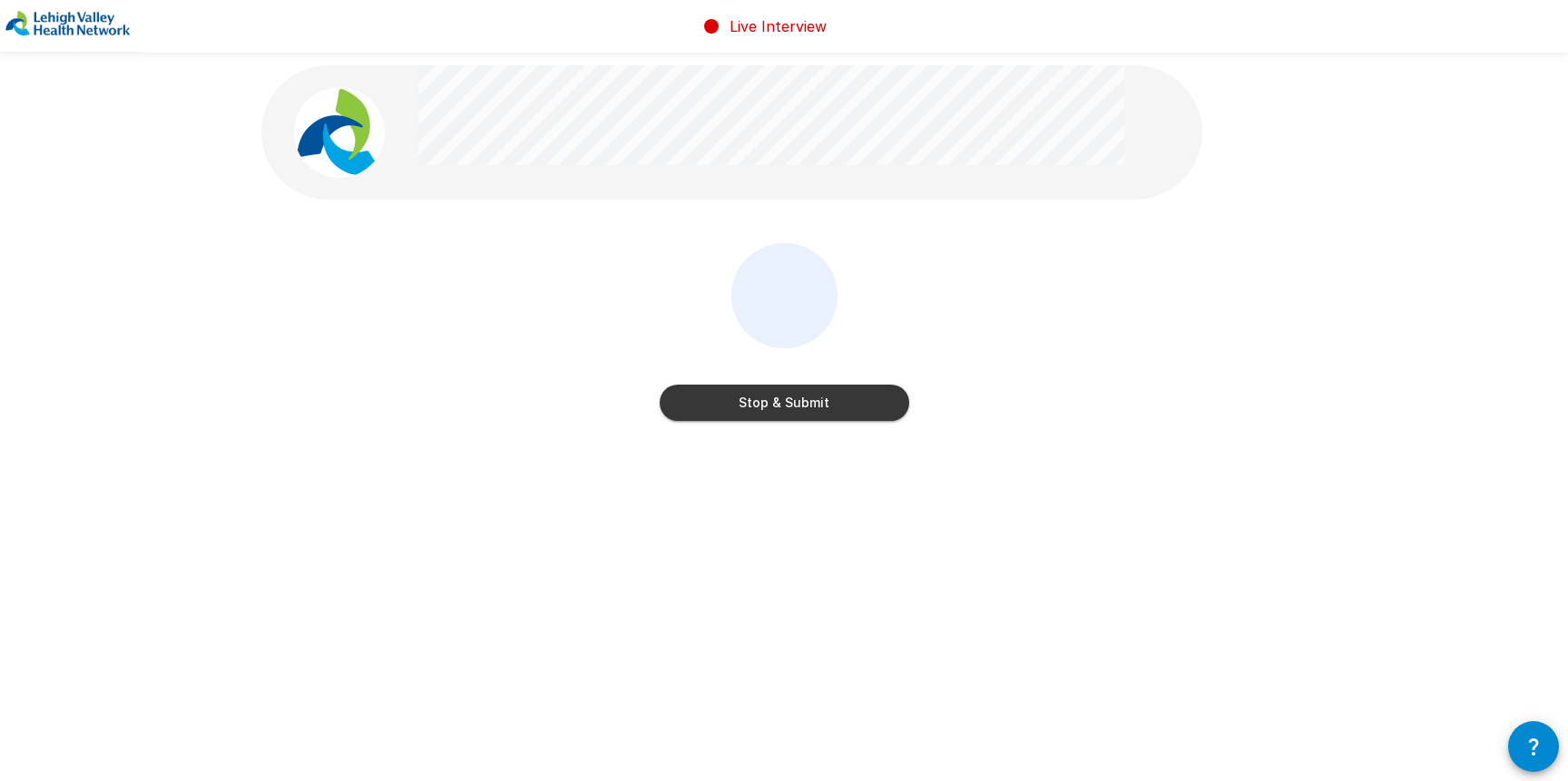
click at [785, 400] on button "Stop & Submit" at bounding box center [784, 403] width 250 height 36
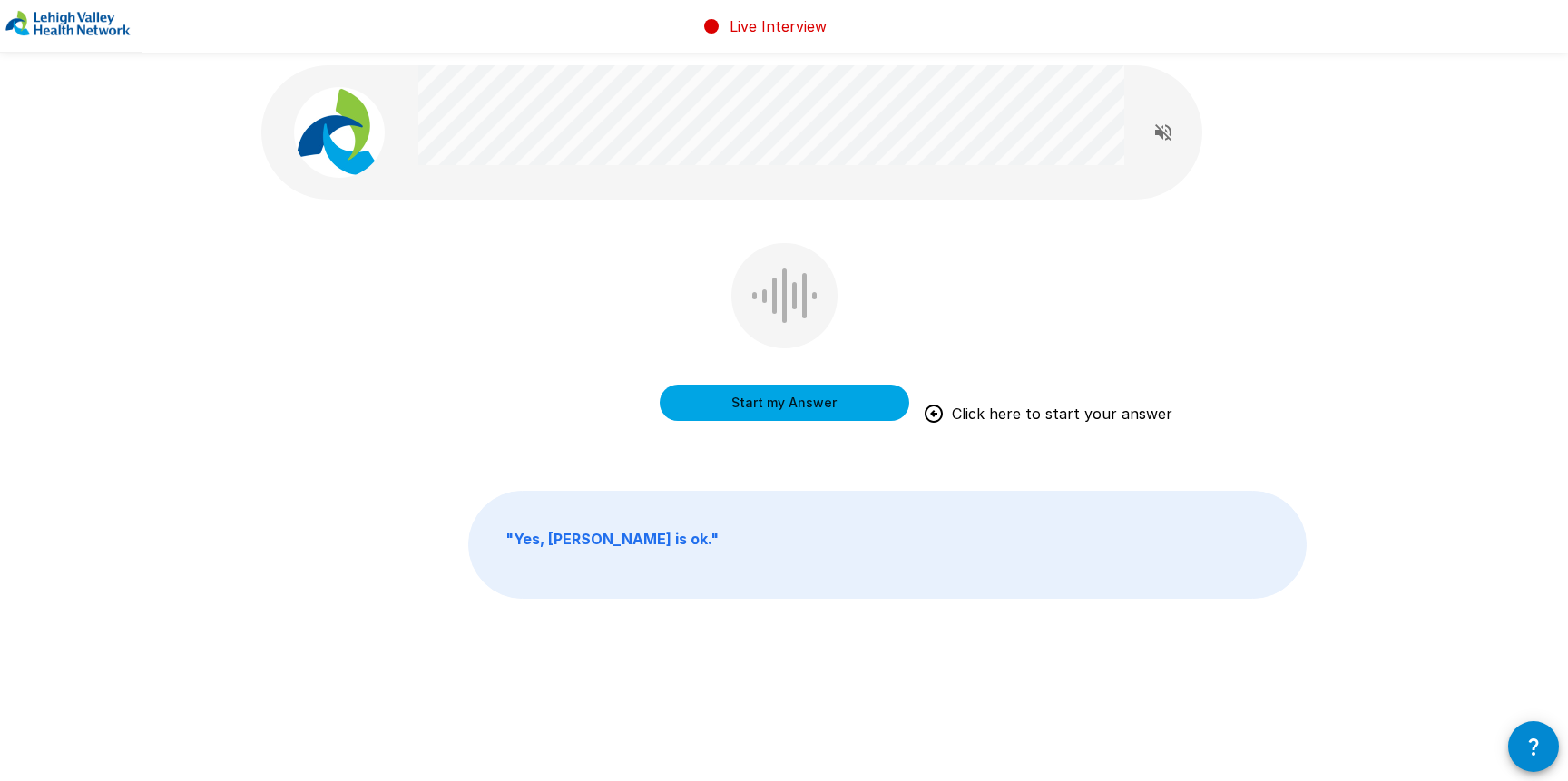
click at [819, 482] on div "Start my Answer Click here to start your answer " Yes, Adam is ok. "" at bounding box center [784, 371] width 1089 height 744
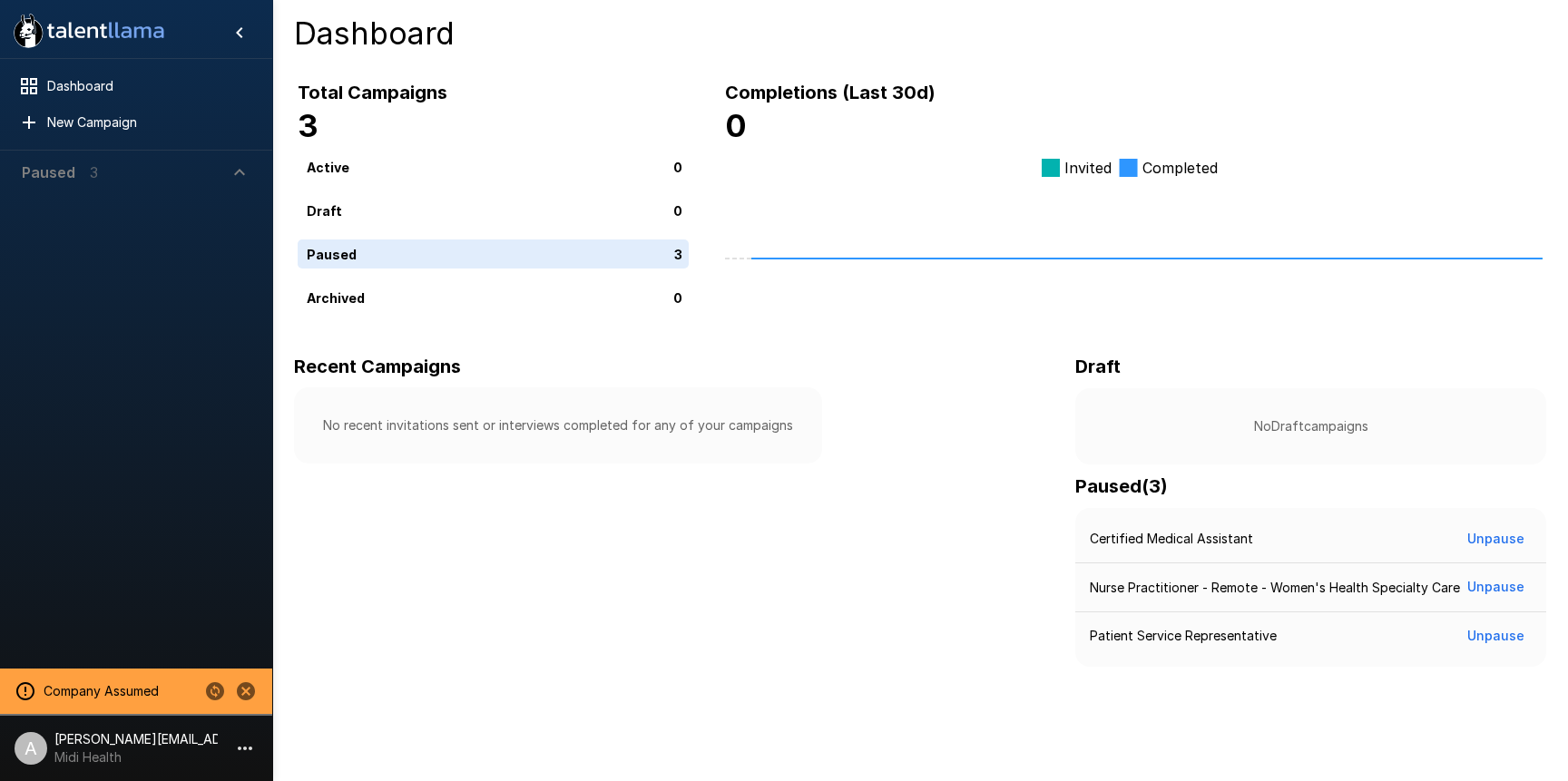
click at [120, 179] on span "Paused 3" at bounding box center [125, 173] width 207 height 22
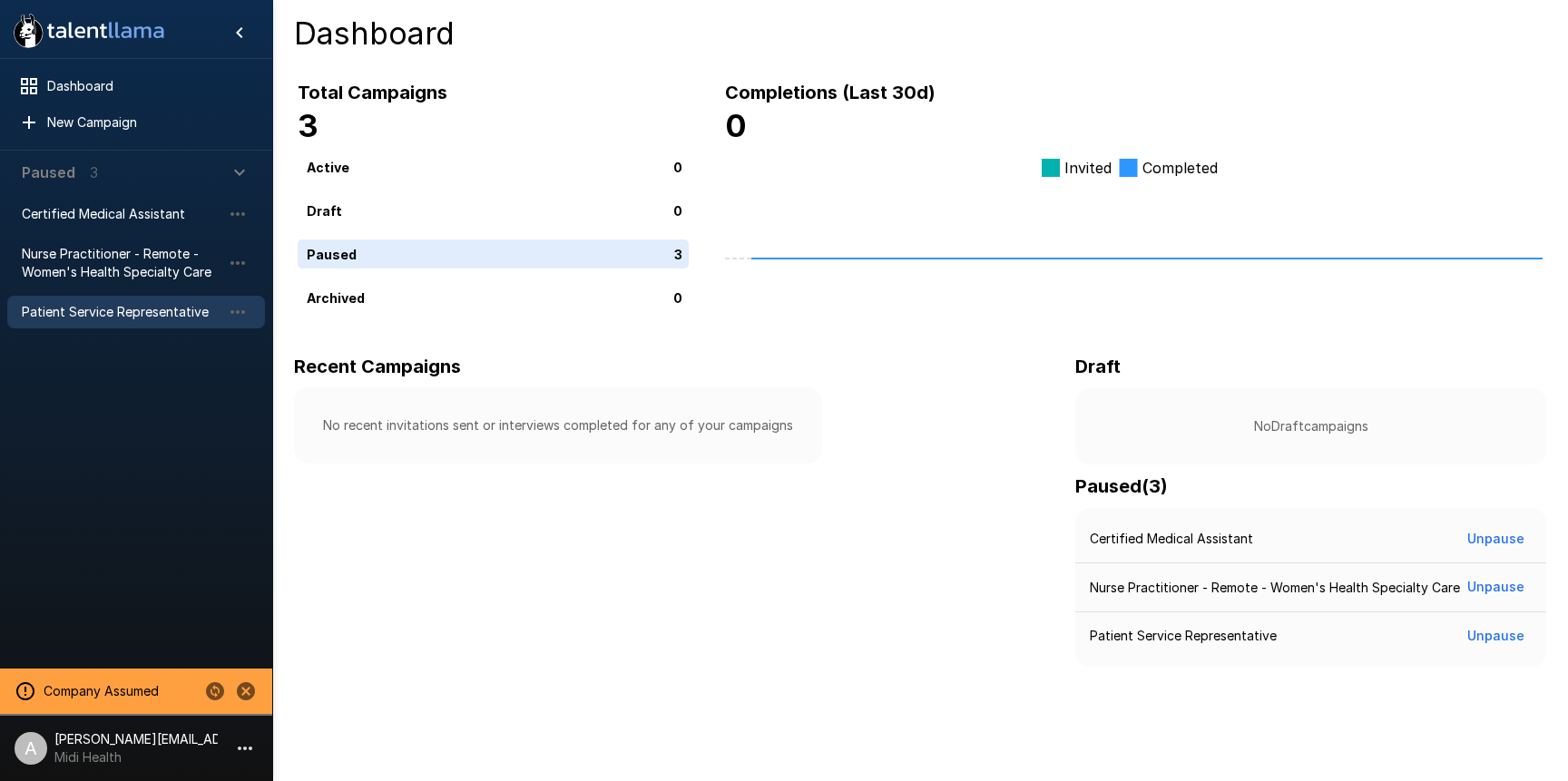
click at [125, 317] on span "Patient Service Representative" at bounding box center [122, 312] width 200 height 18
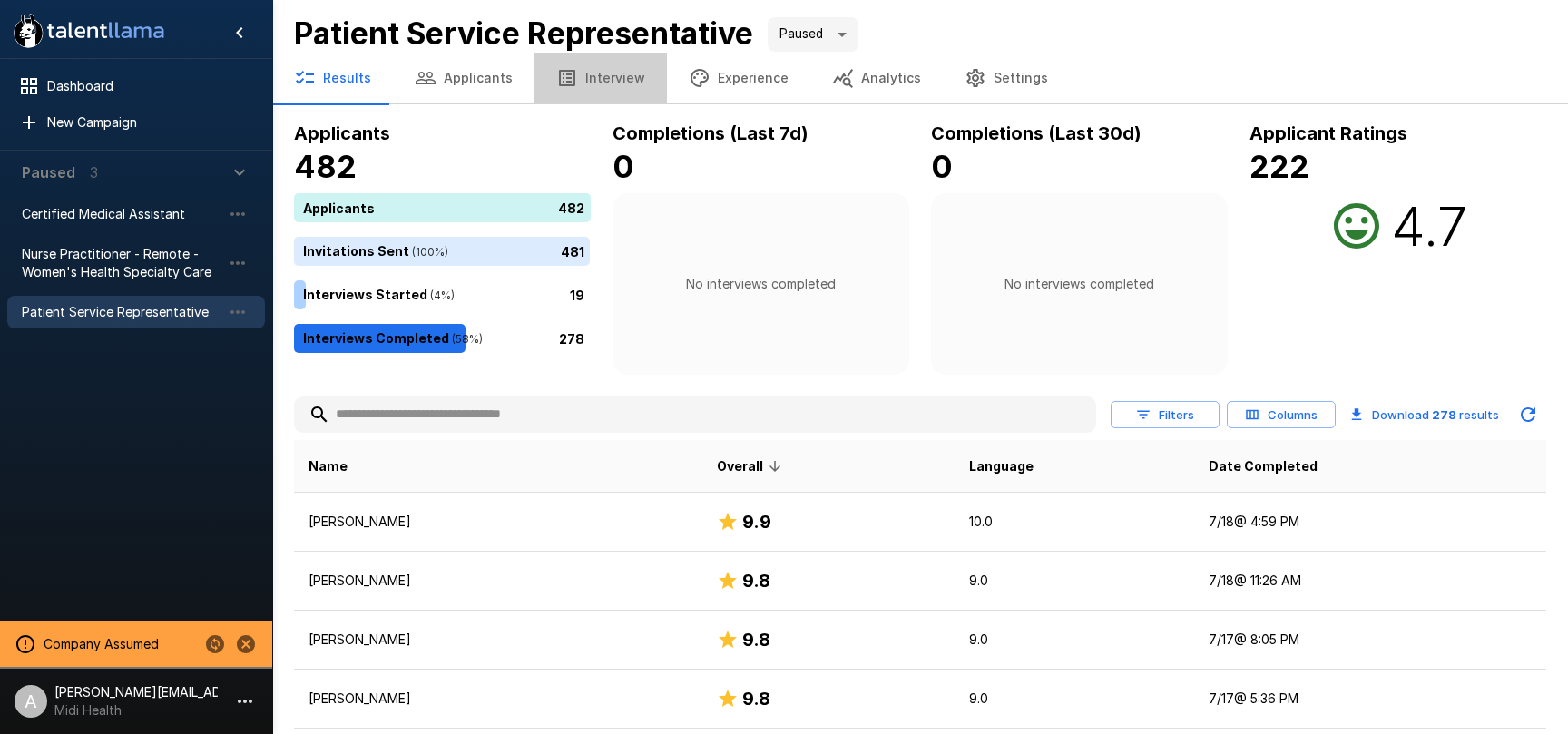
click at [601, 74] on button "Interview" at bounding box center [600, 78] width 133 height 51
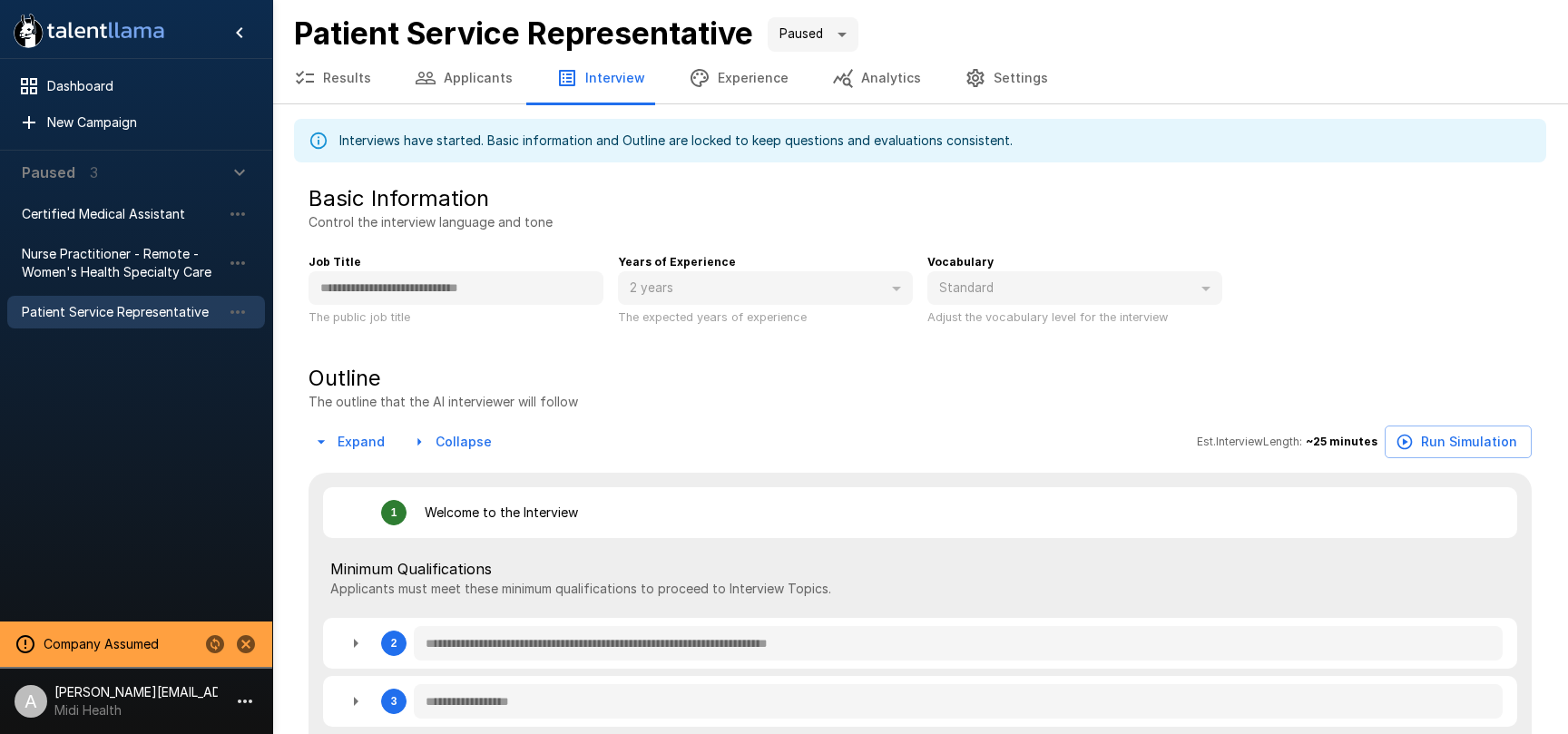
type textarea "*"
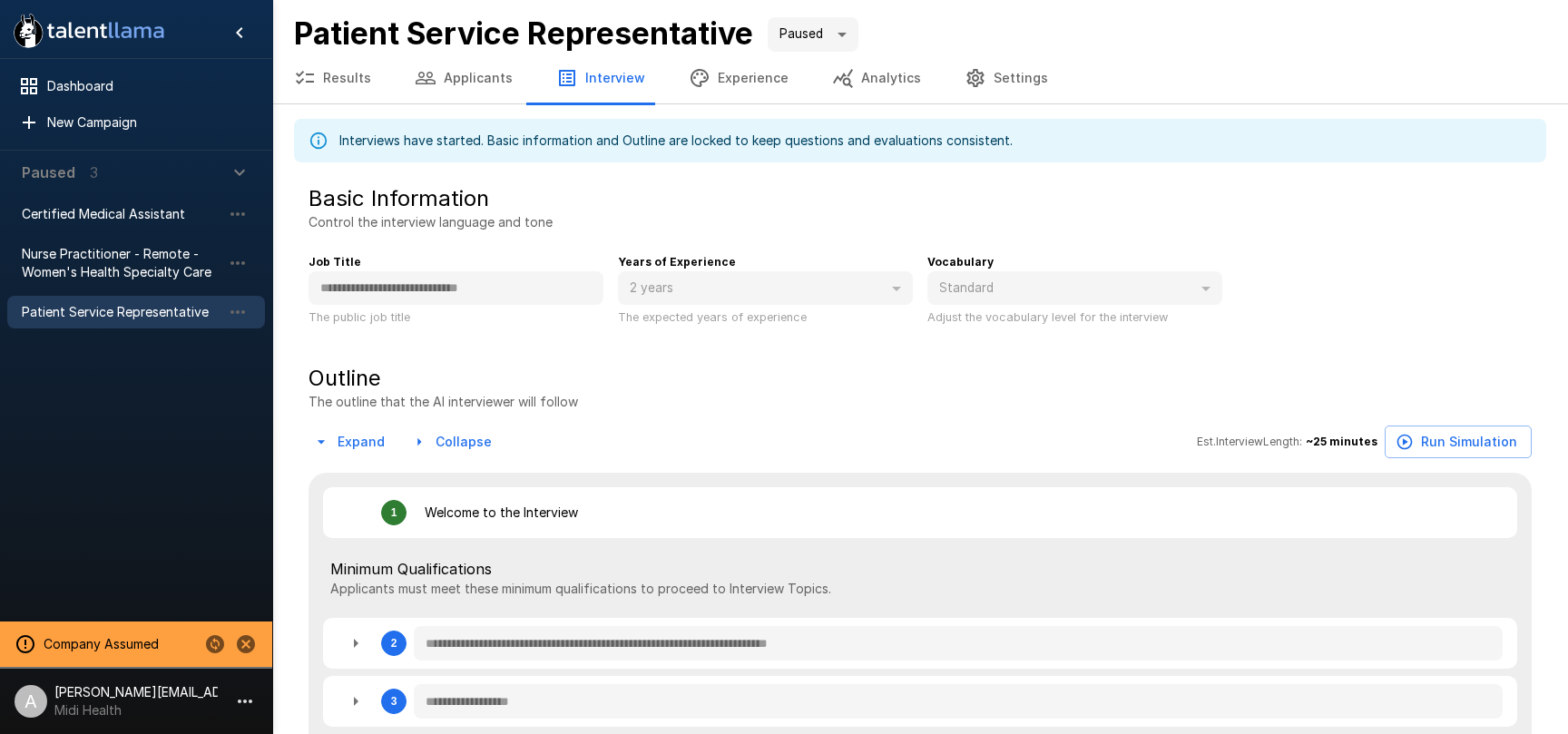
type textarea "*"
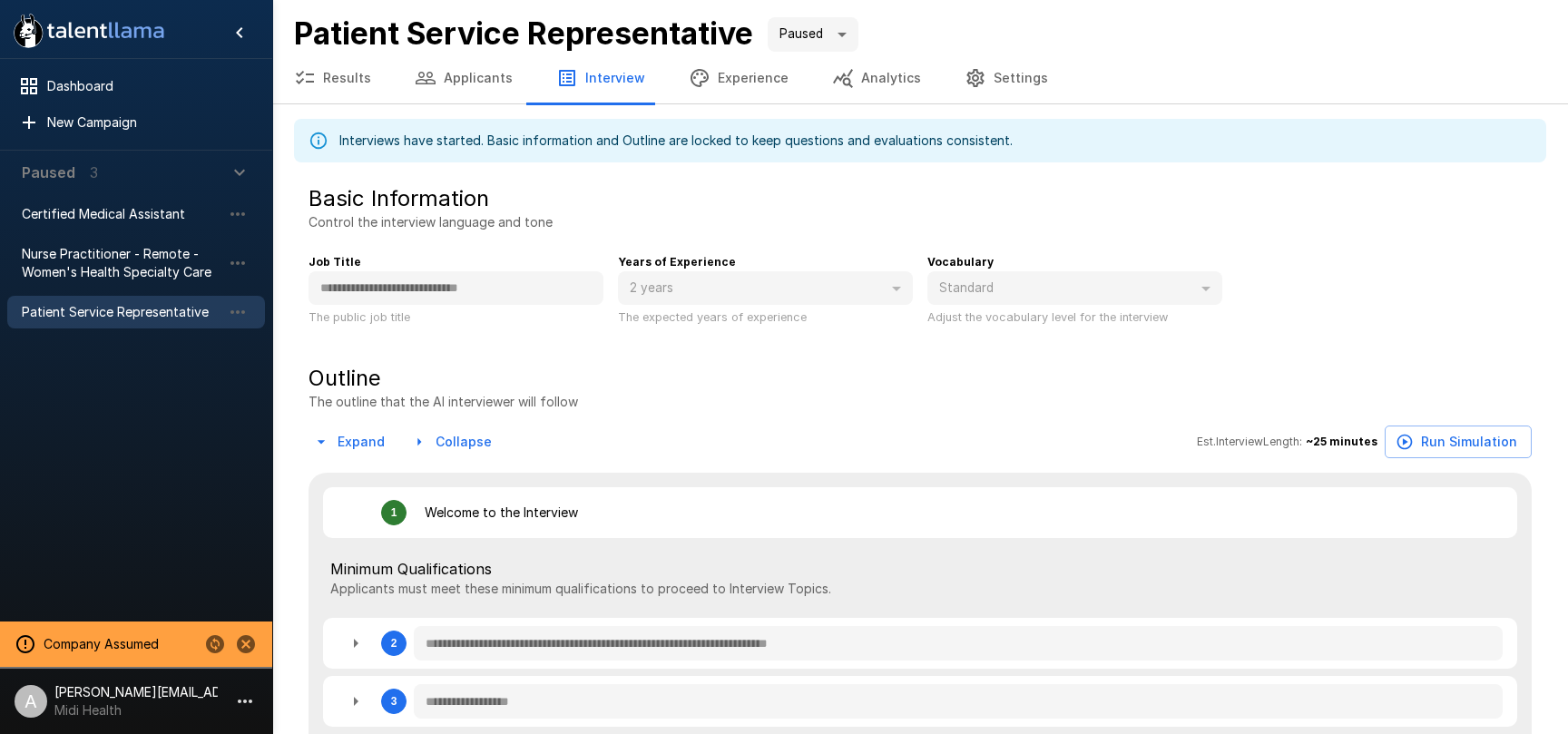
type textarea "*"
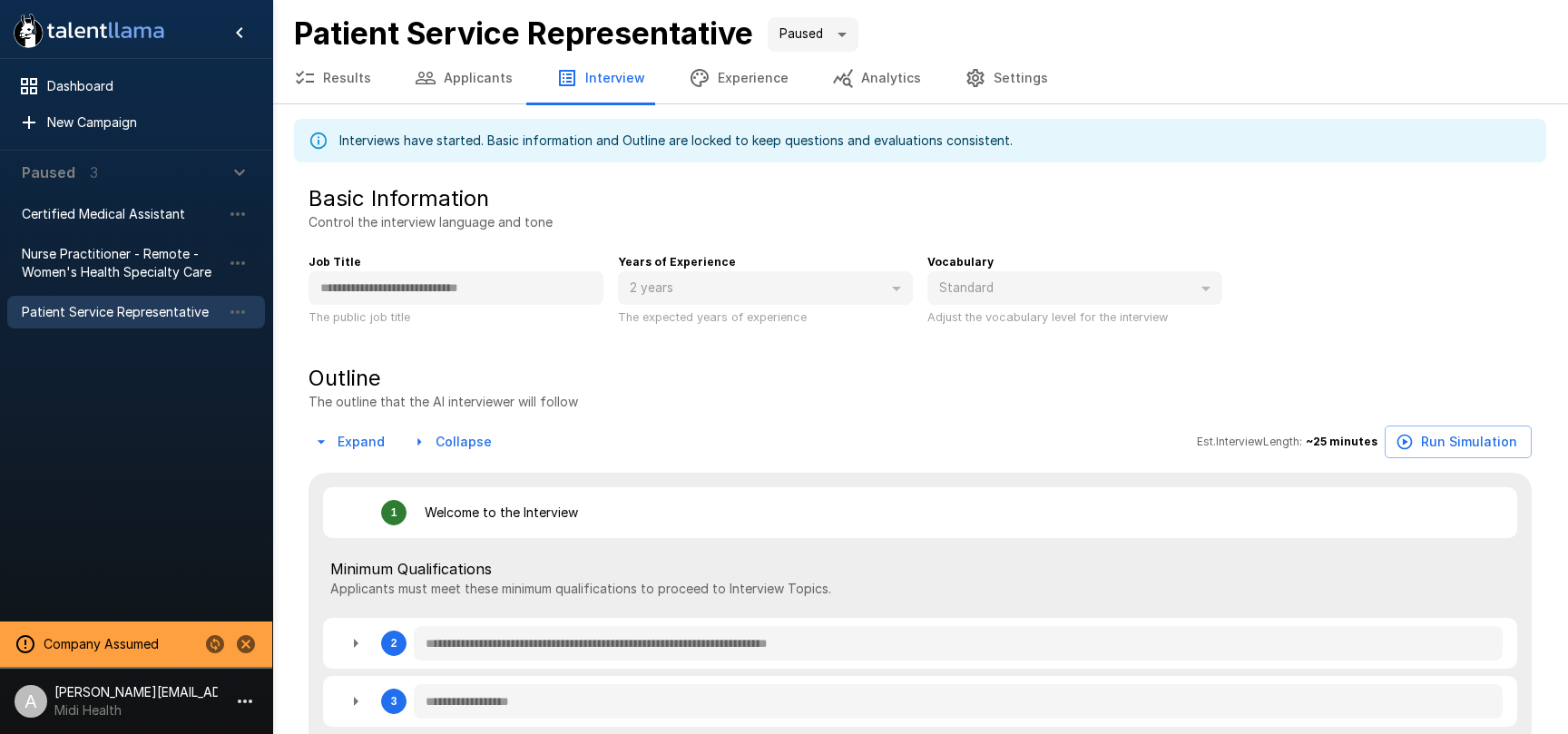
type textarea "*"
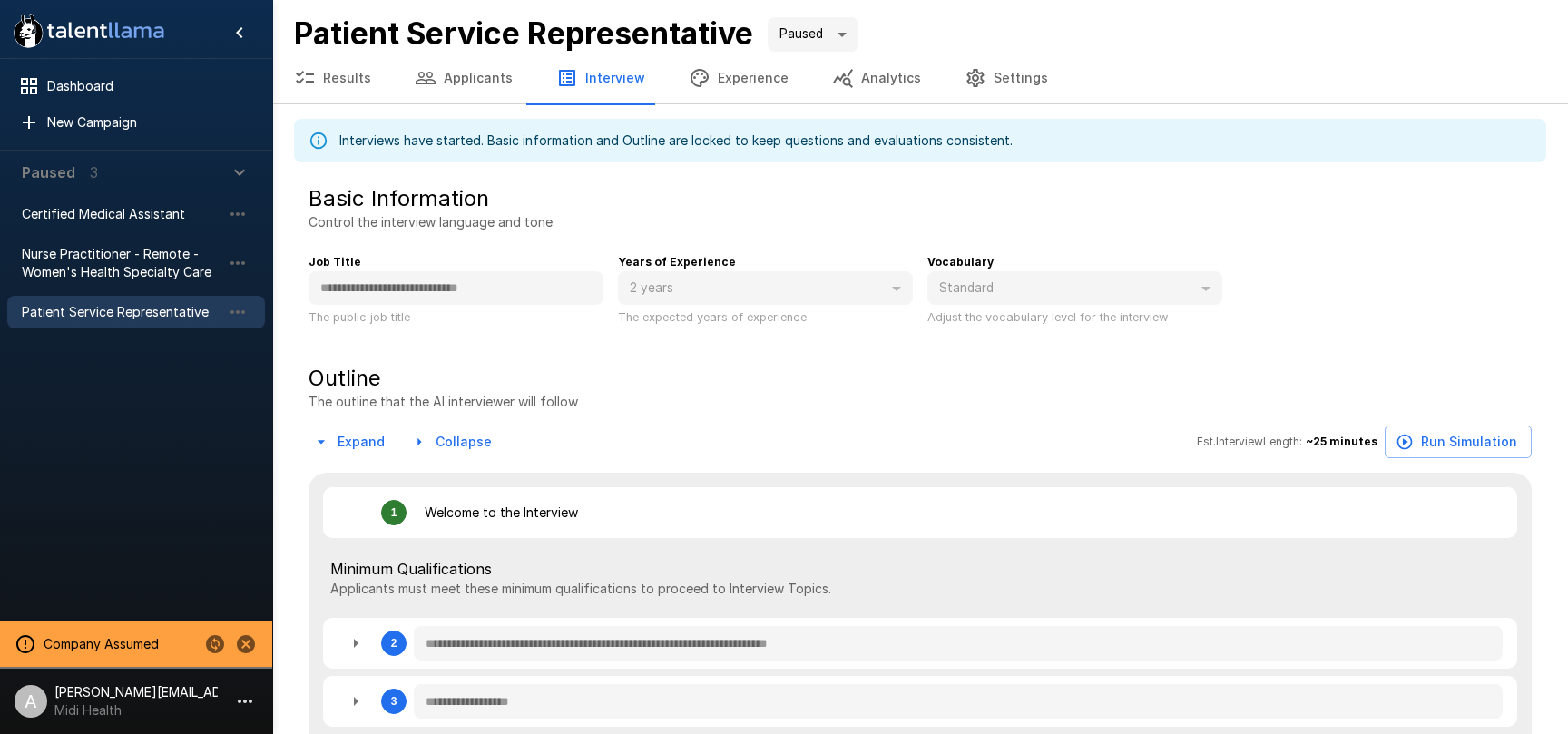
type textarea "*"
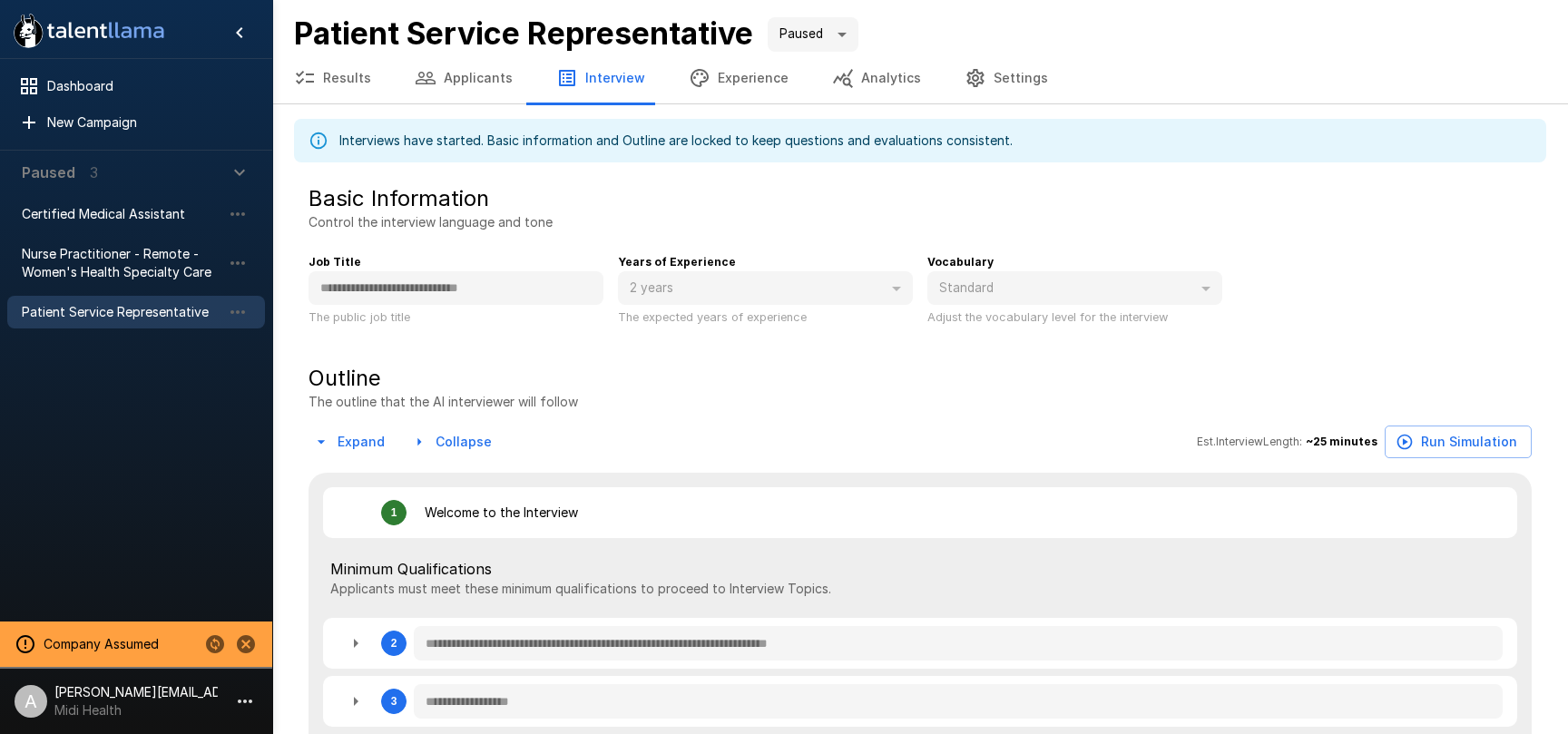
type textarea "*"
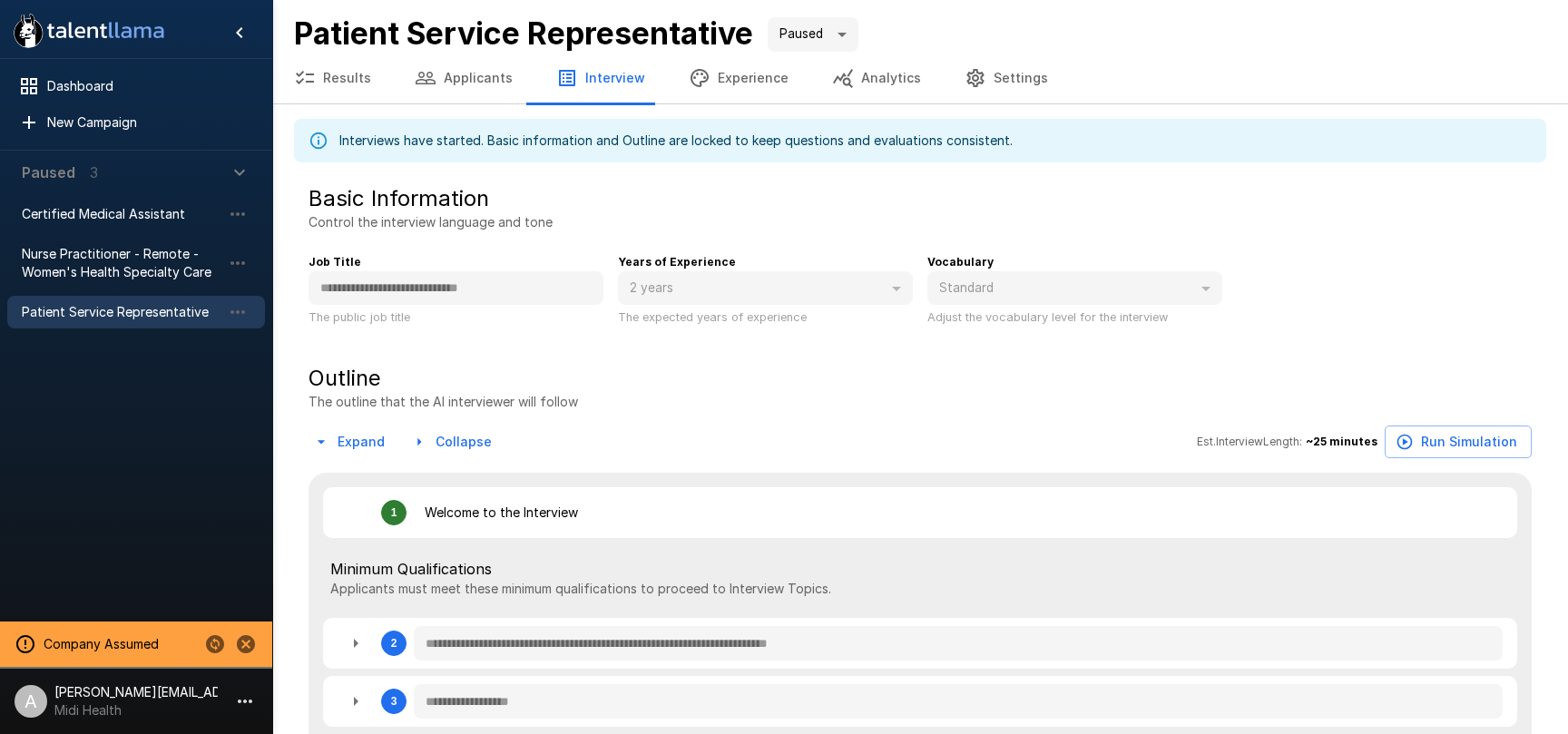
type textarea "*"
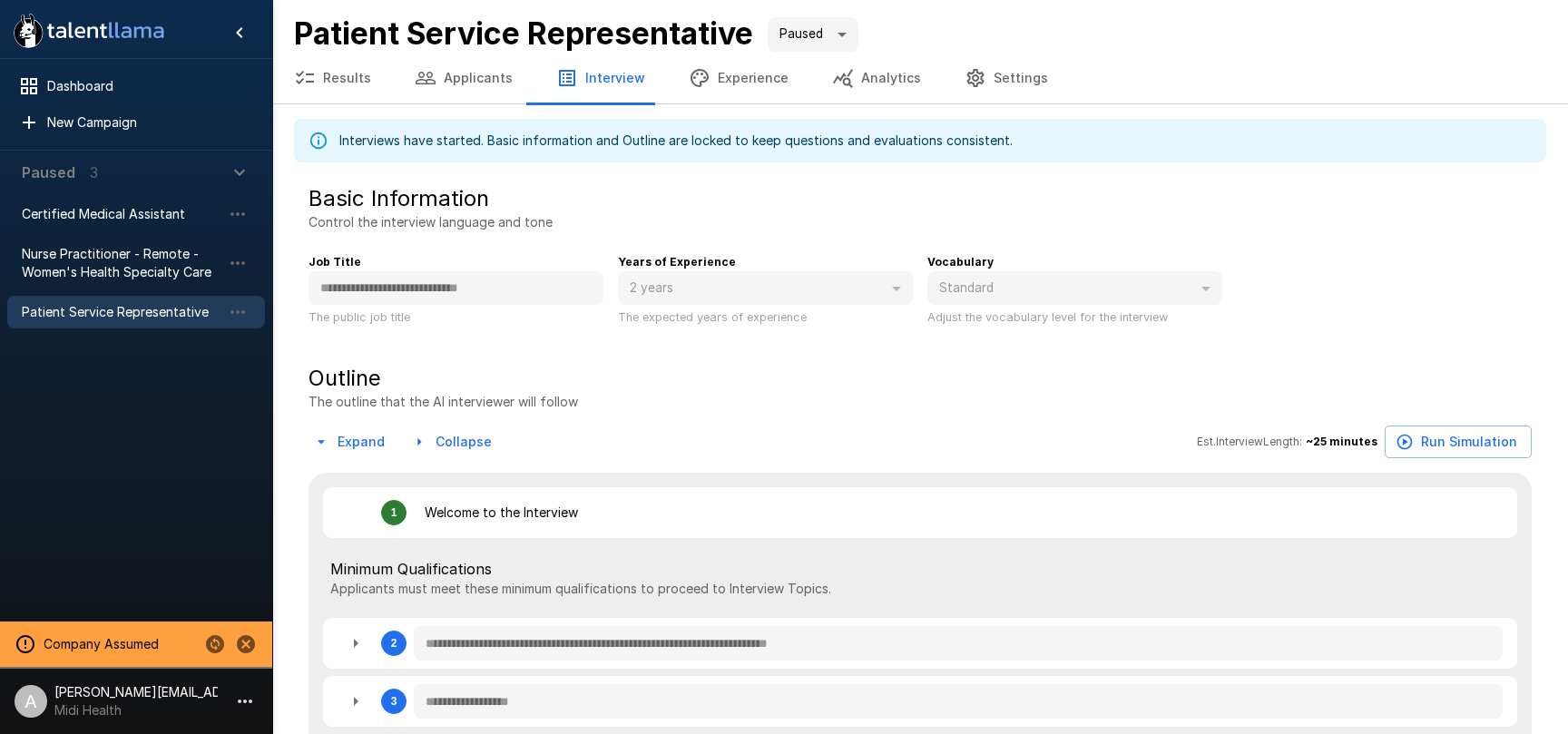
type textarea "*"
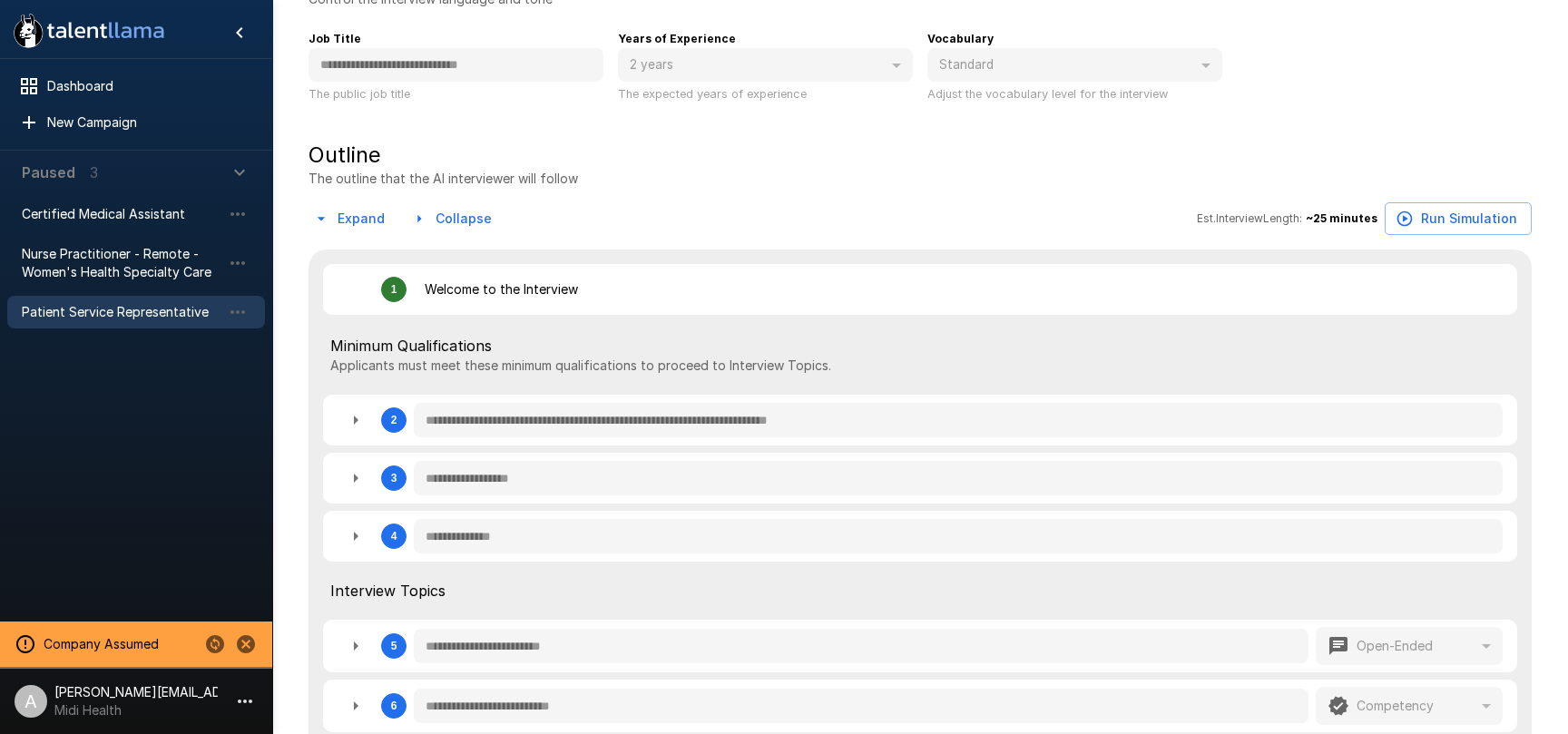
scroll to position [302, 0]
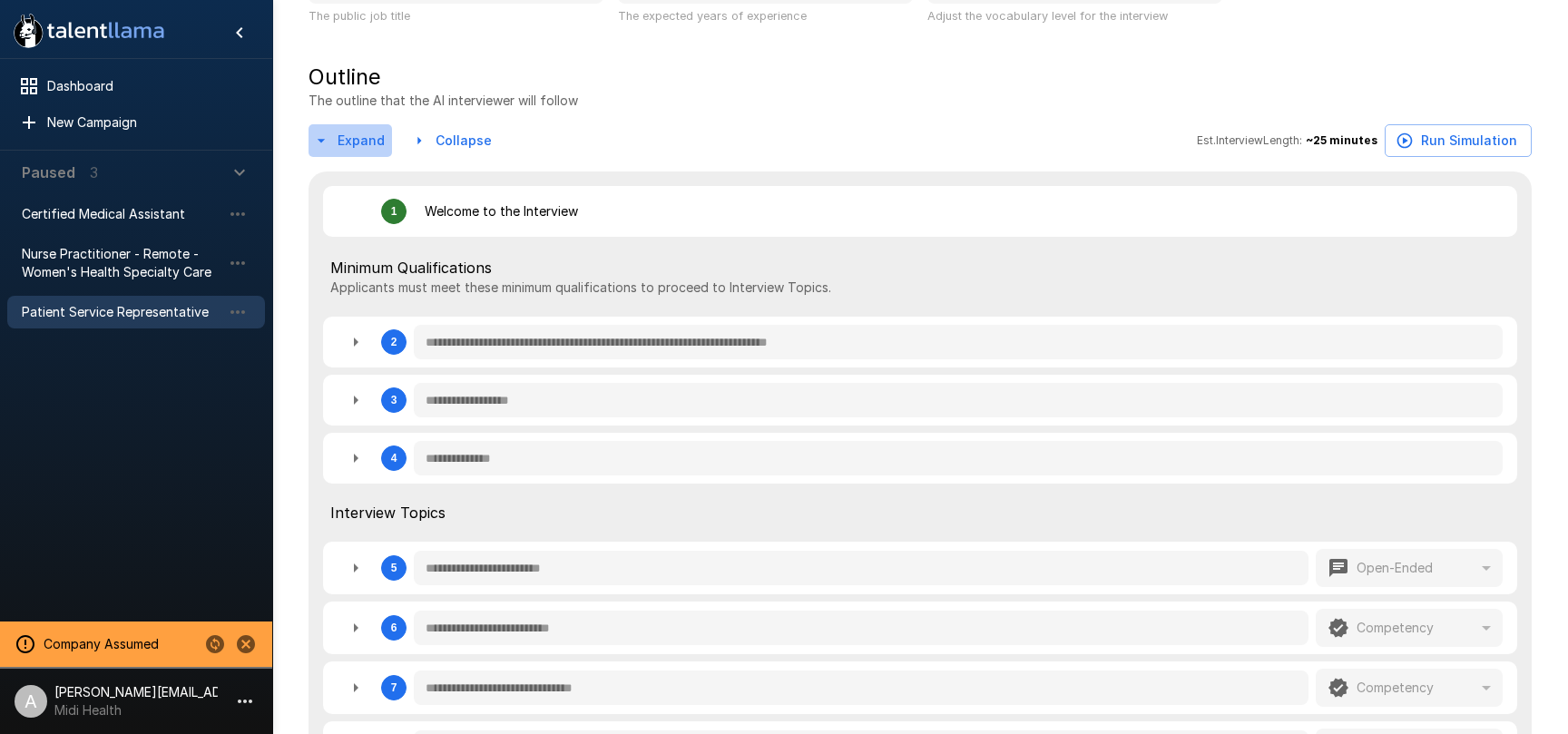
click at [361, 134] on button "Expand" at bounding box center [351, 141] width 84 height 34
type textarea "*"
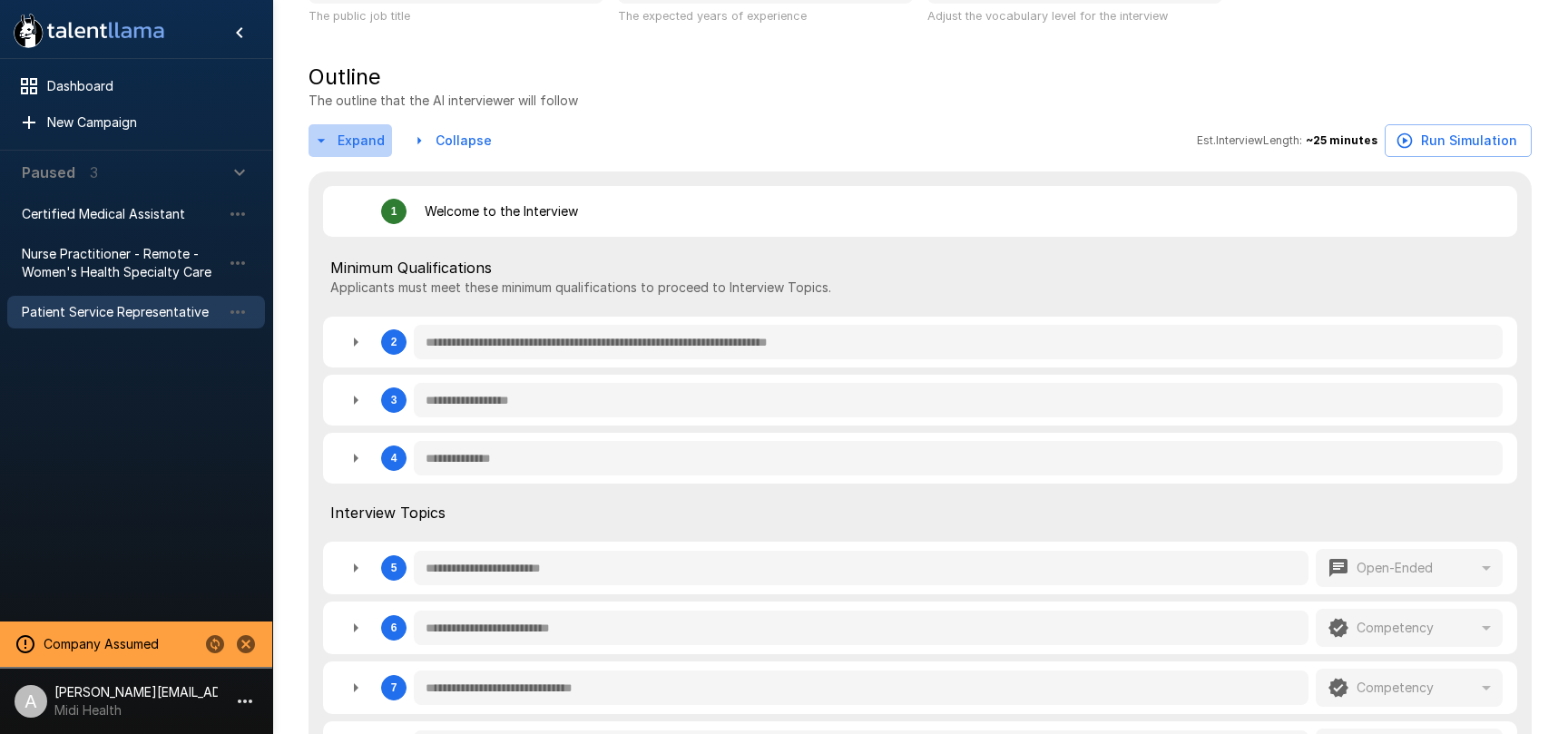
type textarea "*"
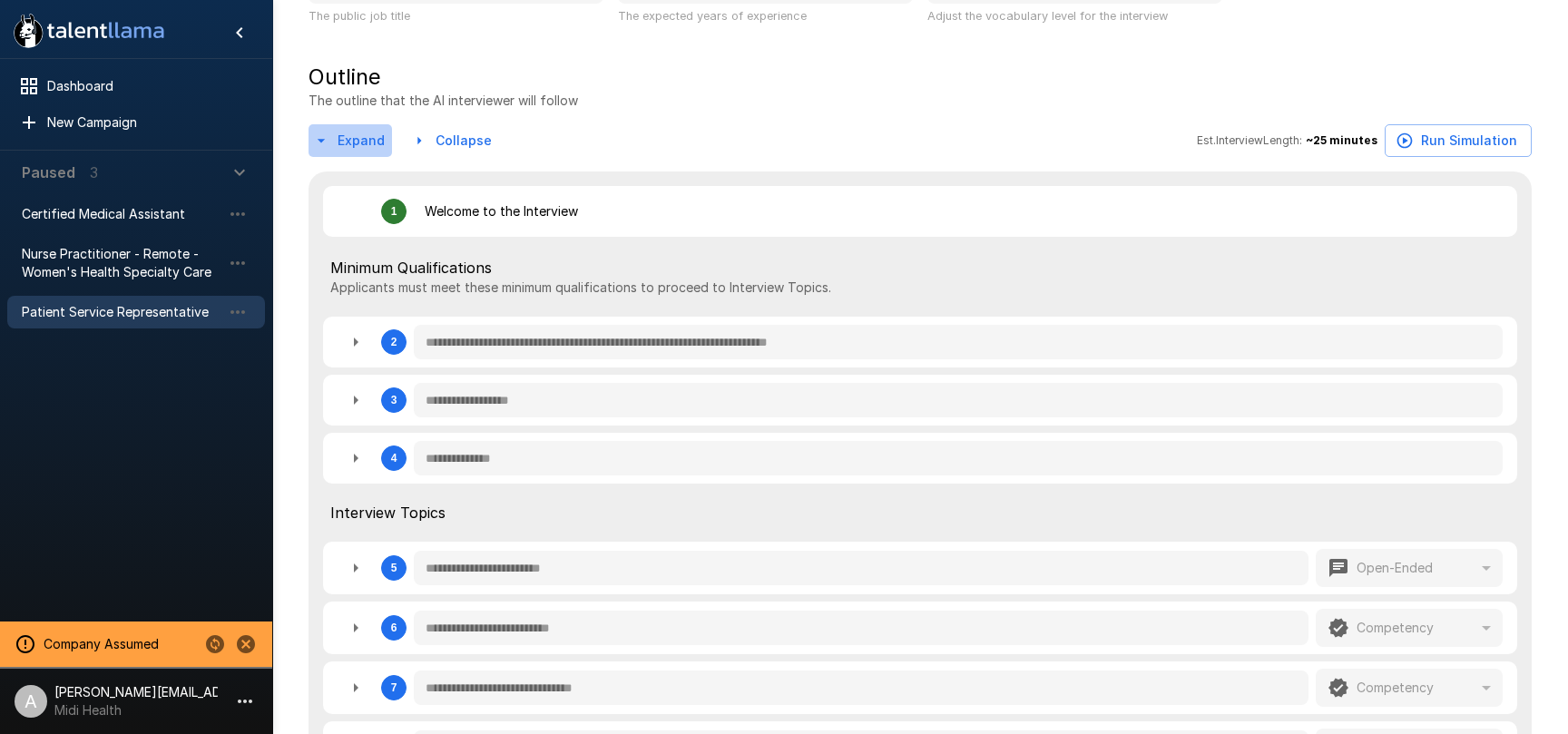
type textarea "*"
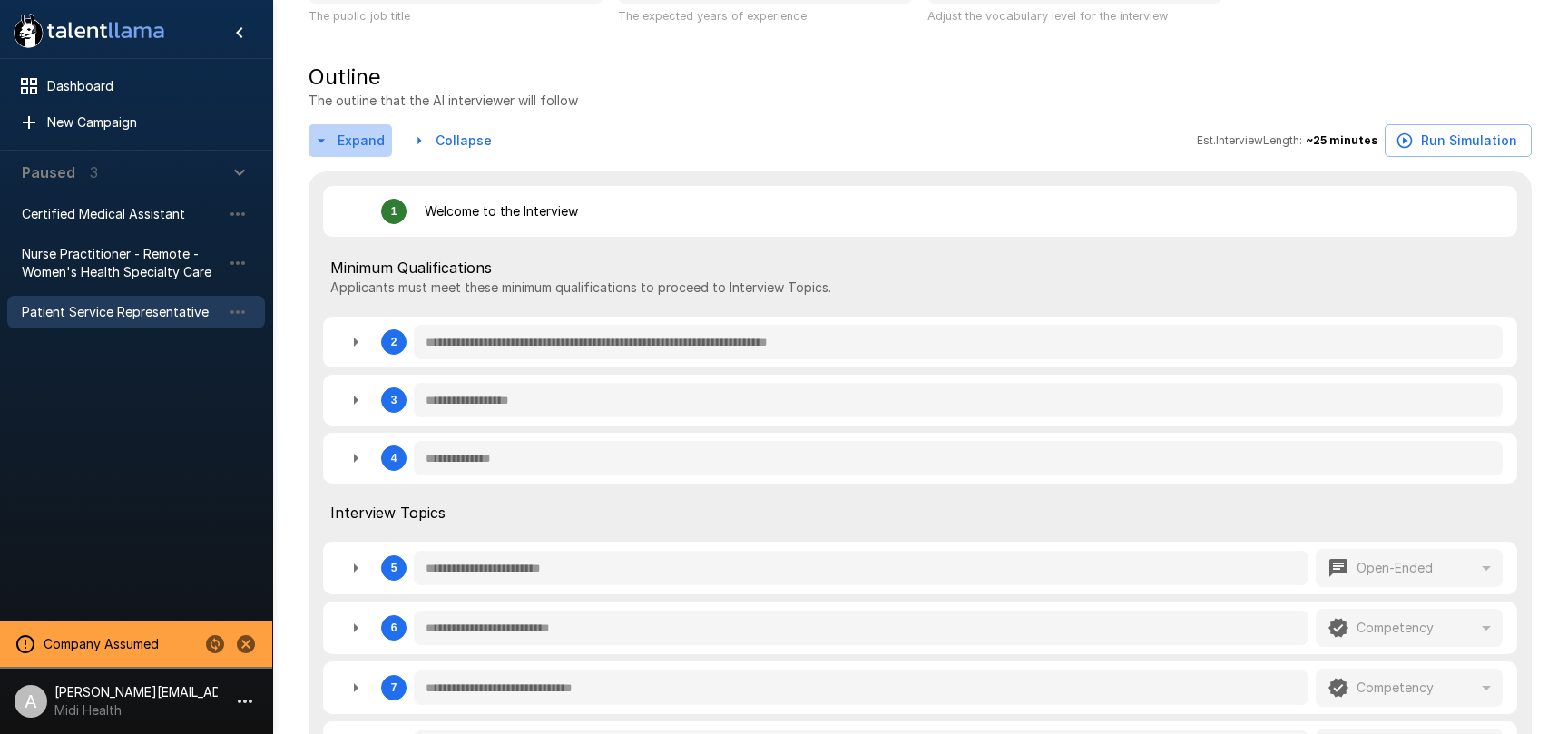
type textarea "*"
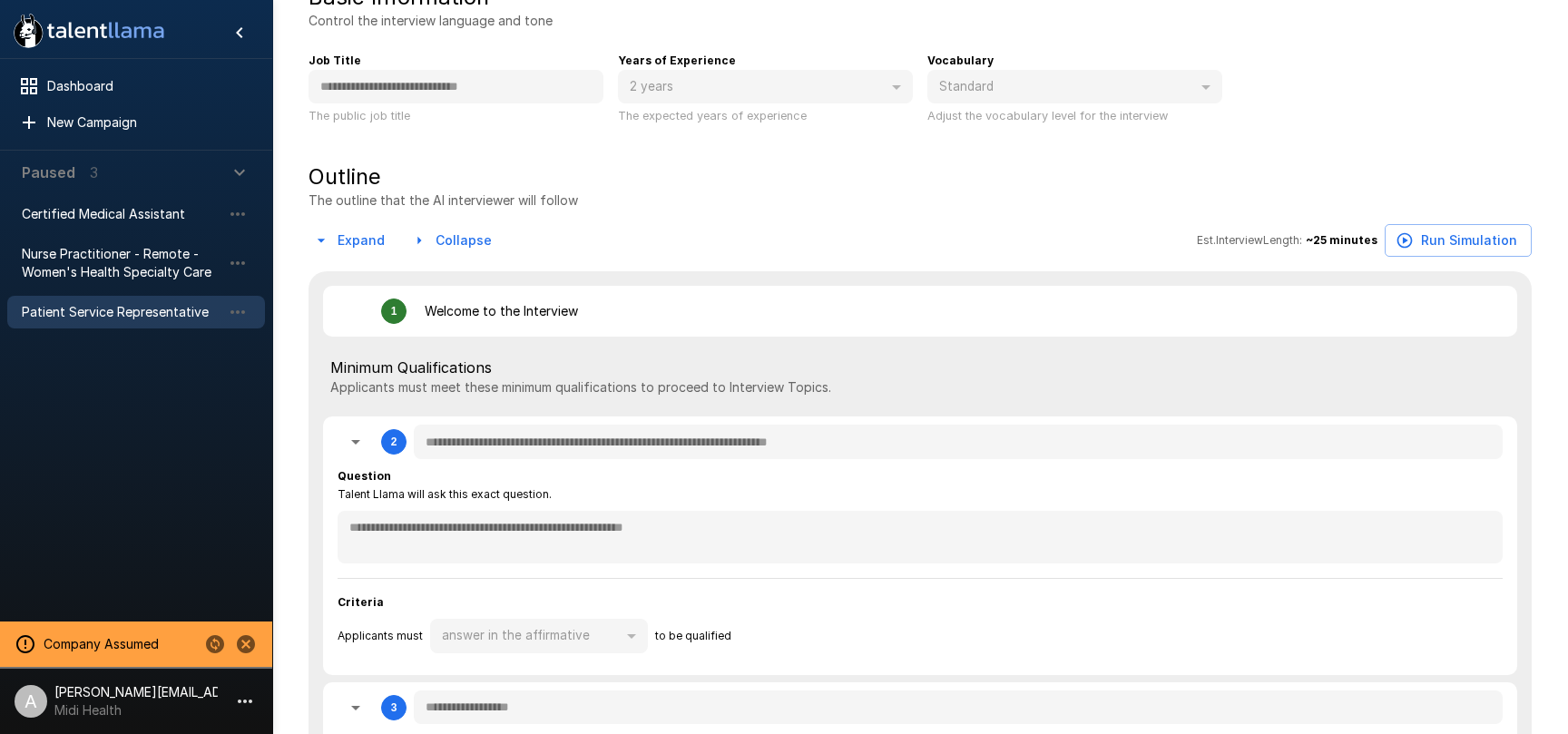
scroll to position [0, 0]
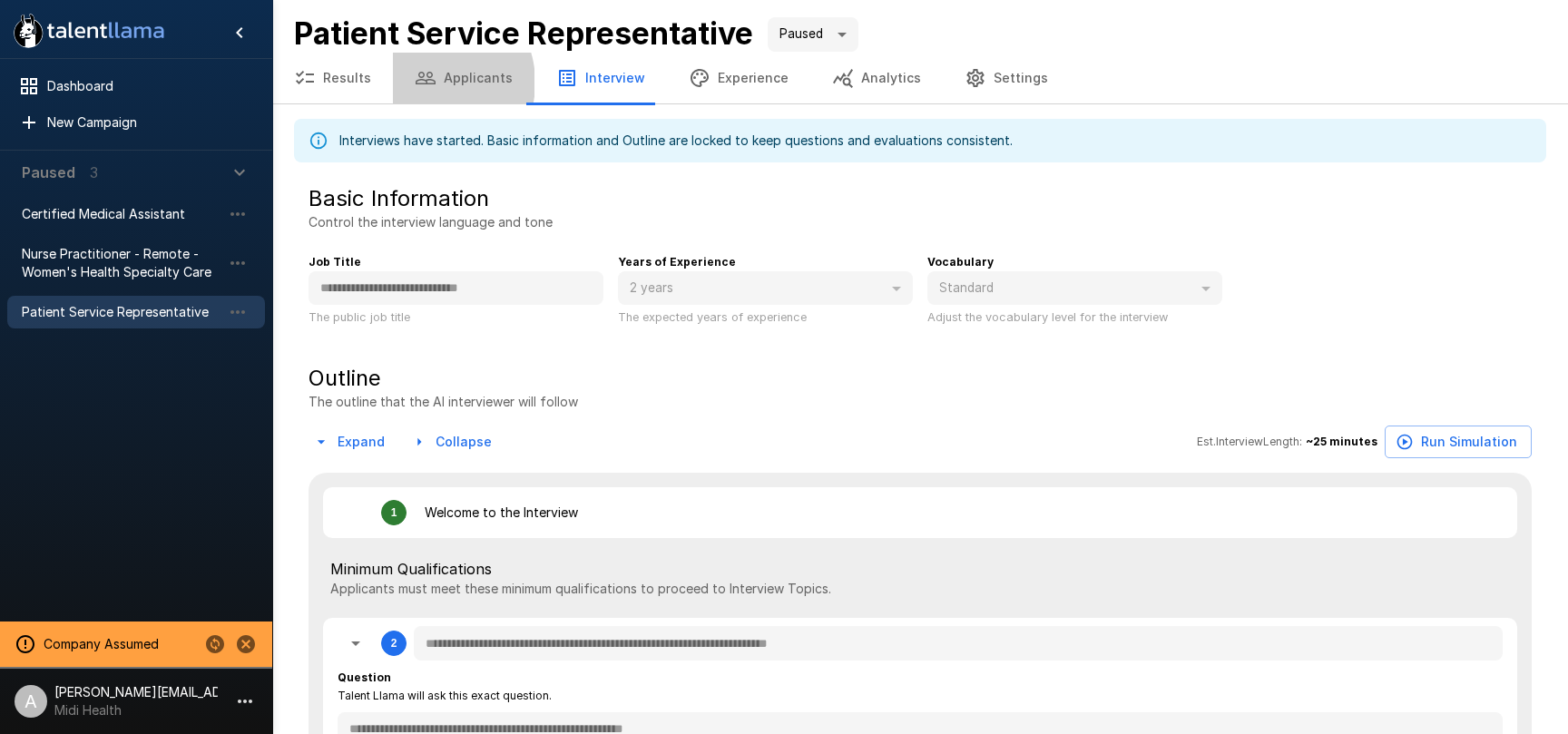
click at [425, 83] on icon "button" at bounding box center [426, 78] width 22 height 22
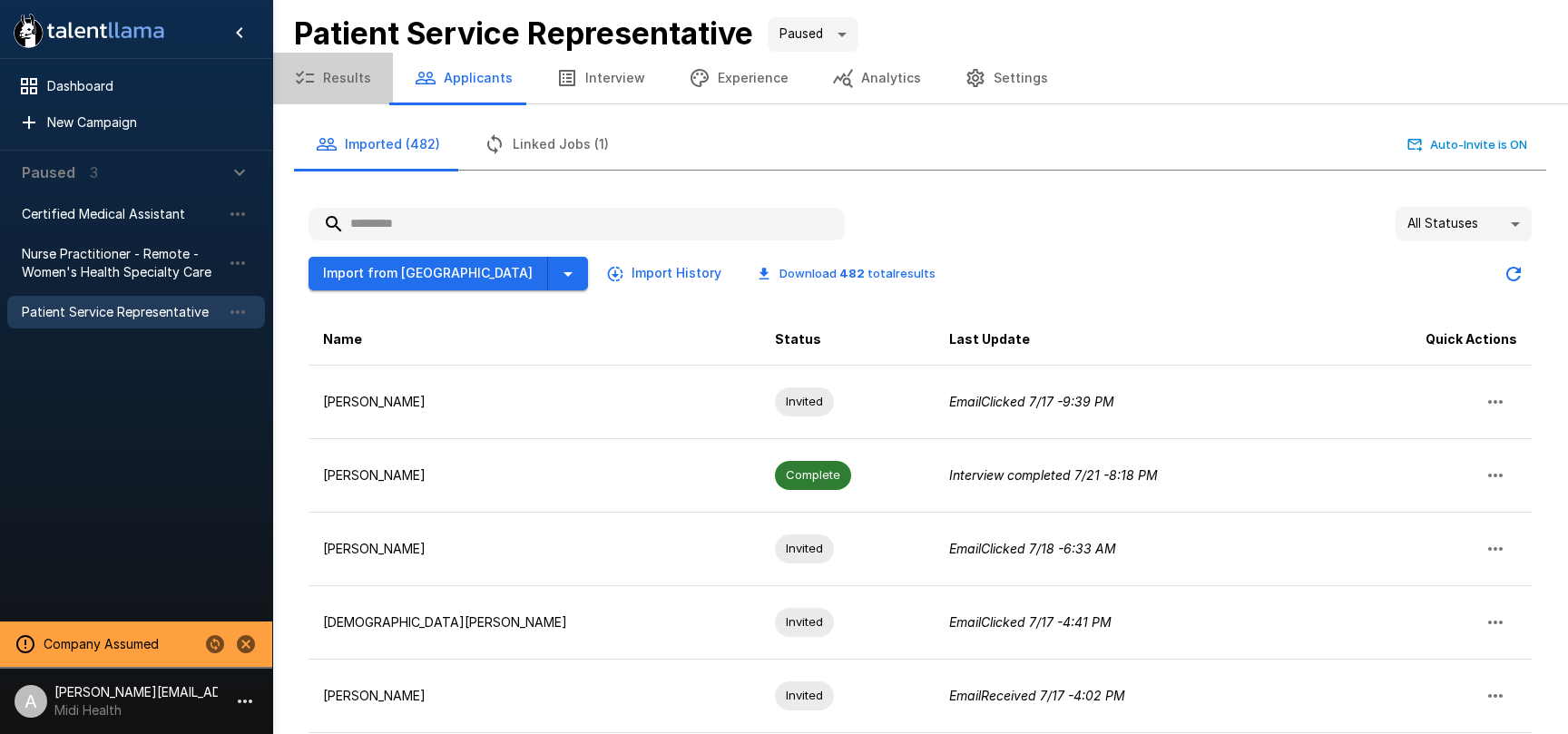
click at [374, 83] on button "Results" at bounding box center [332, 78] width 121 height 51
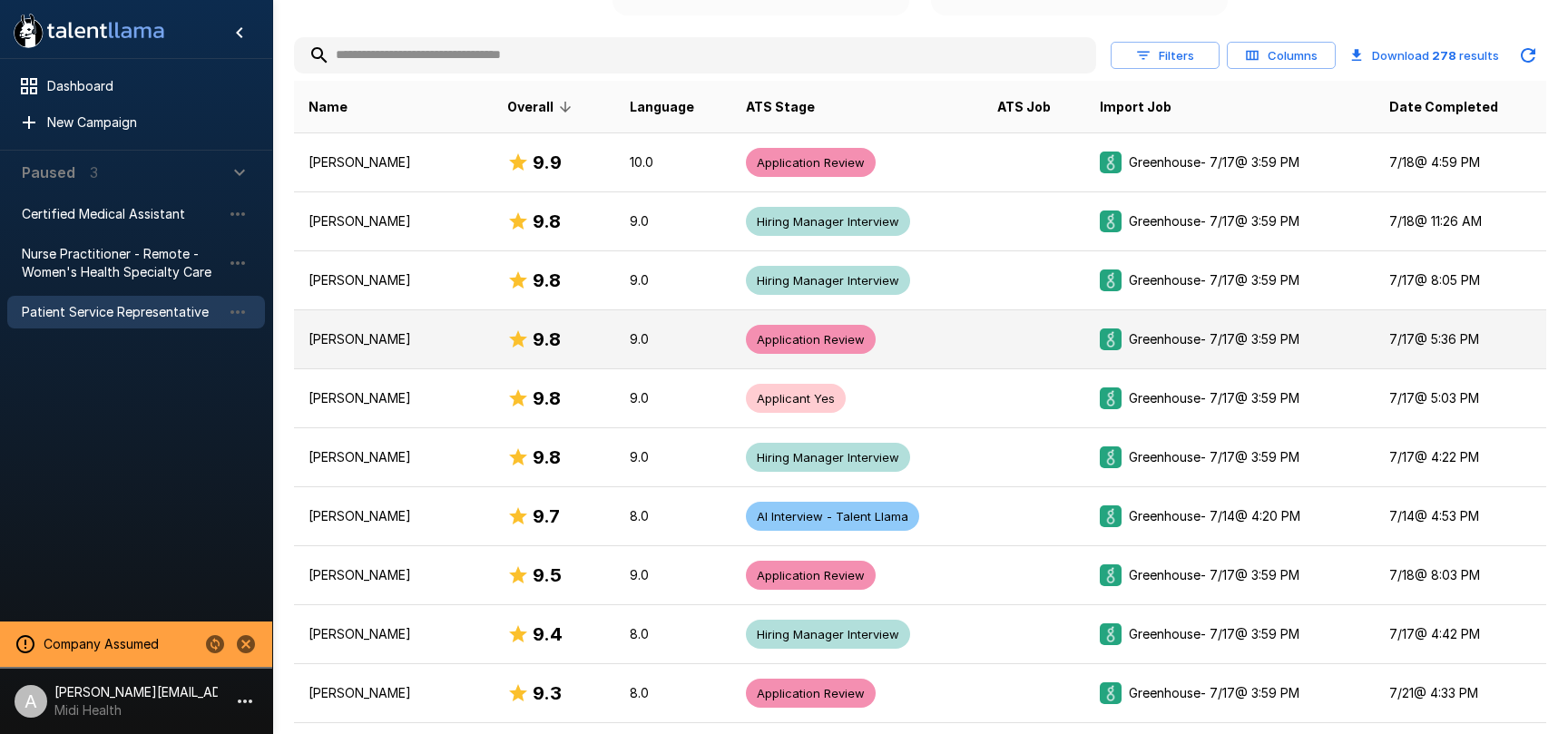
scroll to position [376, 0]
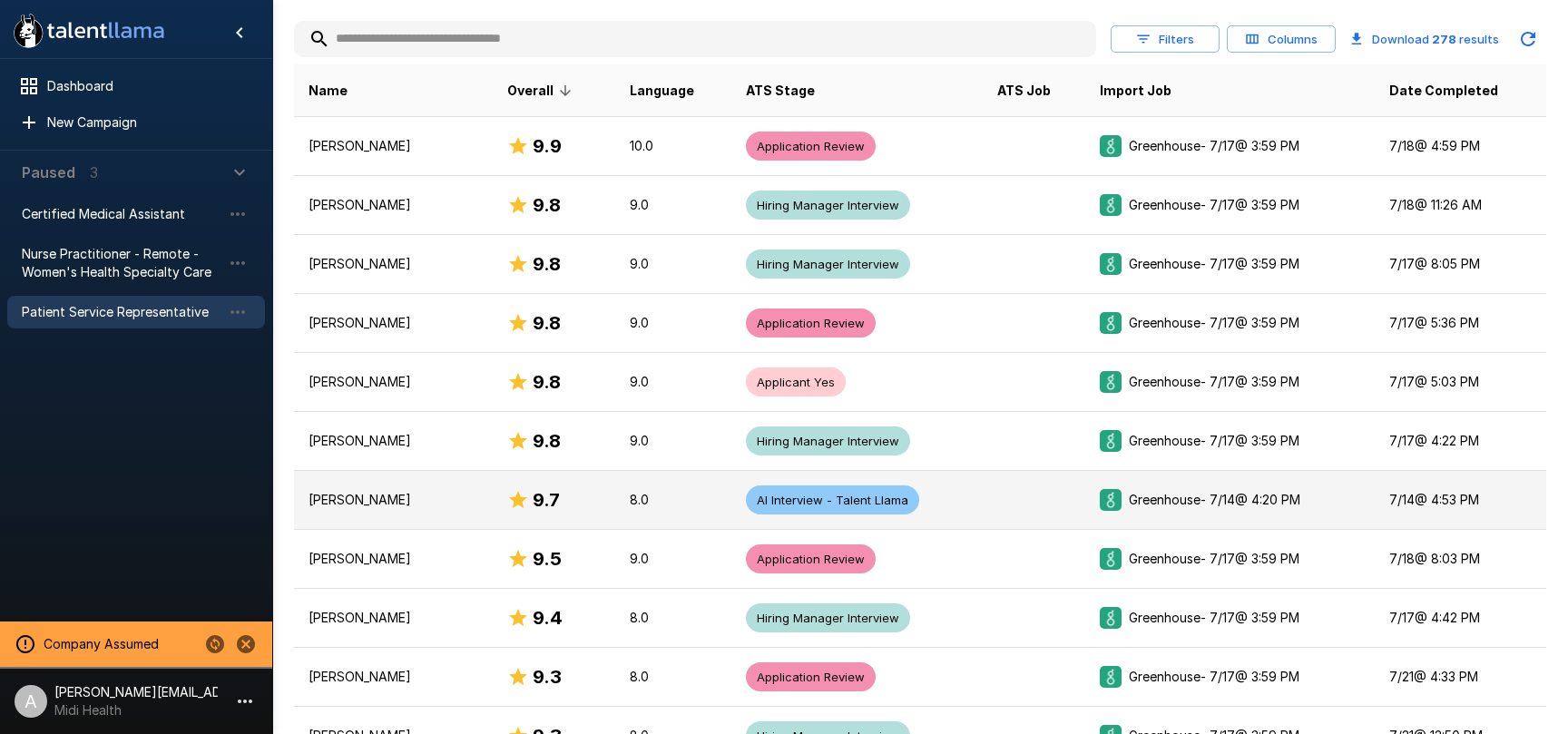
click at [992, 497] on td at bounding box center [1034, 500] width 103 height 59
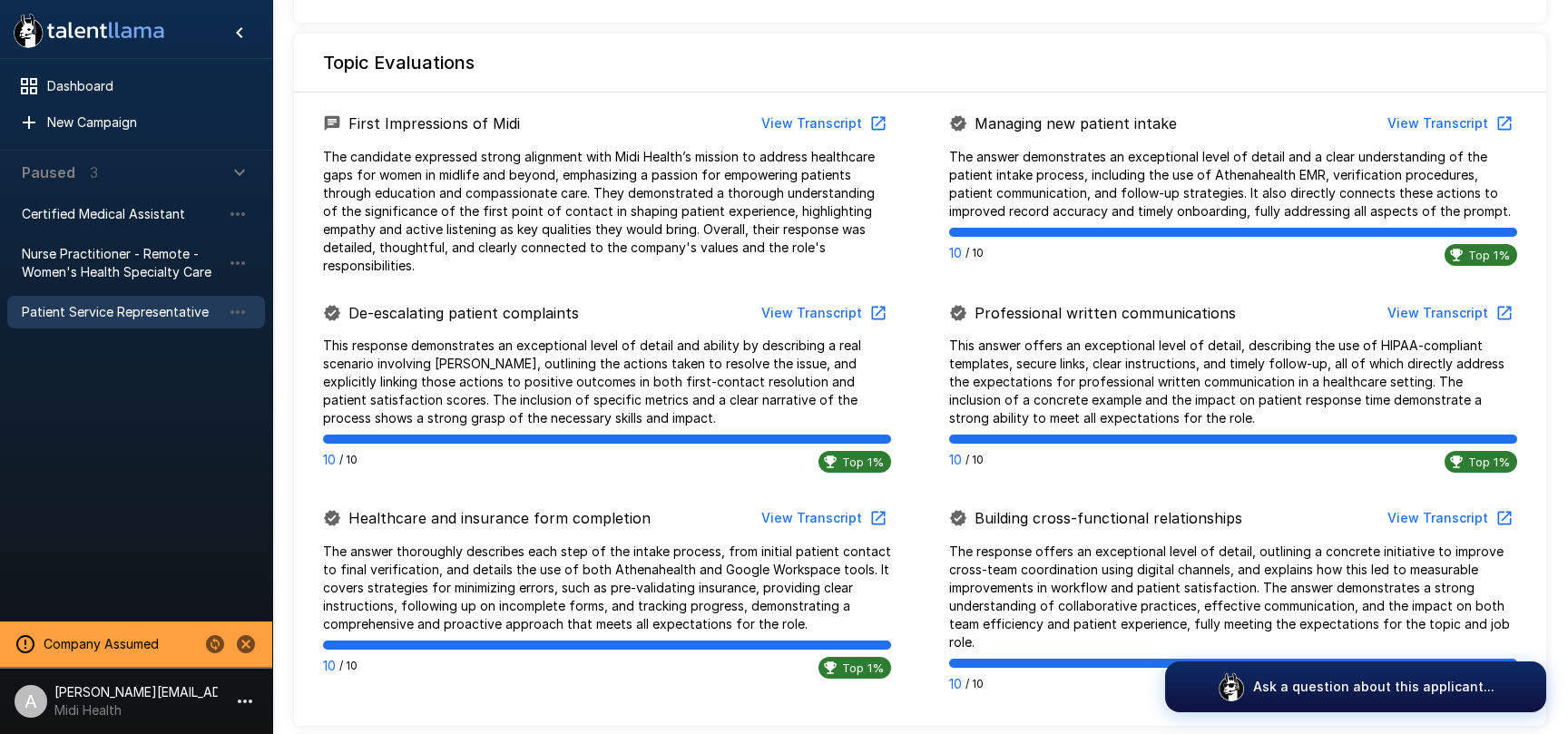
scroll to position [860, 0]
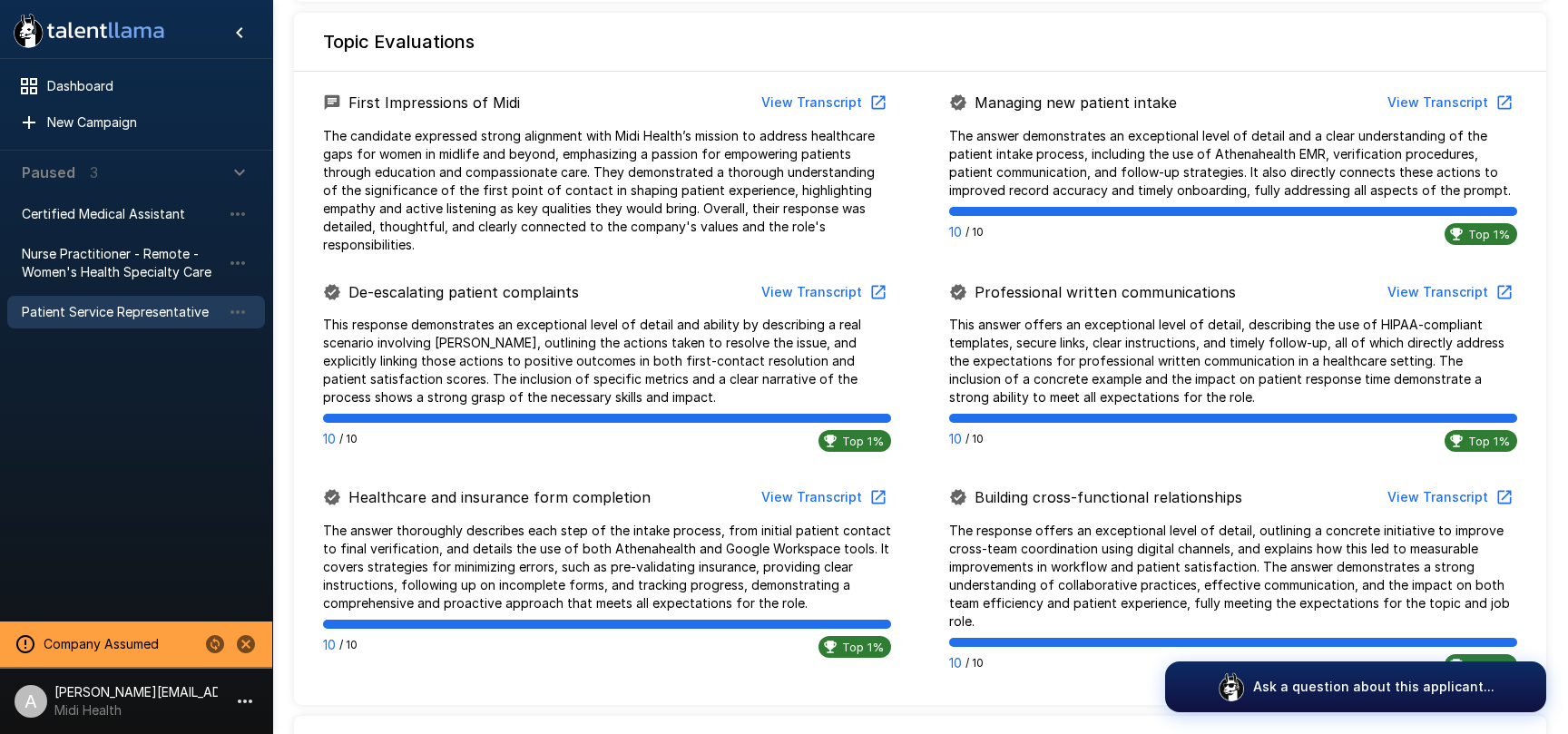
click at [835, 294] on button "View Transcript" at bounding box center [822, 293] width 137 height 34
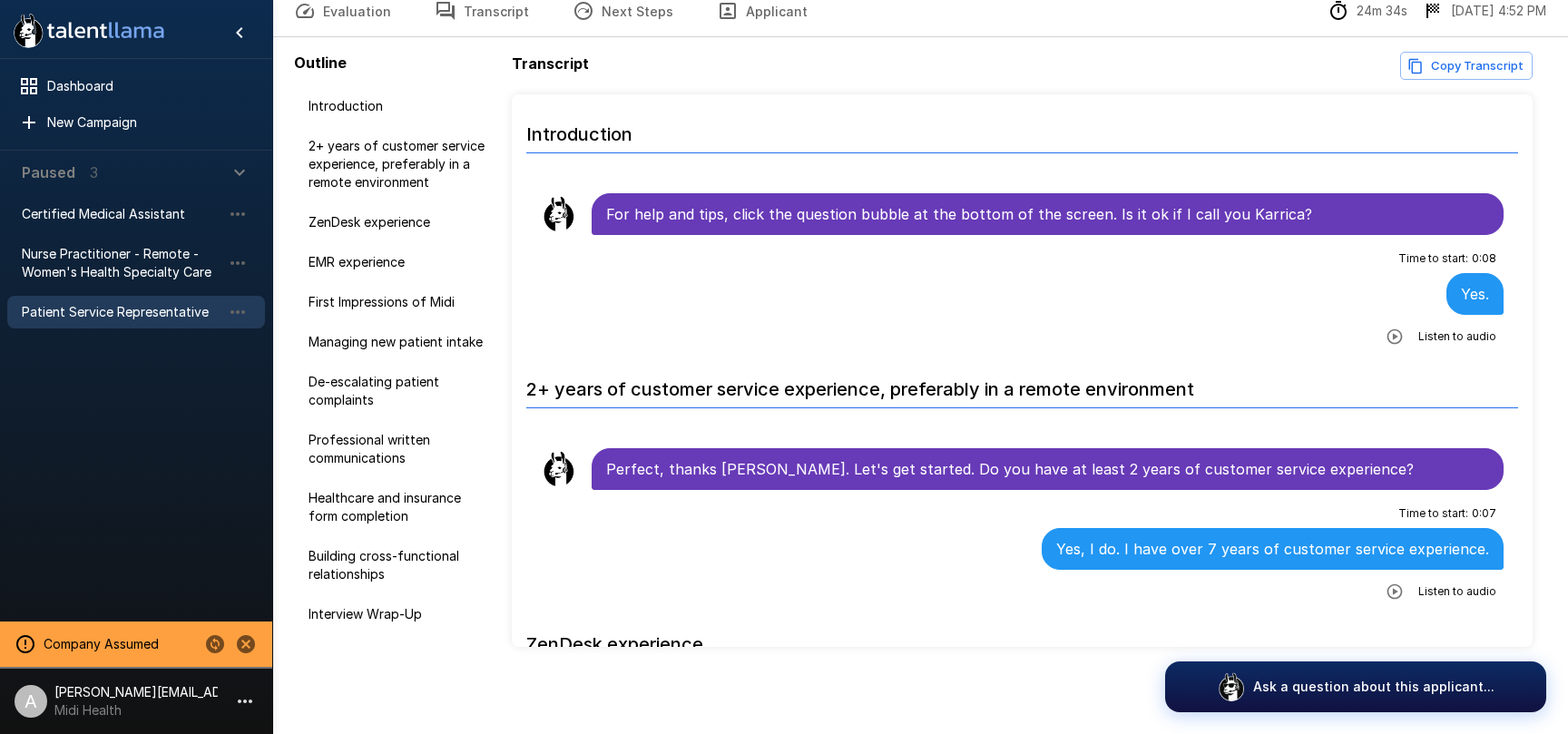
scroll to position [89, 0]
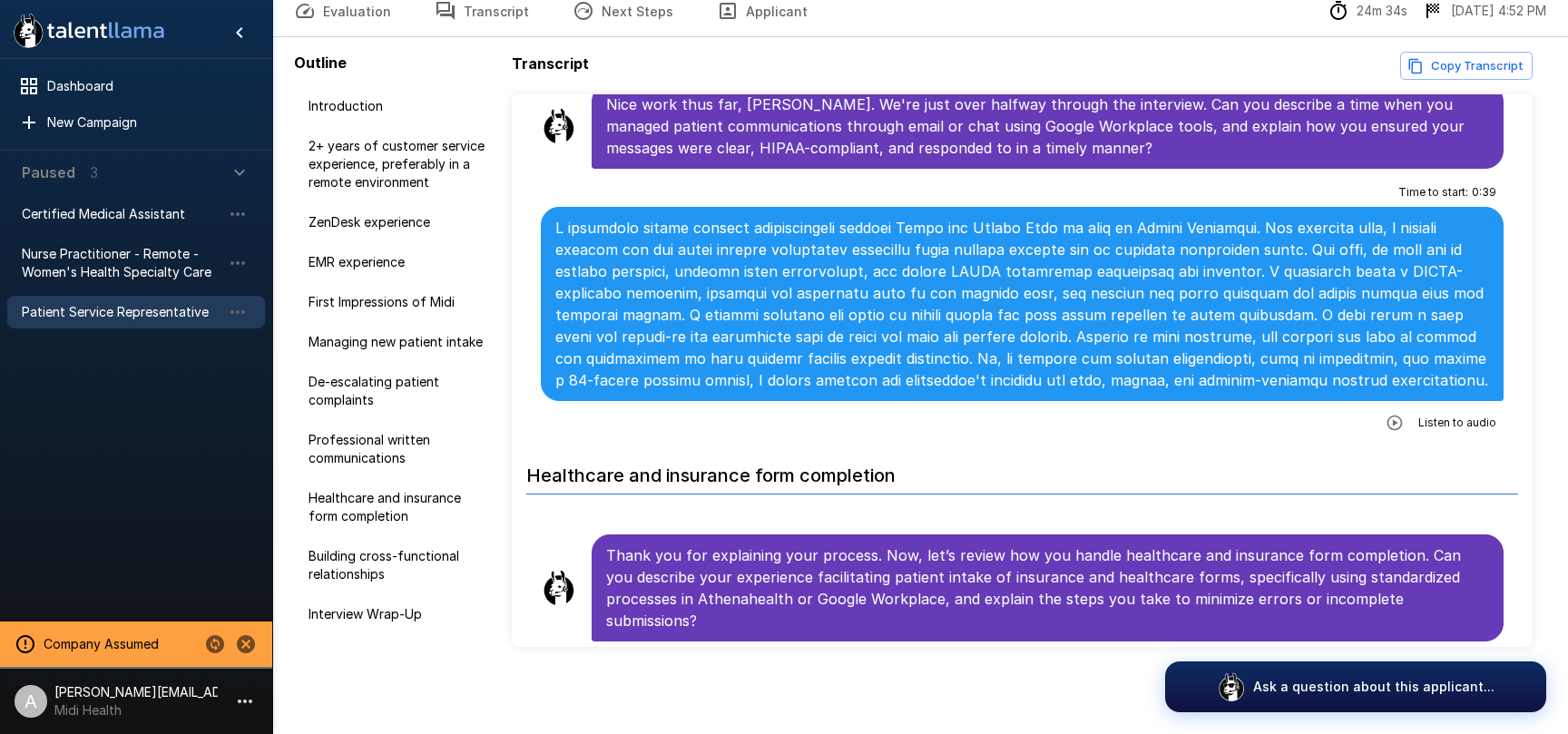
scroll to position [2641, 0]
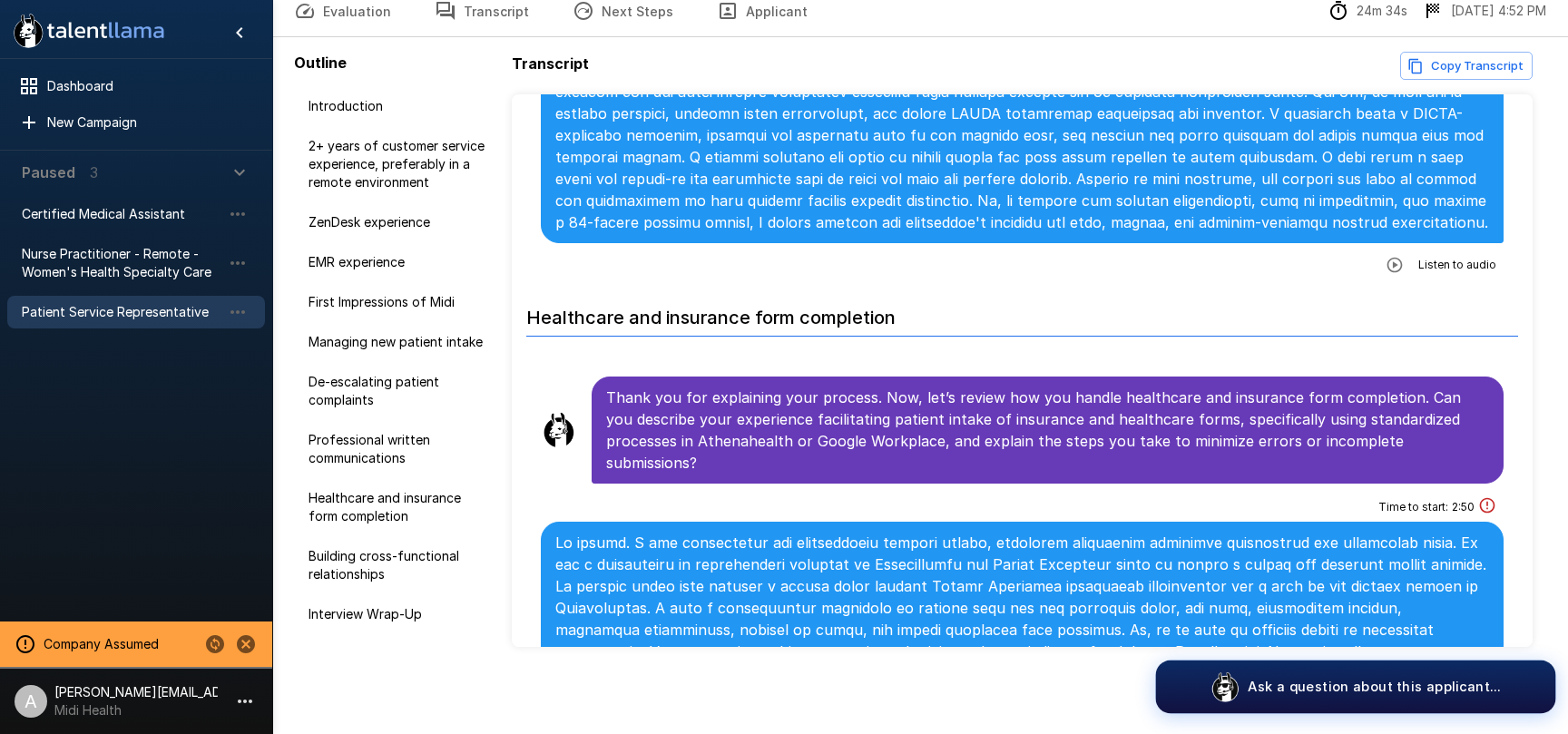
click at [1236, 683] on img "button" at bounding box center [1226, 687] width 31 height 31
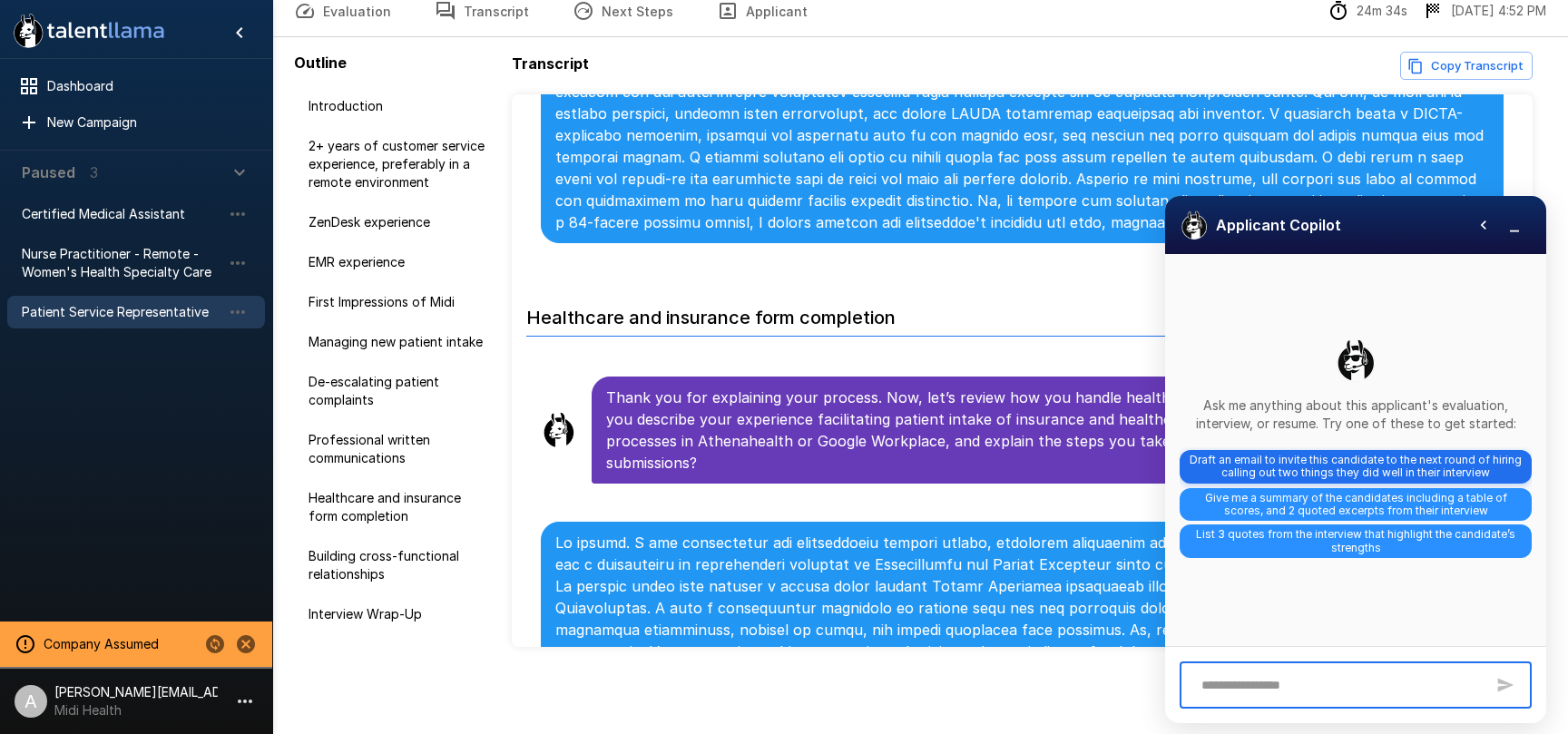
click at [1424, 466] on span "Draft an email to invite this candidate to the next round of hiring calling out…" at bounding box center [1356, 466] width 352 height 34
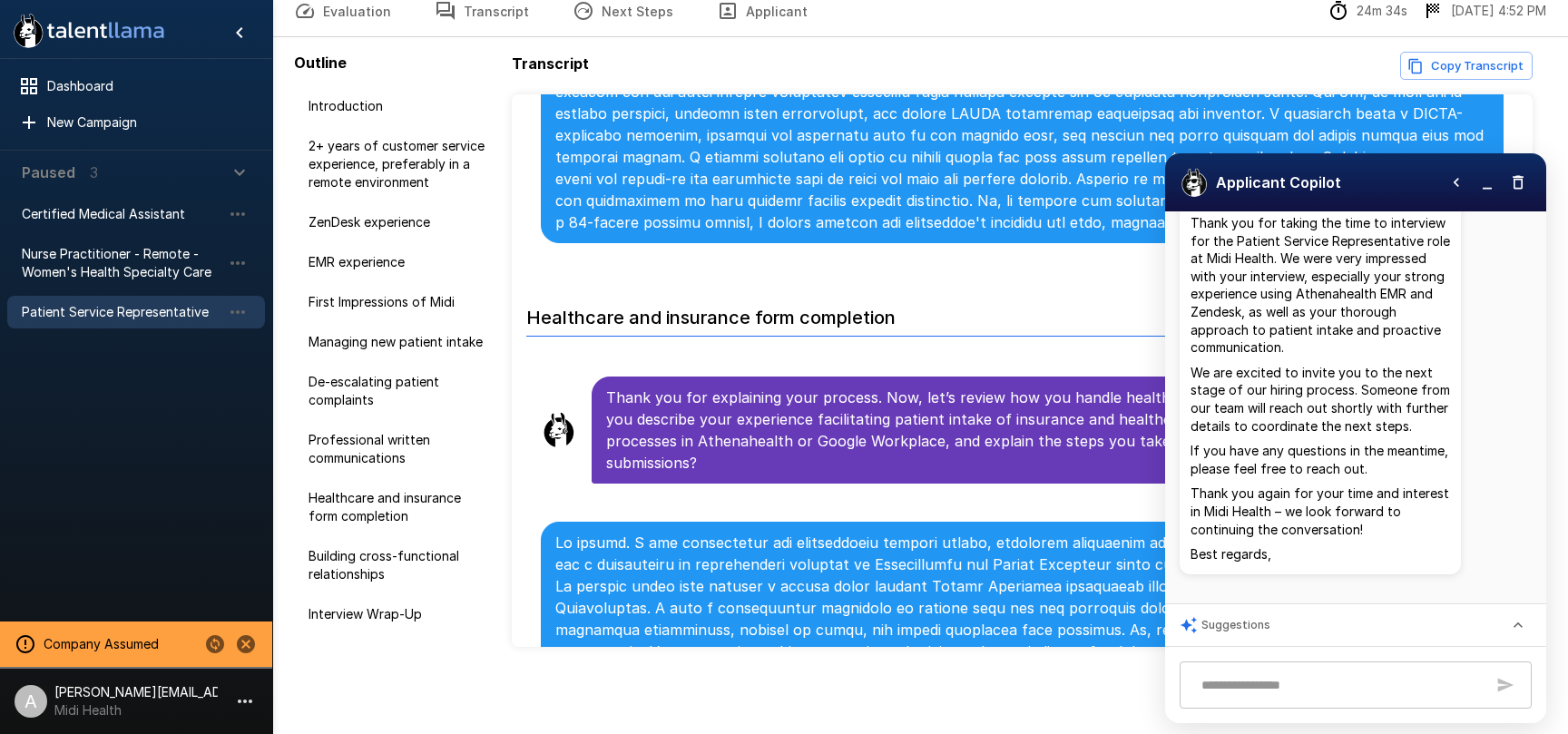
scroll to position [237, 0]
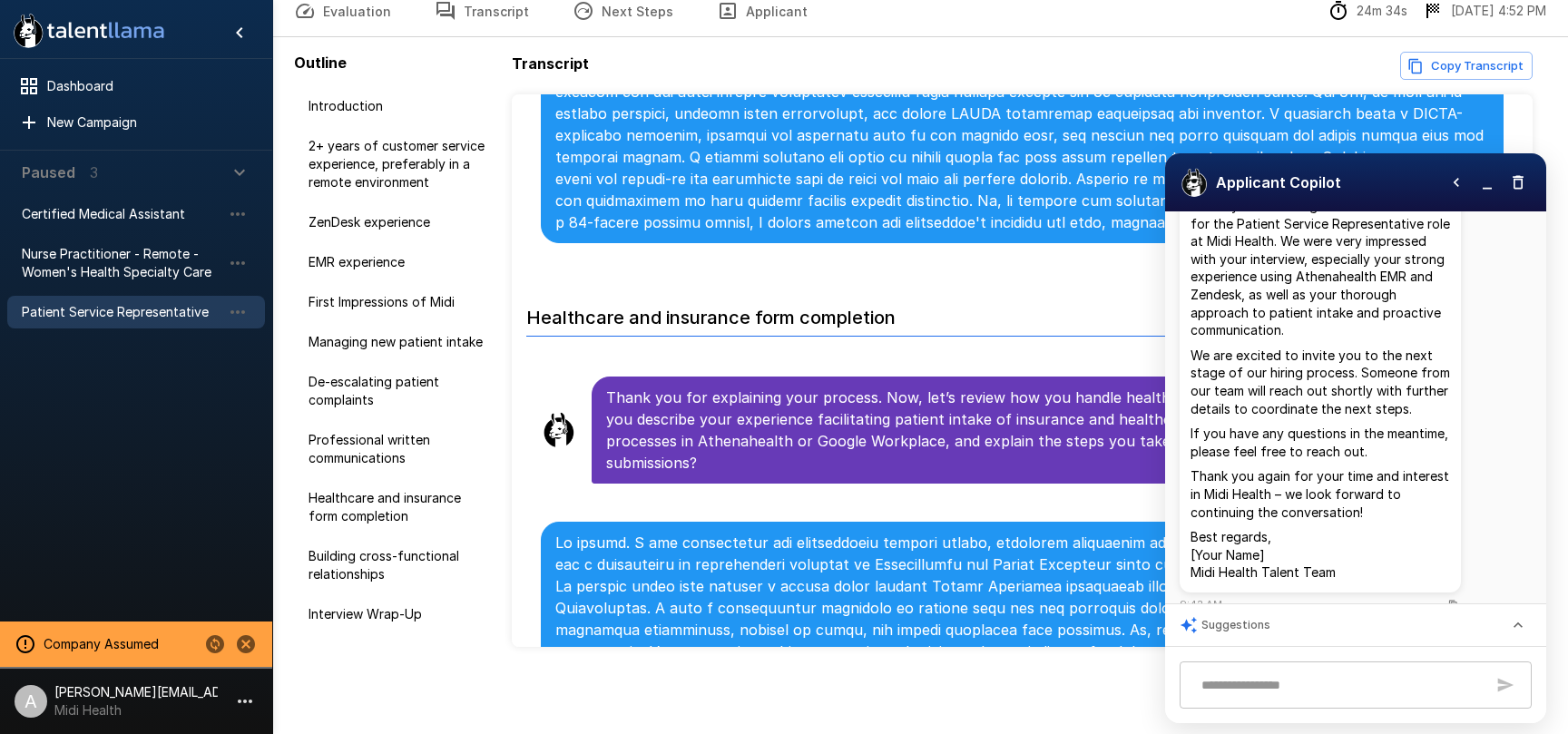
click at [1487, 183] on icon "button" at bounding box center [1487, 183] width 18 height 18
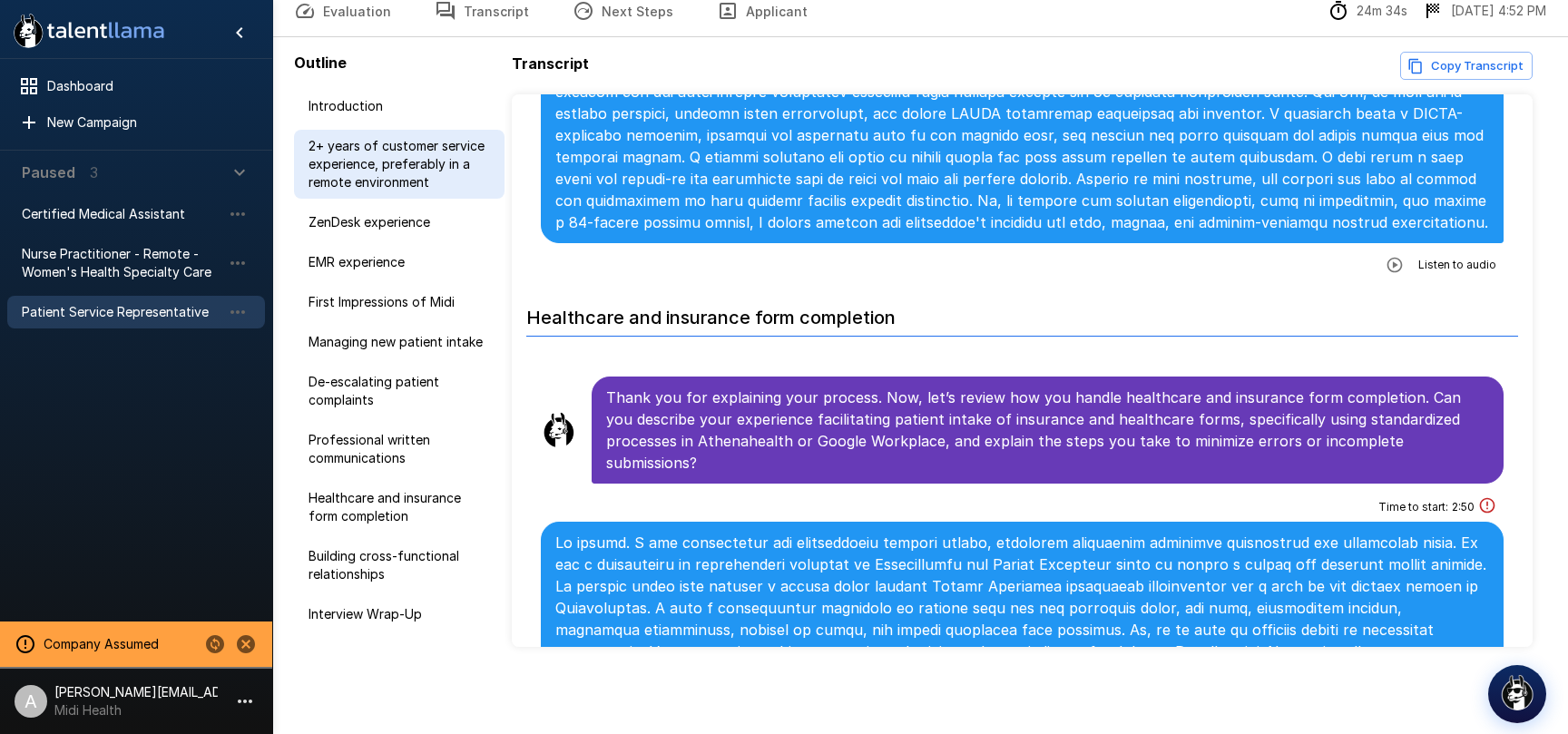
scroll to position [0, 0]
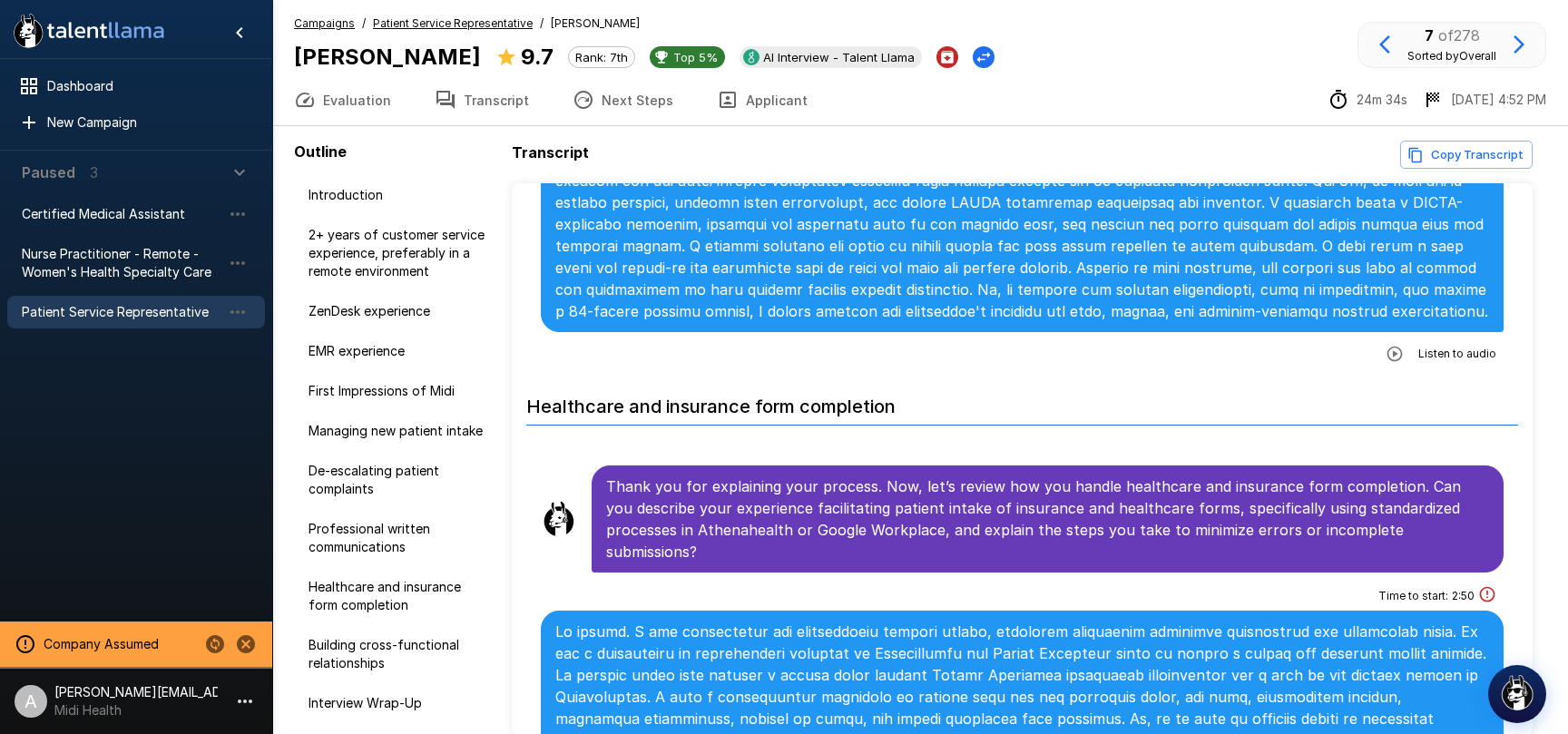
click at [413, 25] on u "Patient Service Representative" at bounding box center [453, 23] width 160 height 14
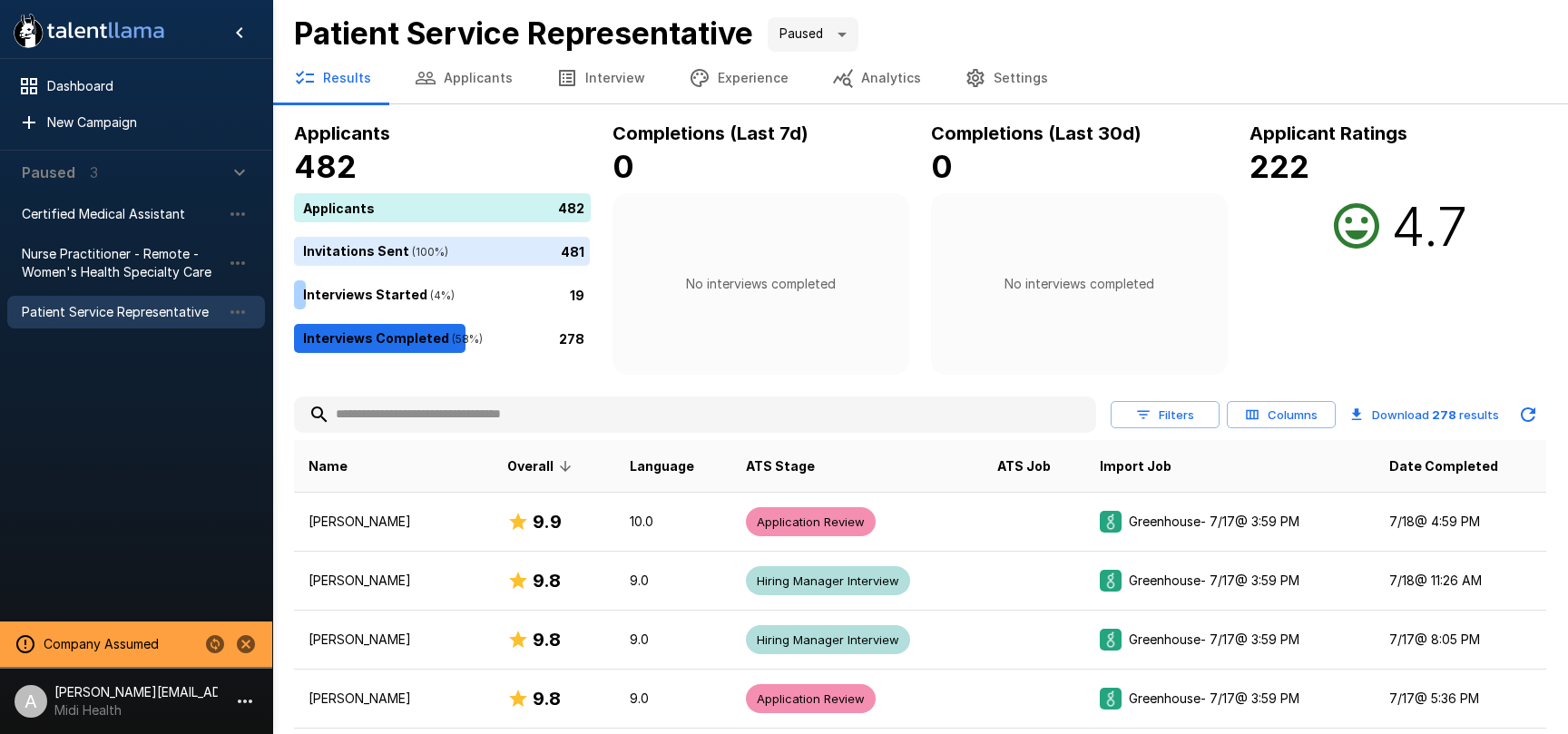
click at [578, 84] on button "Interview" at bounding box center [600, 78] width 133 height 51
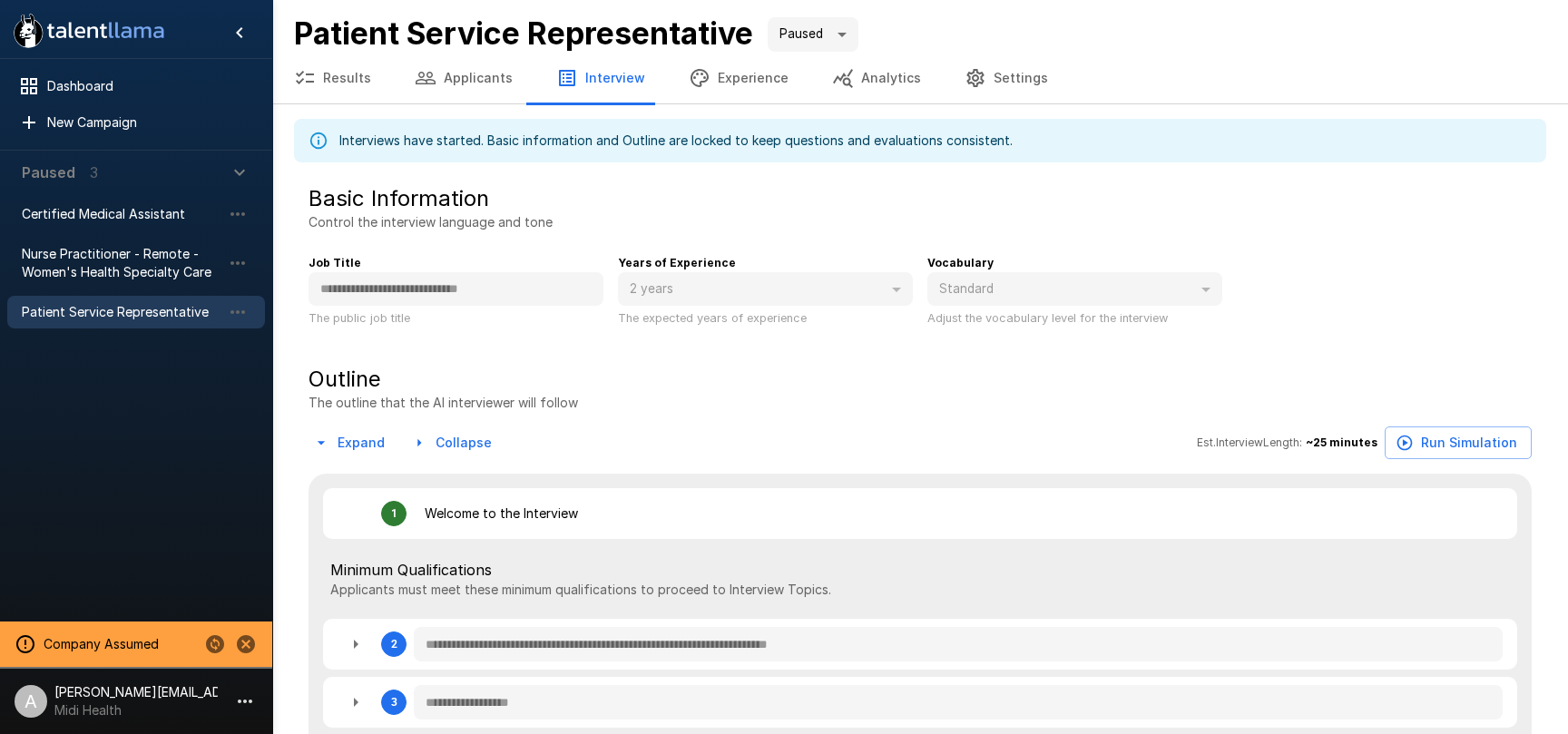
type textarea "*"
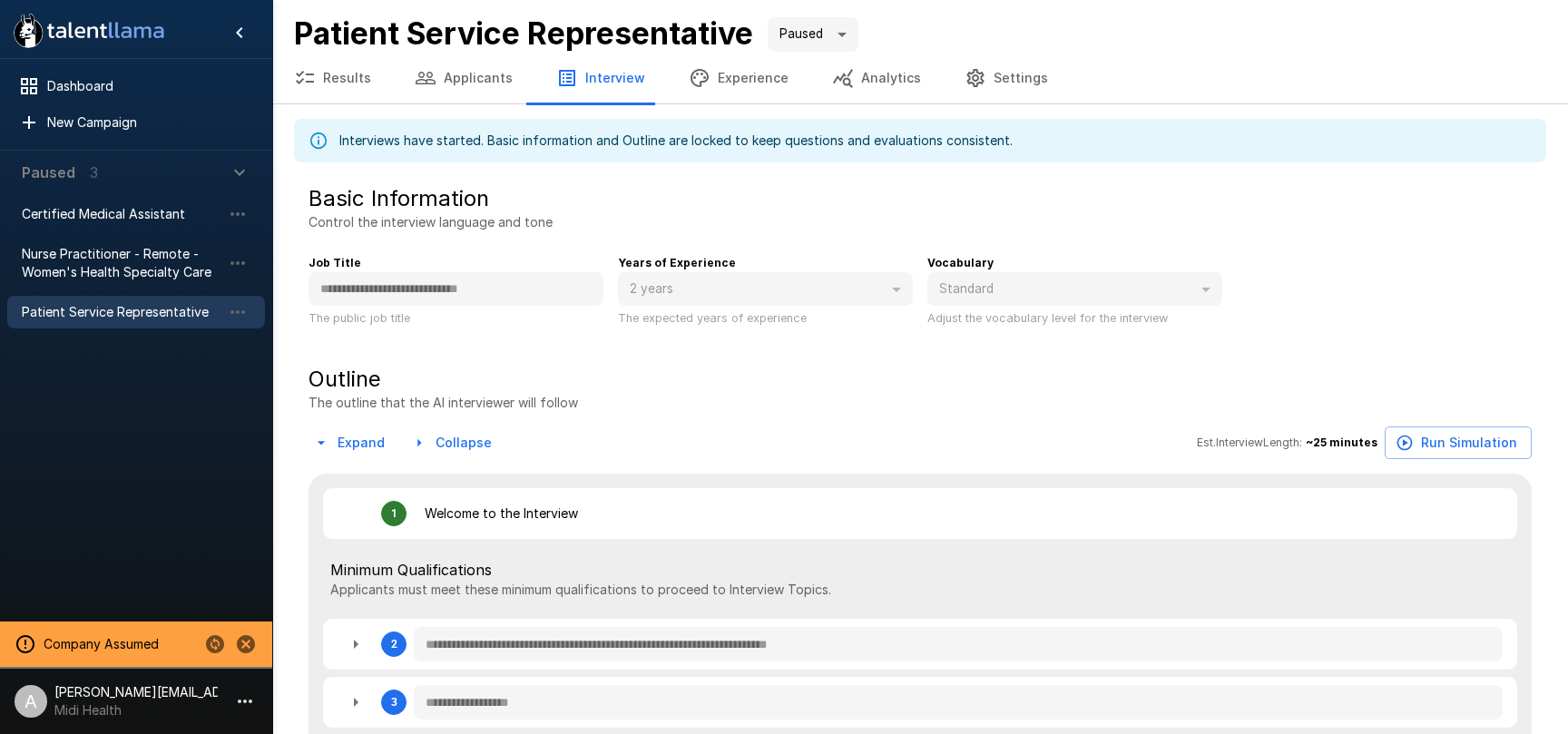
type textarea "*"
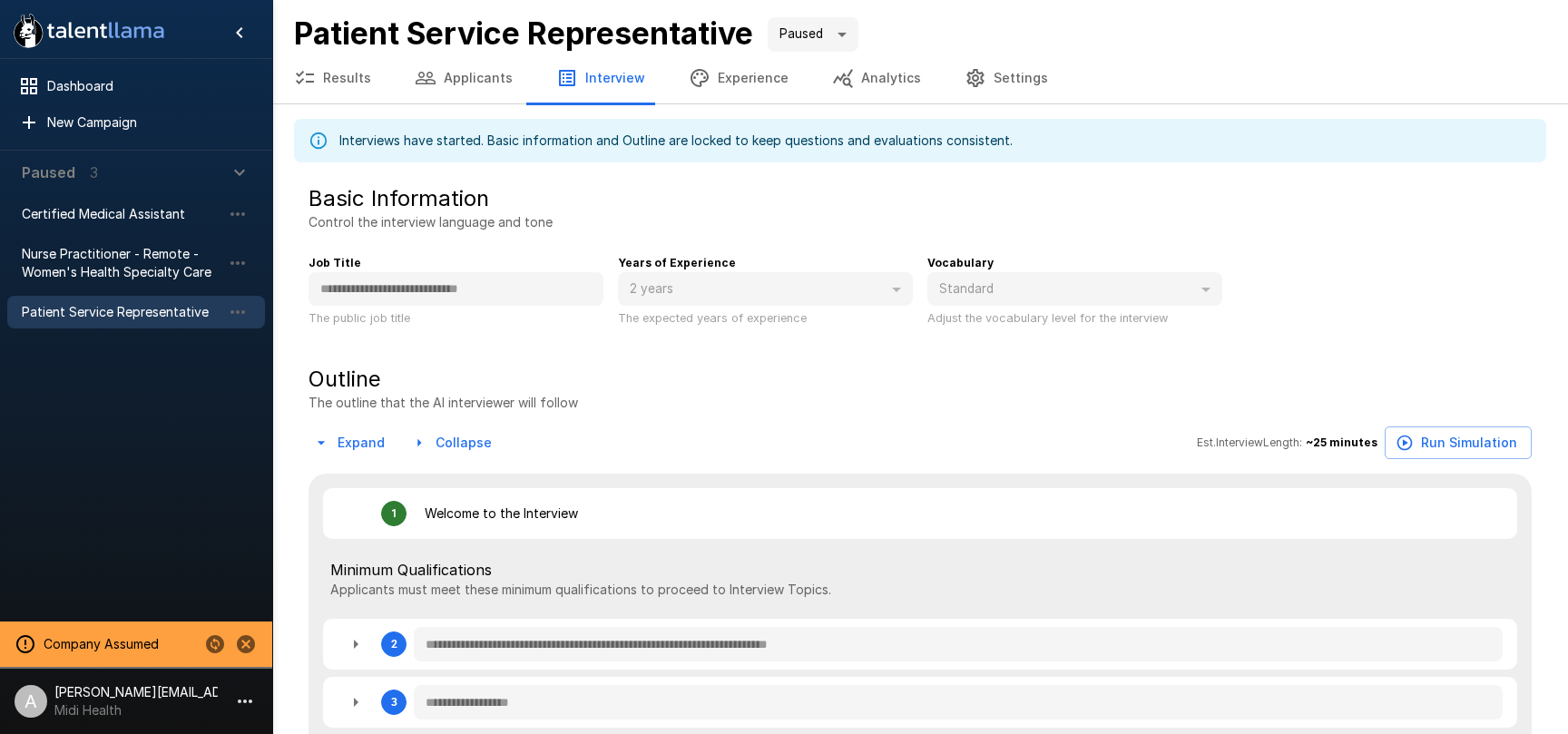
type textarea "*"
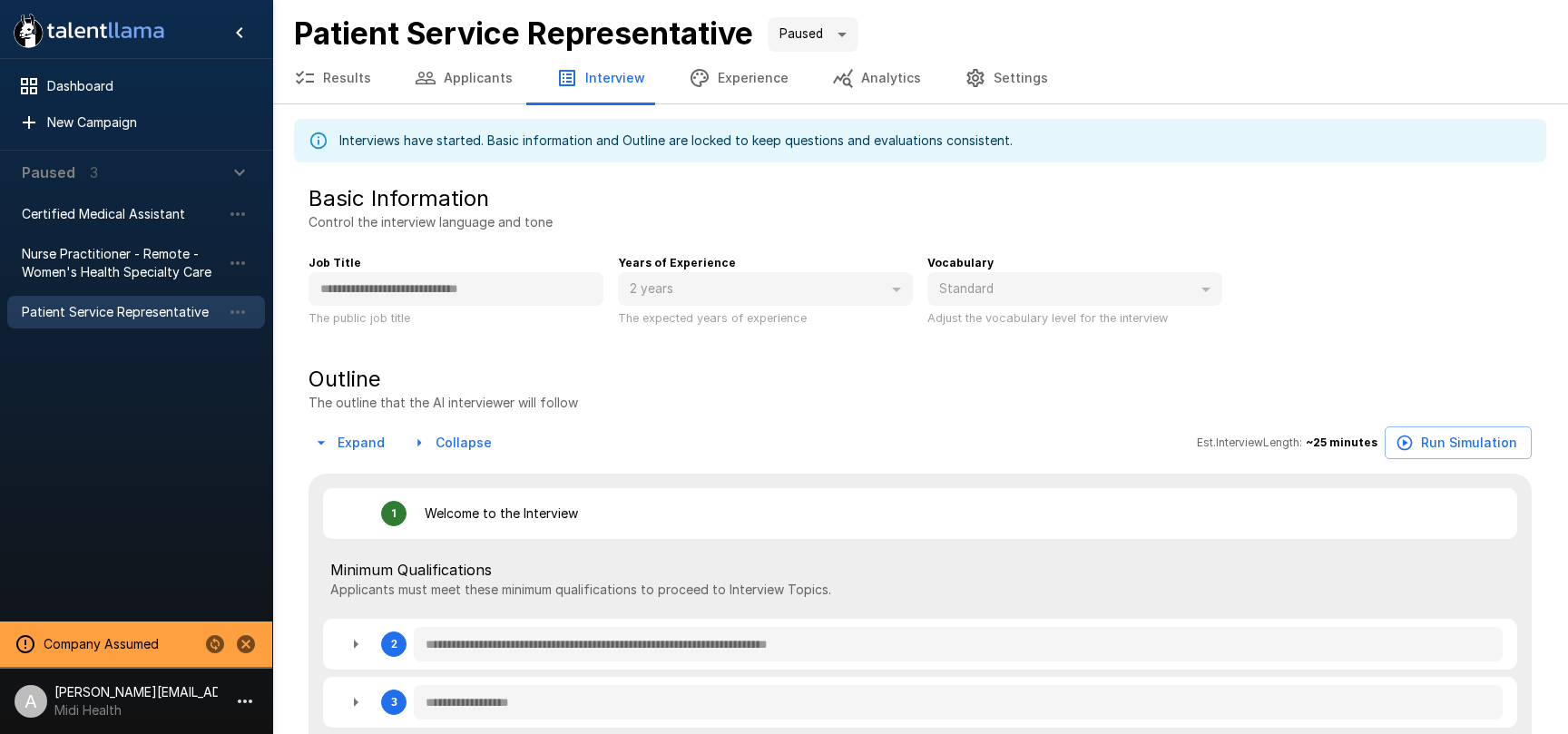
type textarea "*"
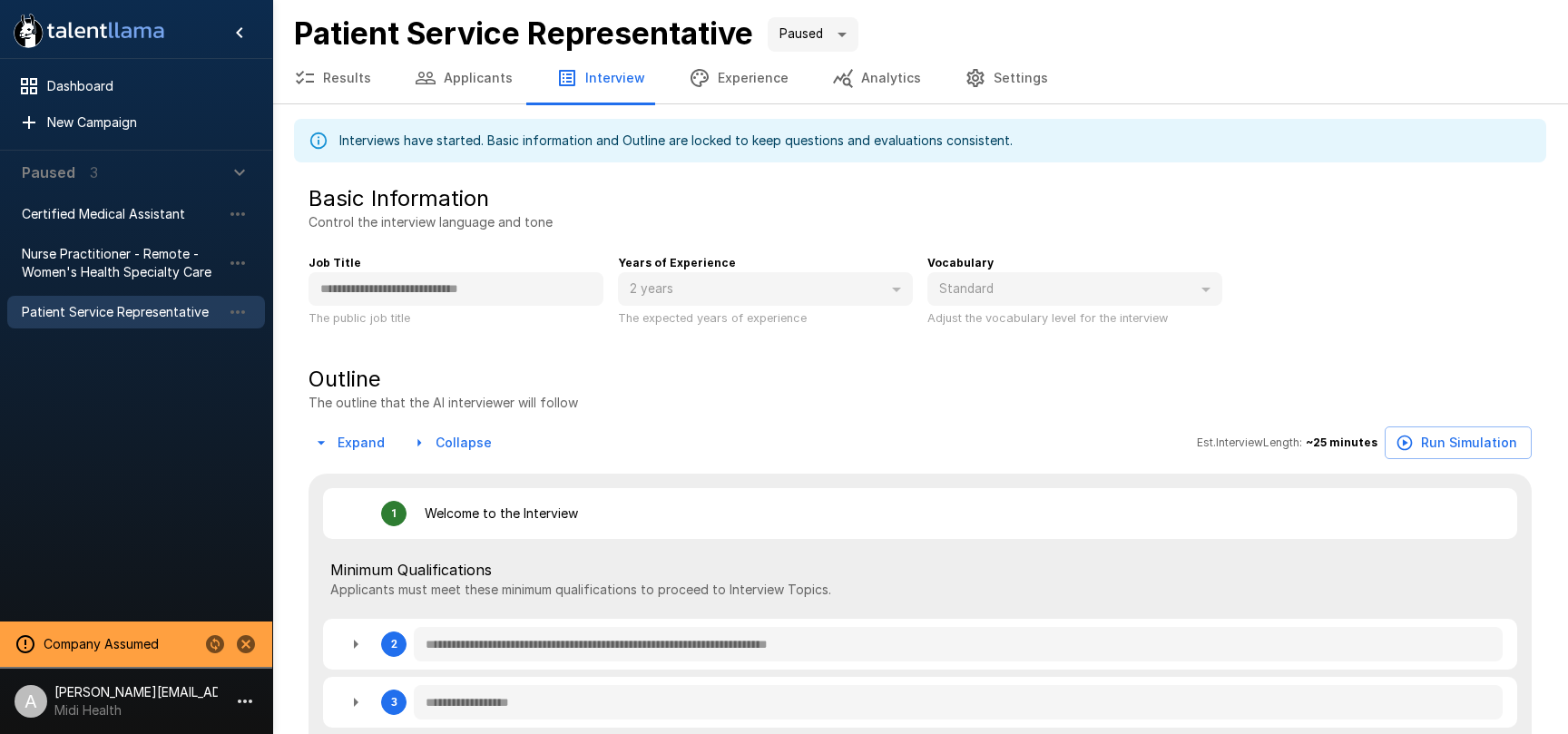
type textarea "*"
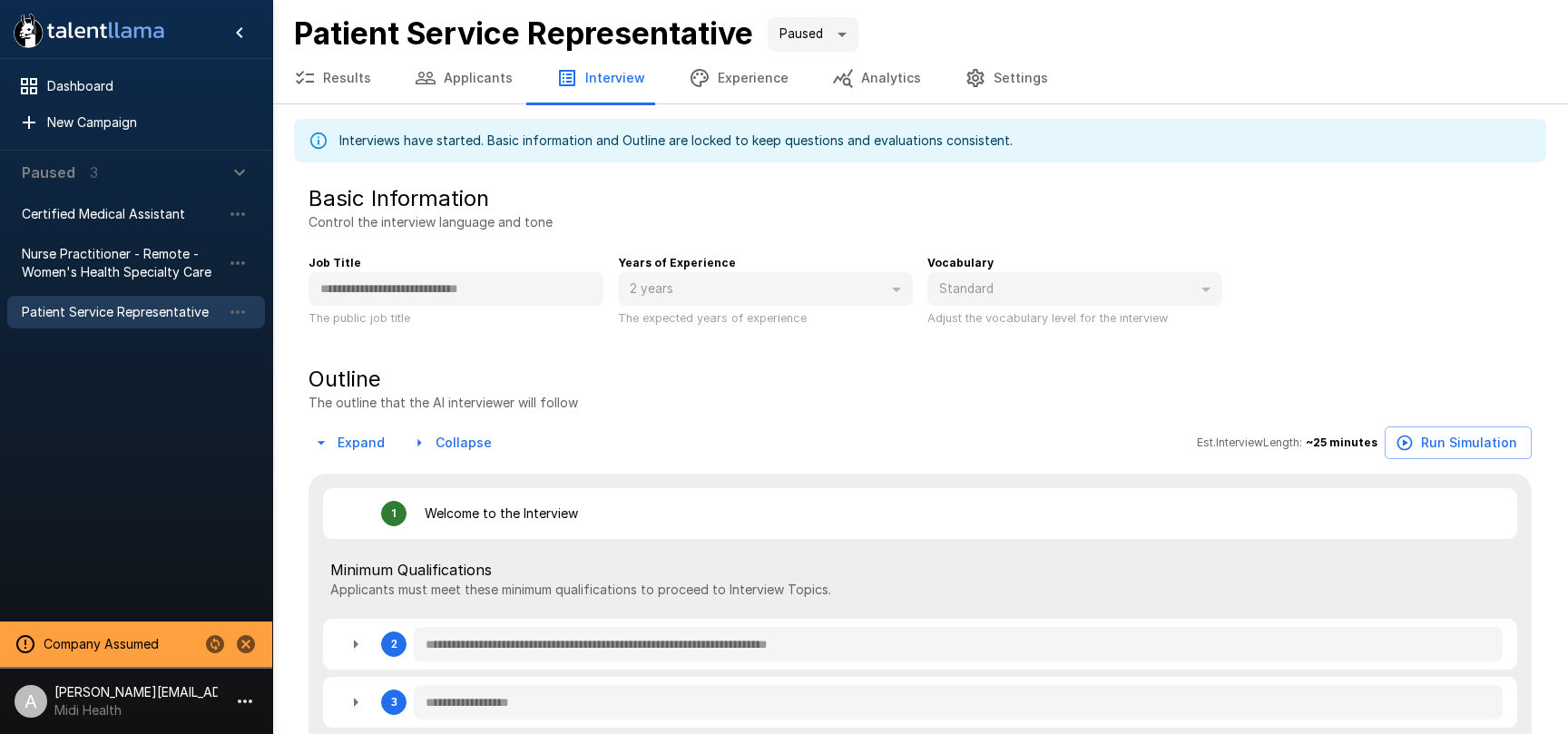
type textarea "*"
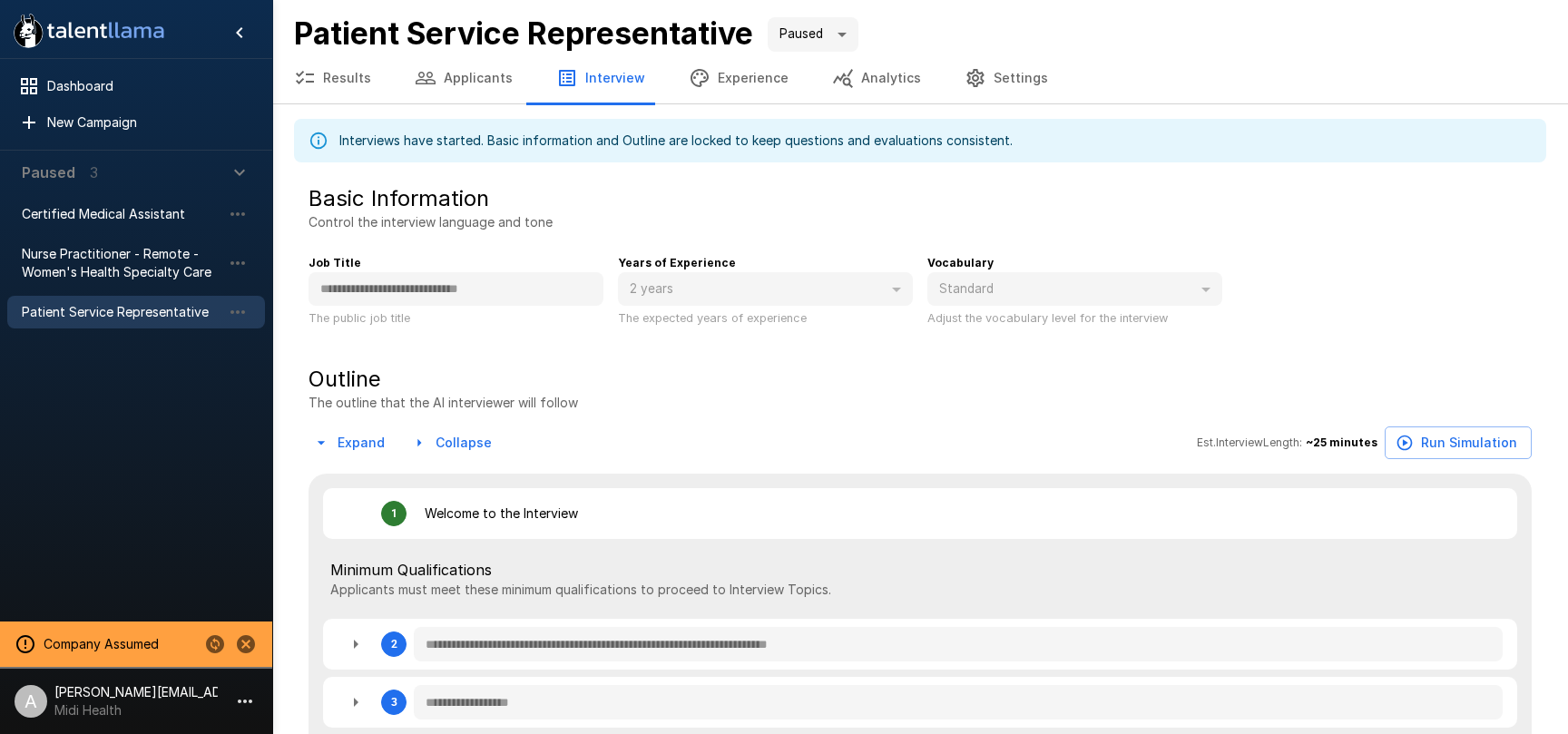
type textarea "*"
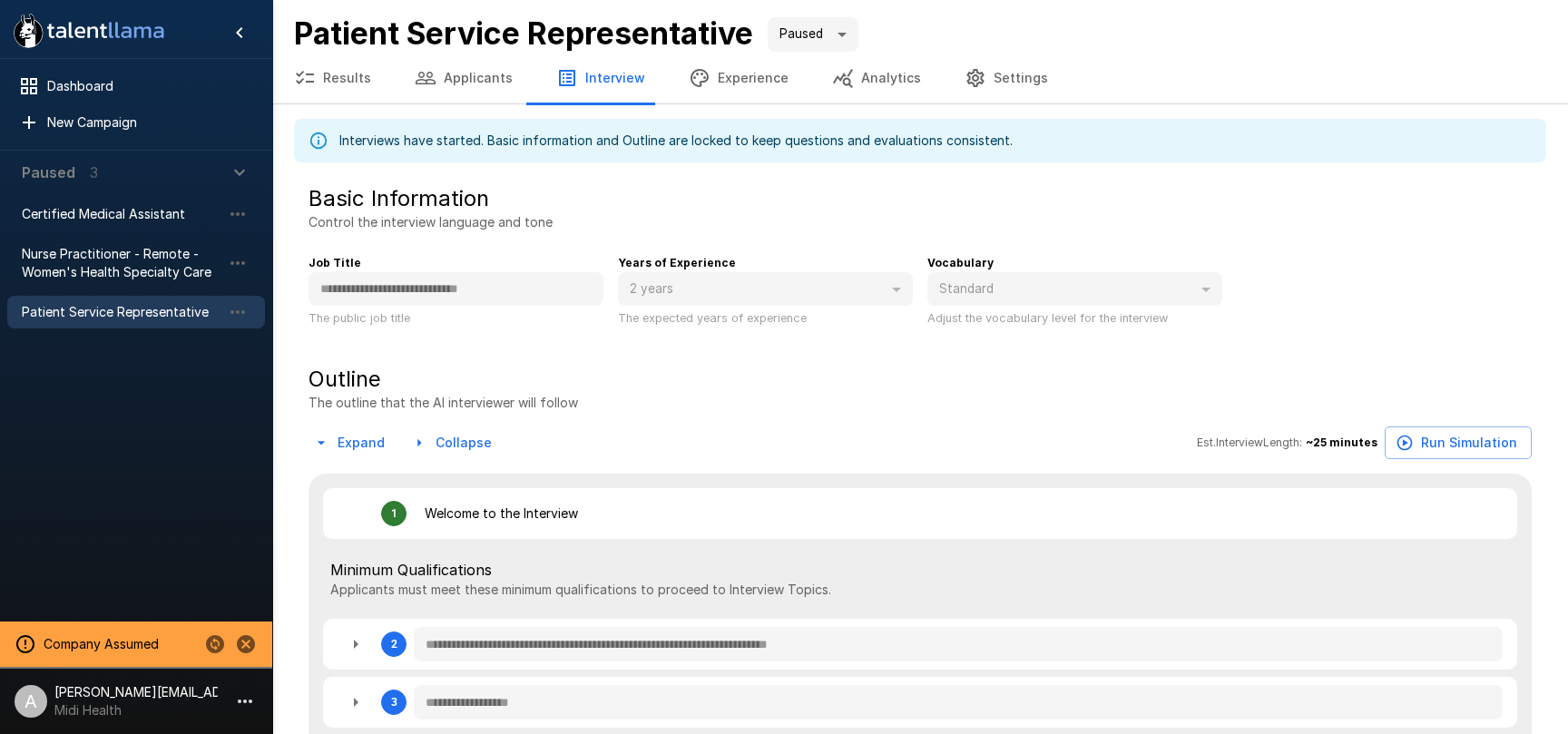
type textarea "*"
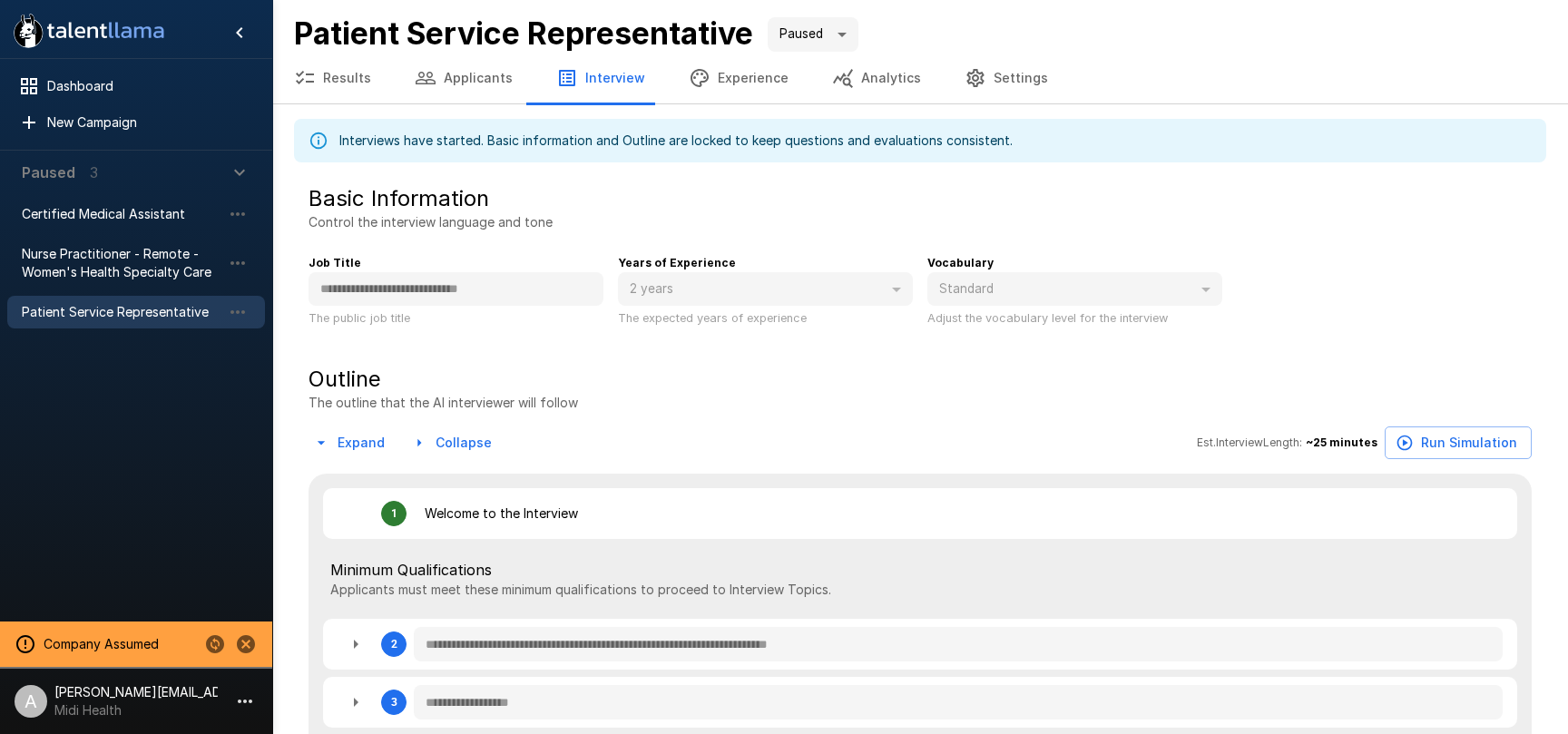
type textarea "*"
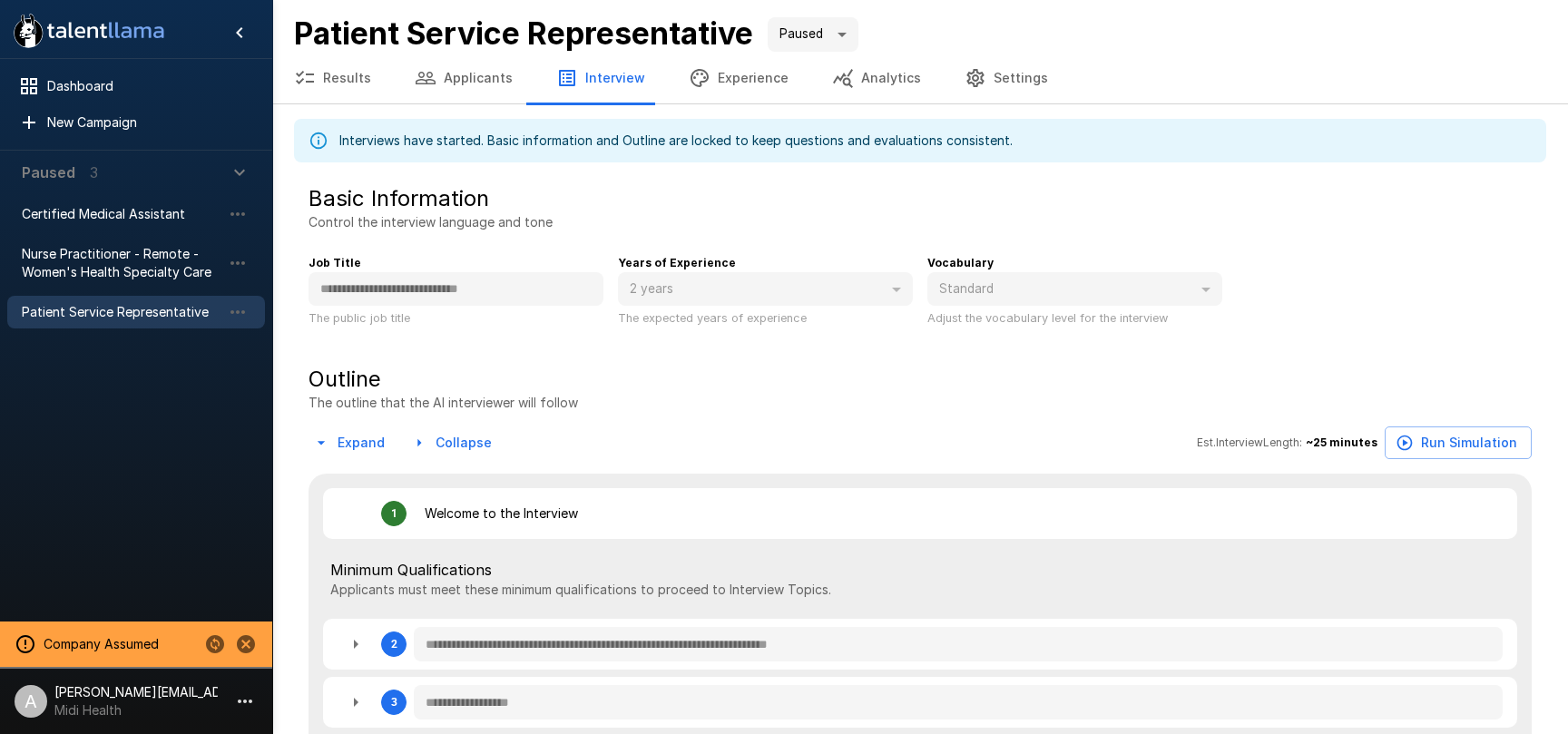
type textarea "*"
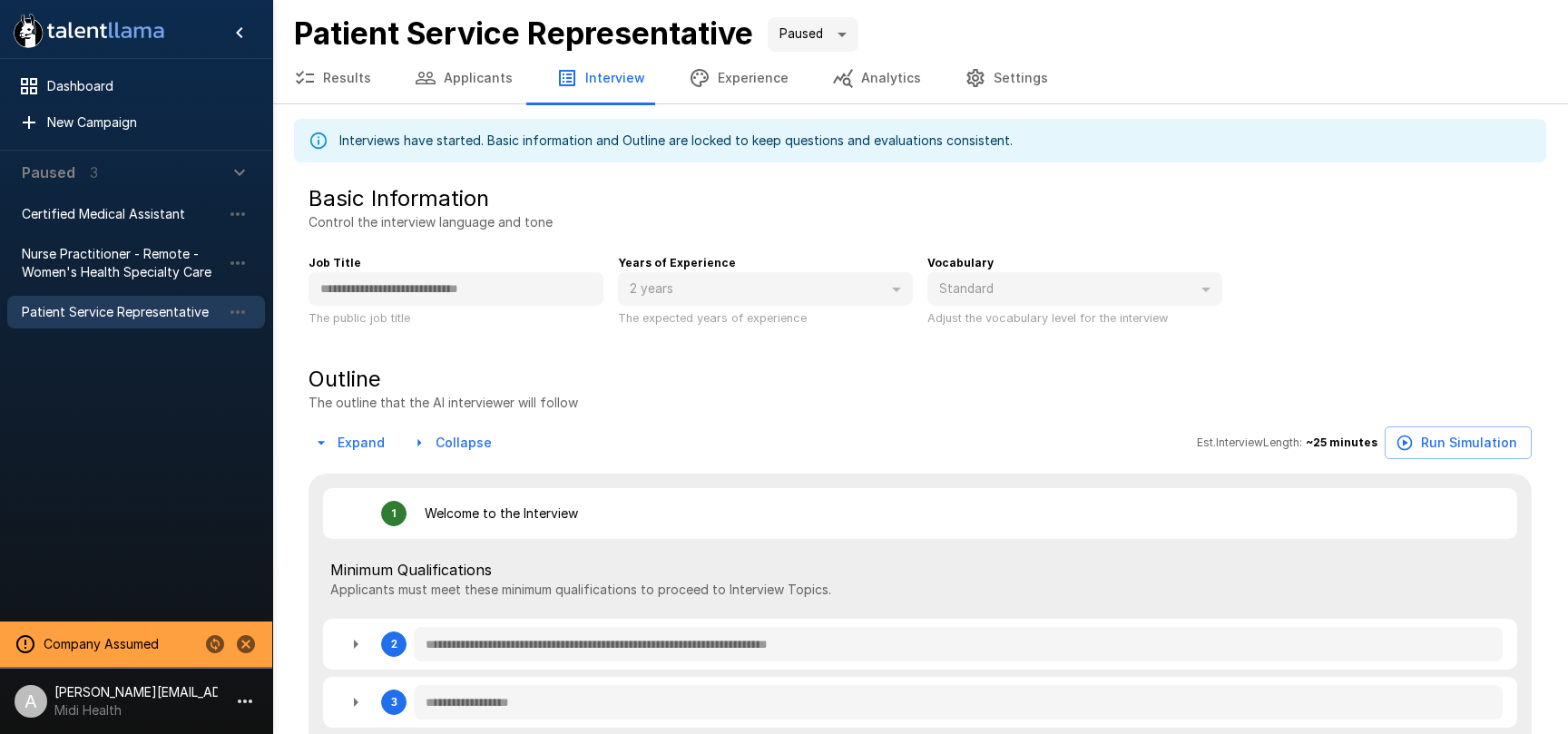
type textarea "*"
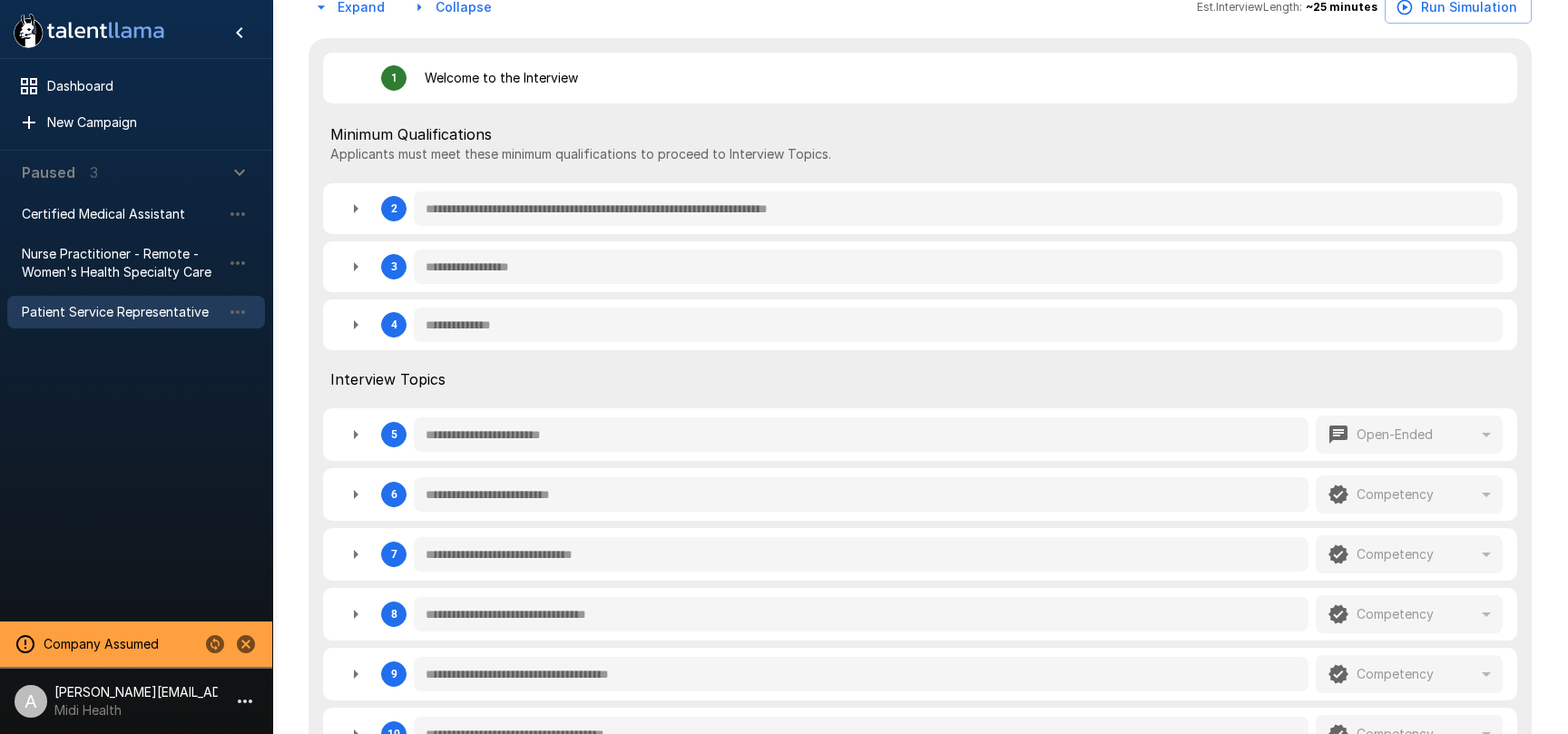
scroll to position [527, 0]
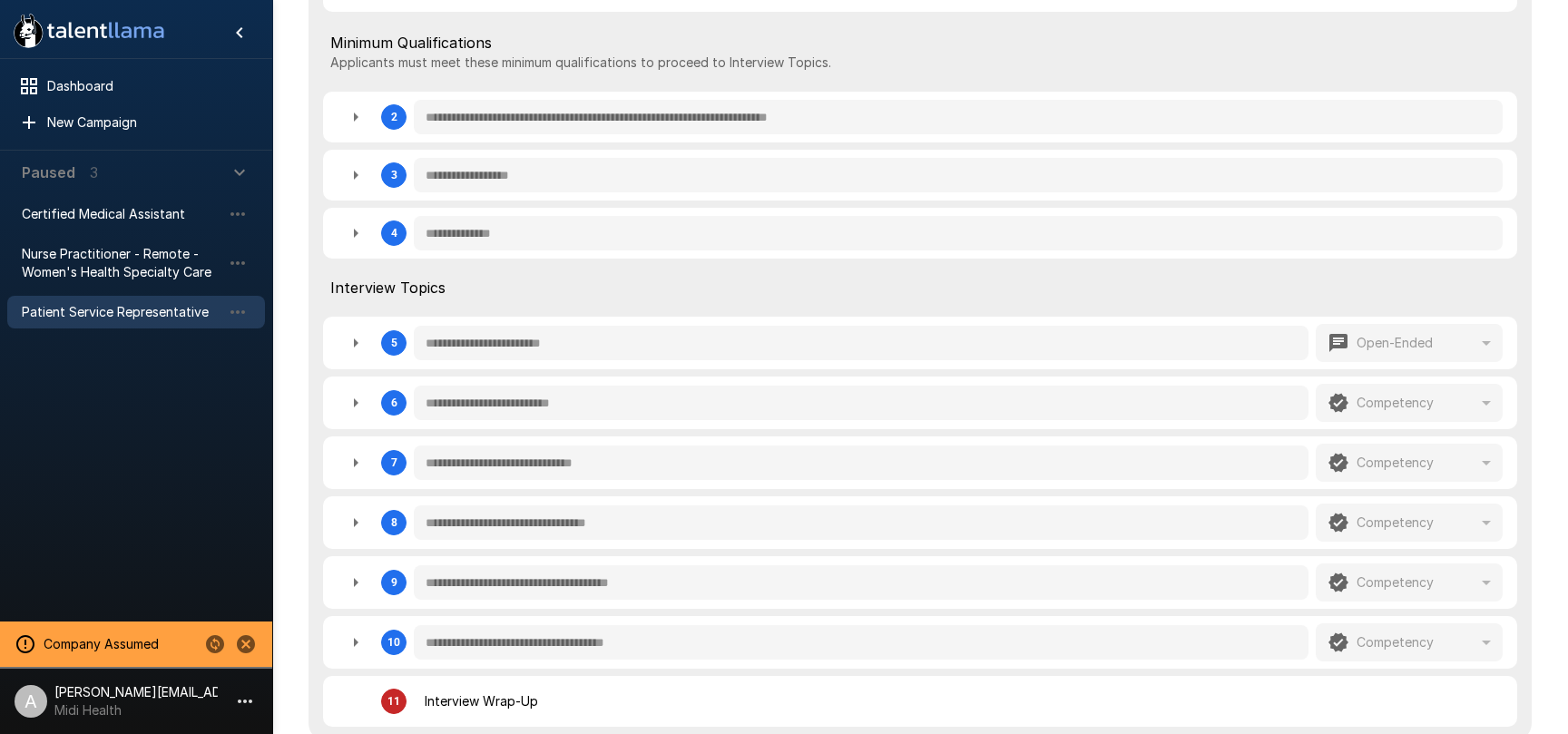
click at [354, 403] on icon "button" at bounding box center [356, 403] width 5 height 9
type textarea "*"
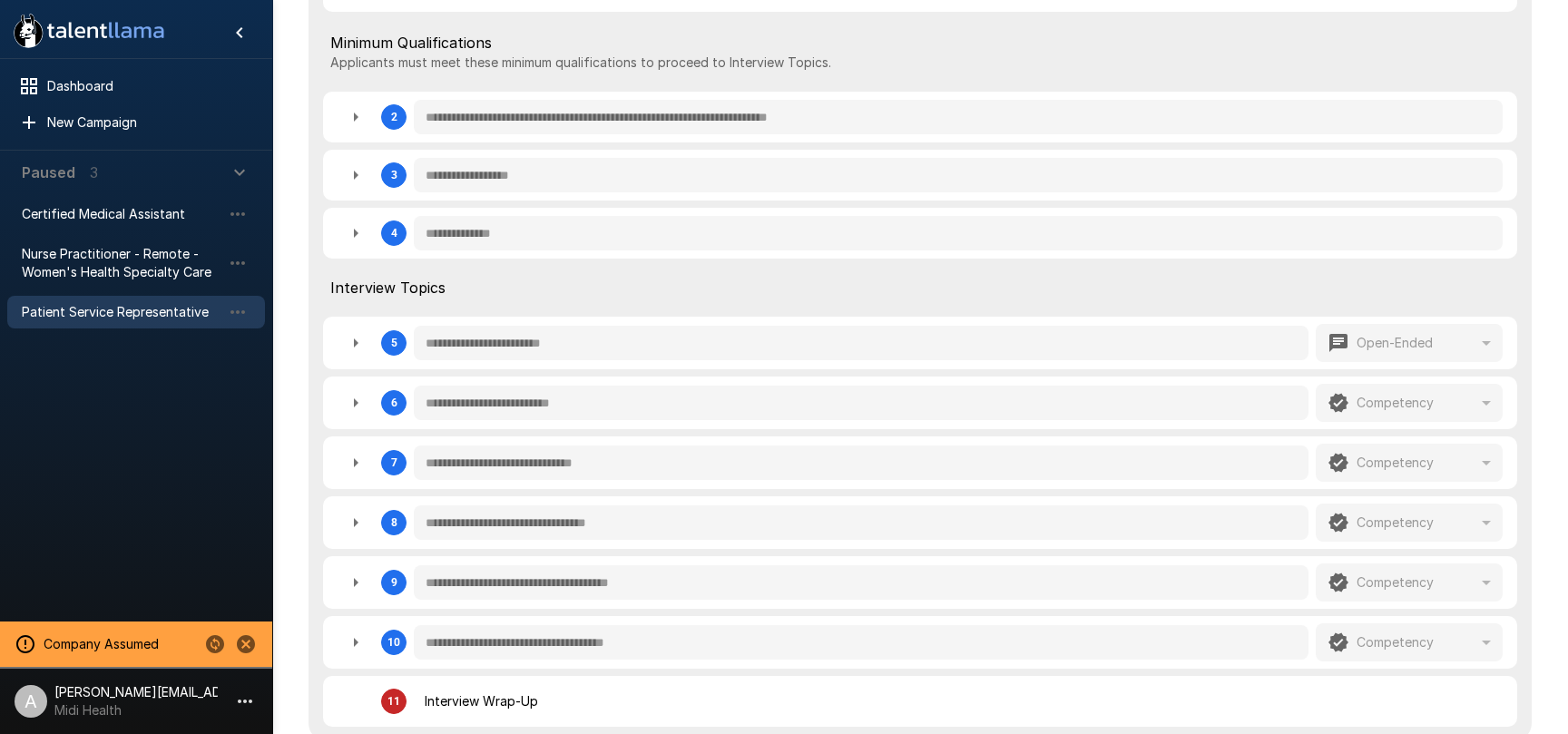
type textarea "*"
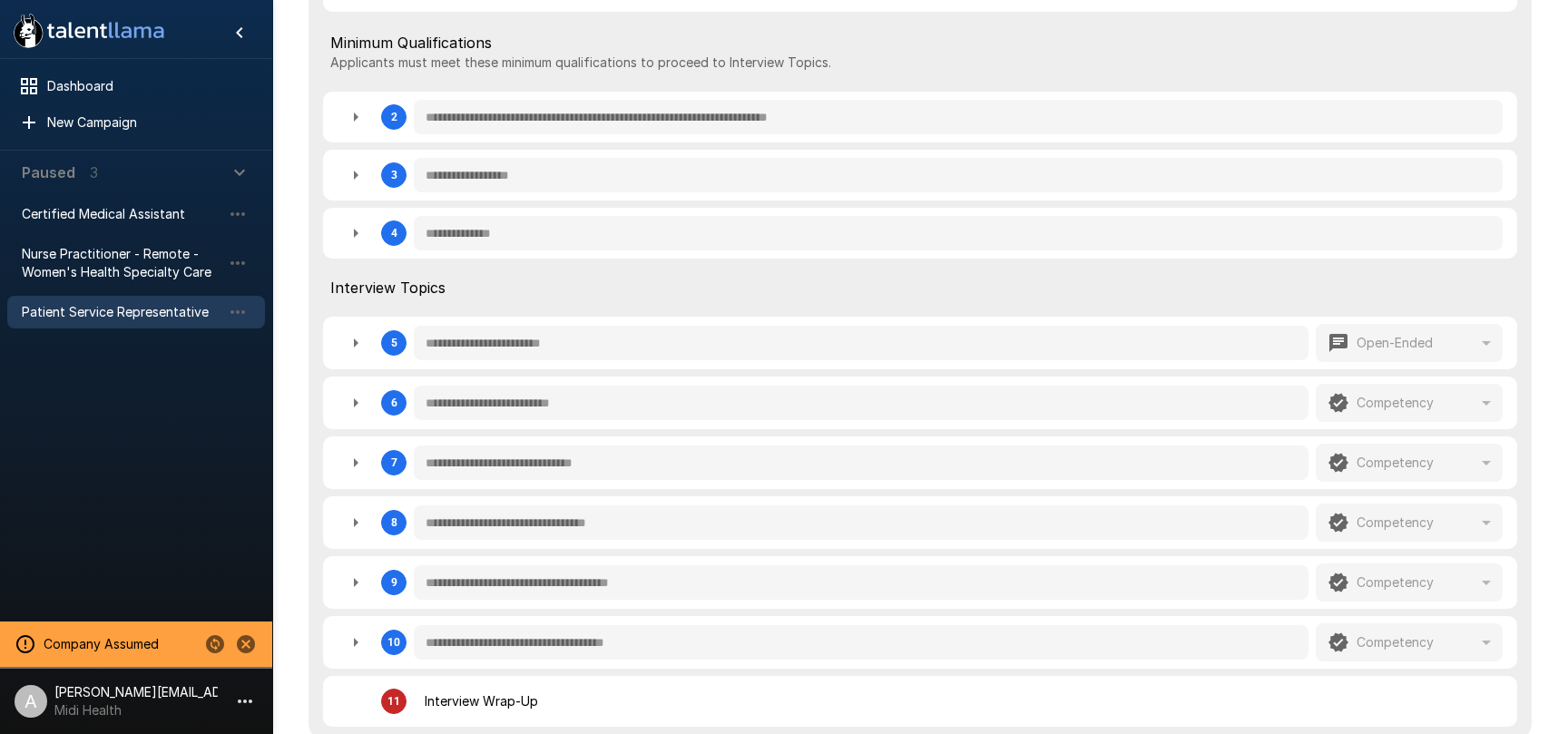
type textarea "*"
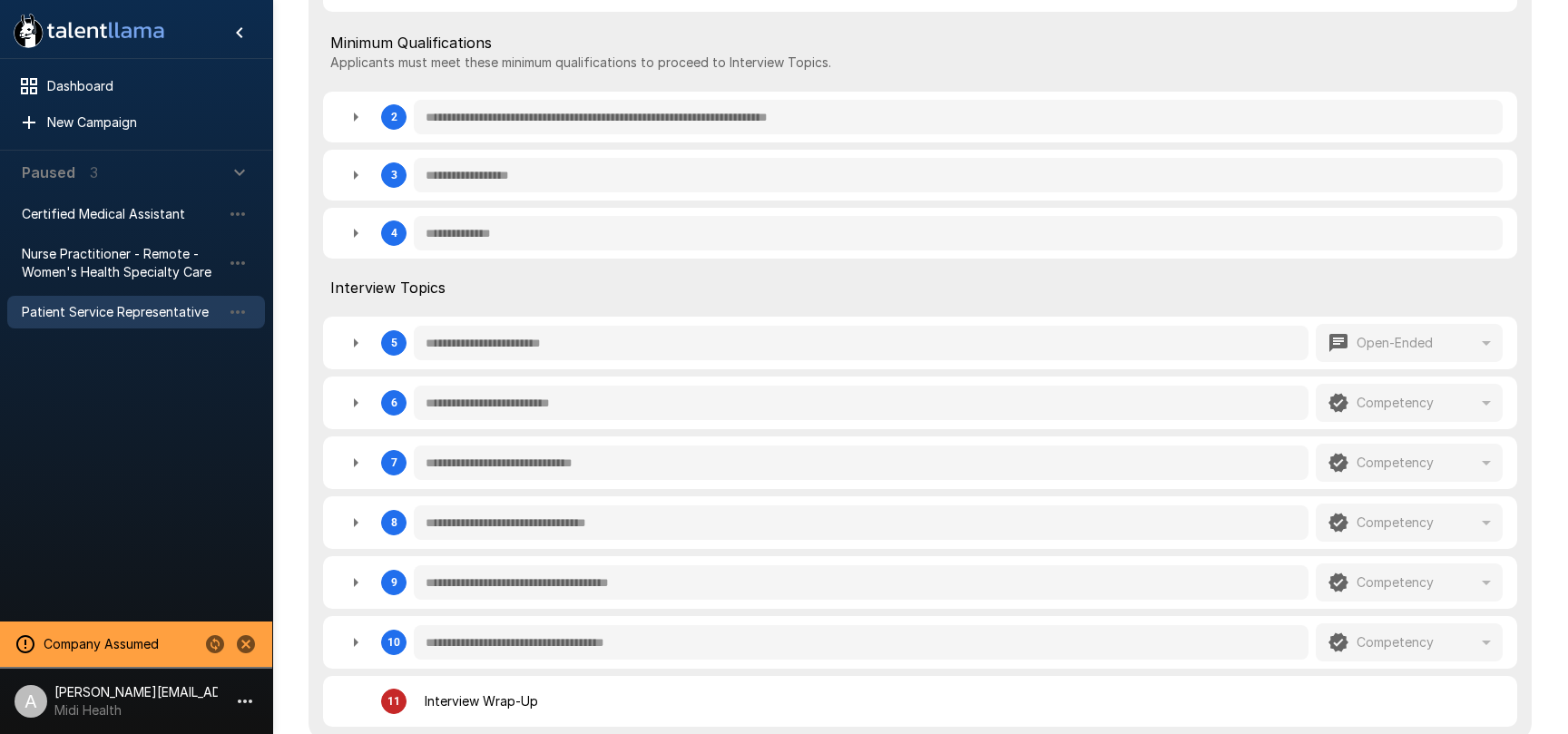
type textarea "*"
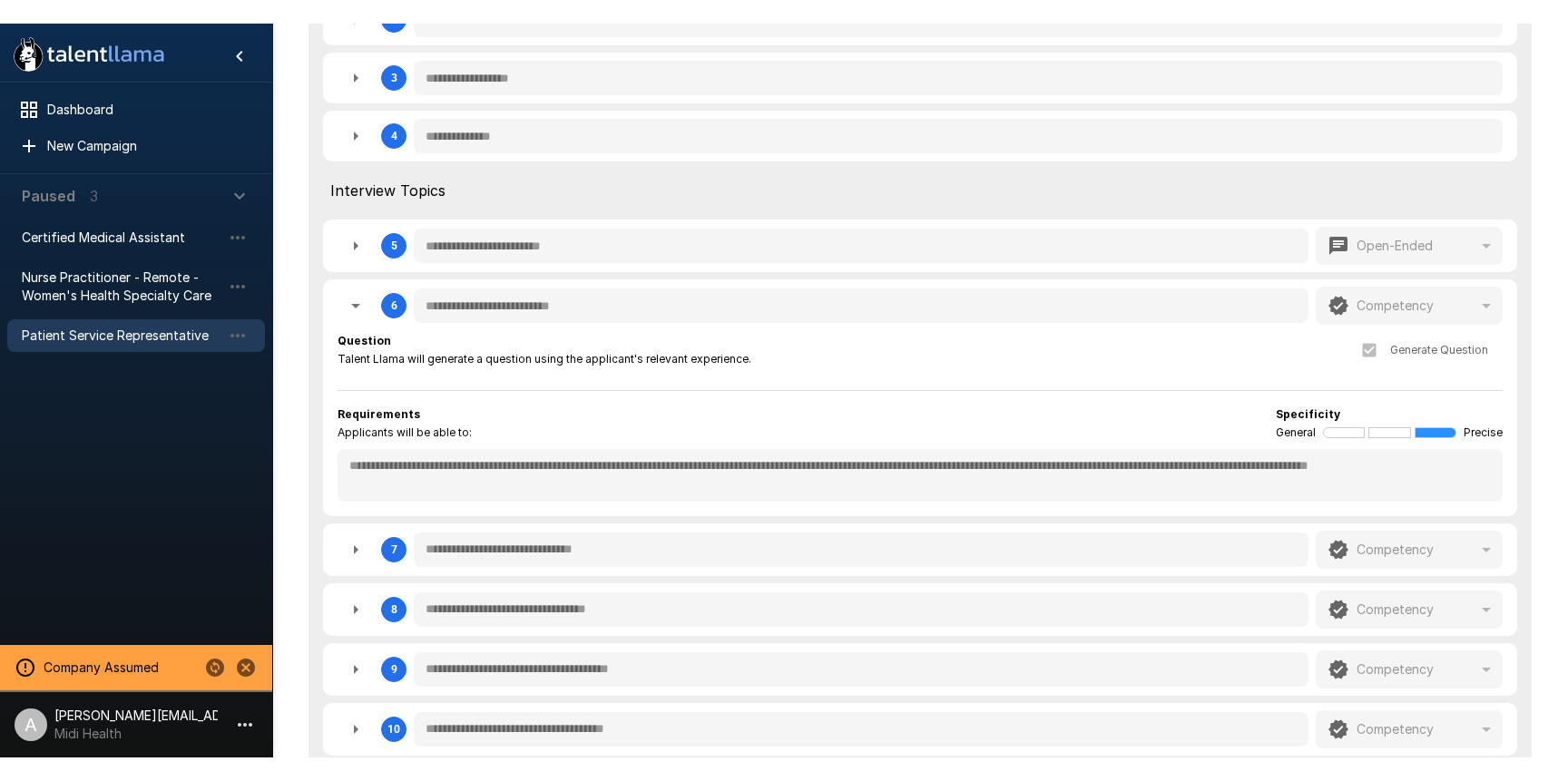
scroll to position [670, 0]
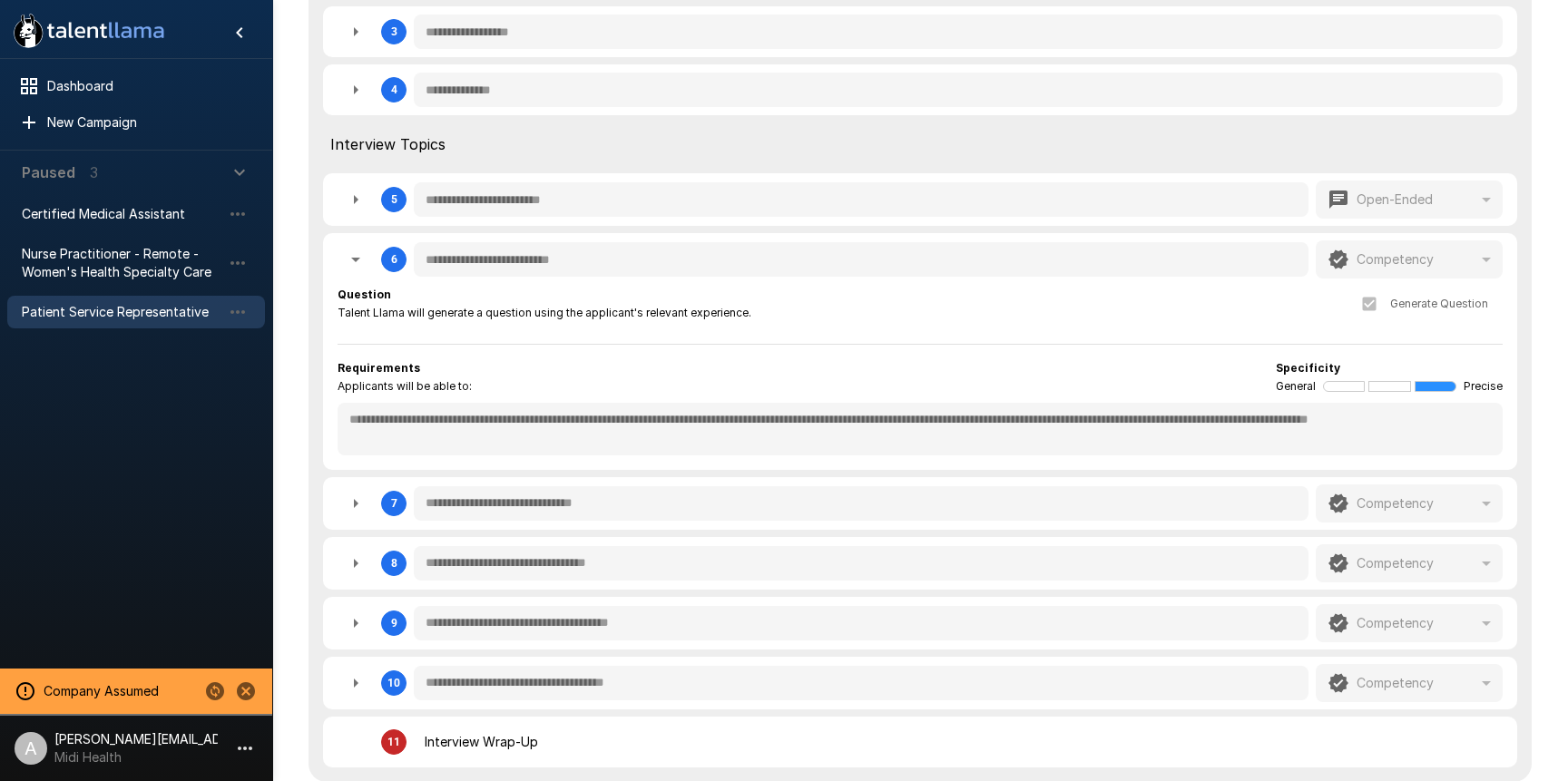
type textarea "*"
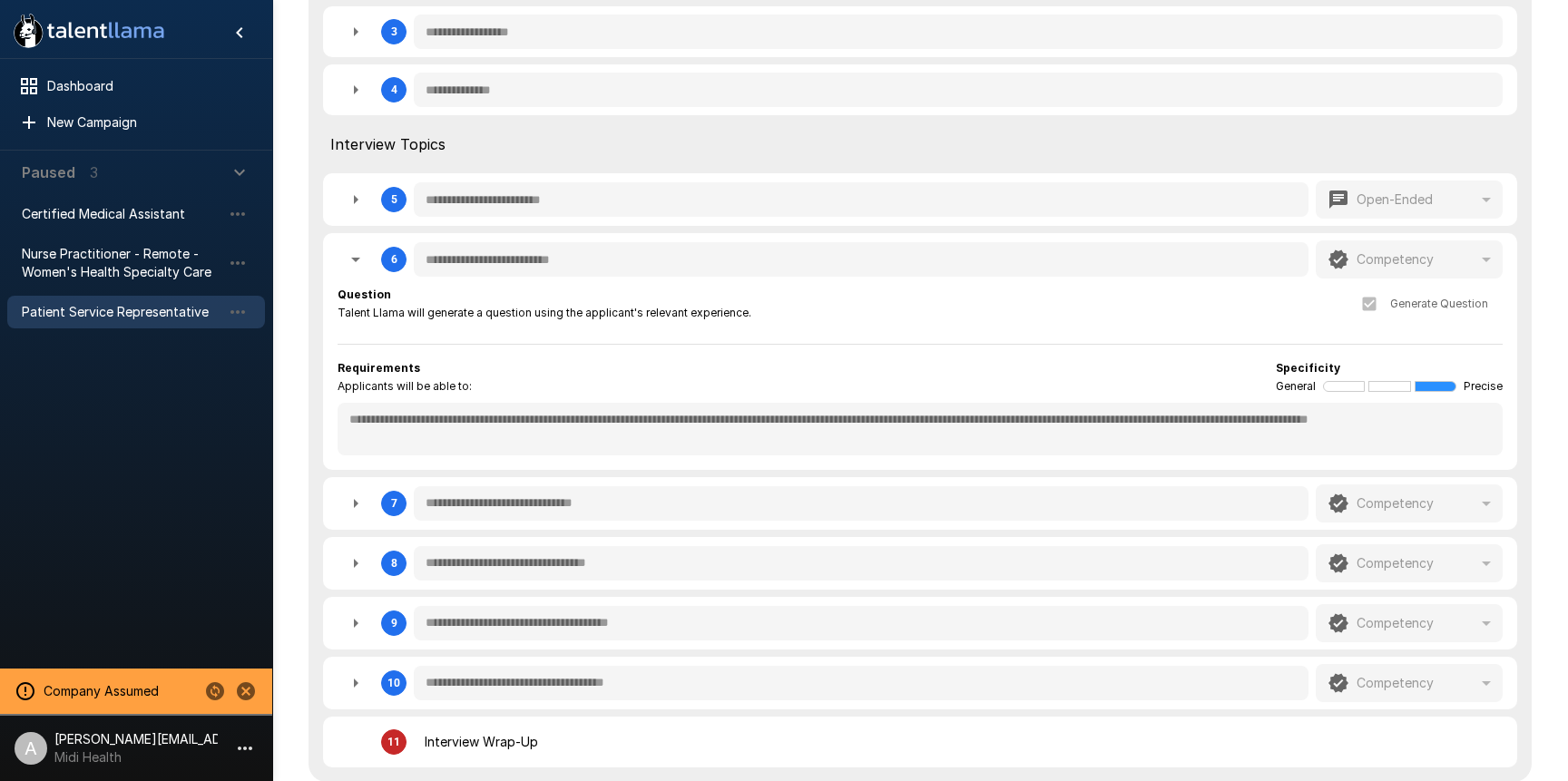
type textarea "*"
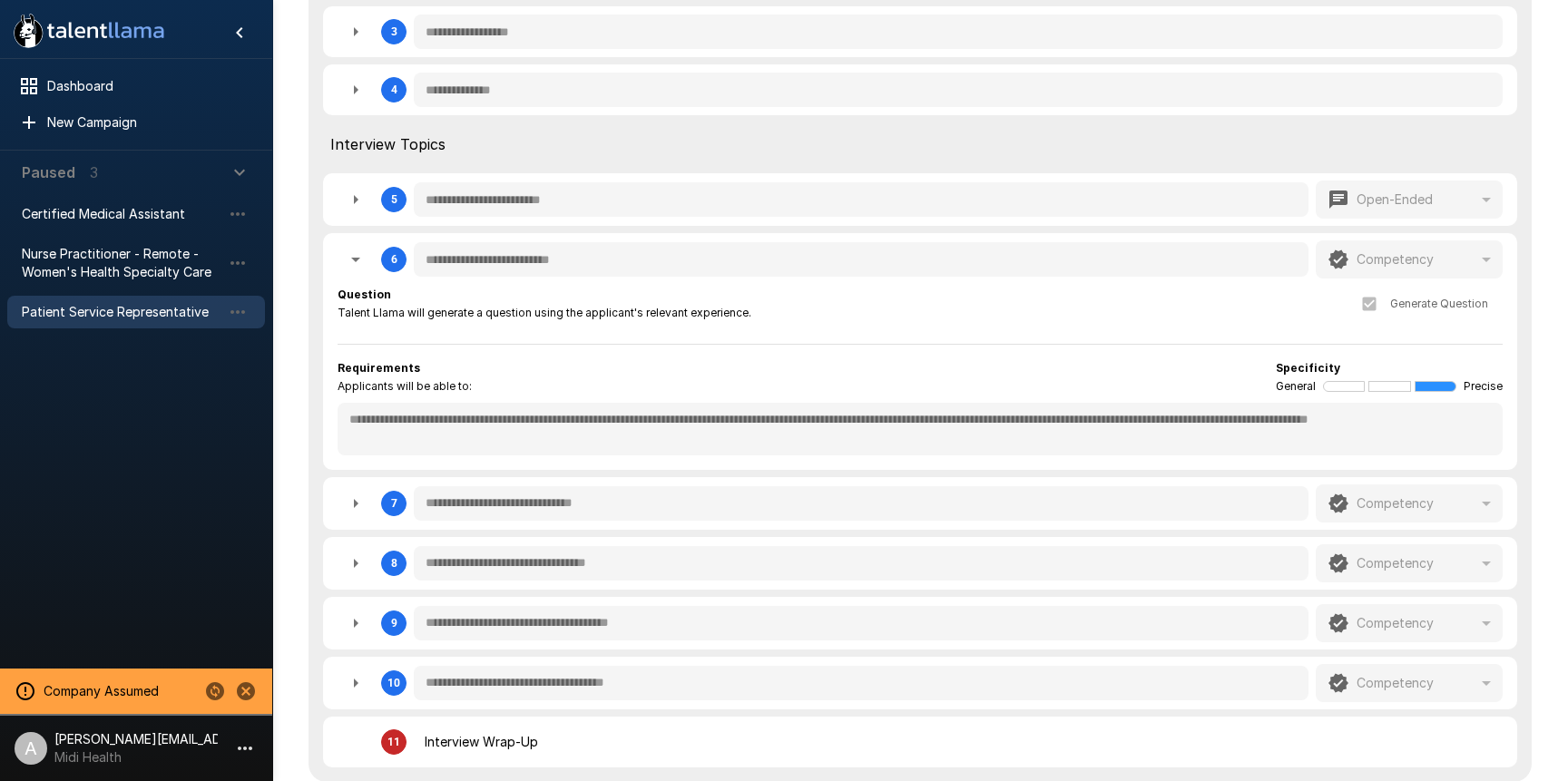
type textarea "*"
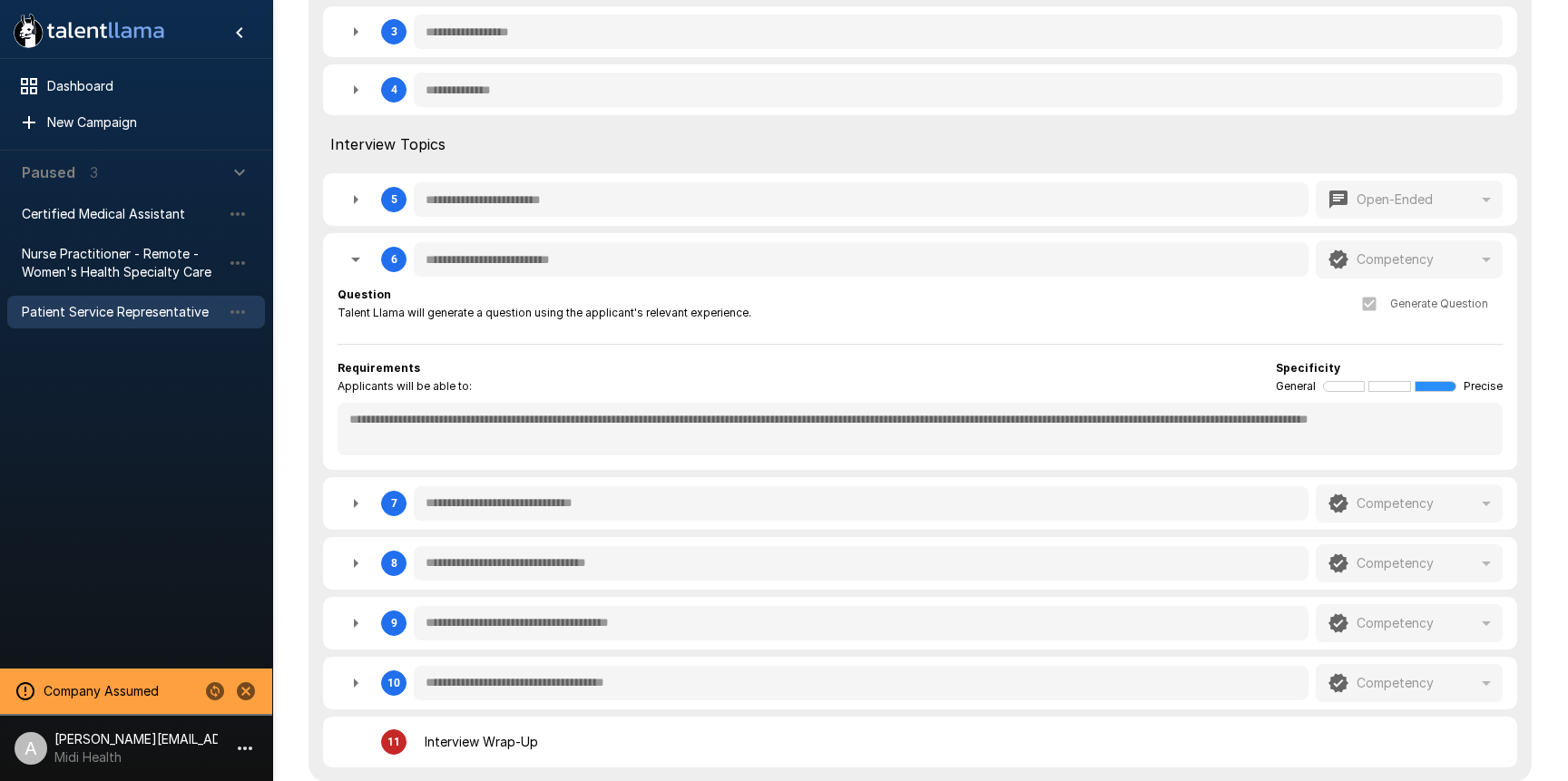
type textarea "*"
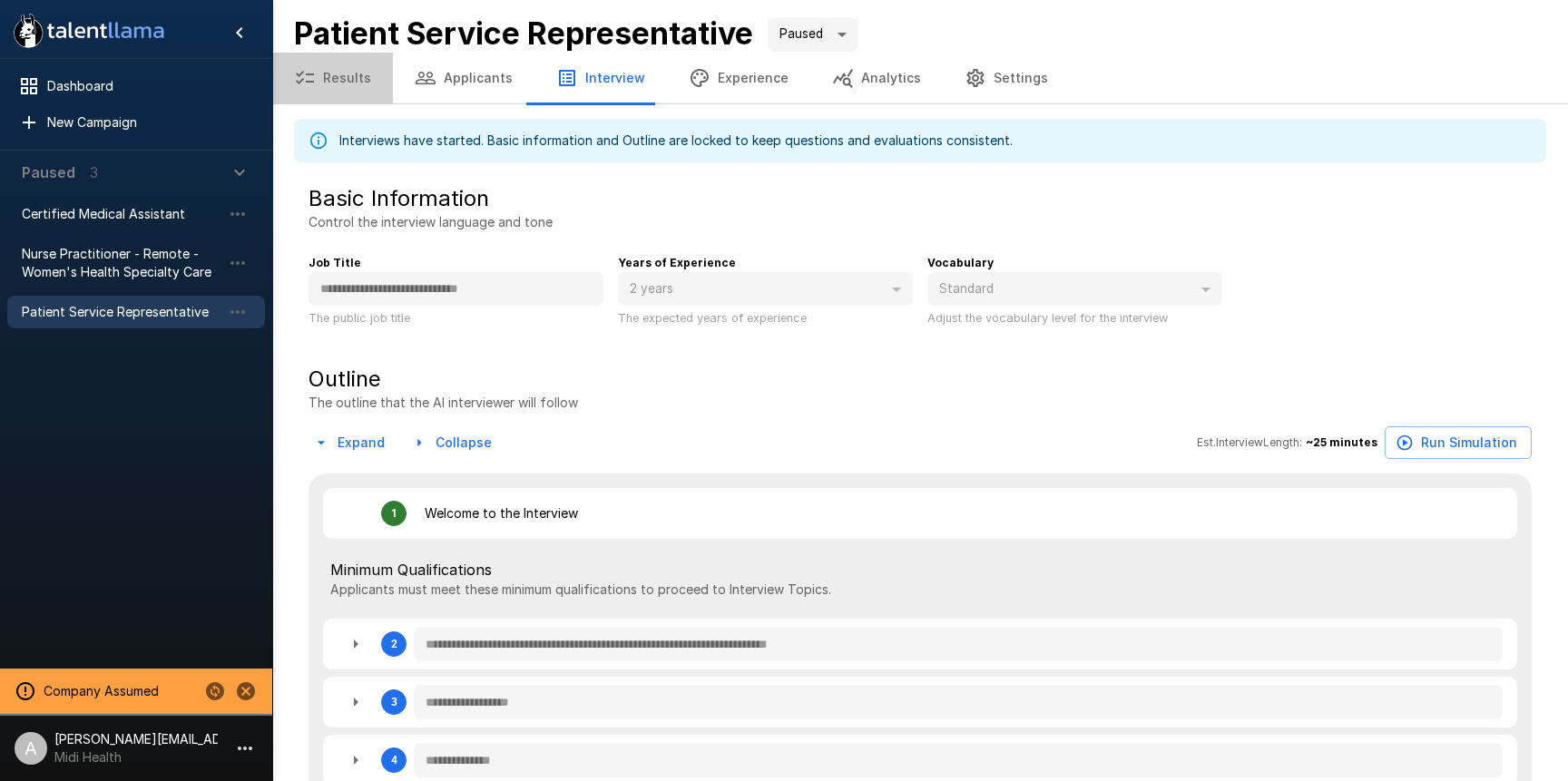
click at [363, 88] on button "Results" at bounding box center [332, 78] width 121 height 51
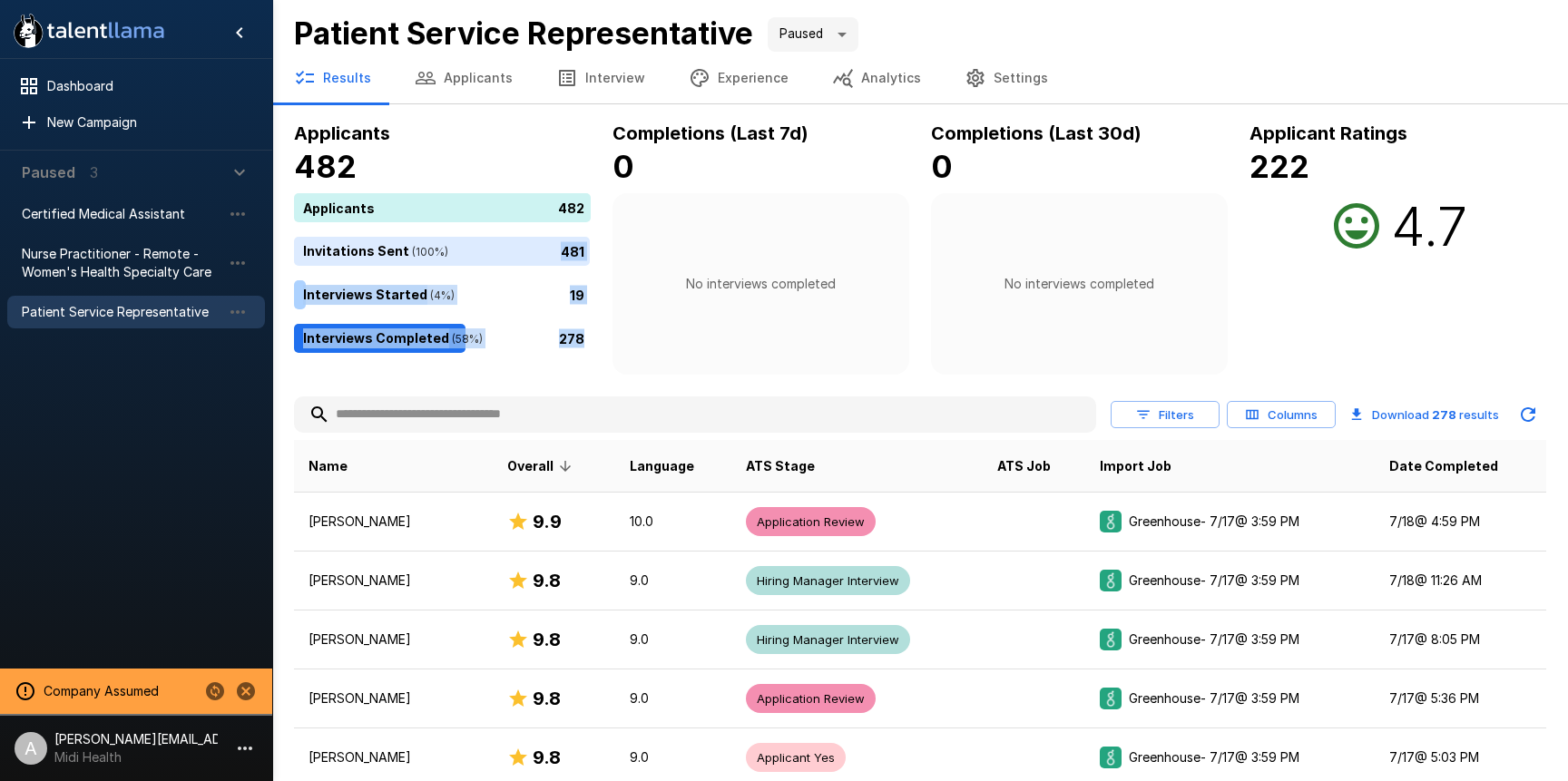
drag, startPoint x: 588, startPoint y: 339, endPoint x: 417, endPoint y: 262, distance: 187.5
click at [334, 255] on div "Applicants 482 Invitations Sent ( 100 %) 481 Interviews Started ( 4 %) 19 Inter…" at bounding box center [442, 273] width 297 height 160
click at [536, 260] on div "481" at bounding box center [446, 252] width 304 height 29
click at [873, 78] on button "Analytics" at bounding box center [877, 78] width 133 height 51
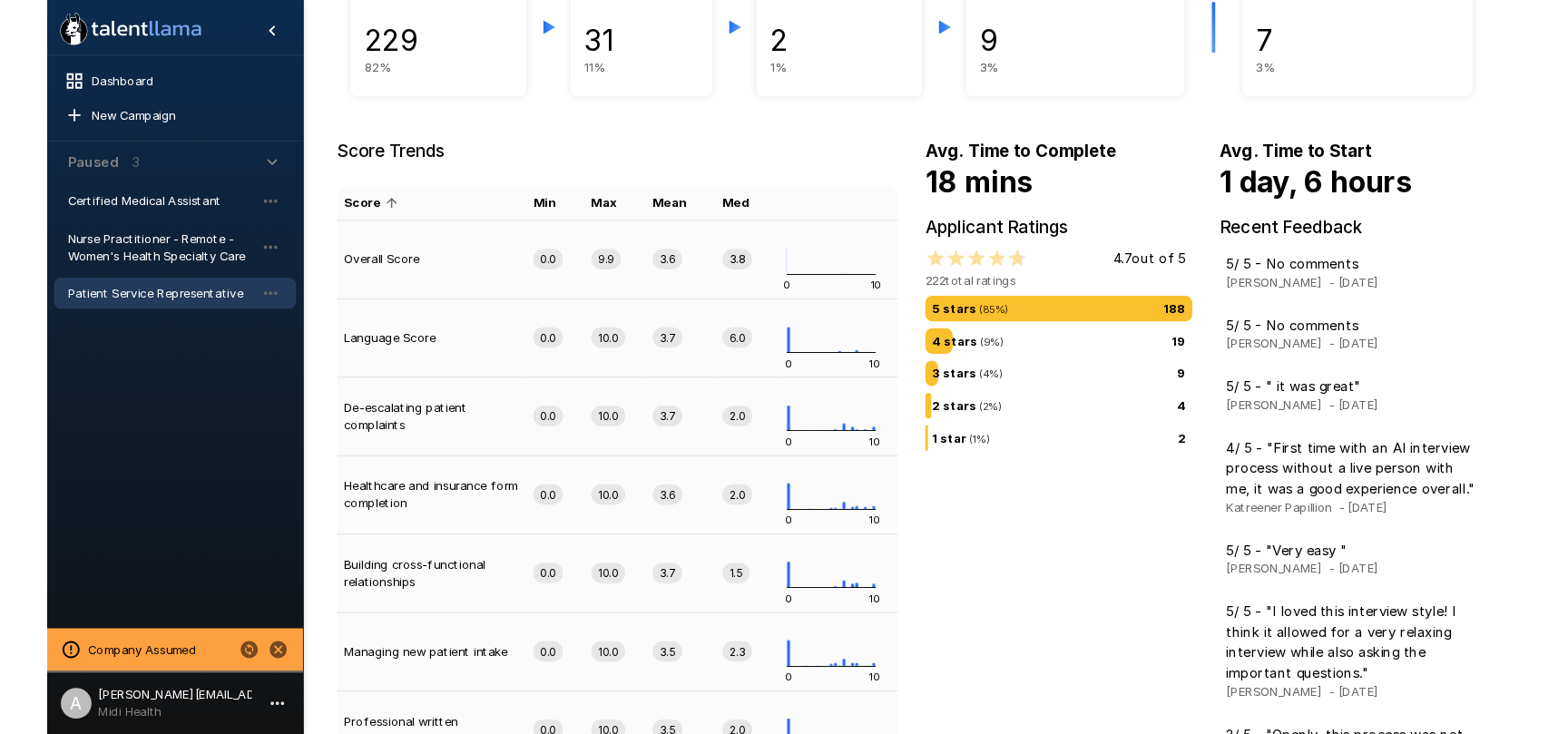
scroll to position [240, 0]
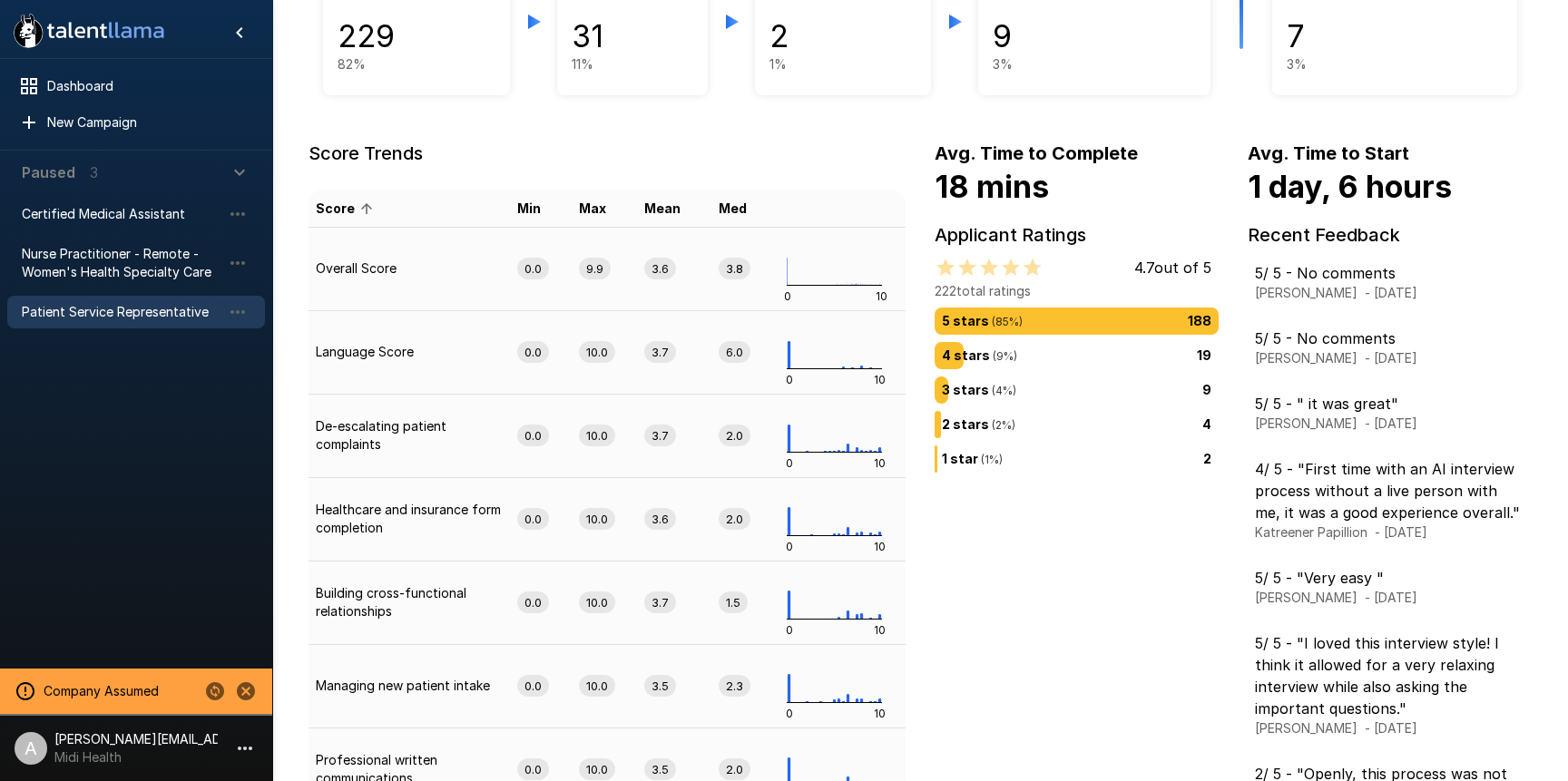
click at [1087, 460] on div "1 star ( 1 %) 2" at bounding box center [1077, 459] width 270 height 20
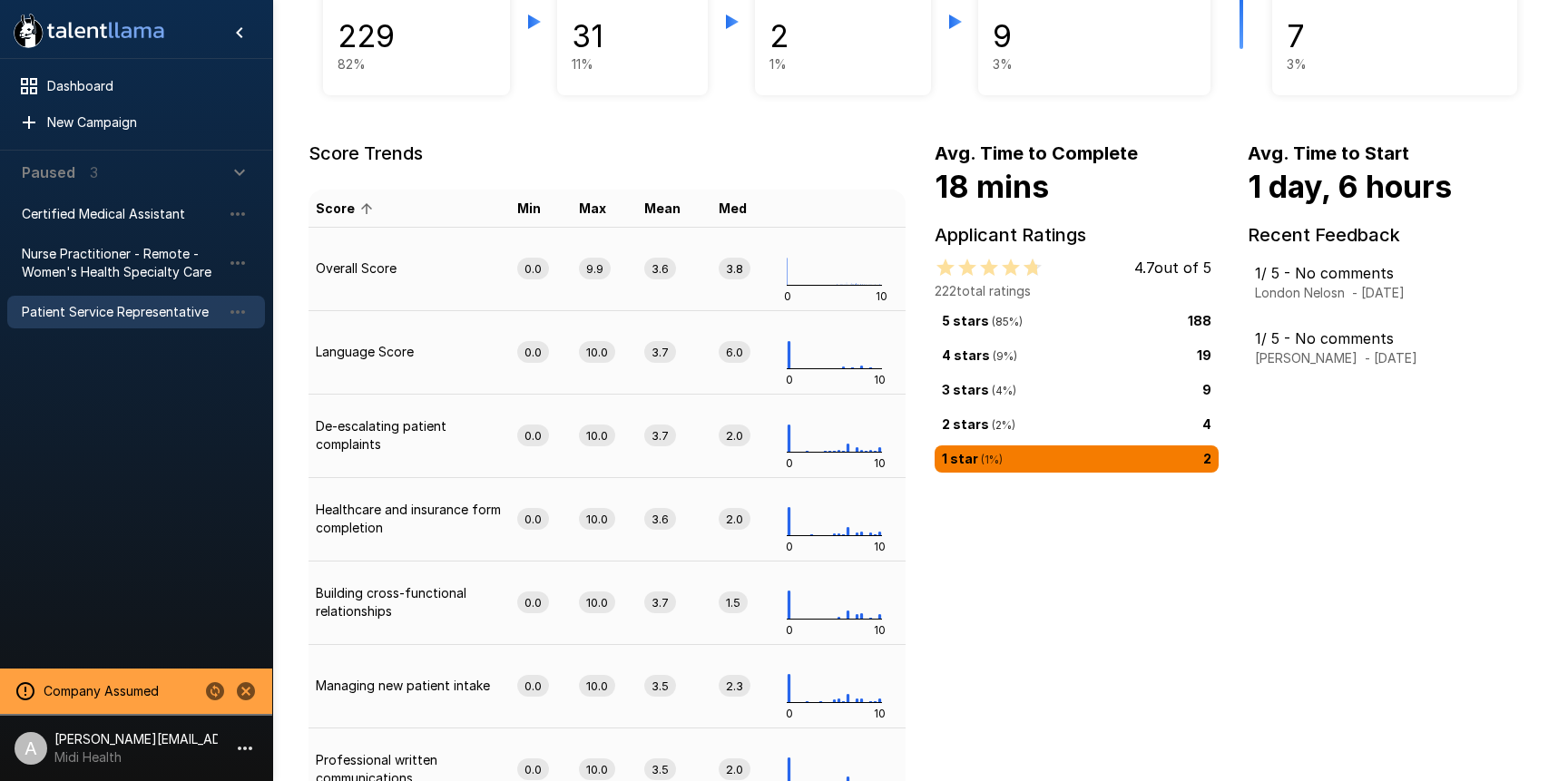
click at [1074, 422] on div "2 stars ( 2 %) 4" at bounding box center [1077, 425] width 270 height 20
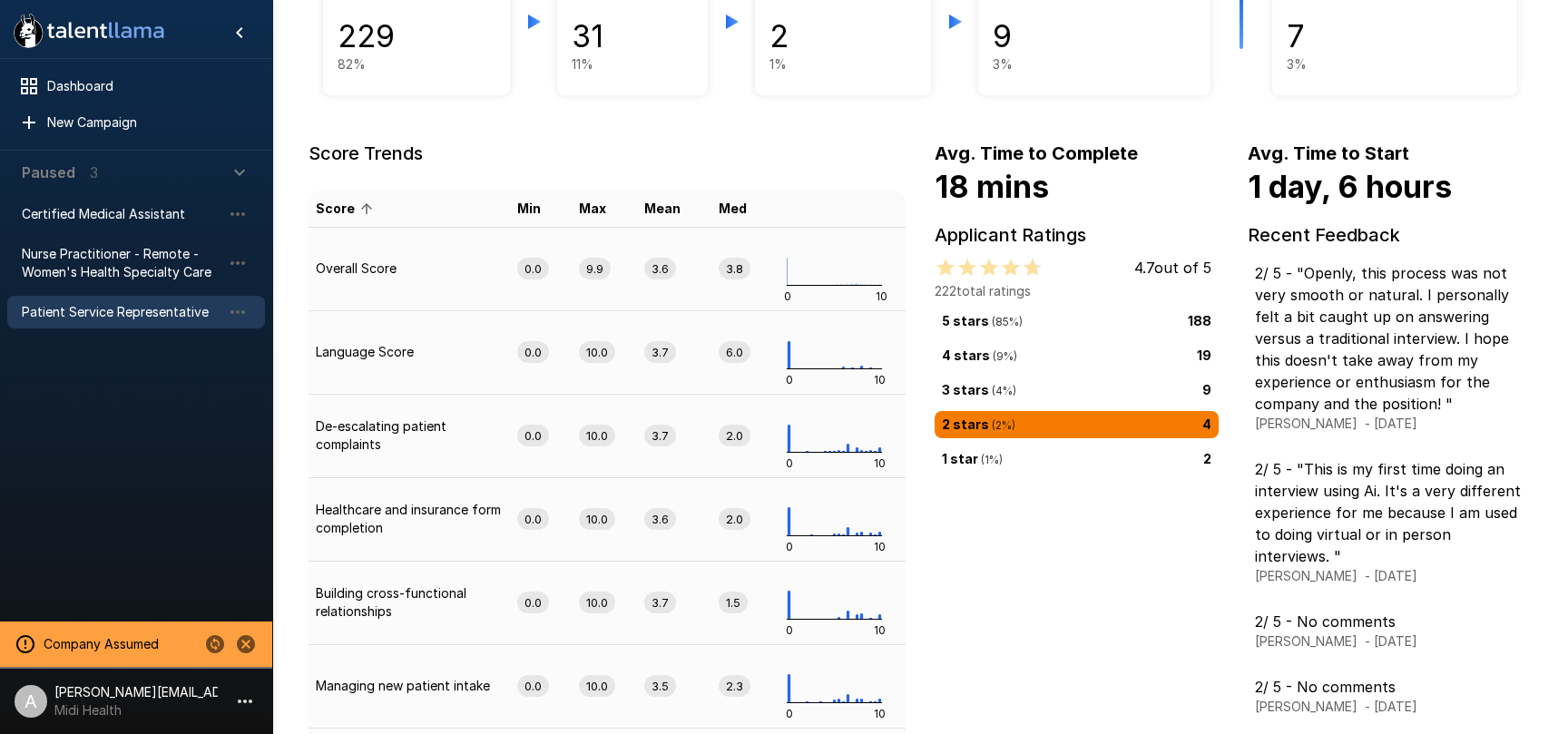
click at [1076, 321] on div "5 stars ( 85 %) 188" at bounding box center [1077, 322] width 270 height 20
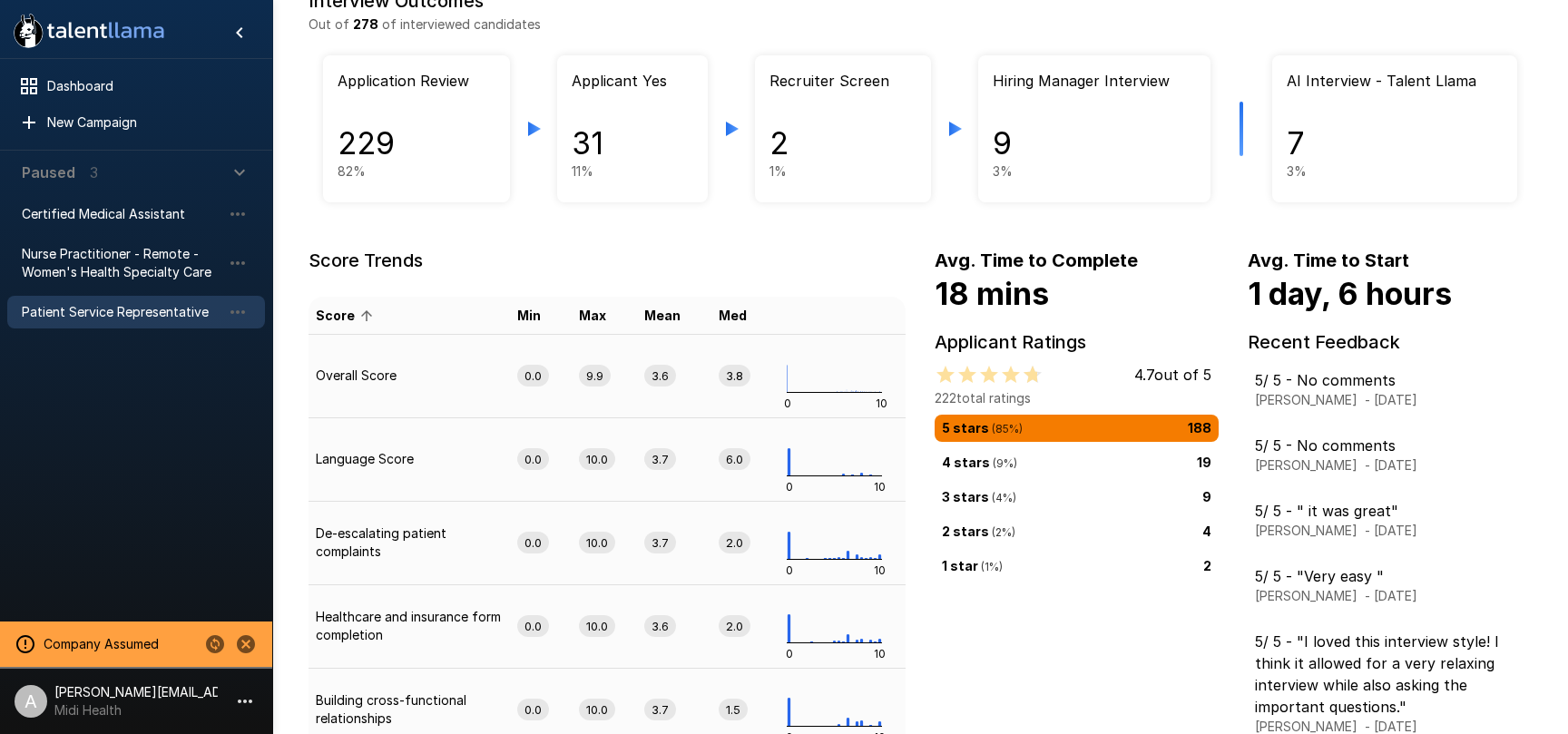
scroll to position [109, 0]
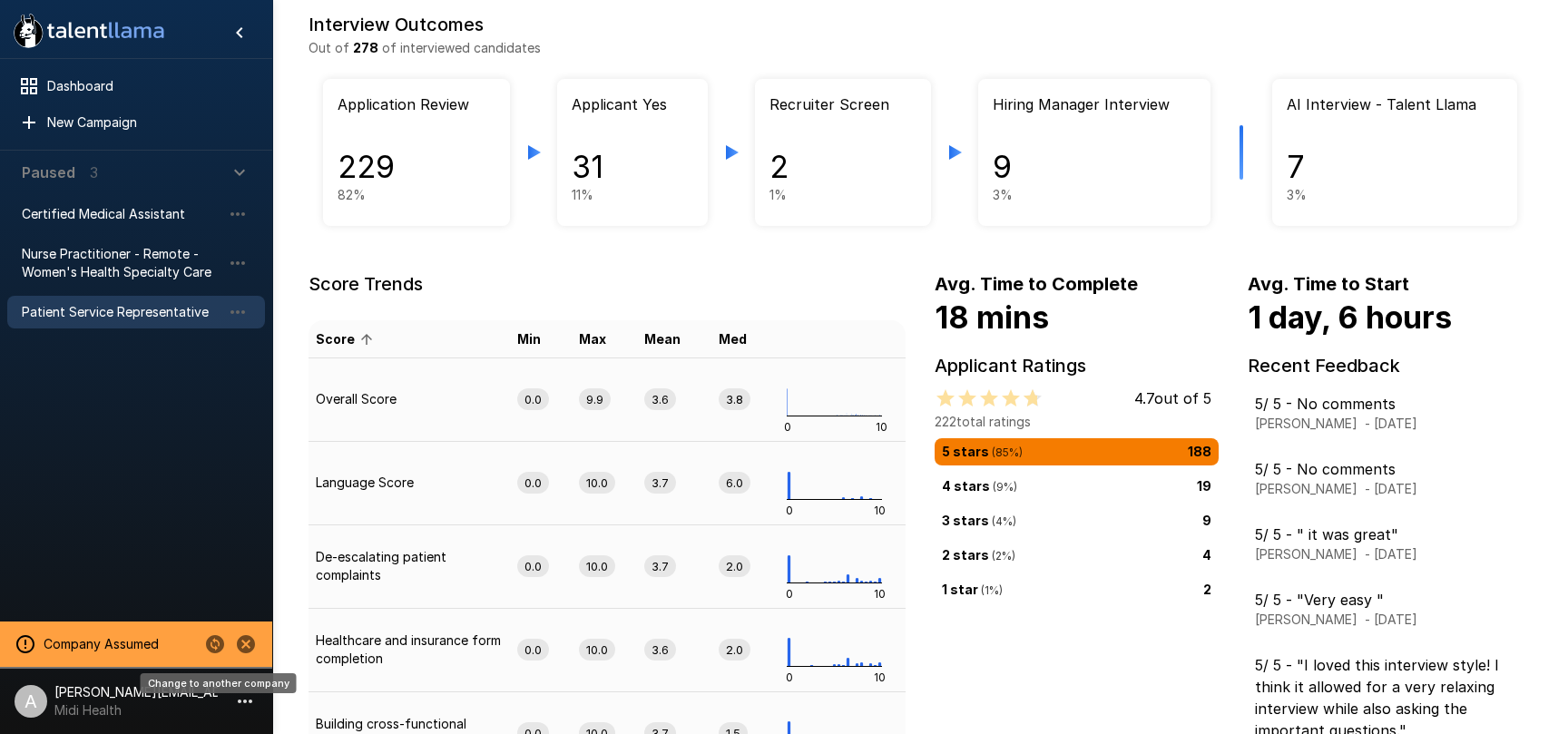
click at [215, 640] on icon "Change to another company" at bounding box center [215, 644] width 22 height 22
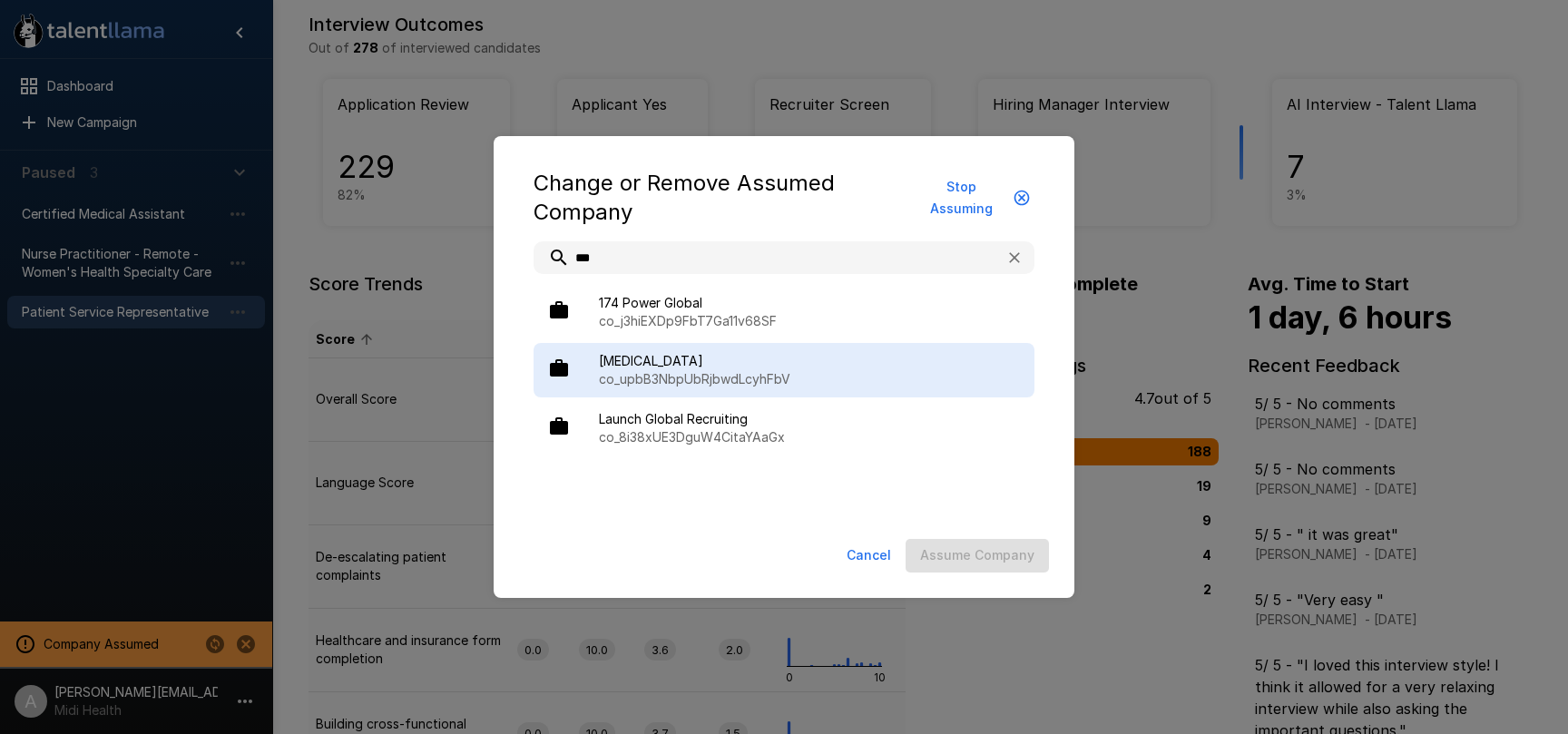
type input "***"
click at [636, 374] on p "co_upbB3NbpUbRjbwdLcyhFbV" at bounding box center [809, 380] width 422 height 18
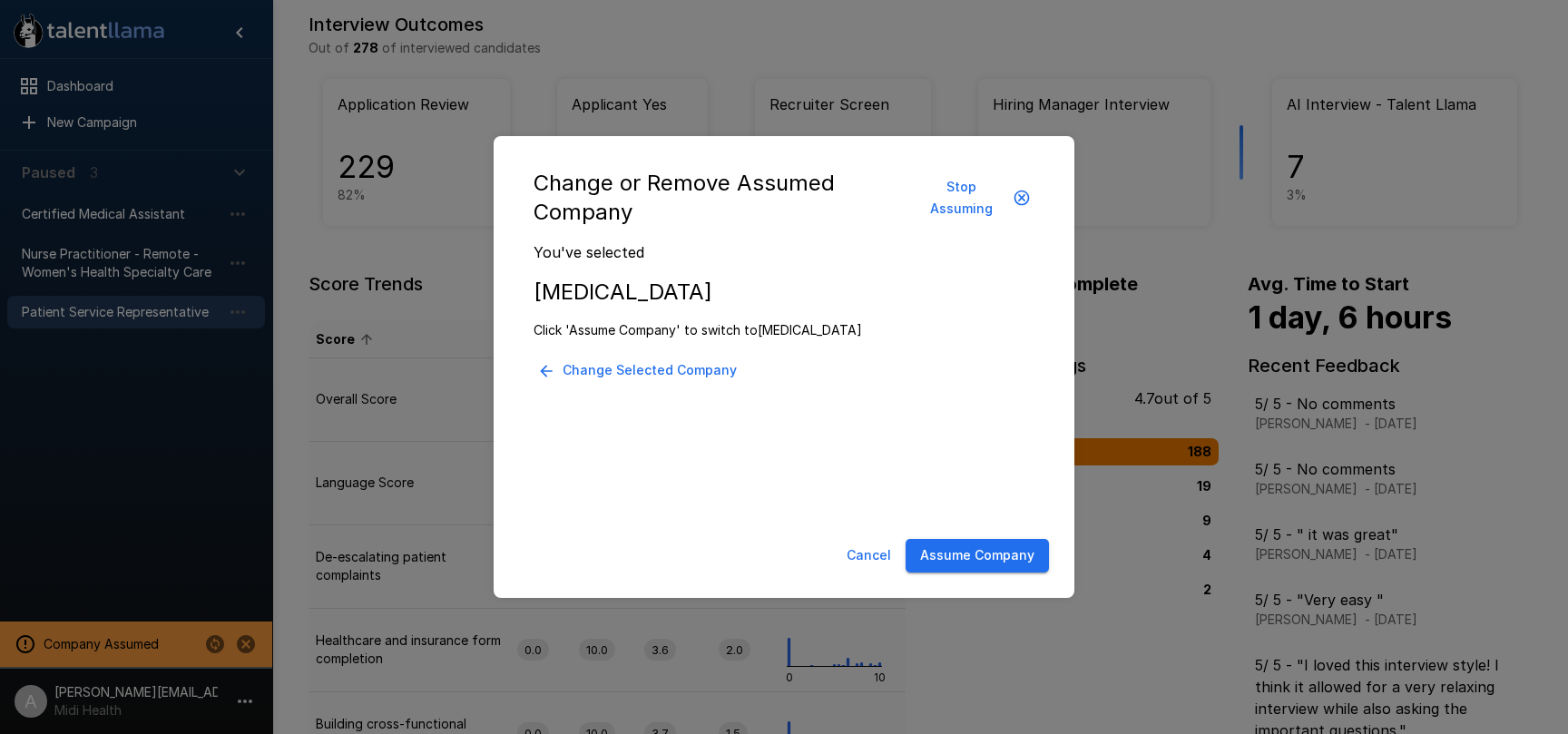
click at [944, 552] on button "Assume Company" at bounding box center [978, 555] width 144 height 34
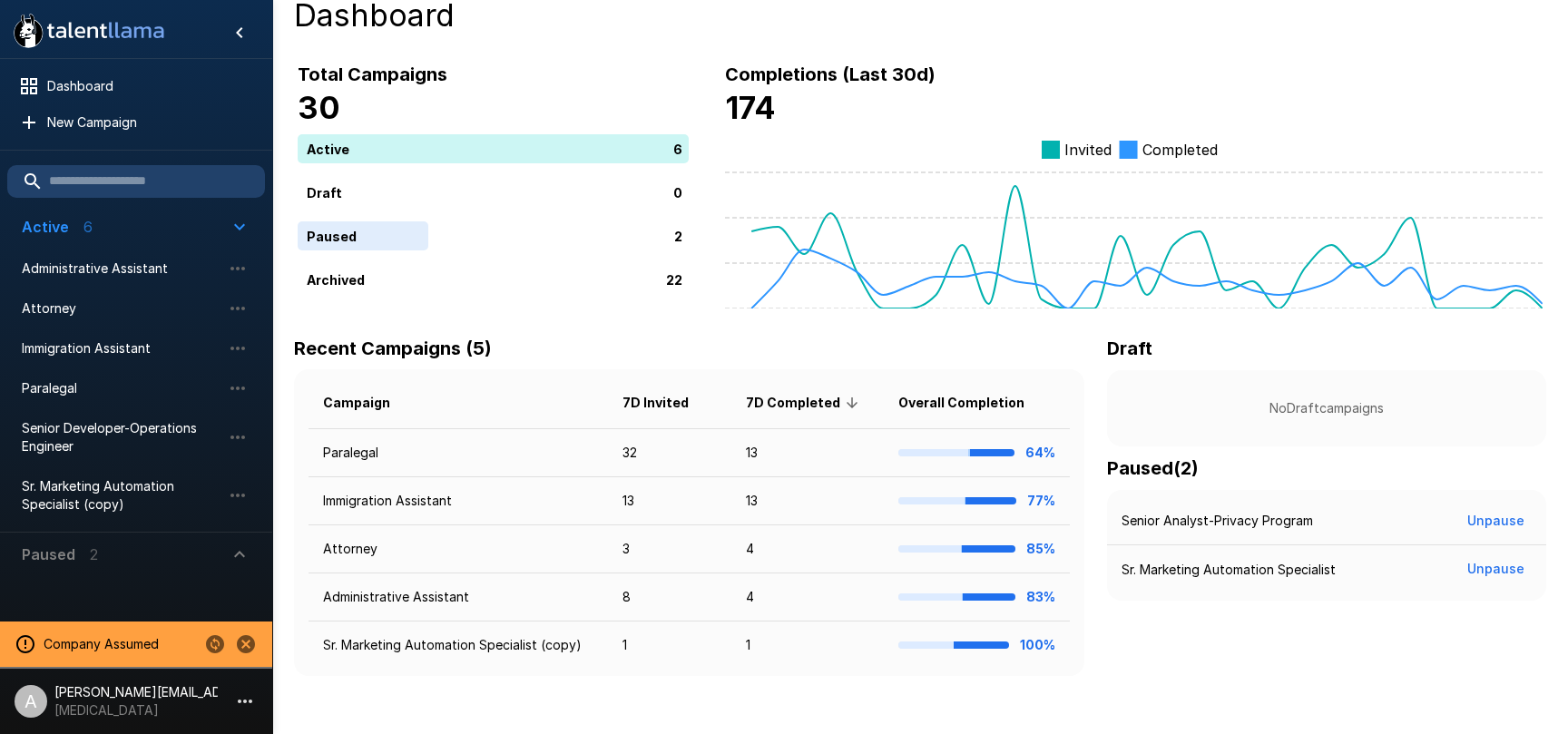
scroll to position [23, 0]
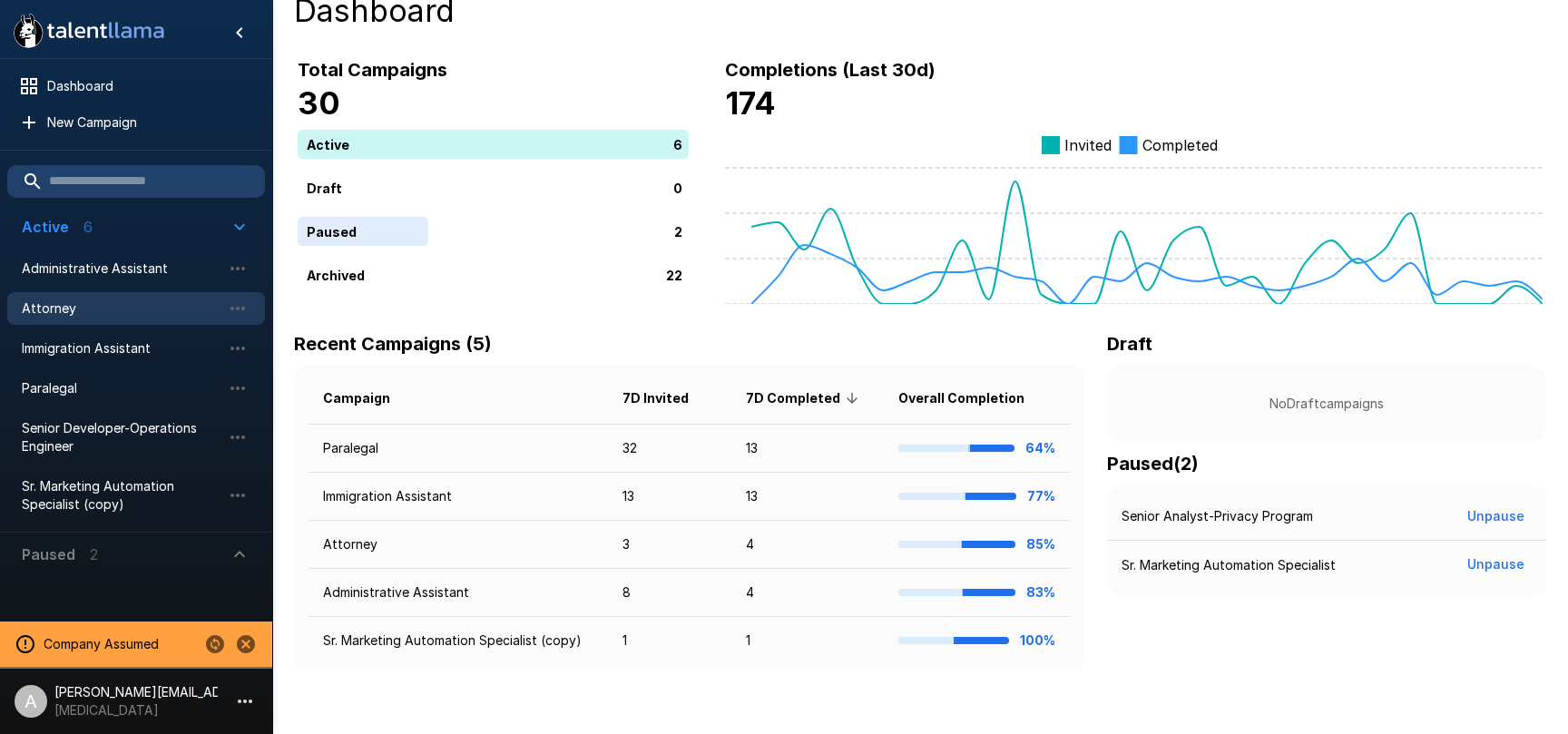
click at [117, 313] on span "Attorney" at bounding box center [122, 309] width 200 height 18
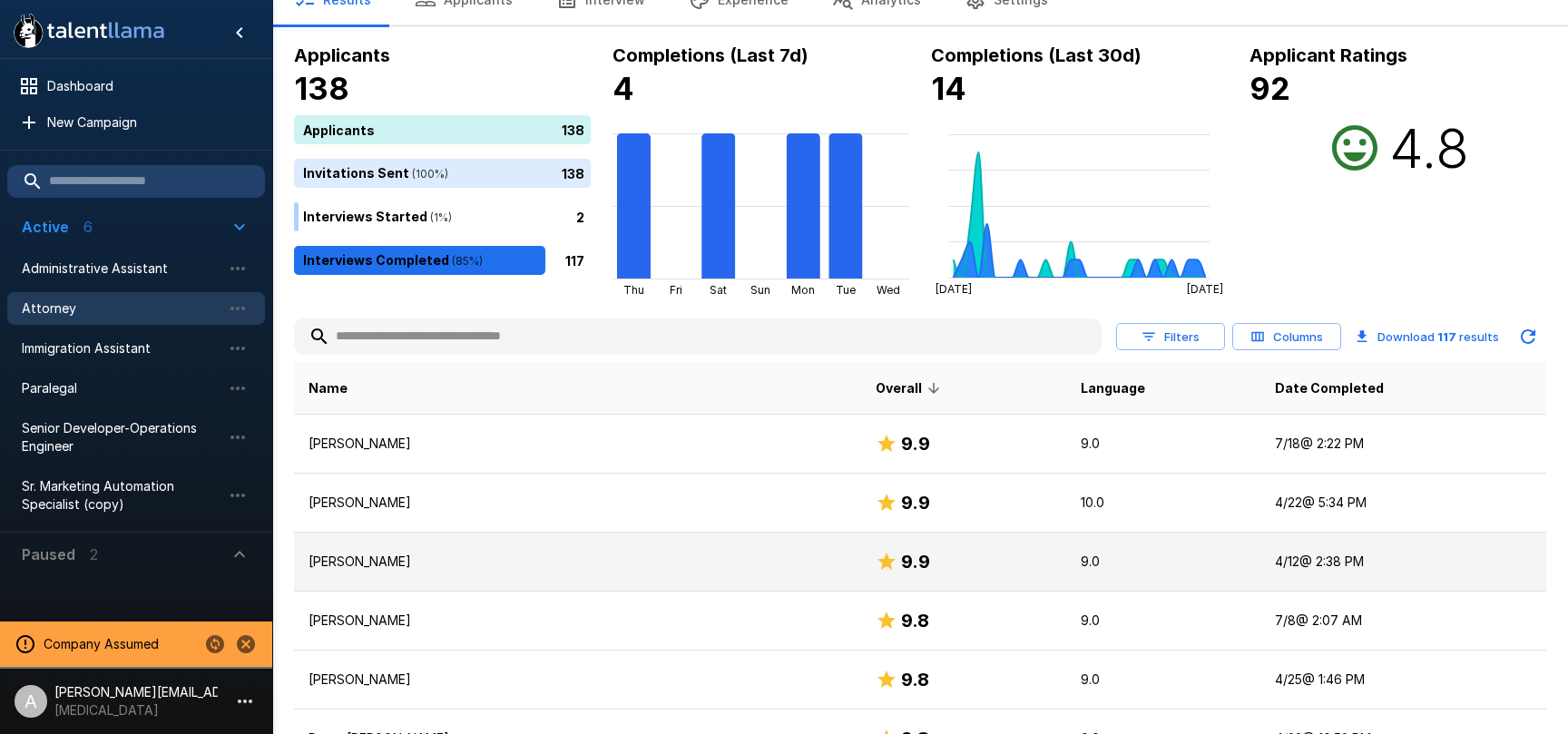
scroll to position [4, 0]
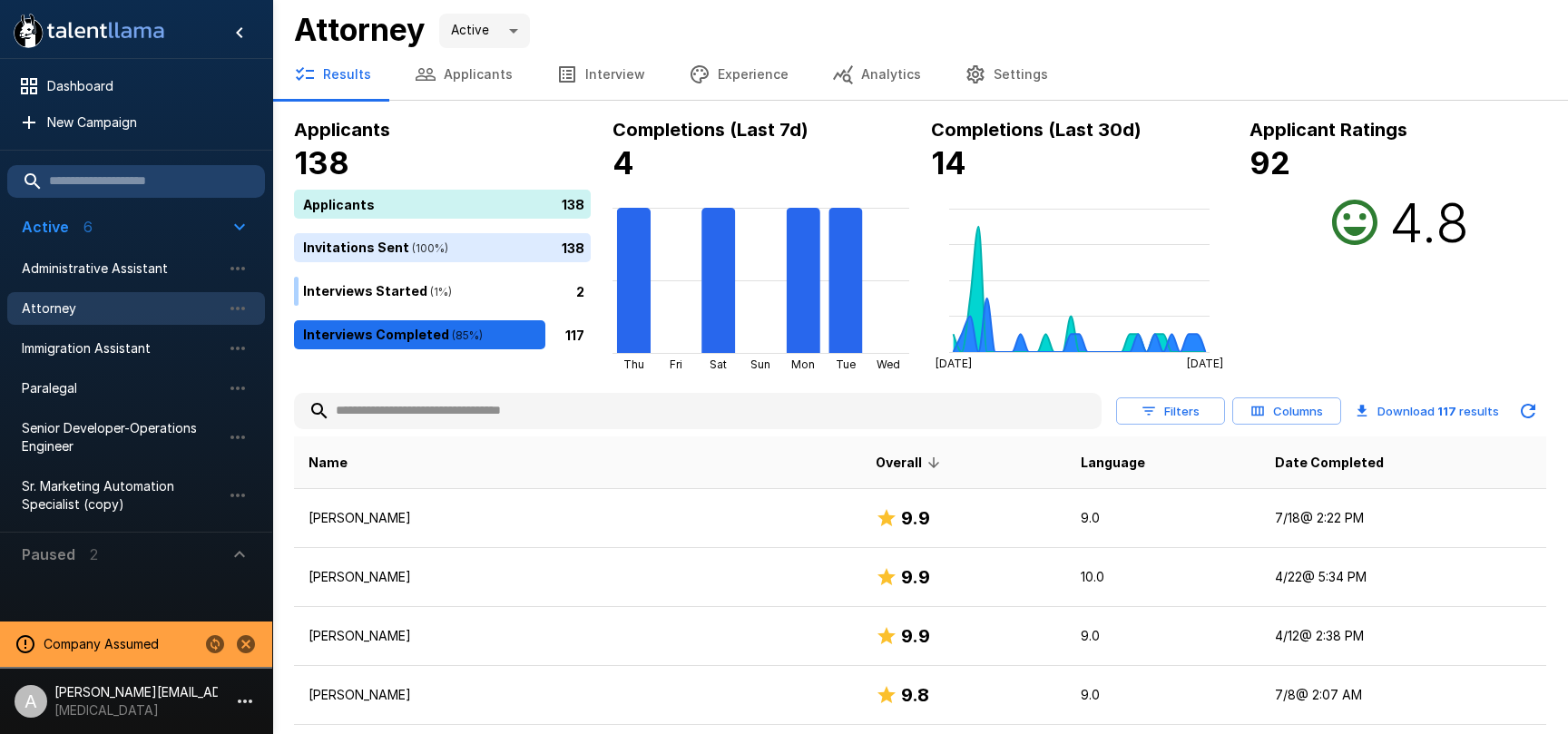
click at [873, 422] on input "text" at bounding box center [698, 412] width 808 height 33
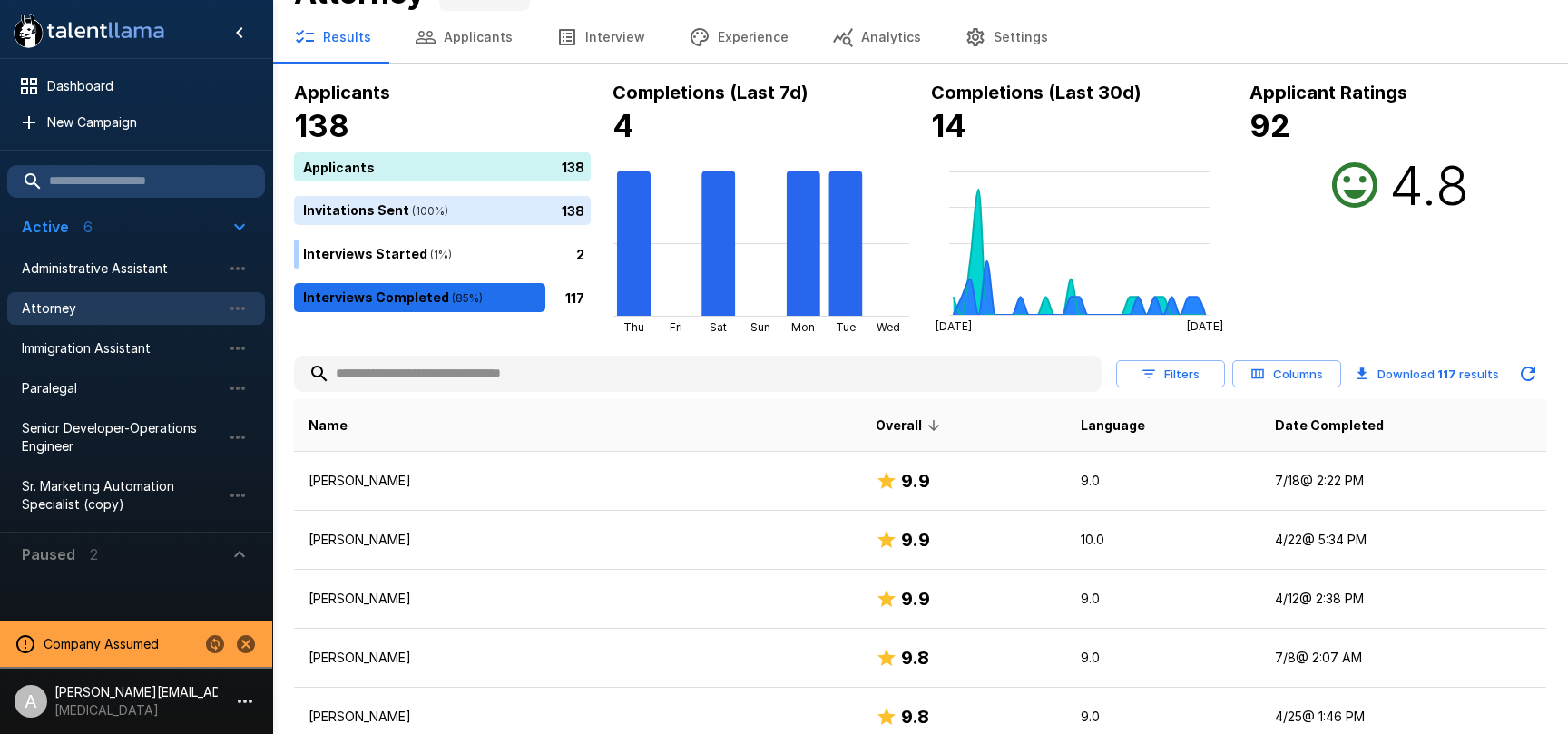
scroll to position [0, 0]
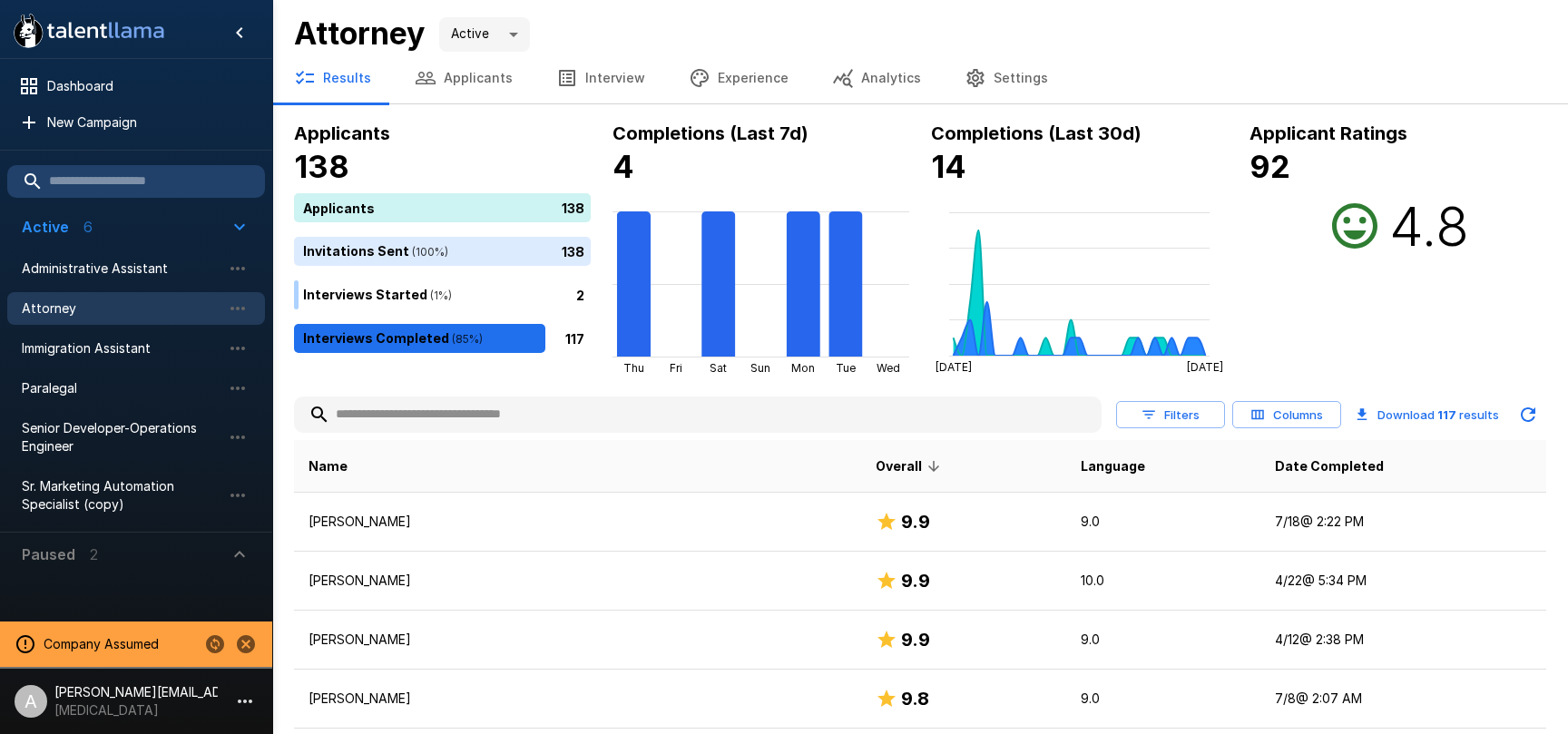
click at [832, 85] on icon "button" at bounding box center [843, 78] width 22 height 22
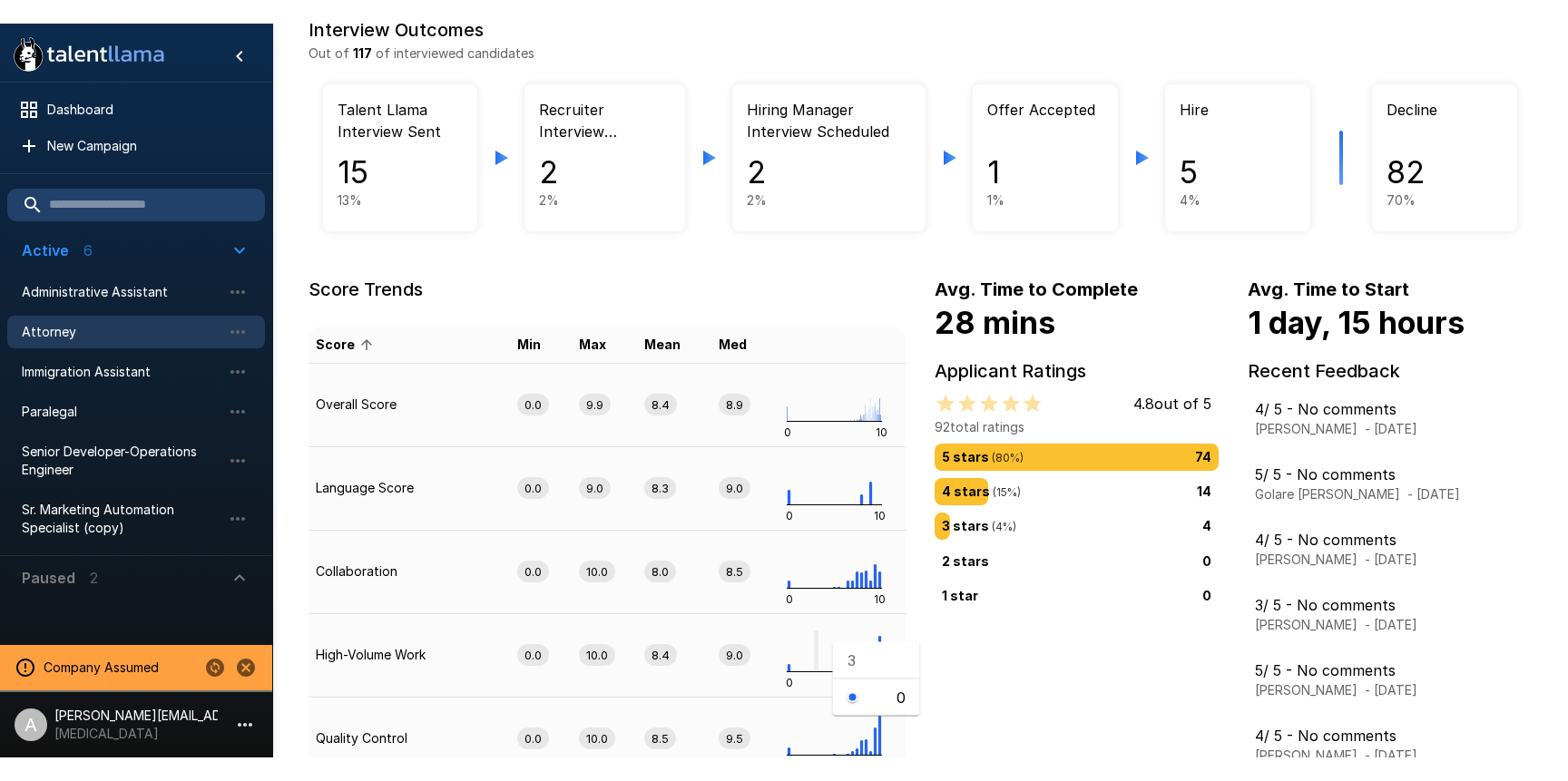
scroll to position [84, 0]
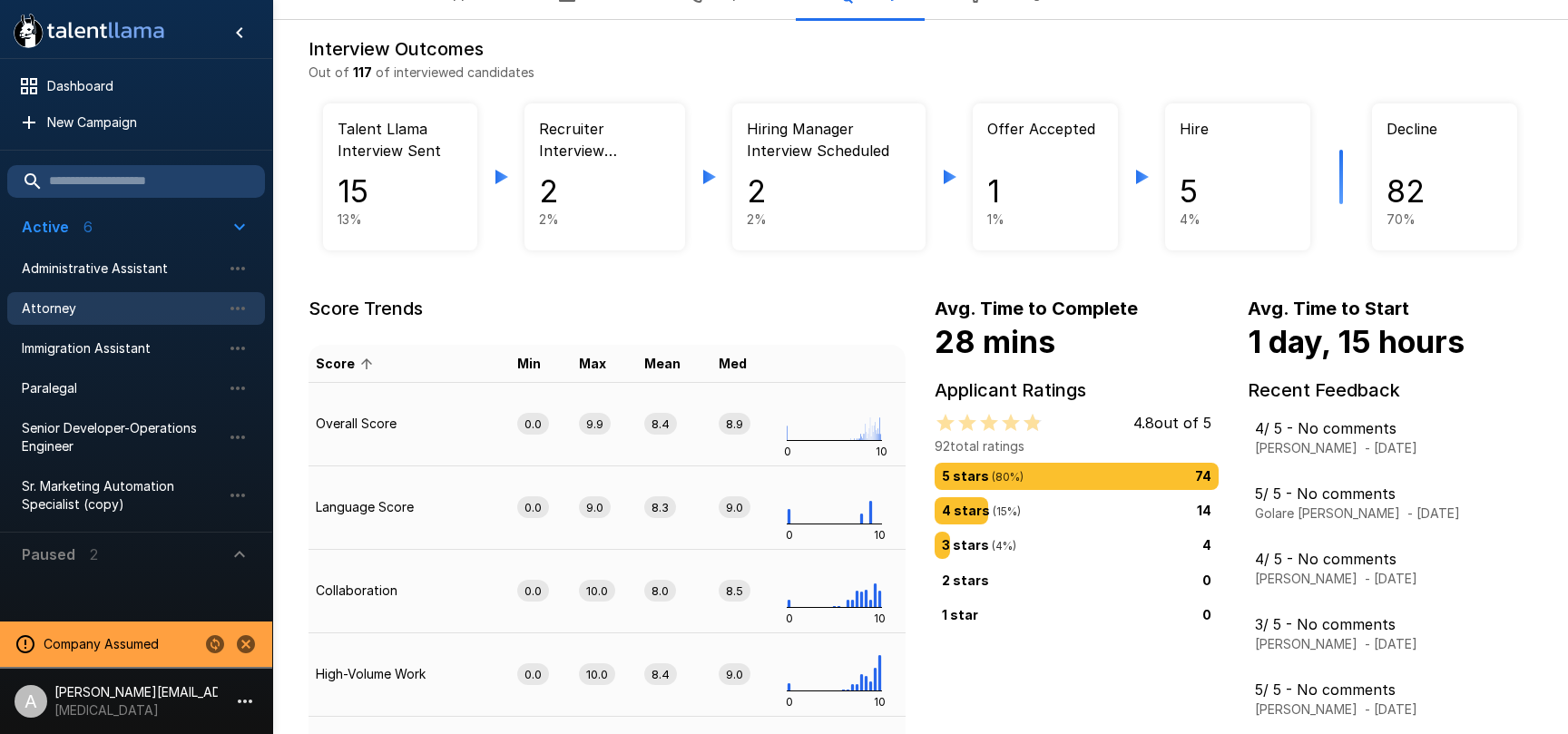
drag, startPoint x: 709, startPoint y: 294, endPoint x: 702, endPoint y: 285, distance: 11.4
click at [708, 293] on div "Score Trends Score Min Max Mean Med Overall Score 0.0 9.9 8.4 8.9 0 10 Language…" at bounding box center [592, 616] width 626 height 701
